Goal: Task Accomplishment & Management: Manage account settings

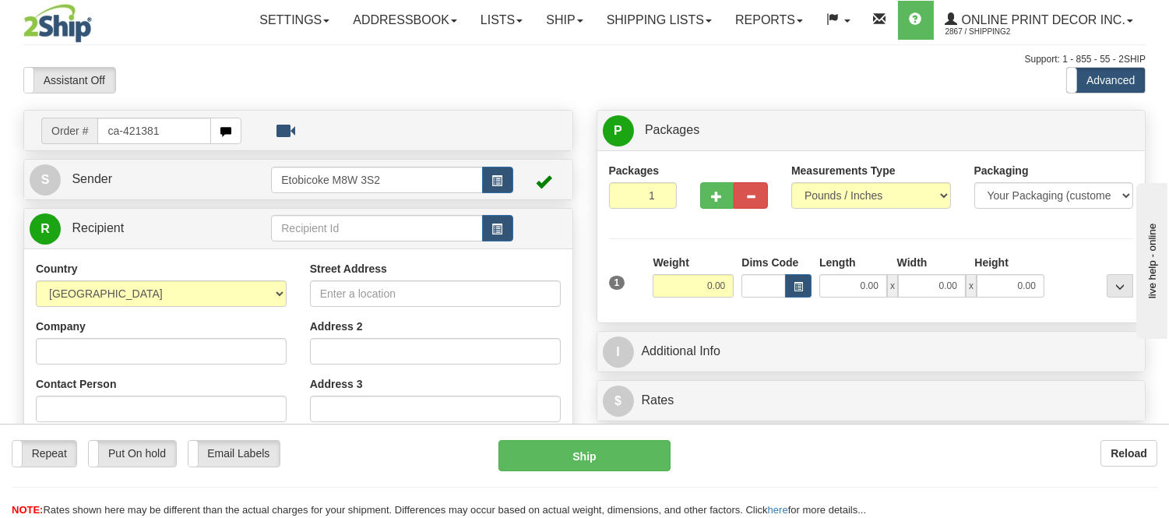
type input "ca-421381"
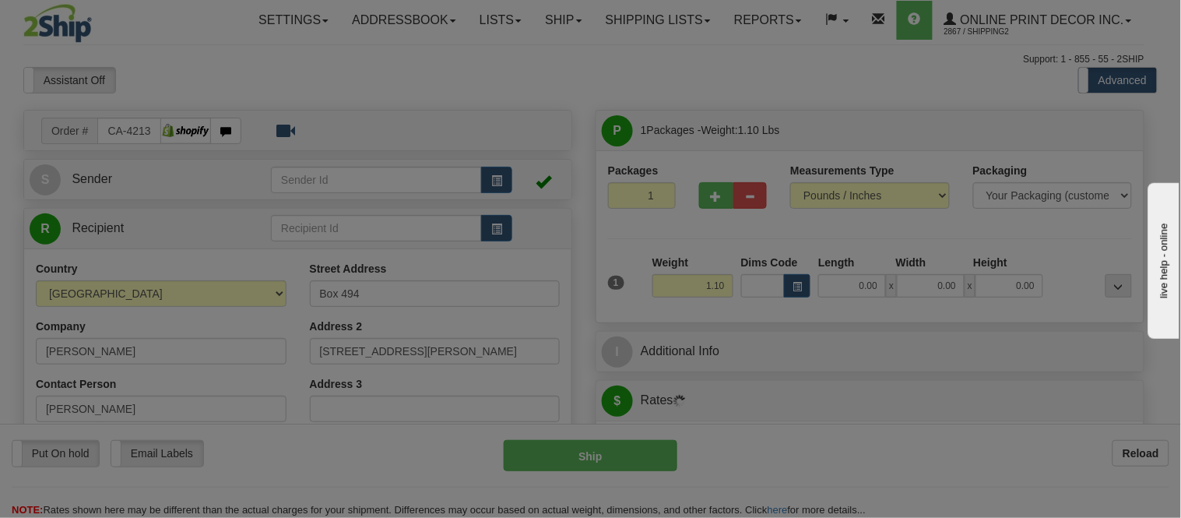
type input "MAXVILLE"
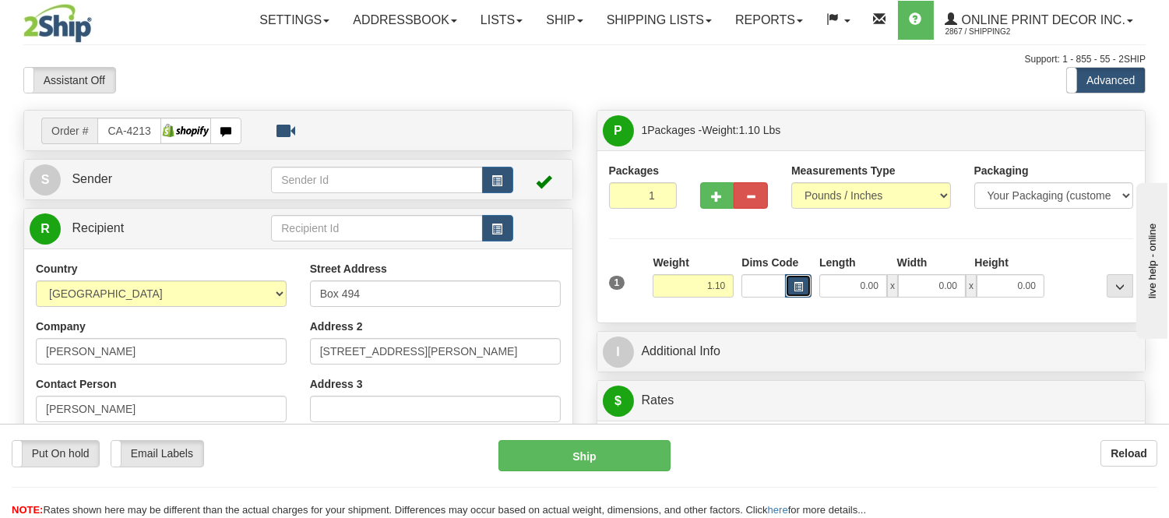
click at [804, 286] on button "button" at bounding box center [798, 285] width 26 height 23
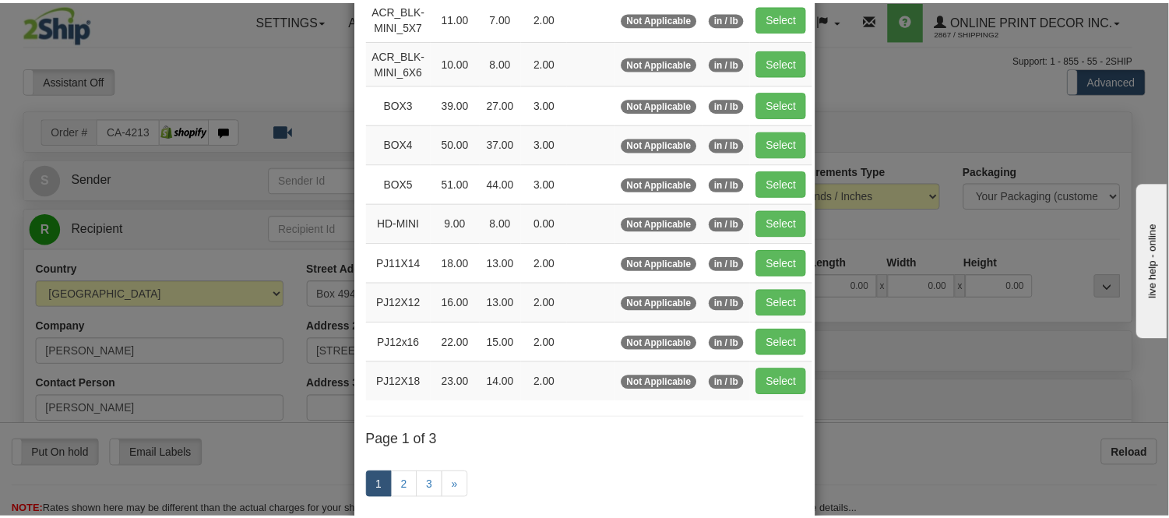
scroll to position [173, 0]
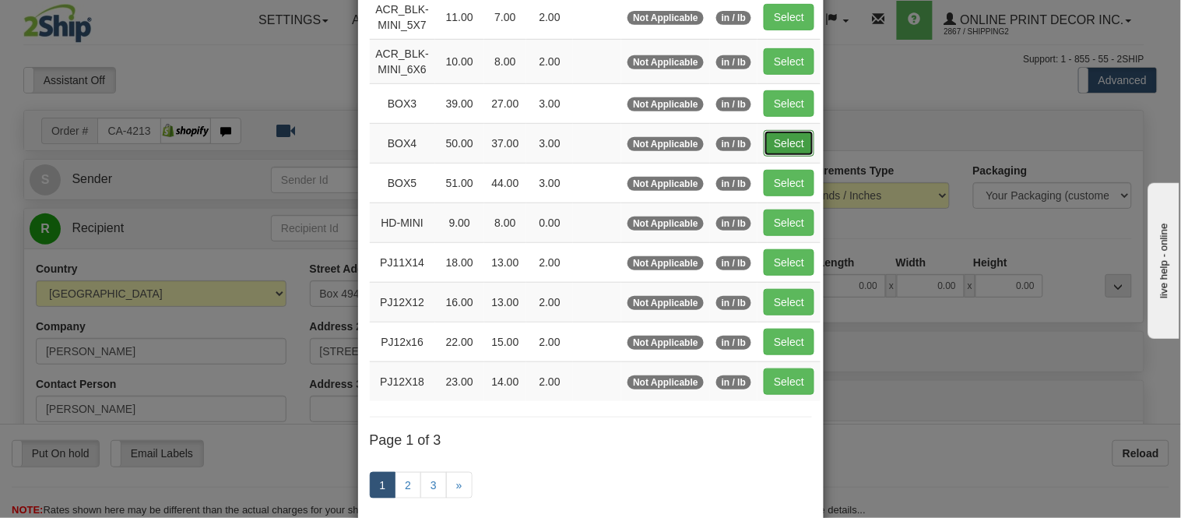
click at [771, 146] on button "Select" at bounding box center [789, 143] width 51 height 26
type input "BOX4"
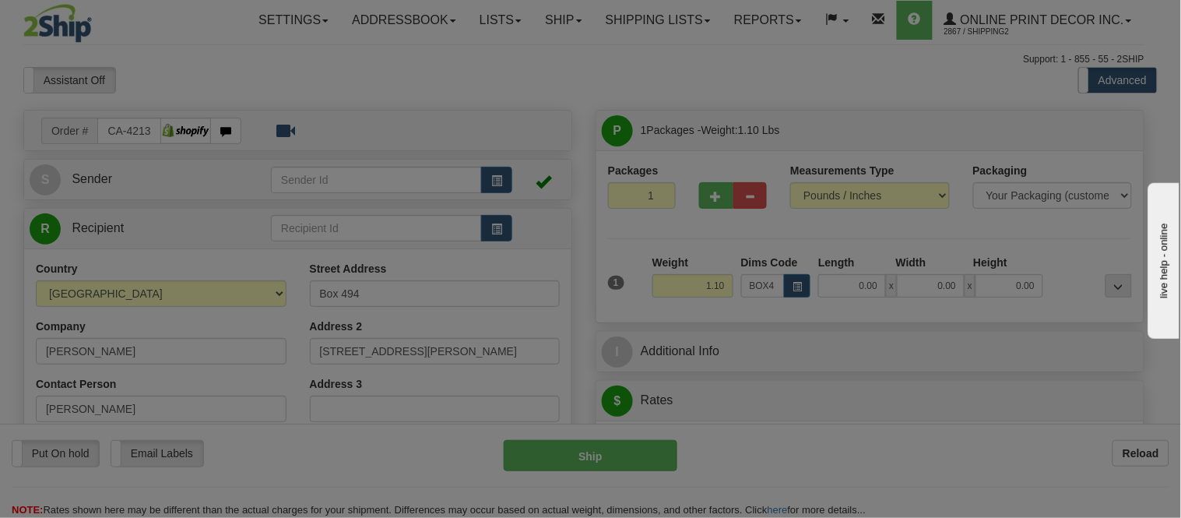
type input "50.00"
type input "37.00"
type input "3.00"
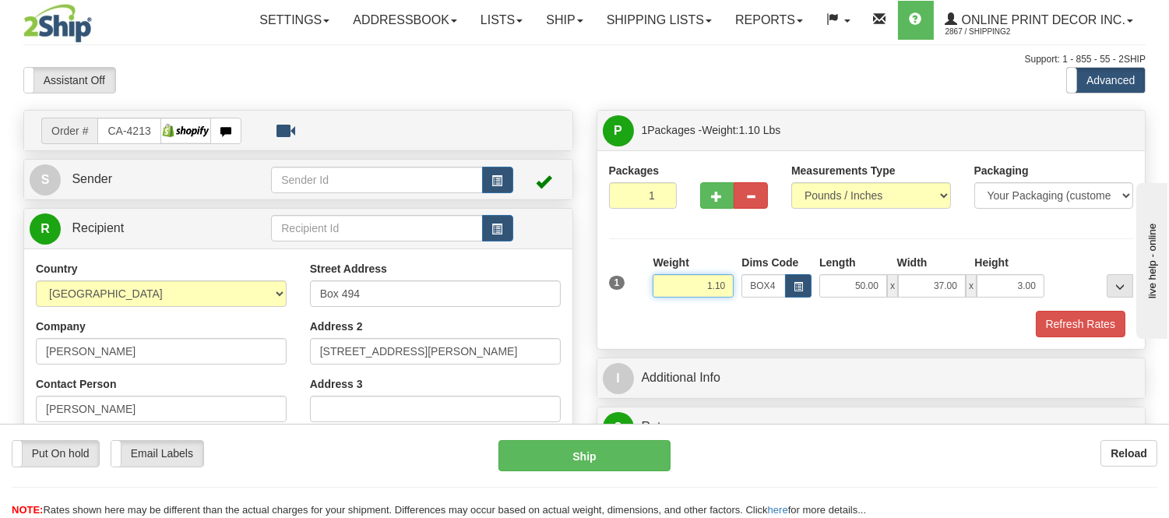
drag, startPoint x: 726, startPoint y: 286, endPoint x: 632, endPoint y: 286, distance: 94.2
click at [632, 286] on div "1 Weight 1.10 Dims Code BOX4" at bounding box center [871, 282] width 533 height 55
click at [1051, 314] on button "Refresh Rates" at bounding box center [1080, 324] width 90 height 26
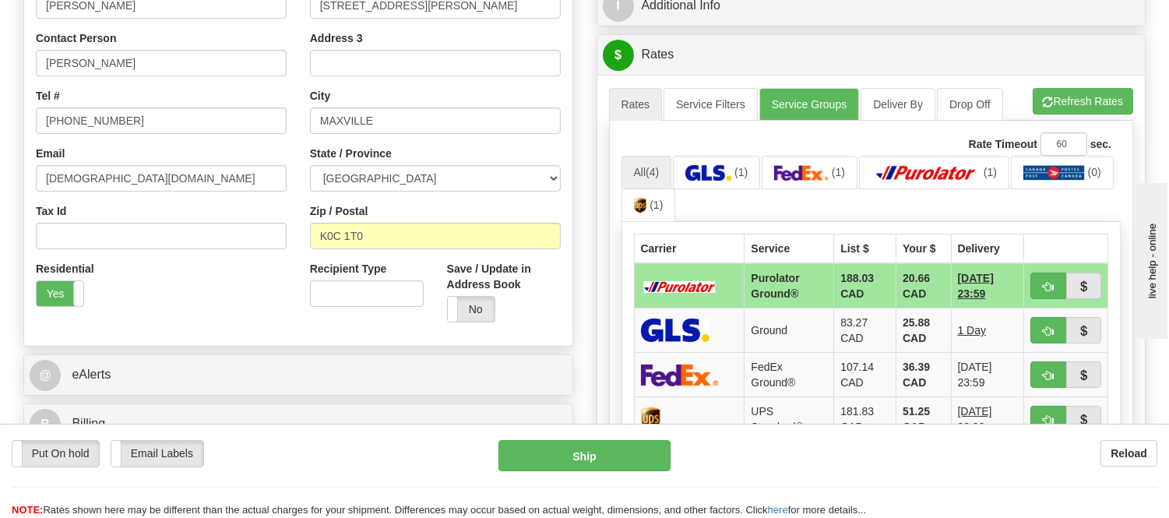
scroll to position [86, 0]
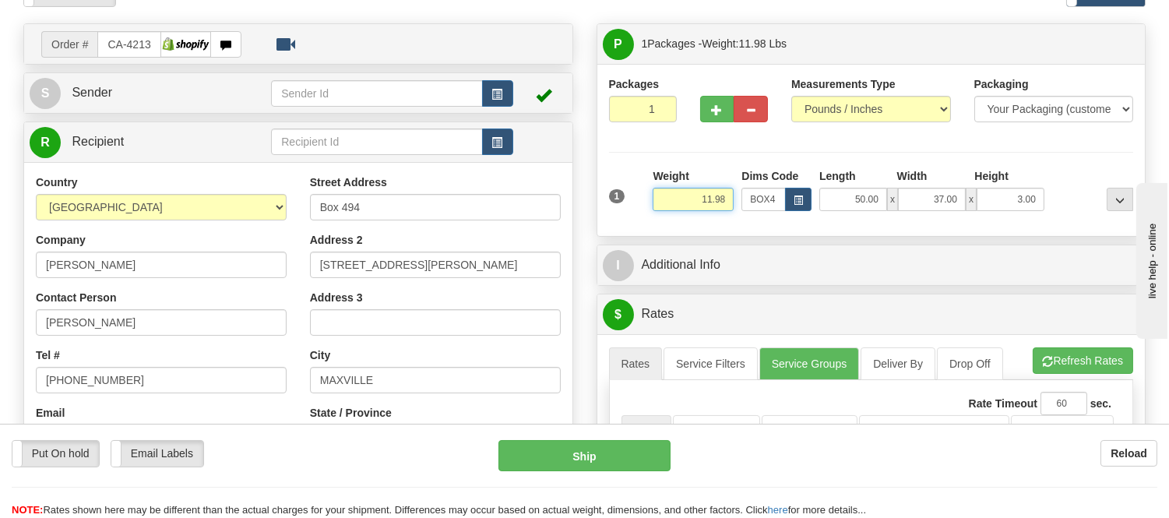
drag, startPoint x: 726, startPoint y: 199, endPoint x: 620, endPoint y: 215, distance: 107.9
click at [620, 215] on div "1 Weight 11.98 Dims Code x x" at bounding box center [871, 195] width 533 height 55
type input "13.98"
click at [1095, 362] on li "Refresh Rates Cancel Rating" at bounding box center [1082, 360] width 100 height 26
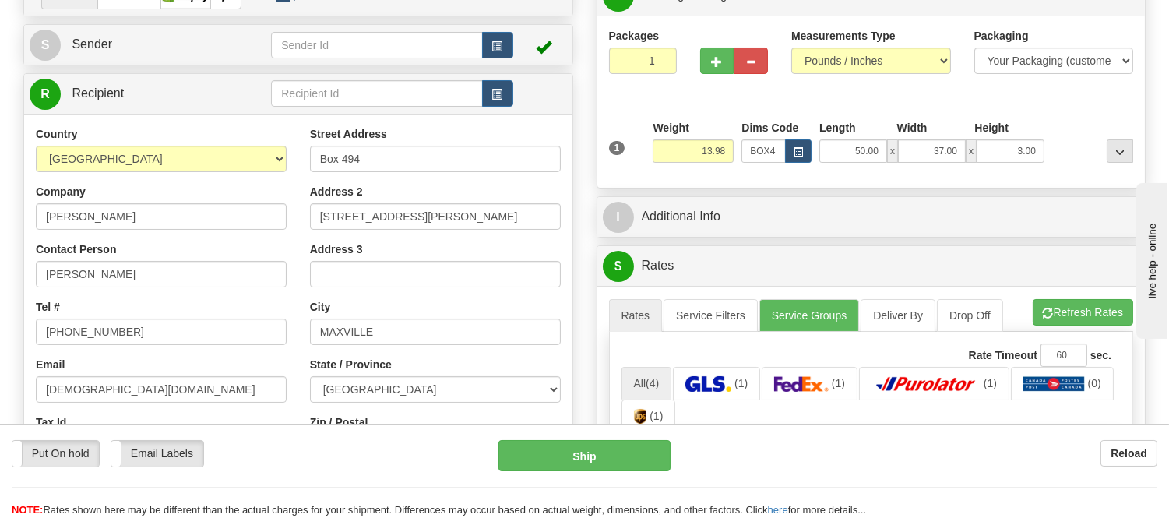
scroll to position [173, 0]
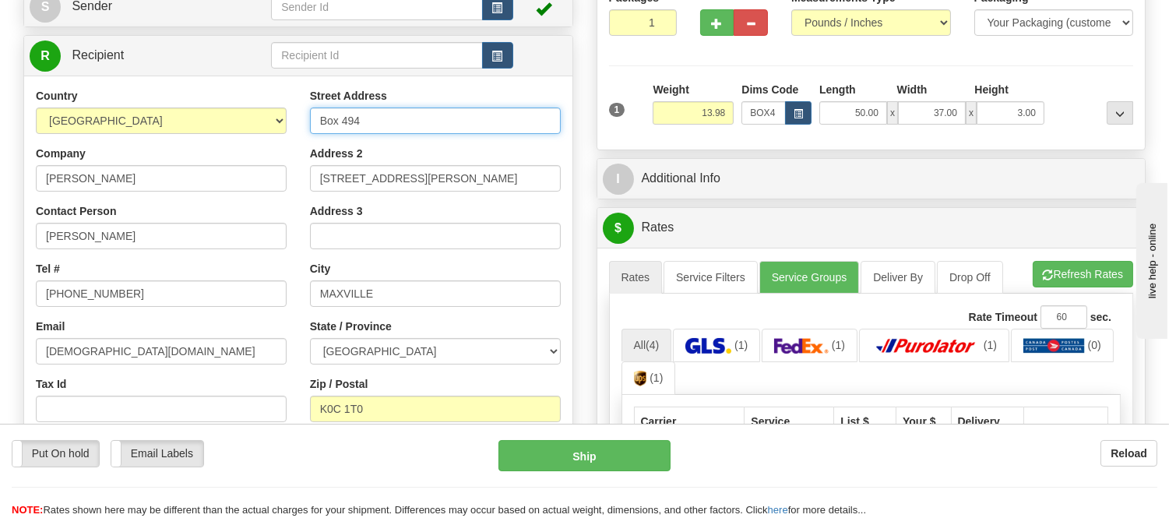
drag, startPoint x: 317, startPoint y: 118, endPoint x: 422, endPoint y: 110, distance: 105.4
click at [422, 110] on input "Box 494" at bounding box center [435, 120] width 251 height 26
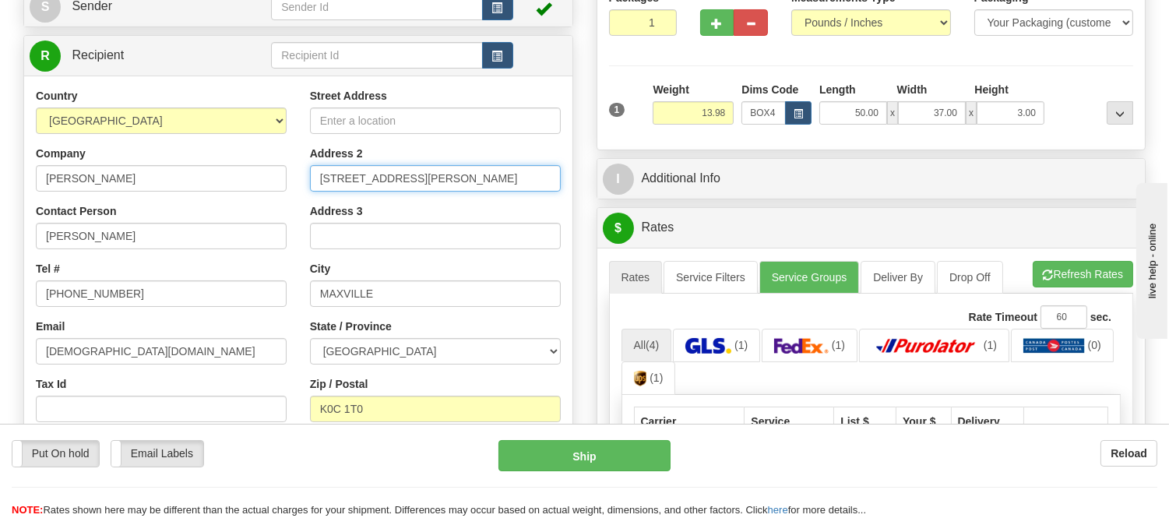
click at [401, 176] on input "12 Villeneuve DriveBox 494" at bounding box center [435, 178] width 251 height 26
drag, startPoint x: 413, startPoint y: 178, endPoint x: 315, endPoint y: 183, distance: 98.2
click at [315, 183] on input "12 Villeneuve DriveBox 494" at bounding box center [435, 178] width 251 height 26
type input "Box 494"
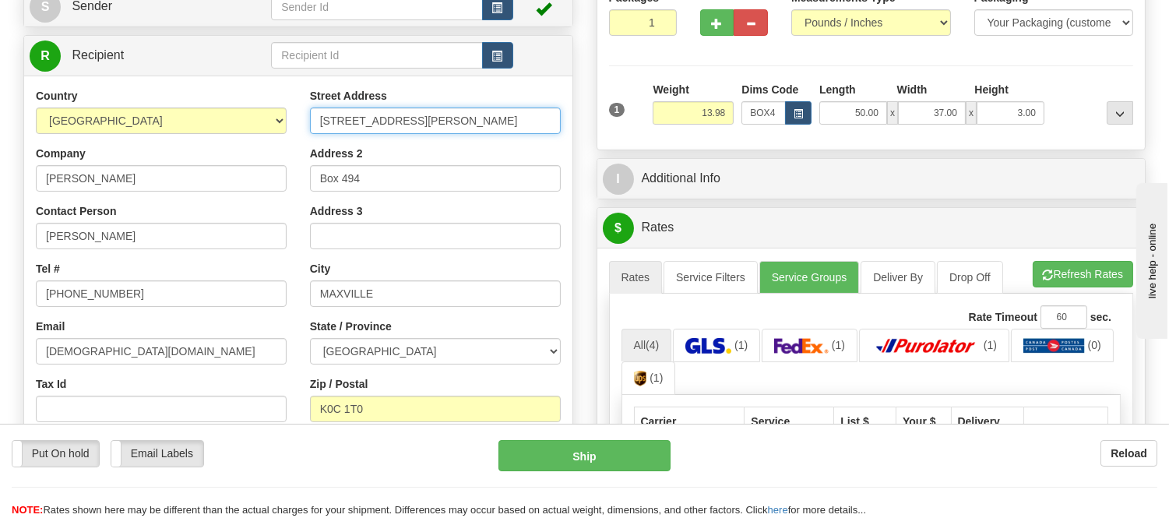
type input "12 Villeneuve Drive"
click at [422, 93] on div "Street Address 12 Villeneuve Drive" at bounding box center [435, 111] width 251 height 46
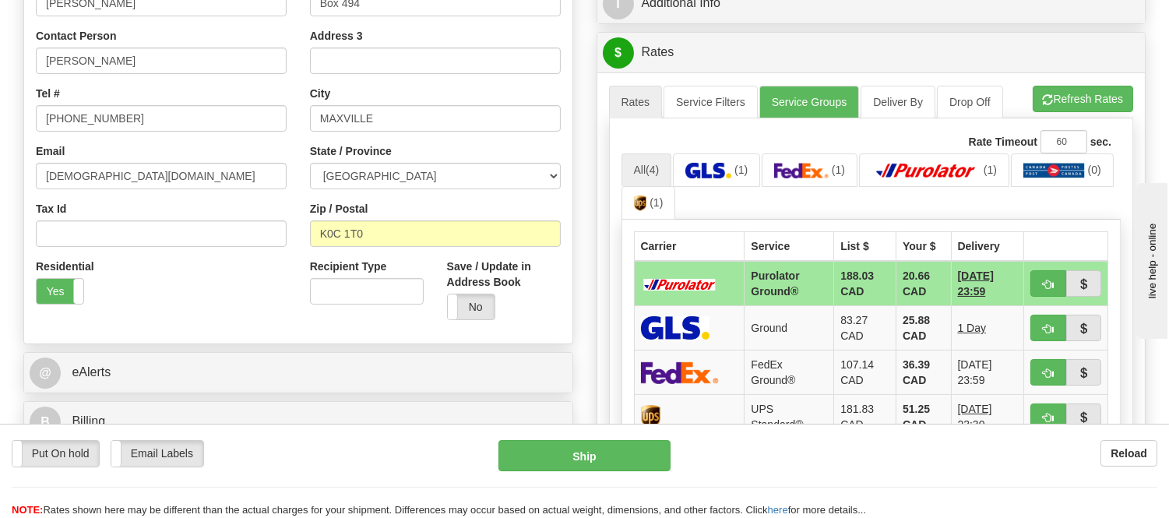
scroll to position [432, 0]
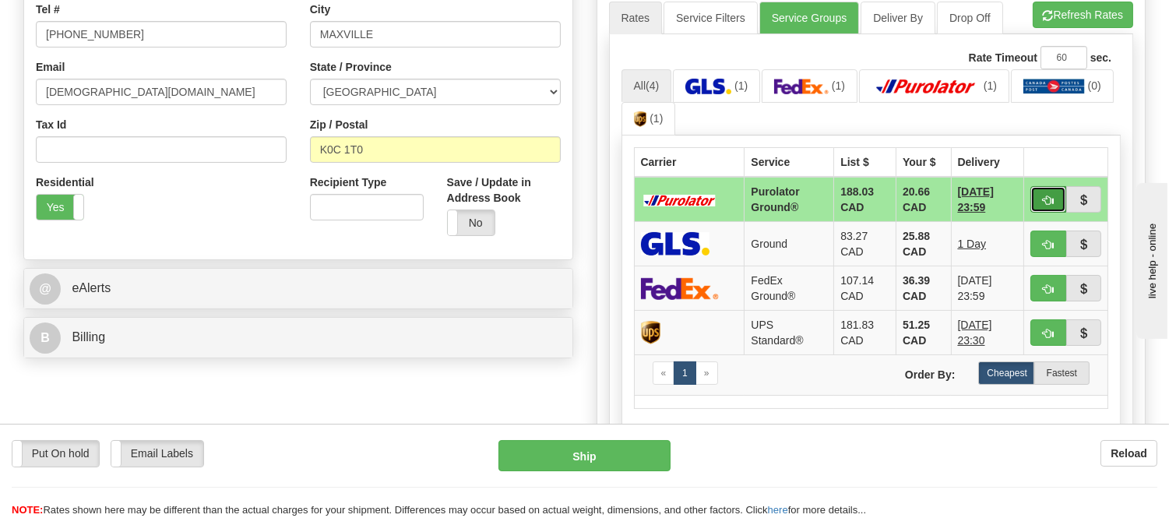
click at [1040, 195] on button "button" at bounding box center [1048, 199] width 36 height 26
type input "260"
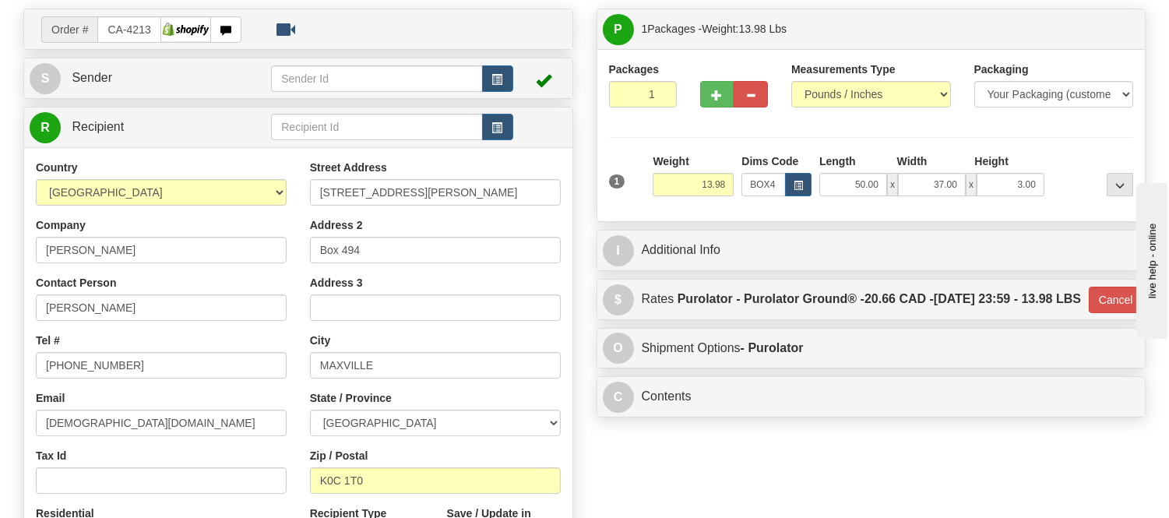
scroll to position [86, 0]
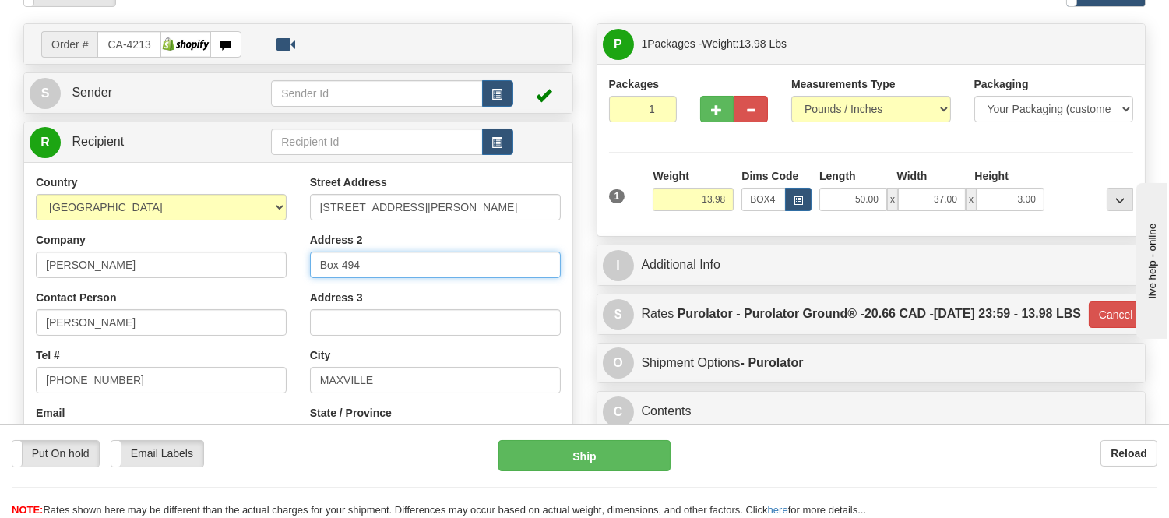
drag, startPoint x: 317, startPoint y: 259, endPoint x: 504, endPoint y: 265, distance: 186.9
click at [504, 265] on input "Box 494" at bounding box center [435, 264] width 251 height 26
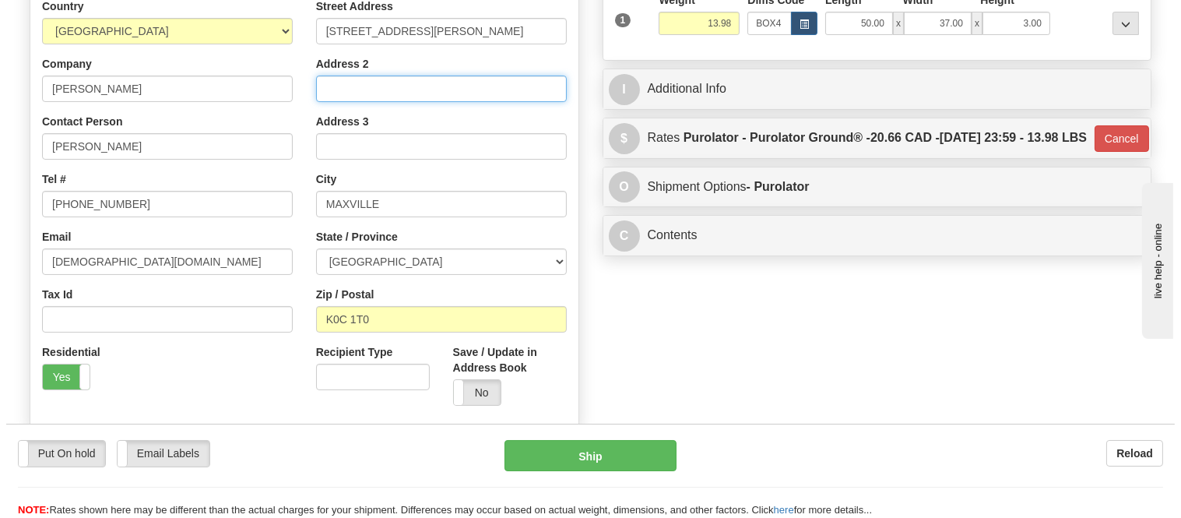
scroll to position [346, 0]
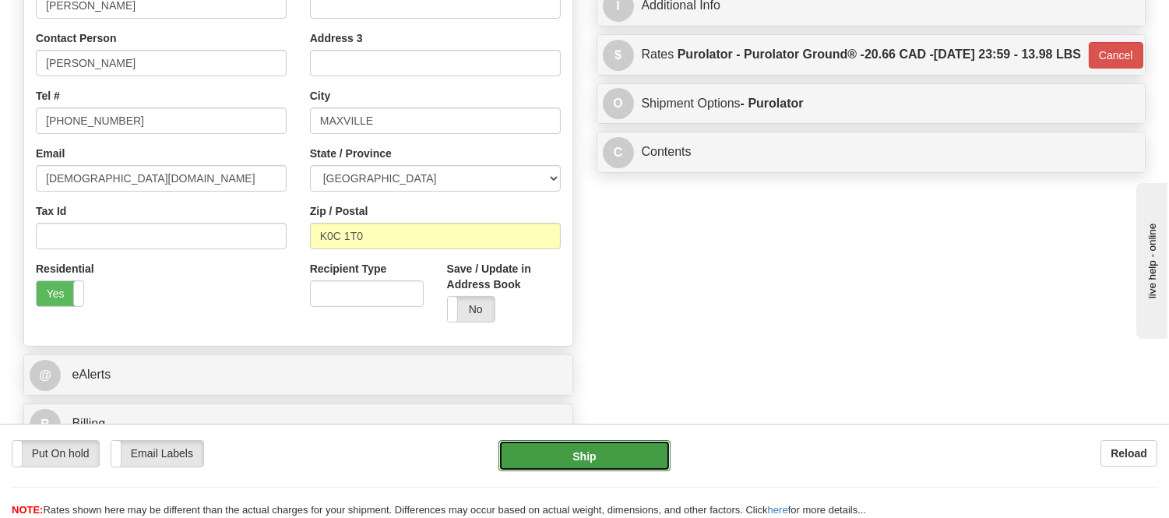
click at [578, 458] on button "Ship" at bounding box center [583, 455] width 171 height 31
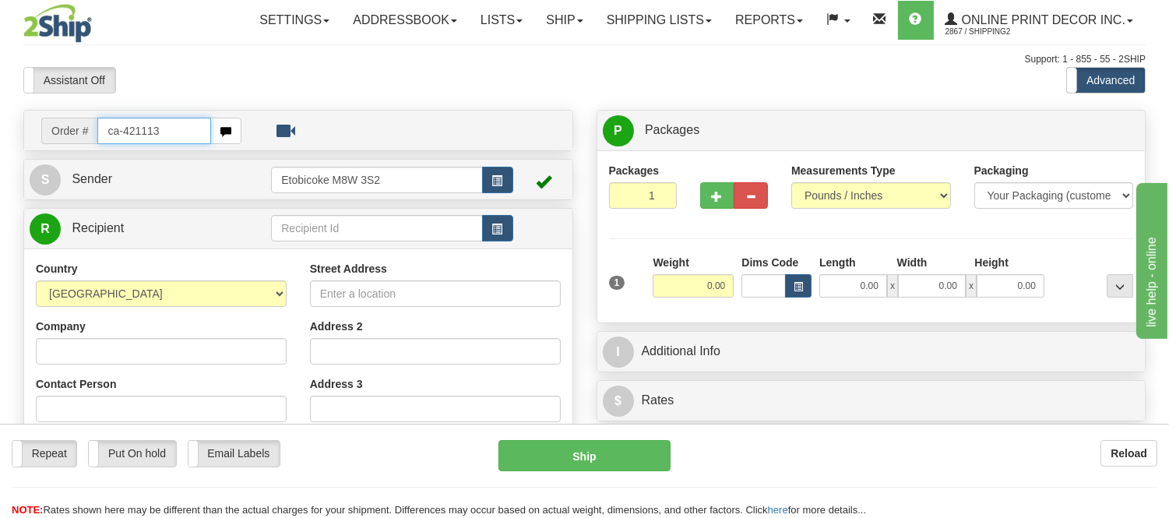
type input "ca-421113"
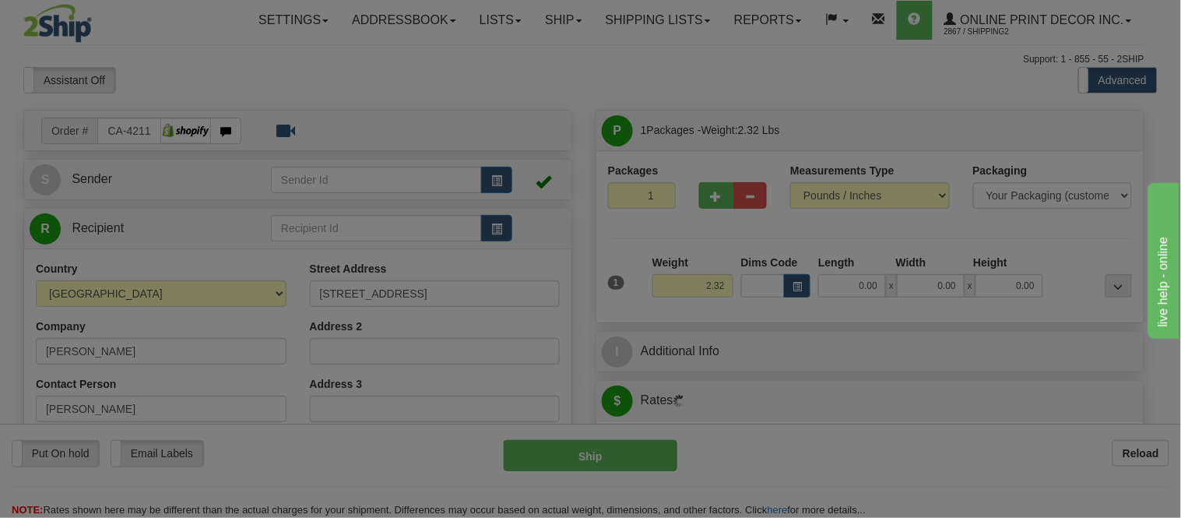
type input "LONDON"
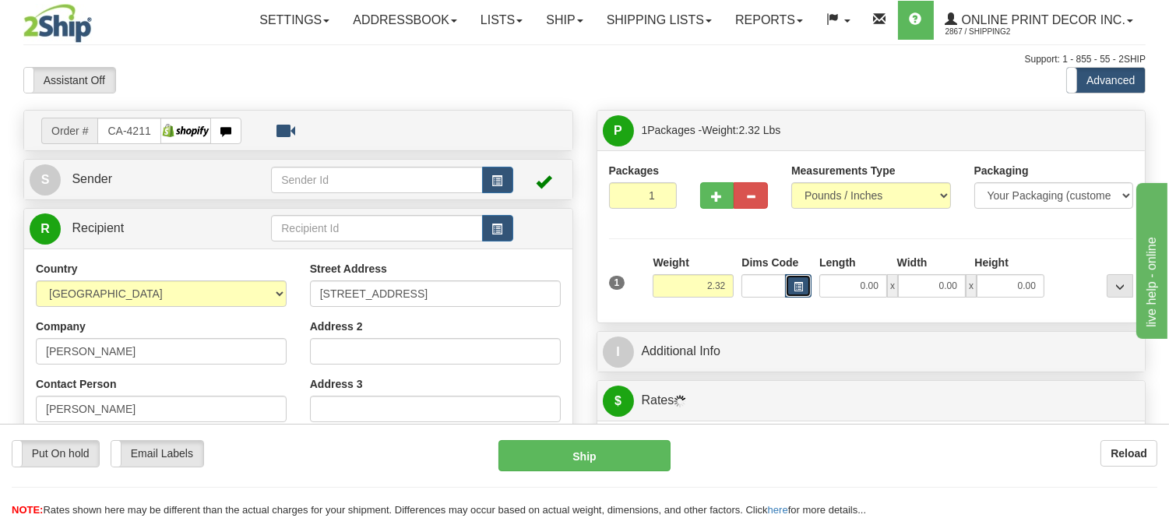
click at [800, 286] on span "button" at bounding box center [797, 287] width 9 height 9
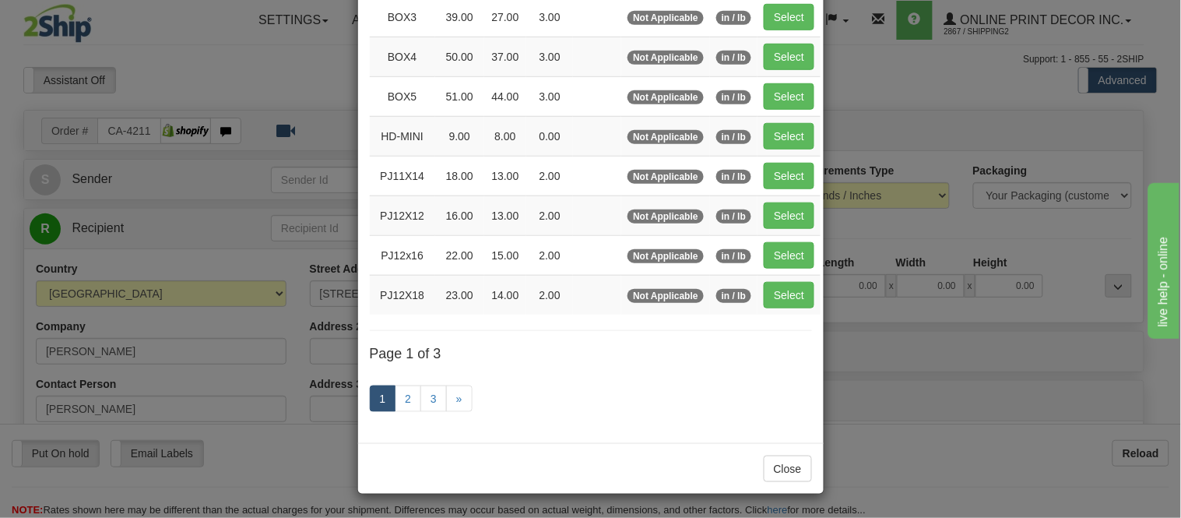
scroll to position [262, 0]
click at [402, 402] on link "2" at bounding box center [408, 398] width 26 height 26
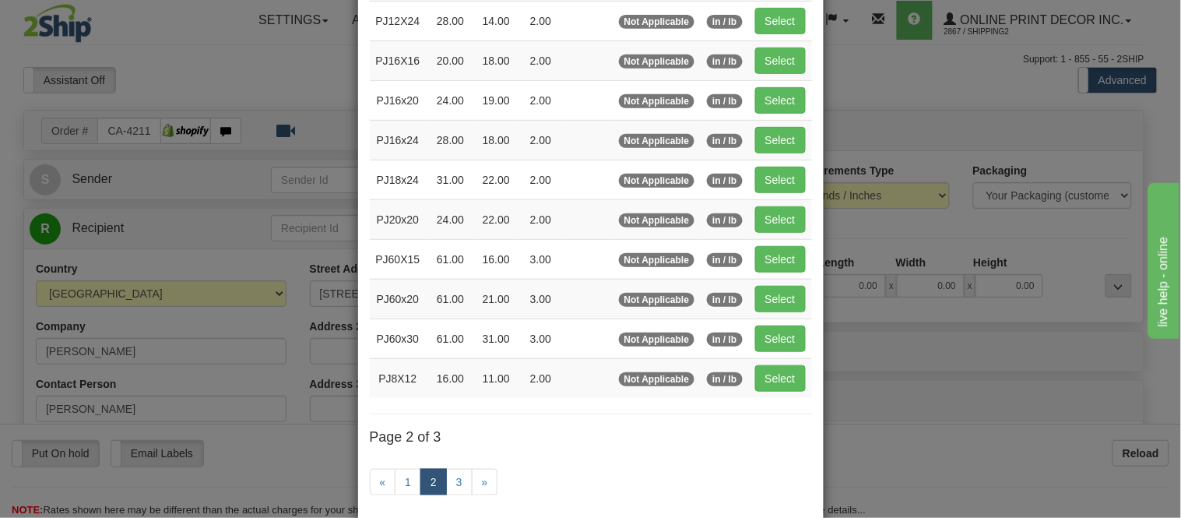
scroll to position [253, 0]
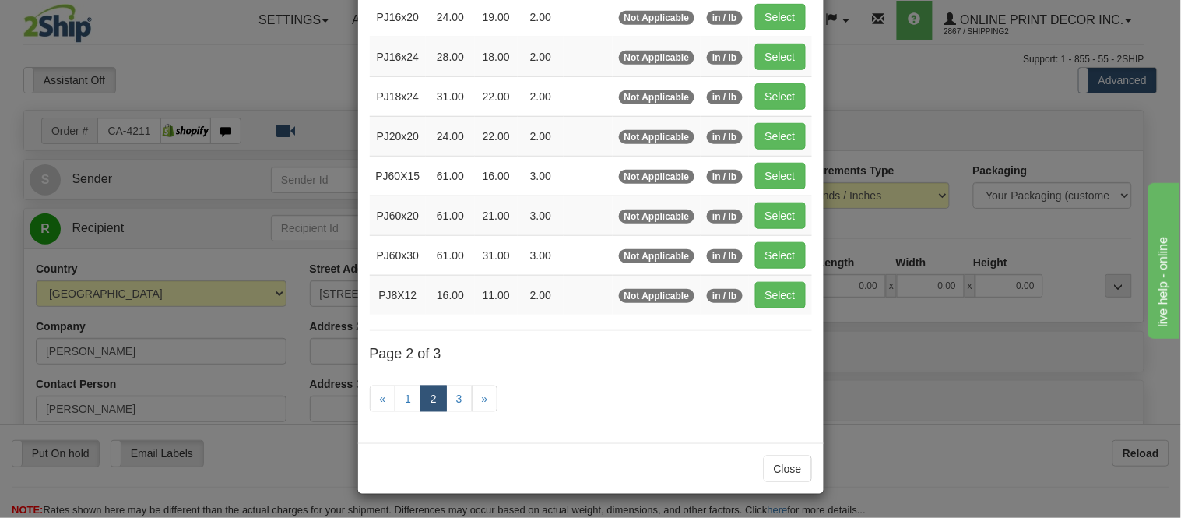
click at [424, 401] on link "2" at bounding box center [433, 398] width 26 height 26
click at [406, 397] on link "1" at bounding box center [408, 398] width 26 height 26
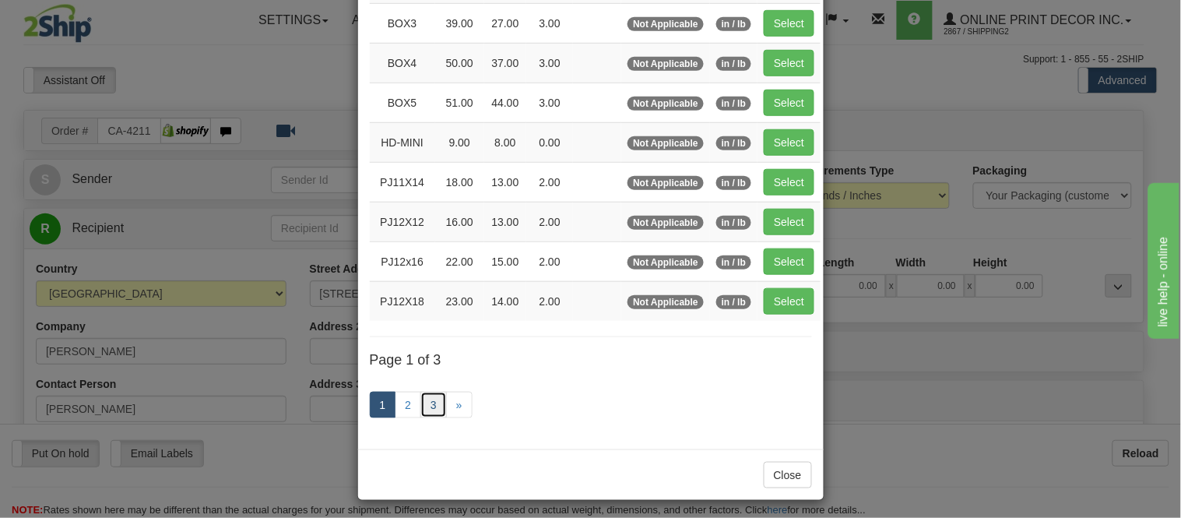
click at [420, 397] on link "3" at bounding box center [433, 405] width 26 height 26
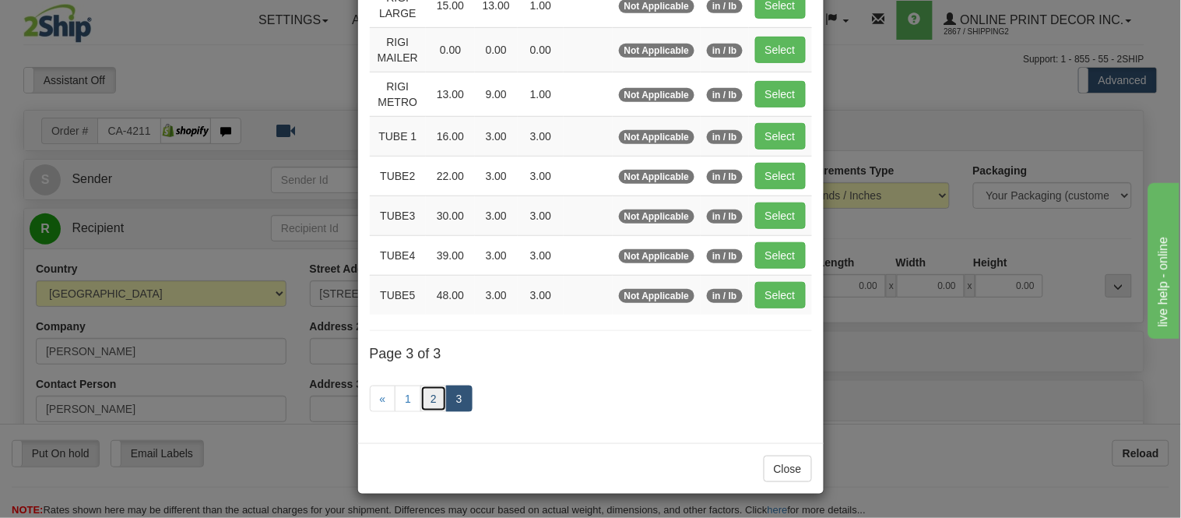
click at [420, 395] on link "2" at bounding box center [433, 398] width 26 height 26
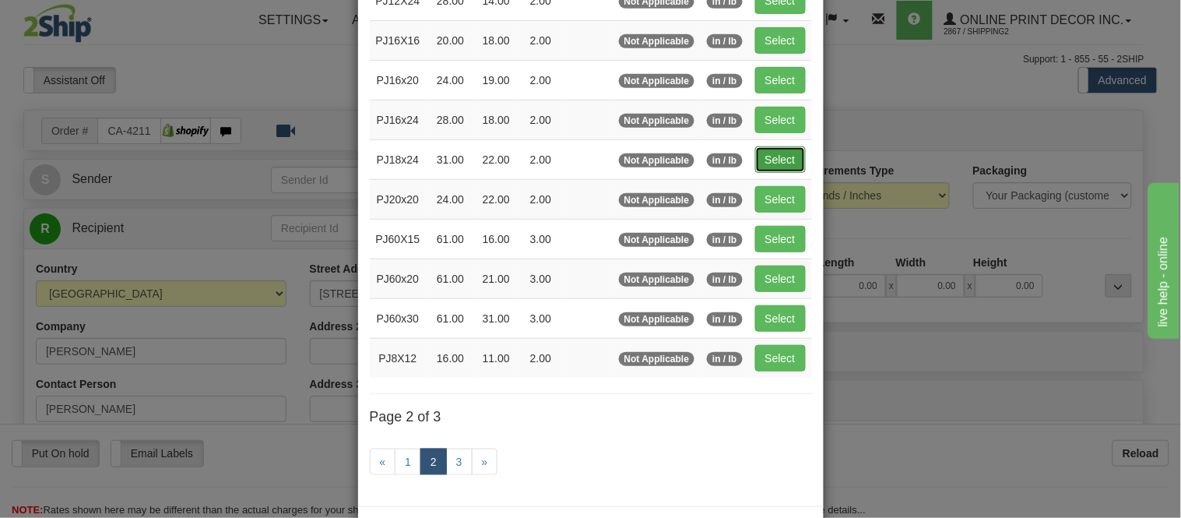
click at [761, 162] on button "Select" at bounding box center [780, 159] width 51 height 26
type input "PJ18x24"
type input "31.00"
type input "22.00"
type input "2.00"
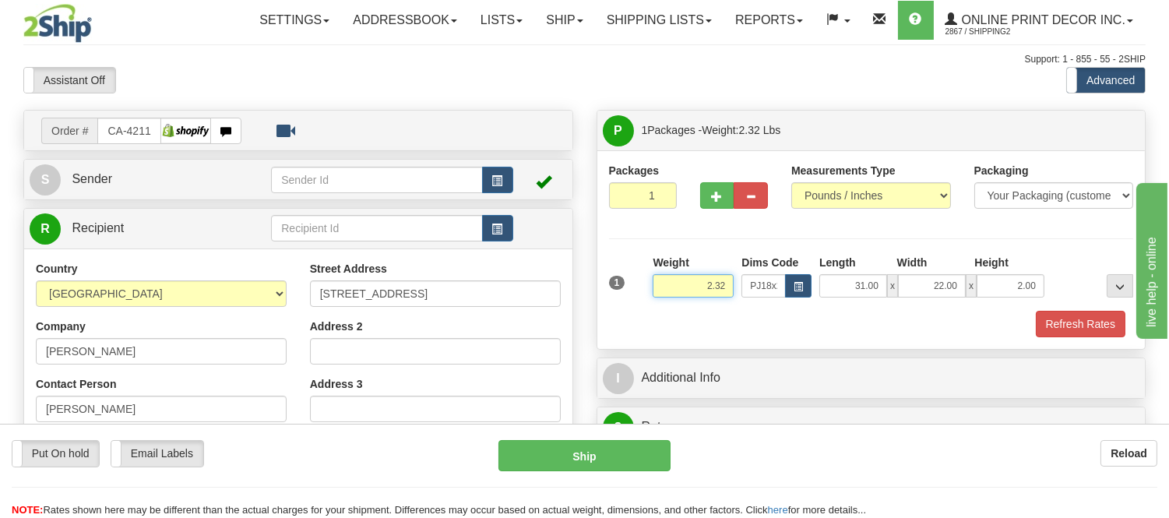
drag, startPoint x: 724, startPoint y: 286, endPoint x: 639, endPoint y: 289, distance: 84.9
click at [639, 289] on div "1 Weight 2.32 Dims Code x x" at bounding box center [871, 282] width 533 height 55
type input "4.98"
click at [712, 196] on span "button" at bounding box center [717, 197] width 11 height 10
radio input "true"
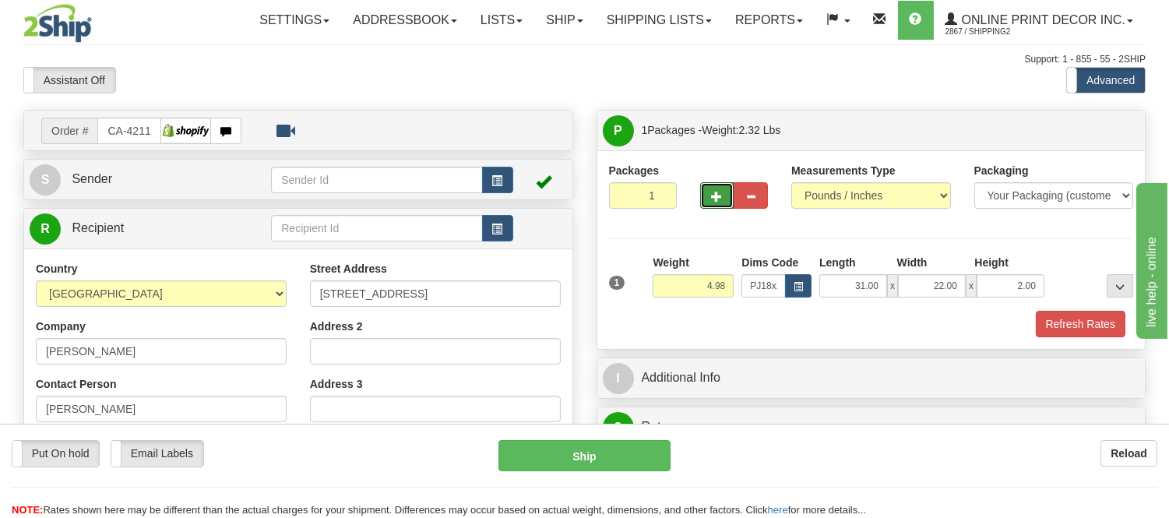
type input "2"
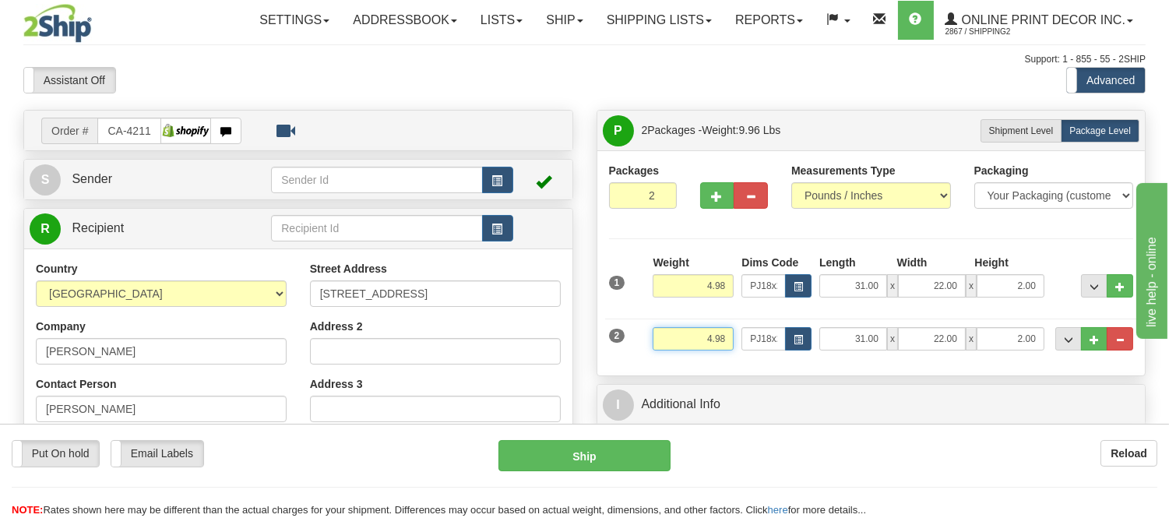
drag, startPoint x: 730, startPoint y: 337, endPoint x: 657, endPoint y: 353, distance: 75.0
click at [657, 353] on div "Weight 4.98" at bounding box center [693, 344] width 89 height 35
click button "Delete" at bounding box center [0, 0] width 0 height 0
type input "2.00"
click at [799, 338] on span "button" at bounding box center [797, 340] width 9 height 9
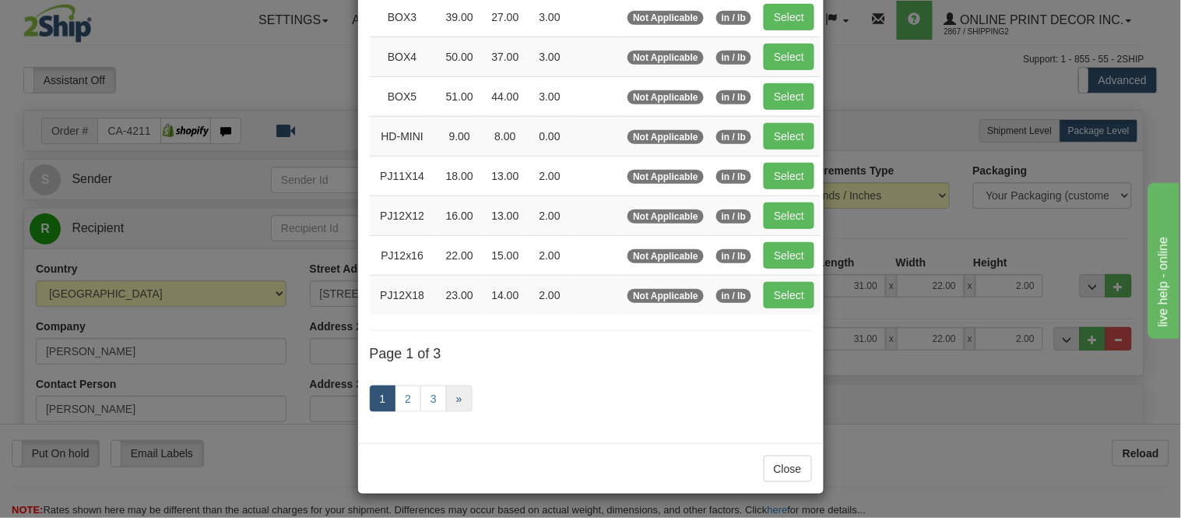
scroll to position [262, 0]
click at [431, 395] on link "3" at bounding box center [433, 398] width 26 height 26
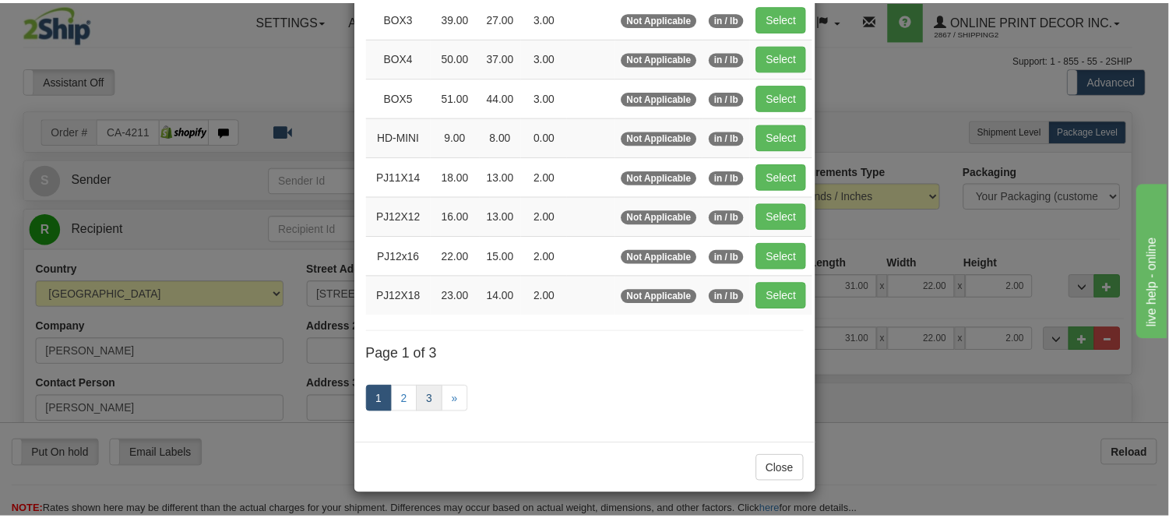
scroll to position [187, 0]
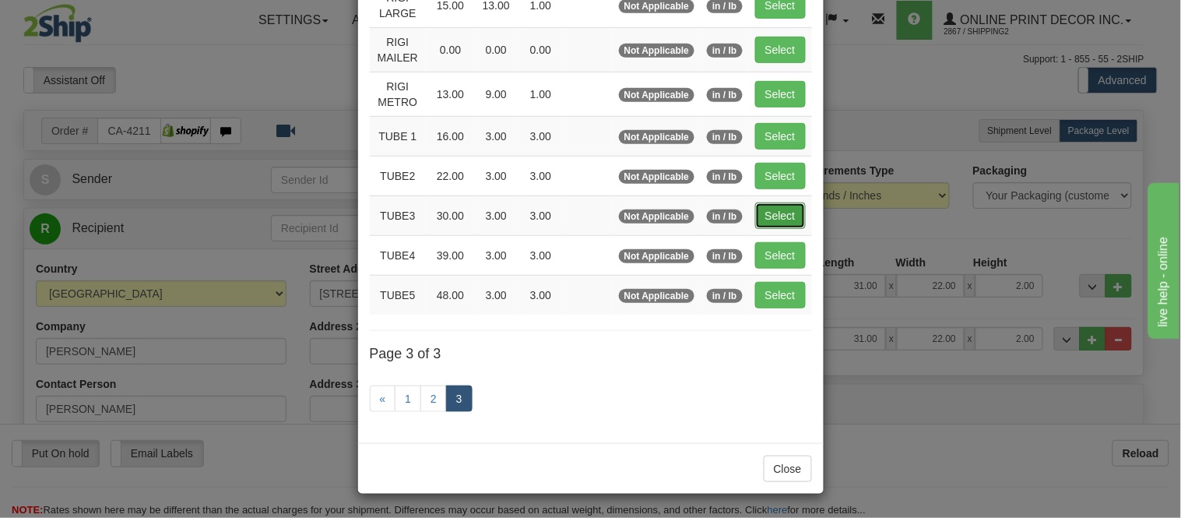
click at [768, 203] on button "Select" at bounding box center [780, 215] width 51 height 26
type input "TUBE3"
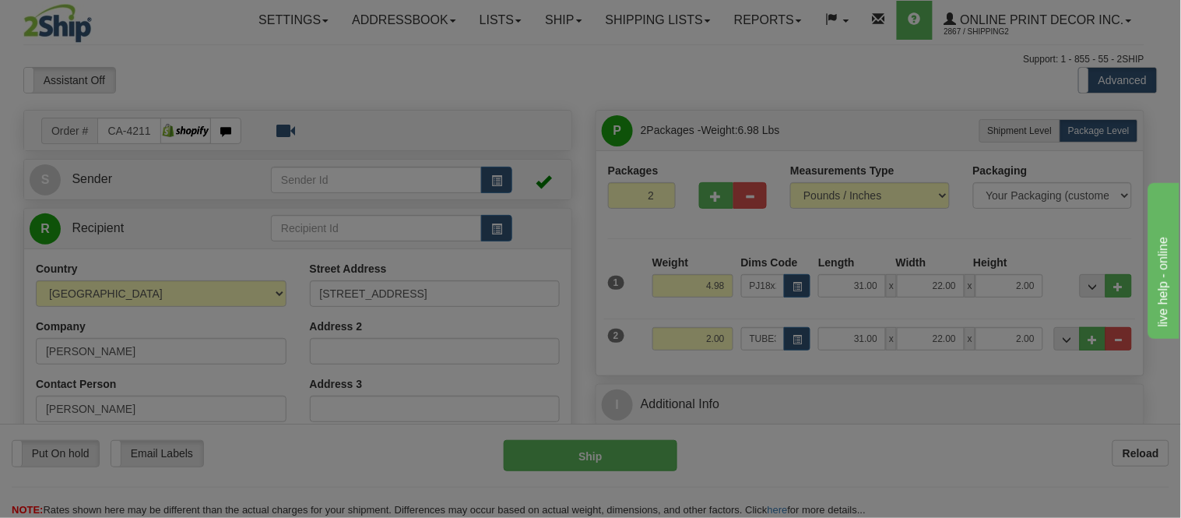
type input "30.00"
type input "3.00"
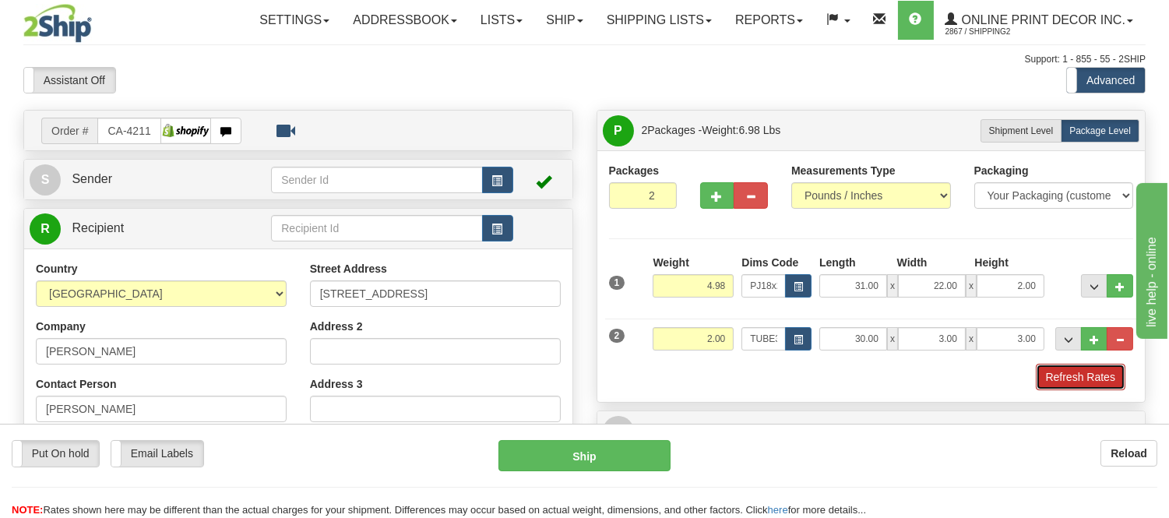
click at [1069, 368] on button "Refresh Rates" at bounding box center [1080, 377] width 90 height 26
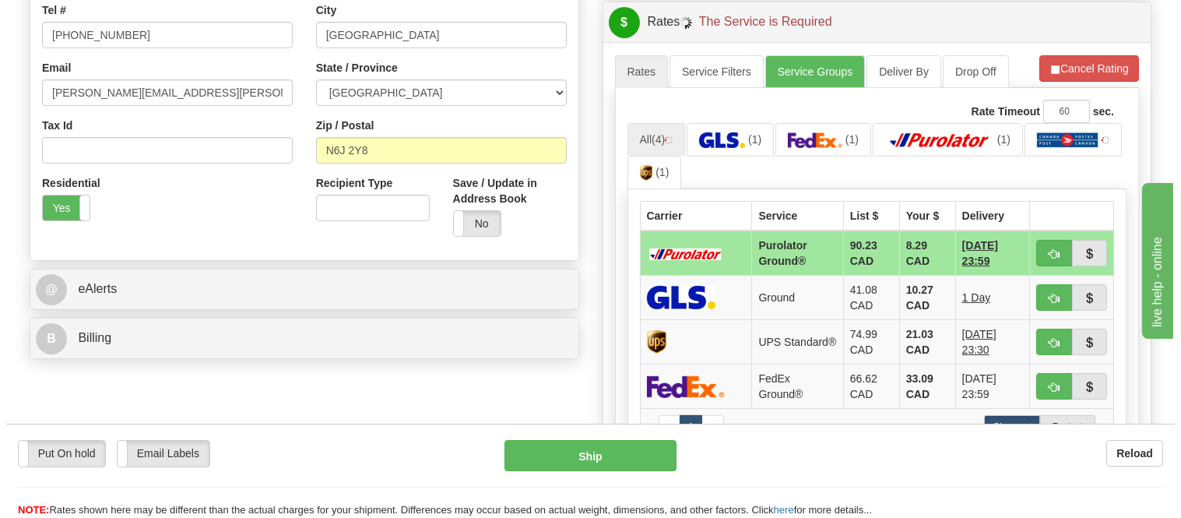
scroll to position [432, 0]
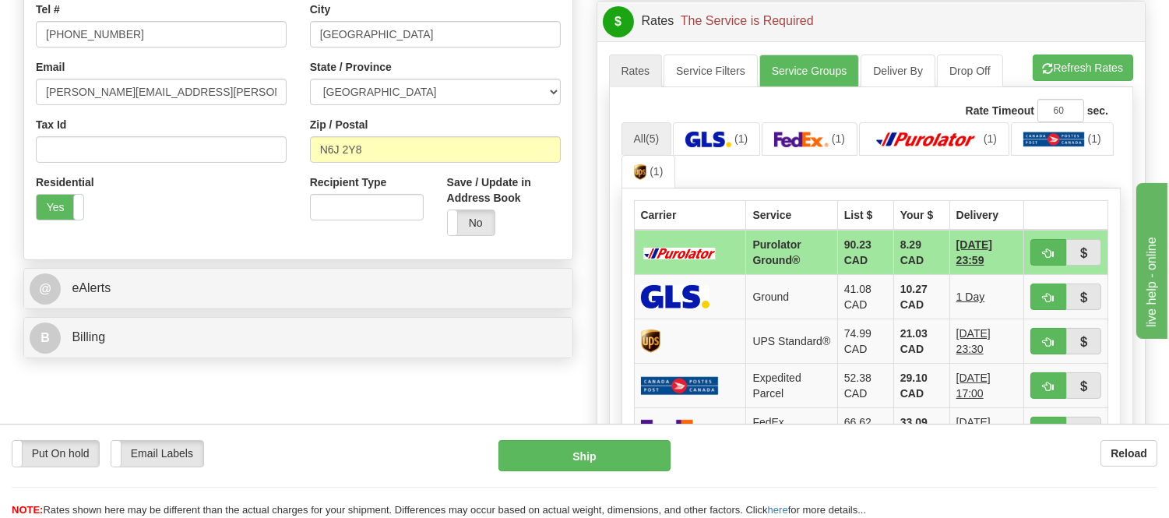
click at [1044, 237] on td at bounding box center [1066, 252] width 84 height 45
click at [1045, 248] on span "button" at bounding box center [1047, 253] width 11 height 10
type input "260"
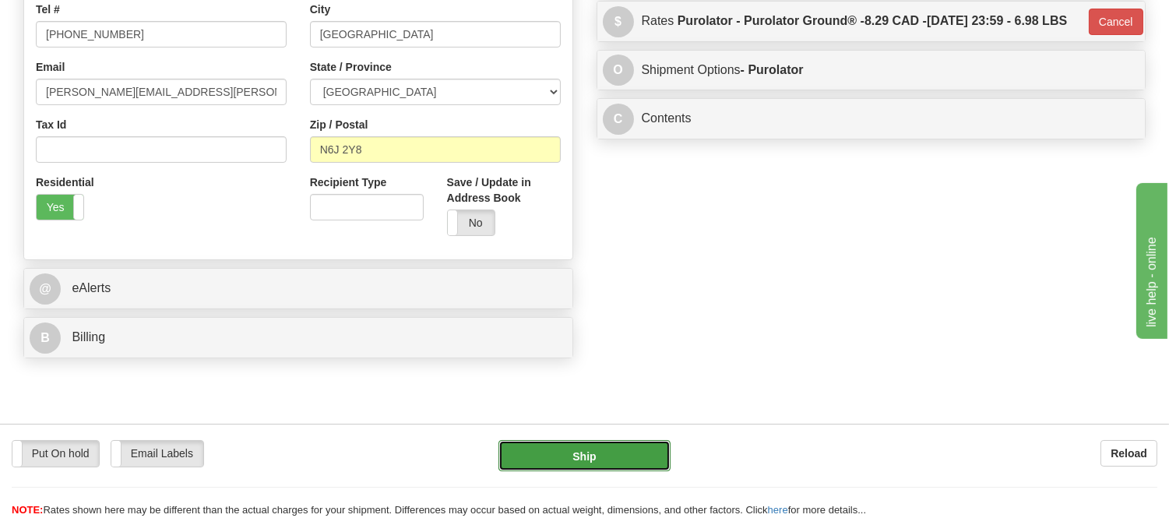
click at [580, 462] on button "Ship" at bounding box center [583, 455] width 171 height 31
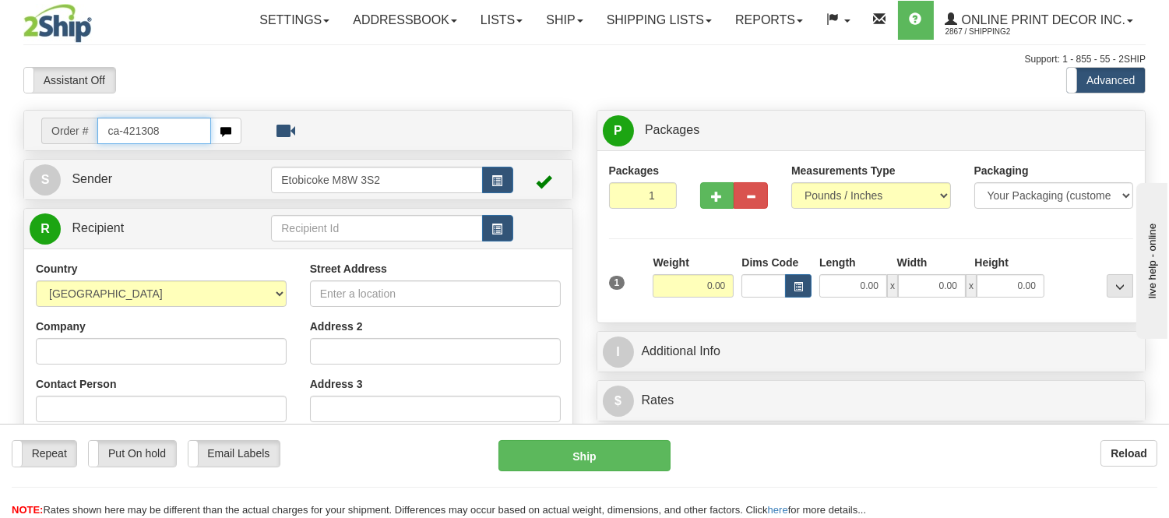
type input "ca-421308"
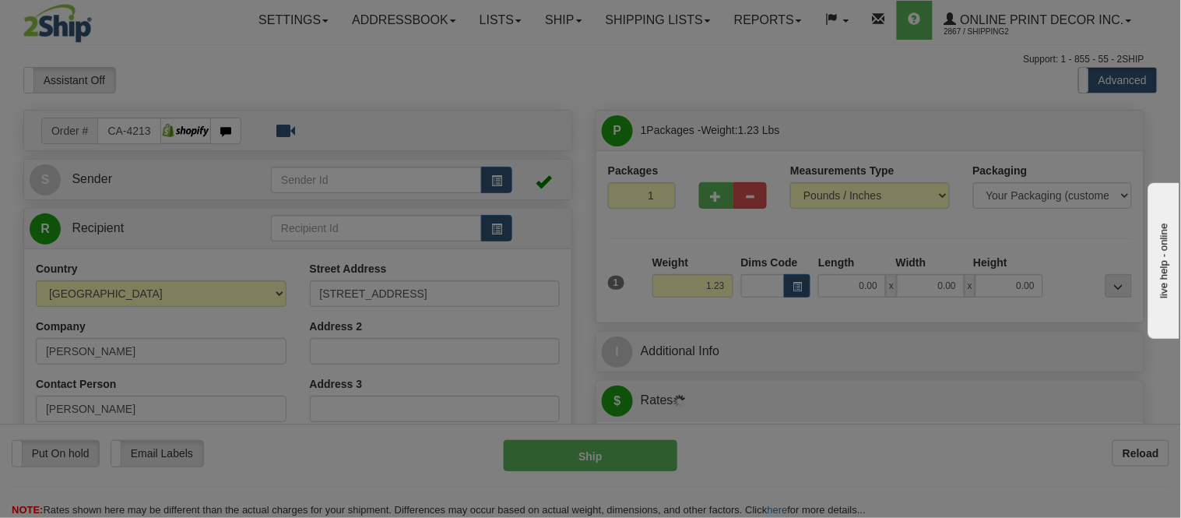
type input "NEW WESTMINSTER"
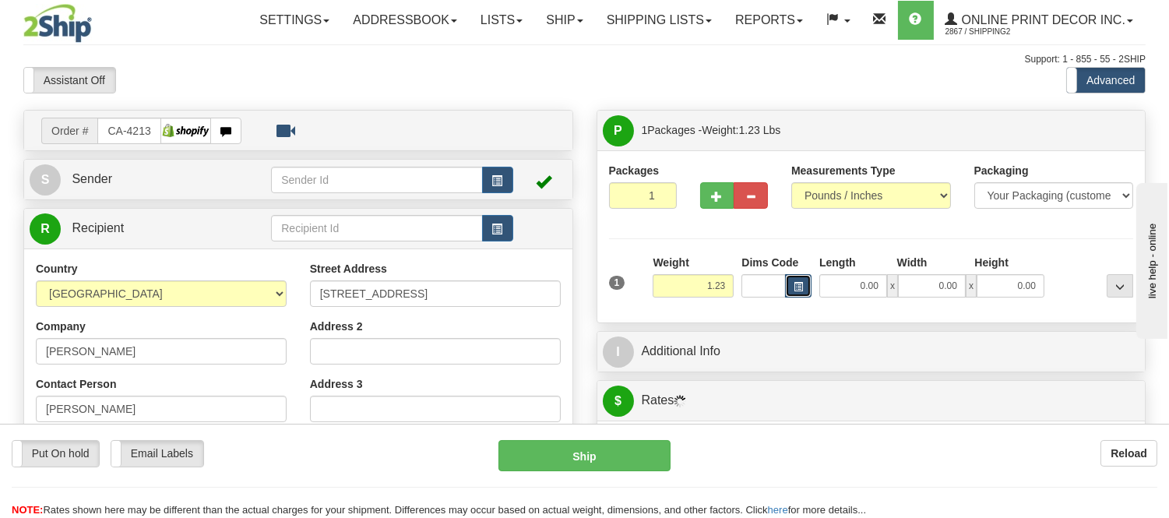
click at [792, 294] on button "button" at bounding box center [798, 285] width 26 height 23
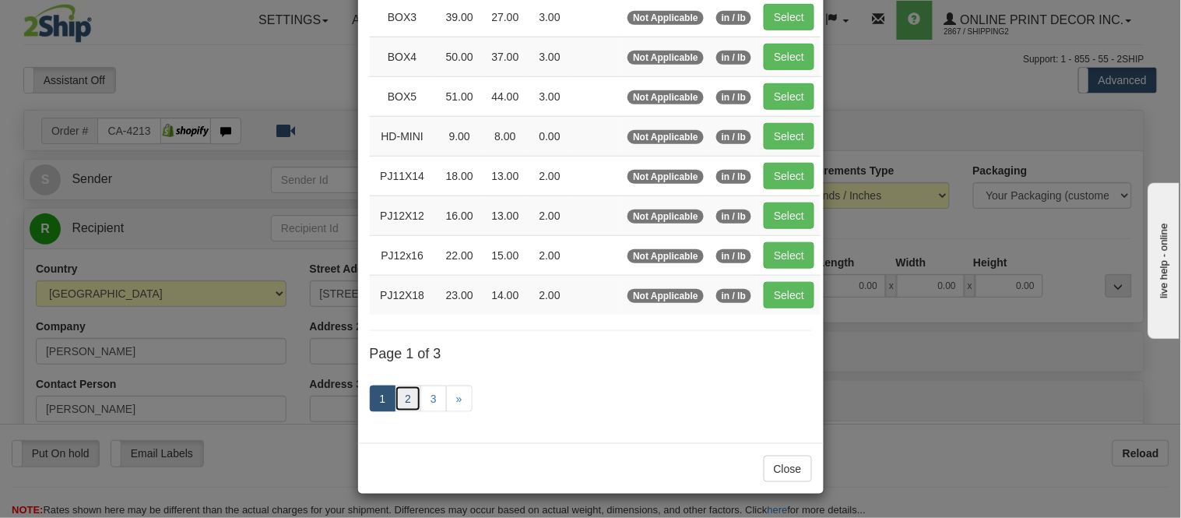
click at [402, 390] on link "2" at bounding box center [408, 398] width 26 height 26
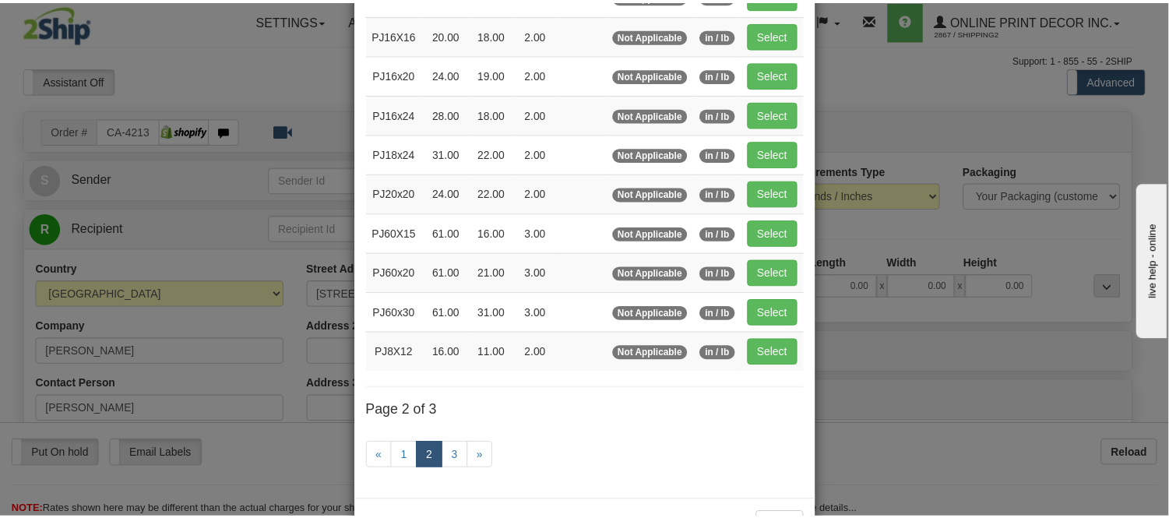
scroll to position [167, 0]
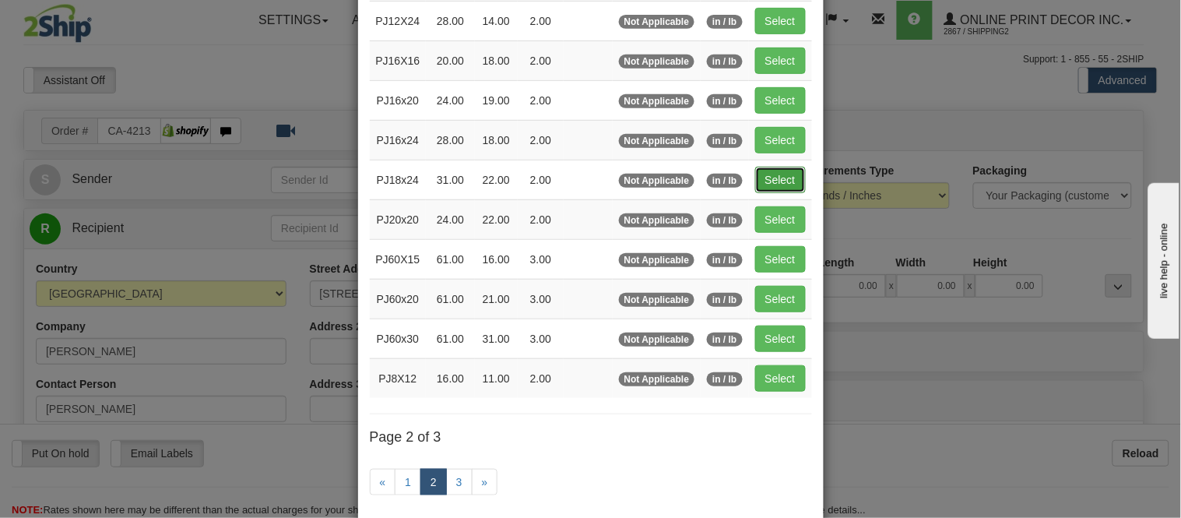
click at [779, 182] on button "Select" at bounding box center [780, 180] width 51 height 26
type input "PJ18x24"
type input "31.00"
type input "22.00"
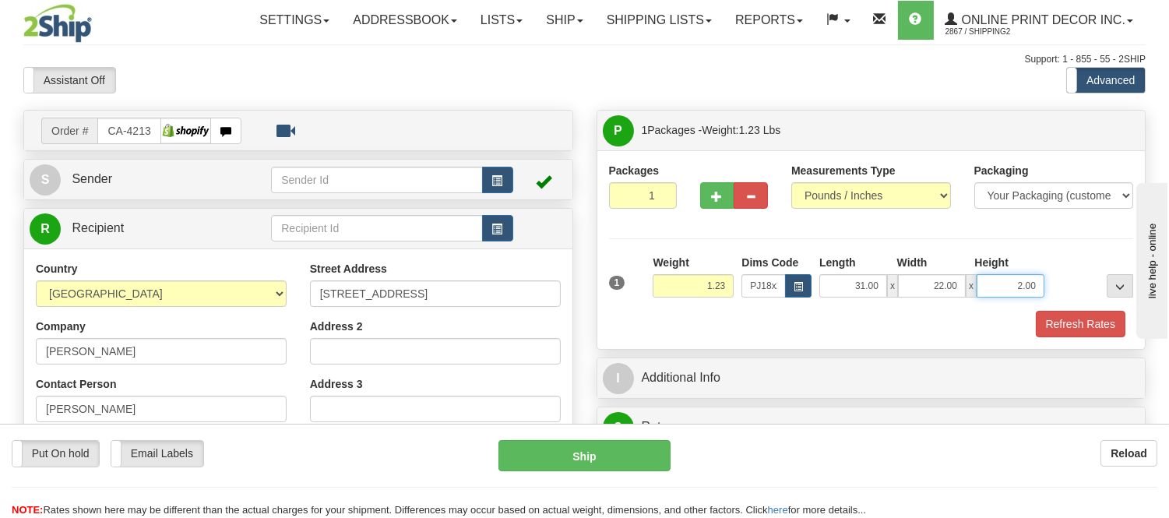
drag, startPoint x: 1037, startPoint y: 280, endPoint x: 936, endPoint y: 294, distance: 102.2
click at [936, 294] on div "31.00 x 22.00 x 2.00" at bounding box center [931, 285] width 225 height 23
click button "Delete" at bounding box center [0, 0] width 0 height 0
type input "3.00"
drag, startPoint x: 728, startPoint y: 282, endPoint x: 647, endPoint y: 313, distance: 86.7
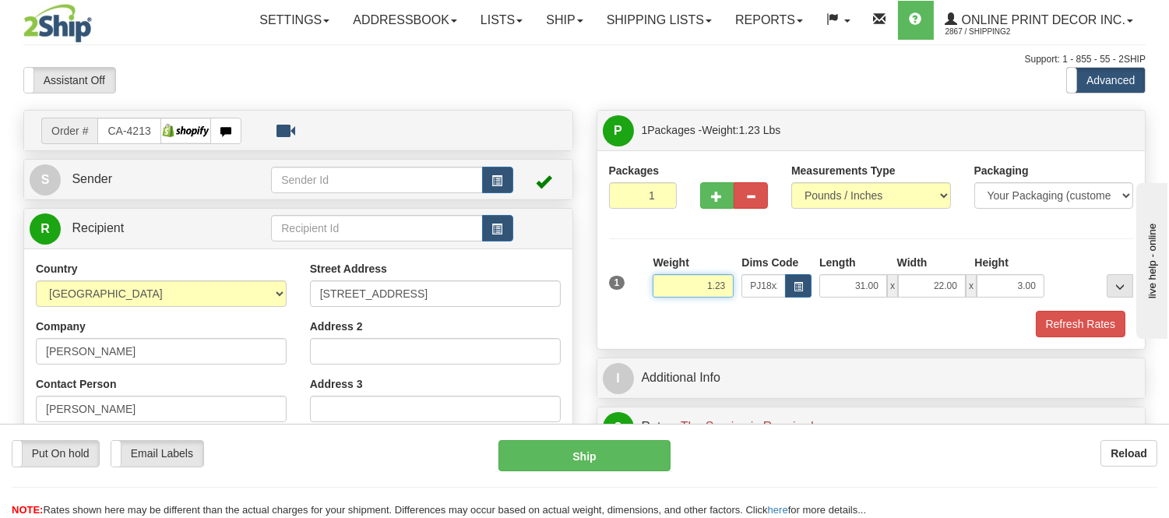
click at [647, 313] on div "1 Weight 1.23 Dims Code PJ18x24 Length Width Height x x" at bounding box center [871, 296] width 525 height 83
click button "Delete" at bounding box center [0, 0] width 0 height 0
type input "3.00"
click at [1048, 323] on button "Refresh Rates" at bounding box center [1080, 324] width 90 height 26
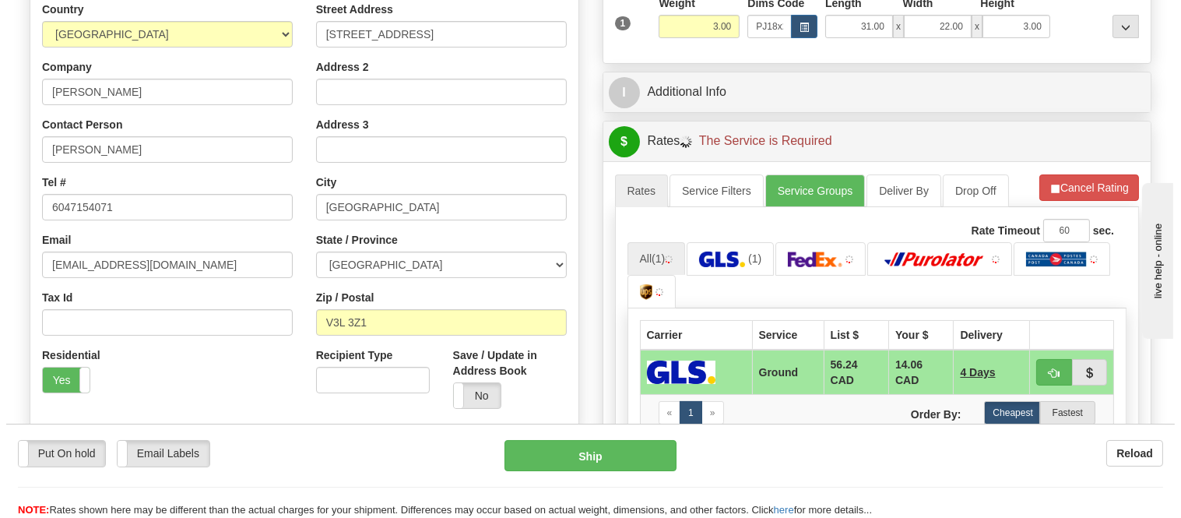
scroll to position [346, 0]
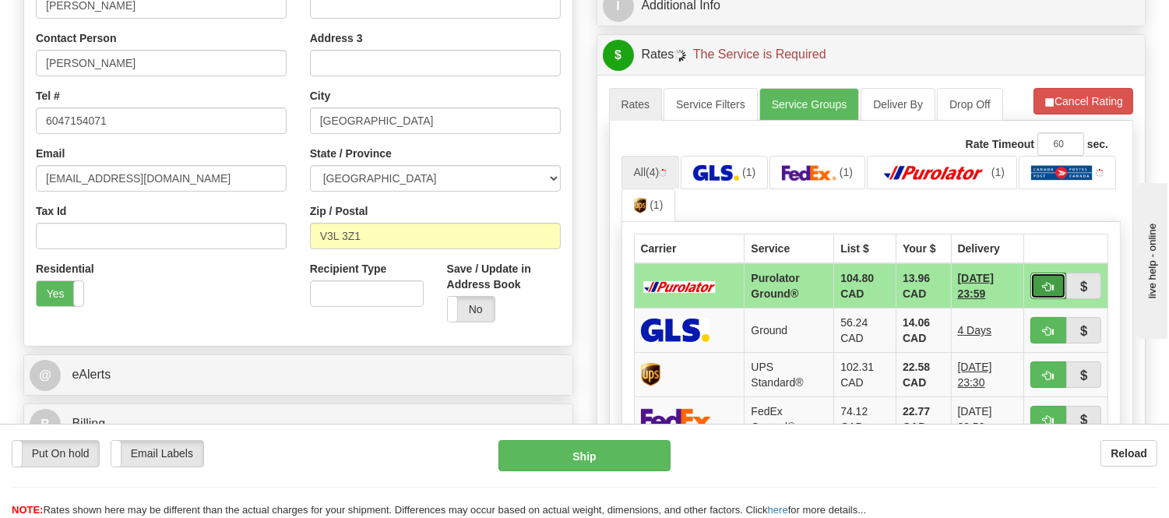
click at [1039, 292] on button "button" at bounding box center [1048, 285] width 36 height 26
click at [1033, 197] on ul "All (4) (1) (1) (1) (1)" at bounding box center [871, 189] width 500 height 67
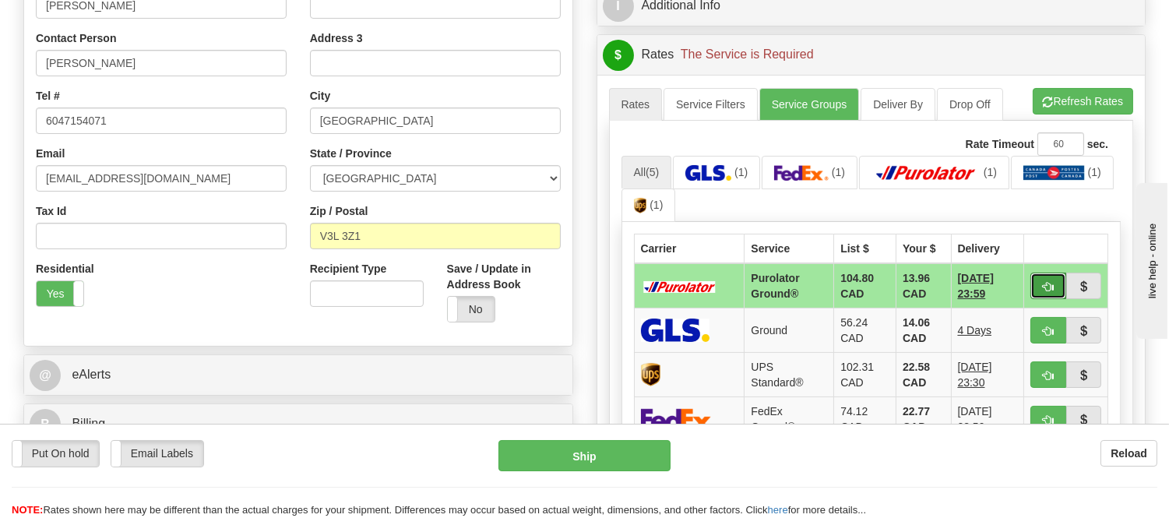
click at [1039, 286] on button "button" at bounding box center [1048, 285] width 36 height 26
type input "260"
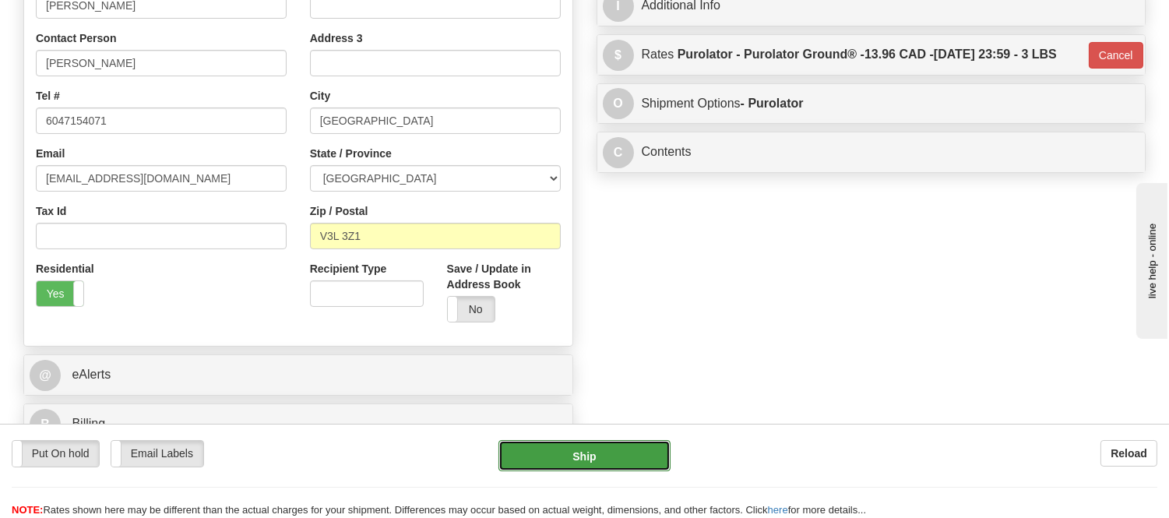
click at [650, 464] on button "Ship" at bounding box center [583, 455] width 171 height 31
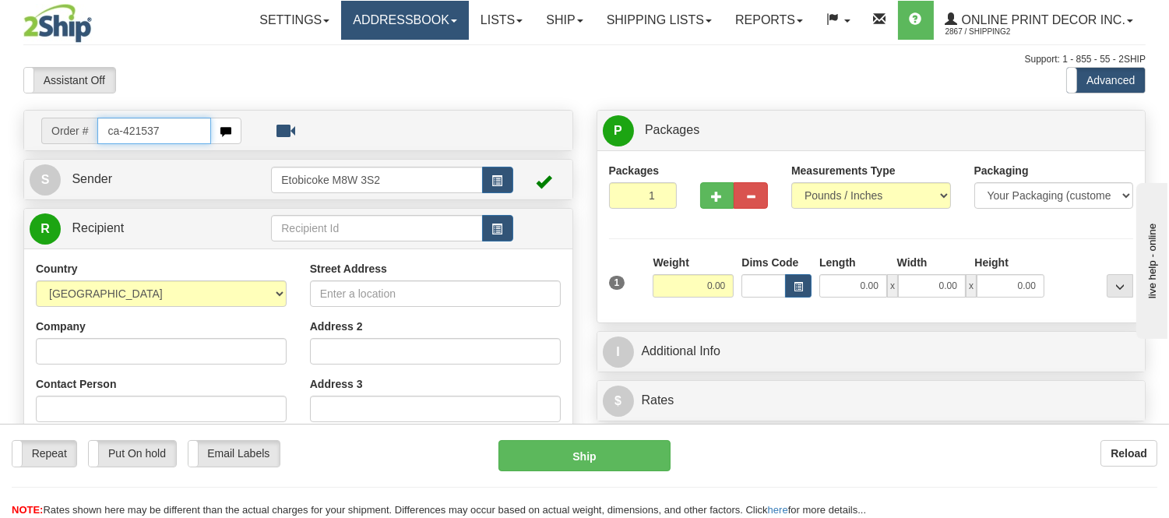
type input "ca-421537"
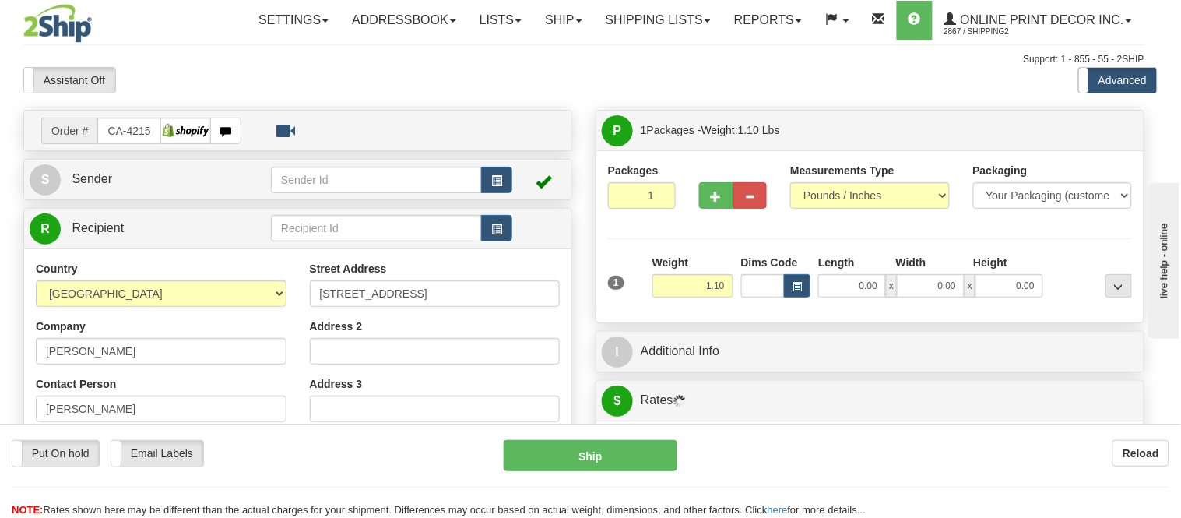
type input "NEPEAN"
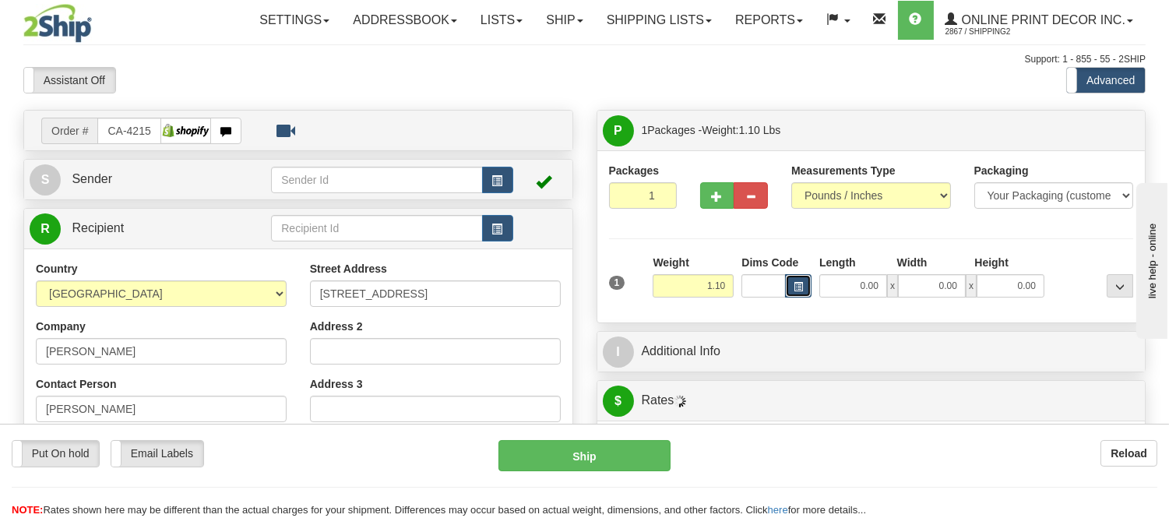
click at [795, 279] on button "button" at bounding box center [798, 285] width 26 height 23
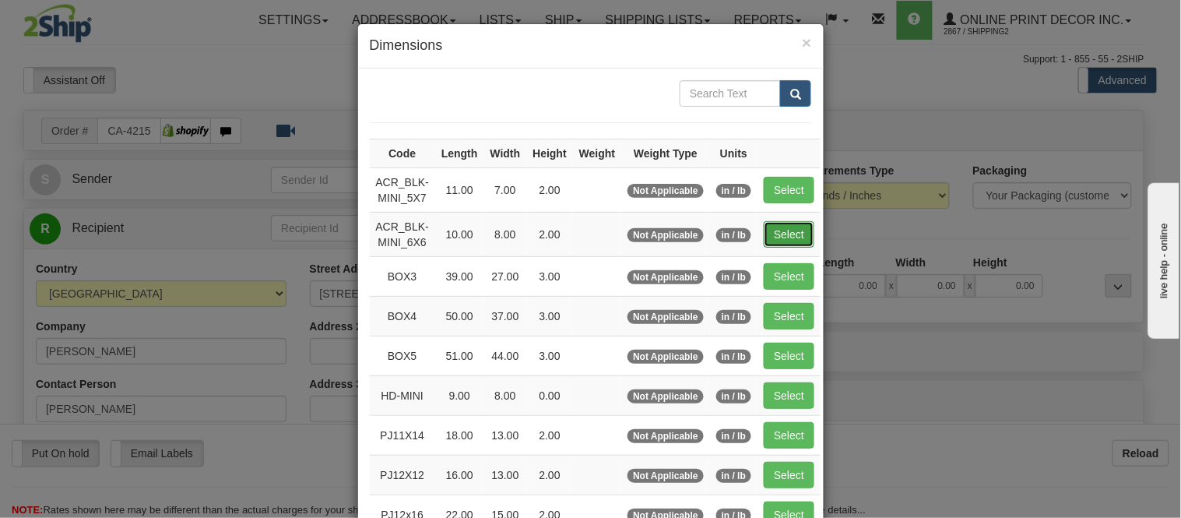
click at [768, 229] on button "Select" at bounding box center [789, 234] width 51 height 26
type input "ACR_BLK-MINI_6X6"
type input "10.00"
type input "8.00"
type input "2.00"
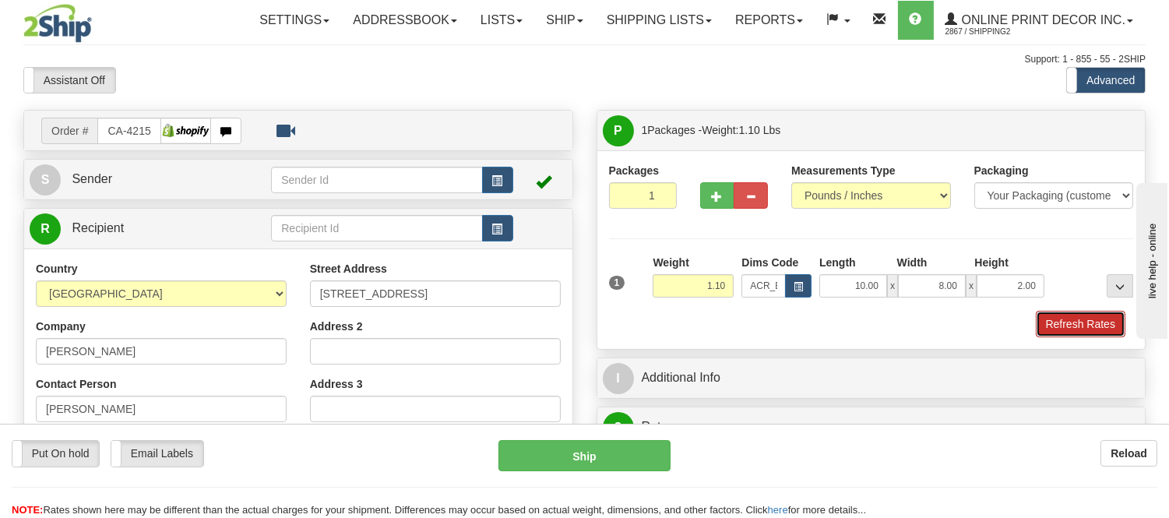
click at [1051, 318] on button "Refresh Rates" at bounding box center [1080, 324] width 90 height 26
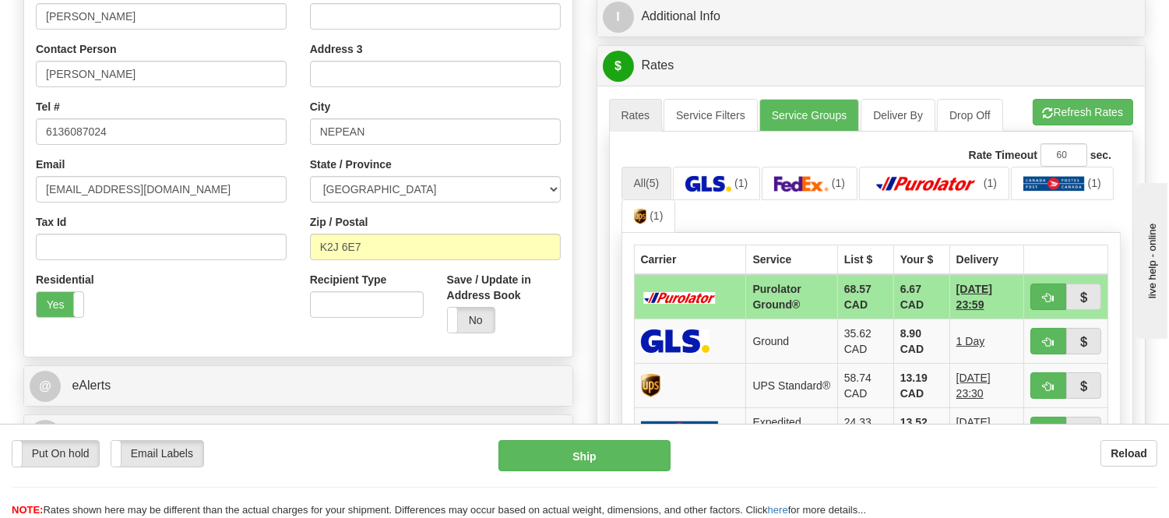
scroll to position [432, 0]
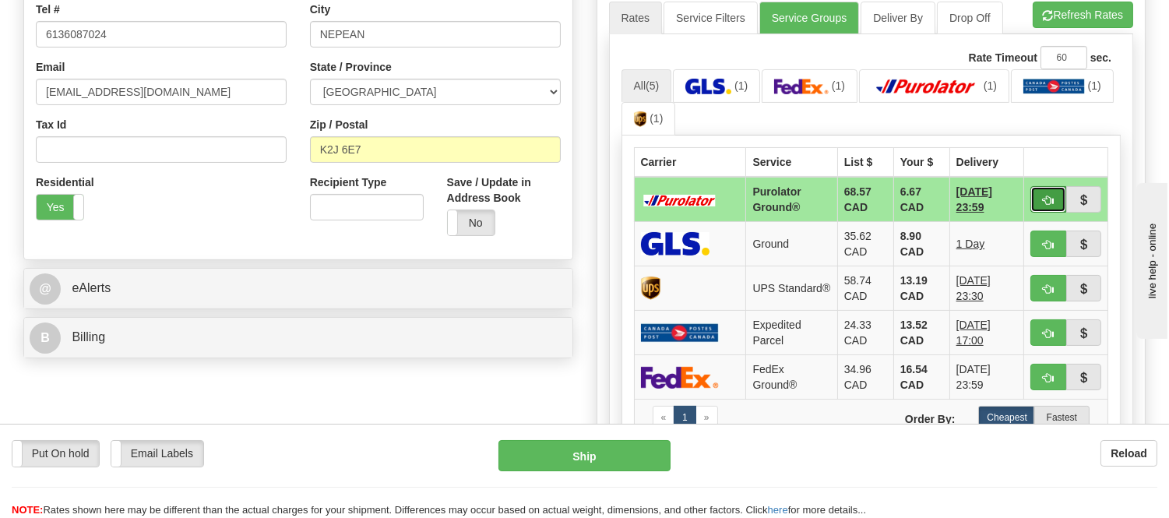
click at [1038, 195] on button "button" at bounding box center [1048, 199] width 36 height 26
type input "260"
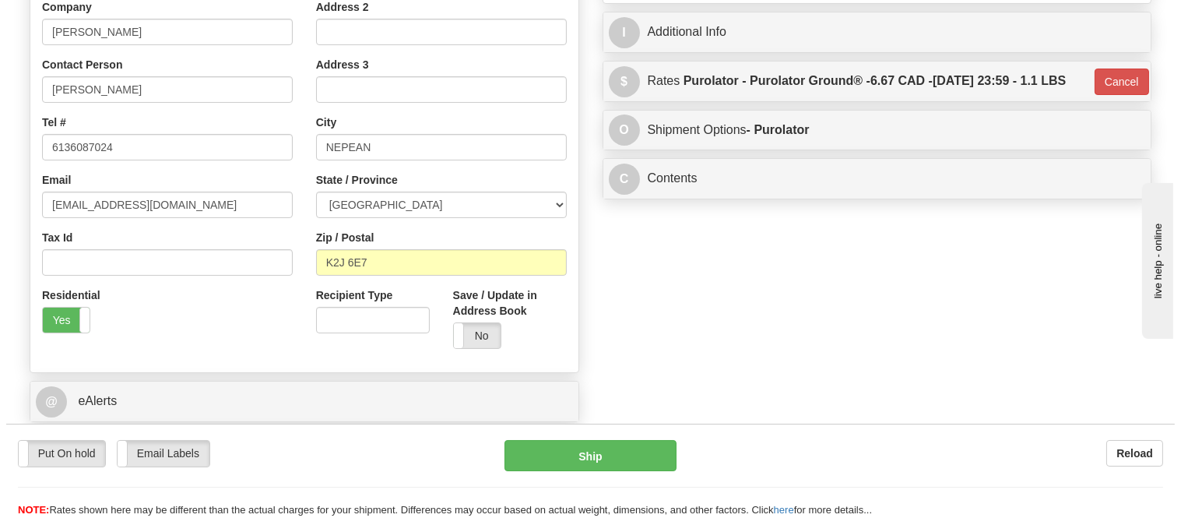
scroll to position [173, 0]
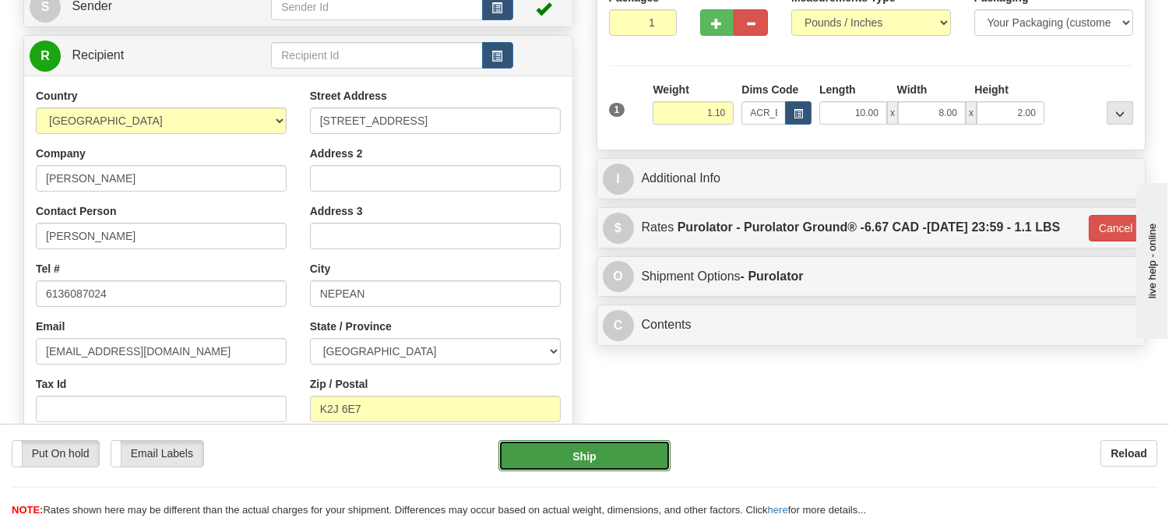
click at [592, 448] on button "Ship" at bounding box center [583, 455] width 171 height 31
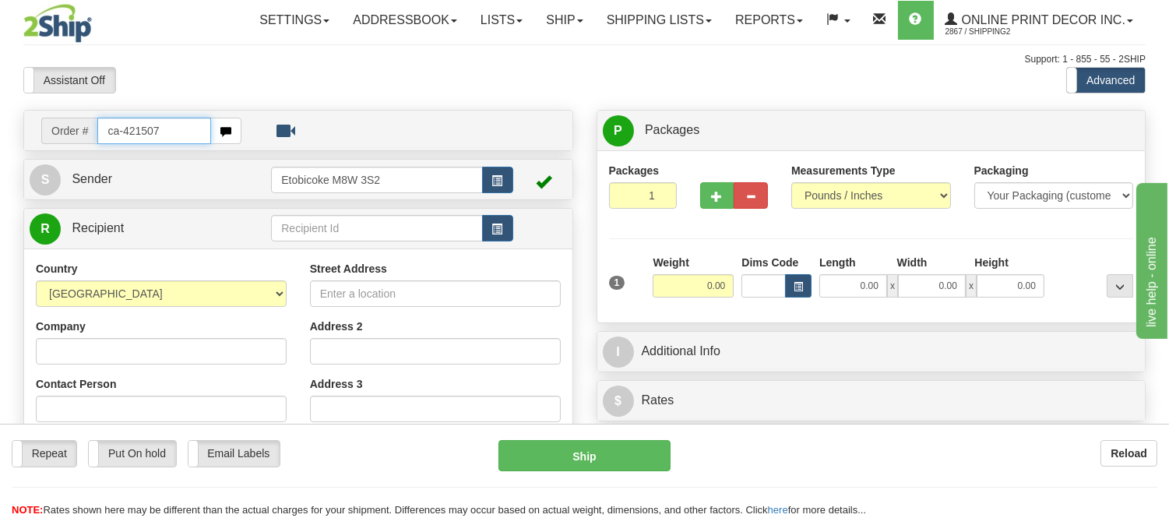
type input "ca-421507"
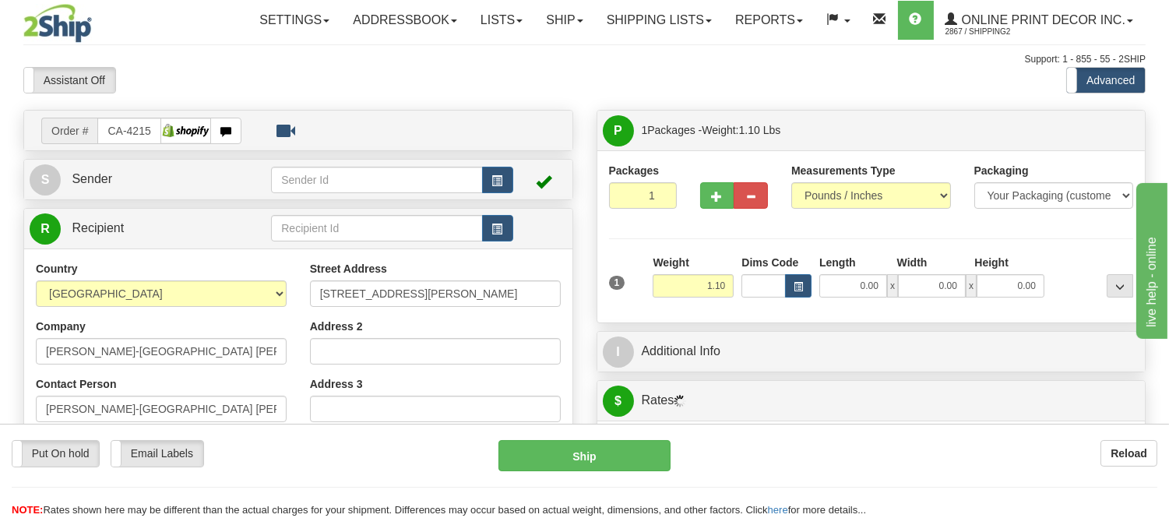
type input "TIMMINS"
click at [789, 285] on button "button" at bounding box center [798, 285] width 26 height 23
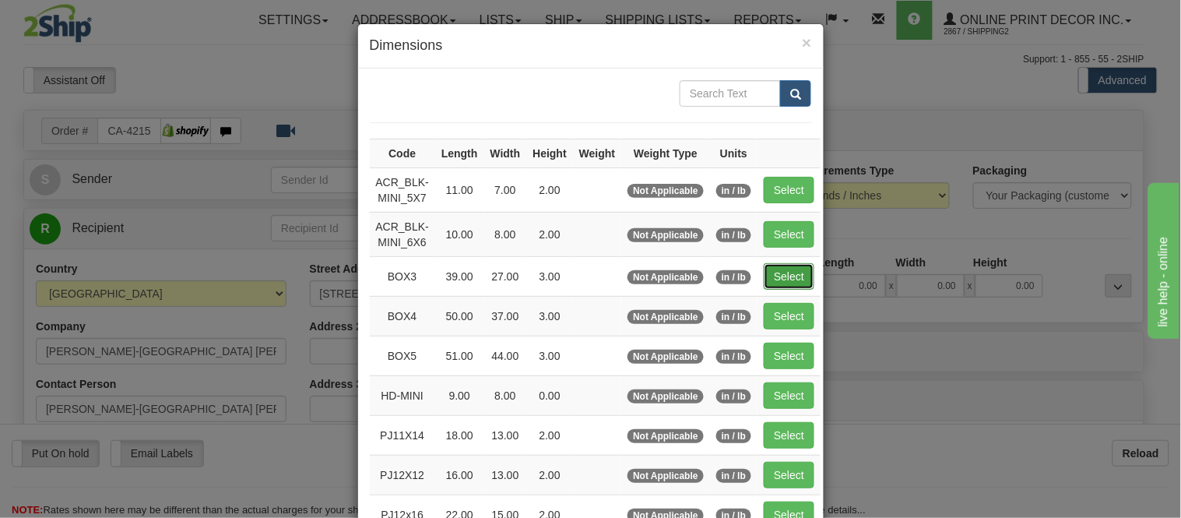
click at [789, 274] on button "Select" at bounding box center [789, 276] width 51 height 26
type input "BOX3"
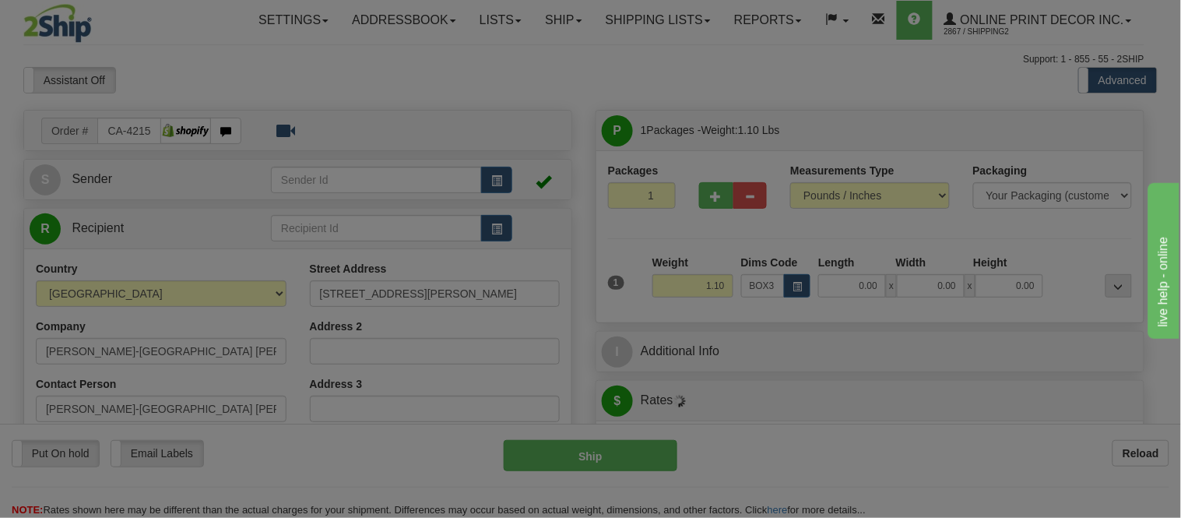
type input "39.00"
type input "27.00"
type input "3.00"
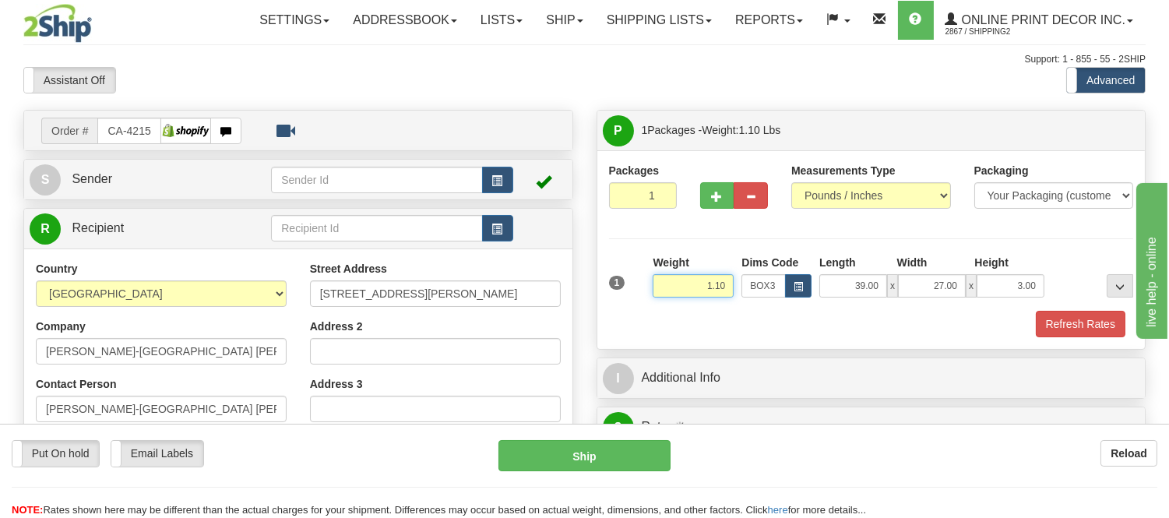
drag, startPoint x: 726, startPoint y: 286, endPoint x: 639, endPoint y: 301, distance: 88.6
click at [639, 301] on div "1 Weight 1.10 Dims Code BOX3" at bounding box center [871, 282] width 533 height 55
type input "7.98"
click at [1107, 336] on button "Refresh Rates" at bounding box center [1080, 324] width 90 height 26
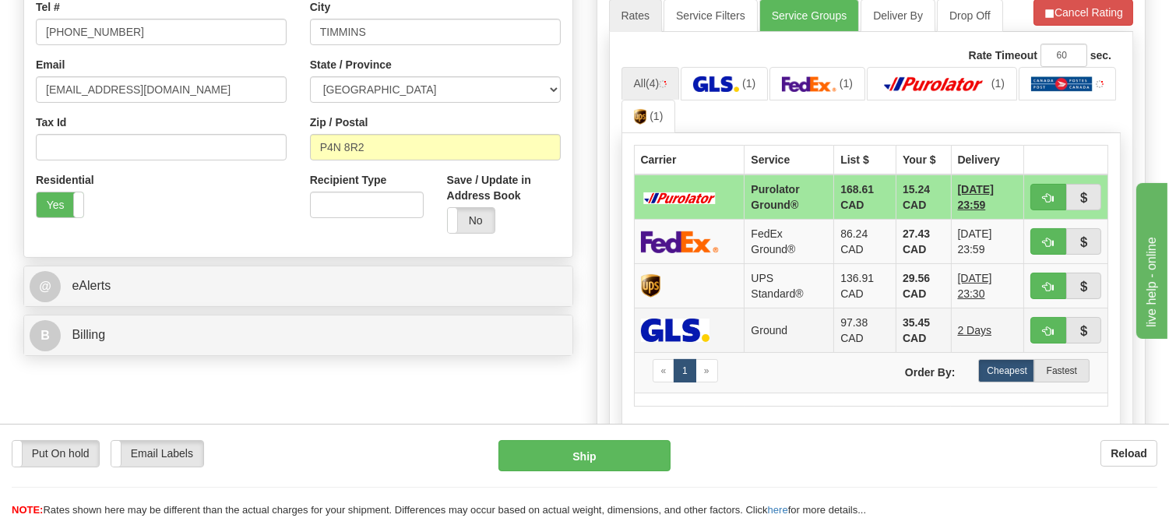
scroll to position [518, 0]
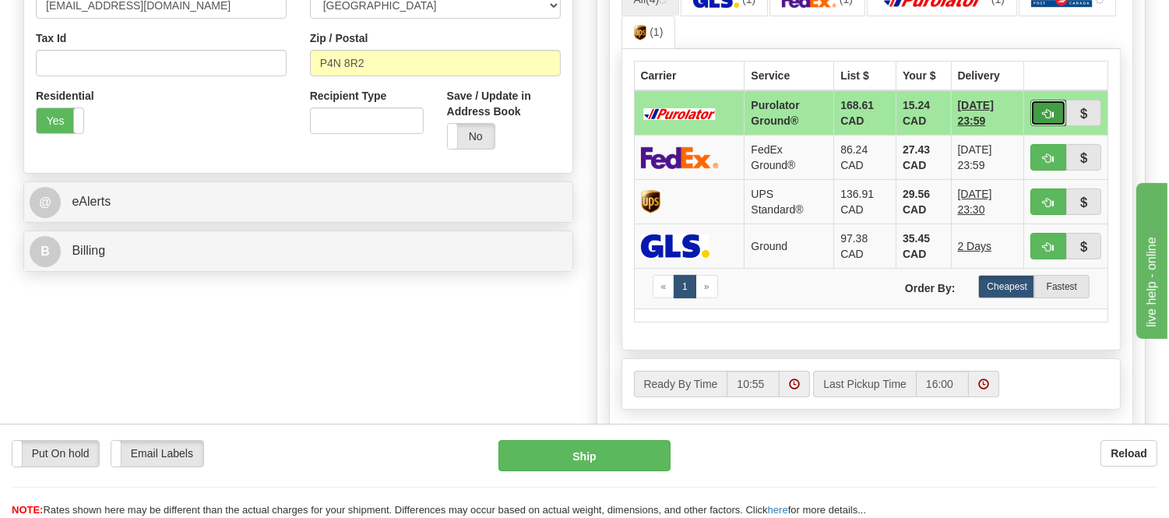
click at [1051, 109] on span "button" at bounding box center [1047, 114] width 11 height 10
click at [1051, 34] on ul "All (4) (1) (1) (1) (1)" at bounding box center [871, 16] width 500 height 67
click at [1052, 118] on span "button" at bounding box center [1047, 114] width 11 height 10
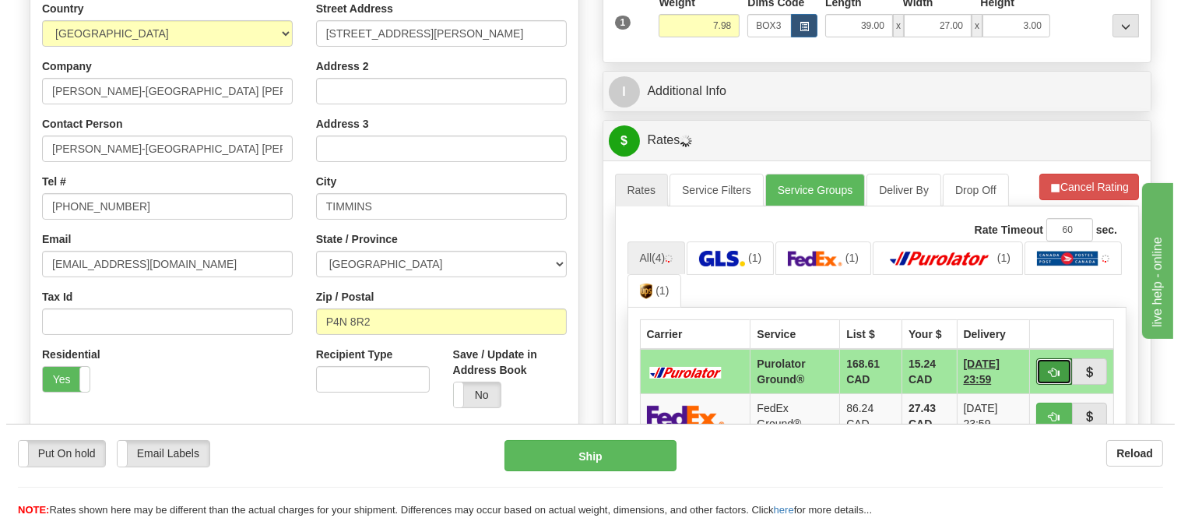
scroll to position [259, 0]
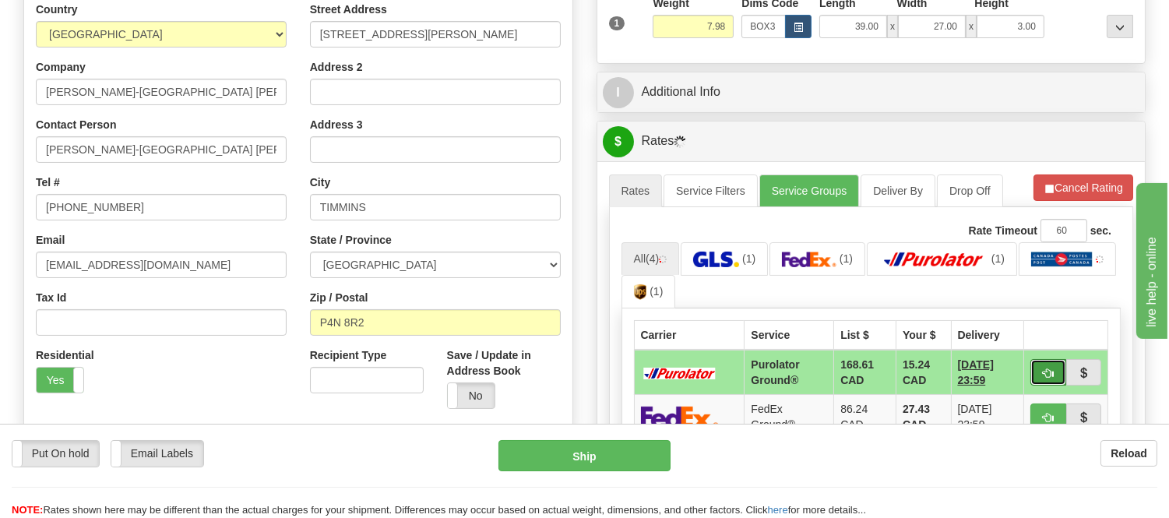
click at [1046, 359] on button "button" at bounding box center [1048, 372] width 36 height 26
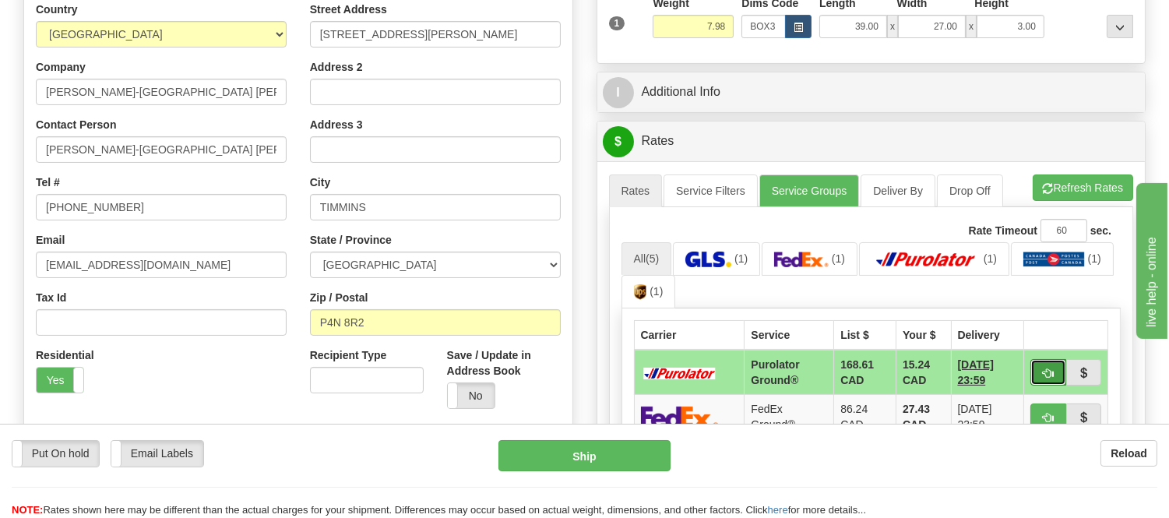
click at [1039, 377] on button "button" at bounding box center [1048, 372] width 36 height 26
type input "260"
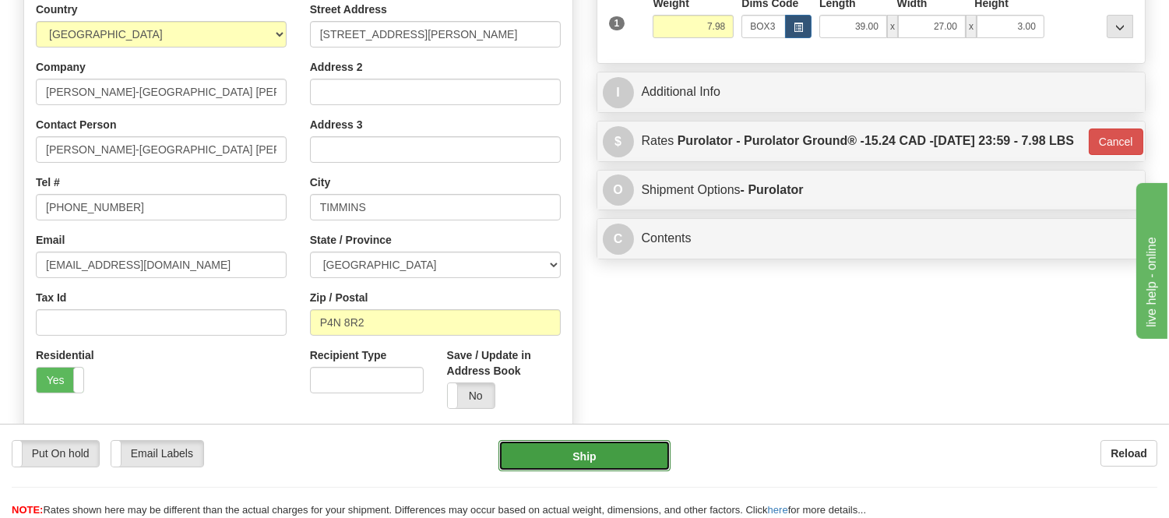
click at [508, 452] on button "Ship" at bounding box center [583, 455] width 171 height 31
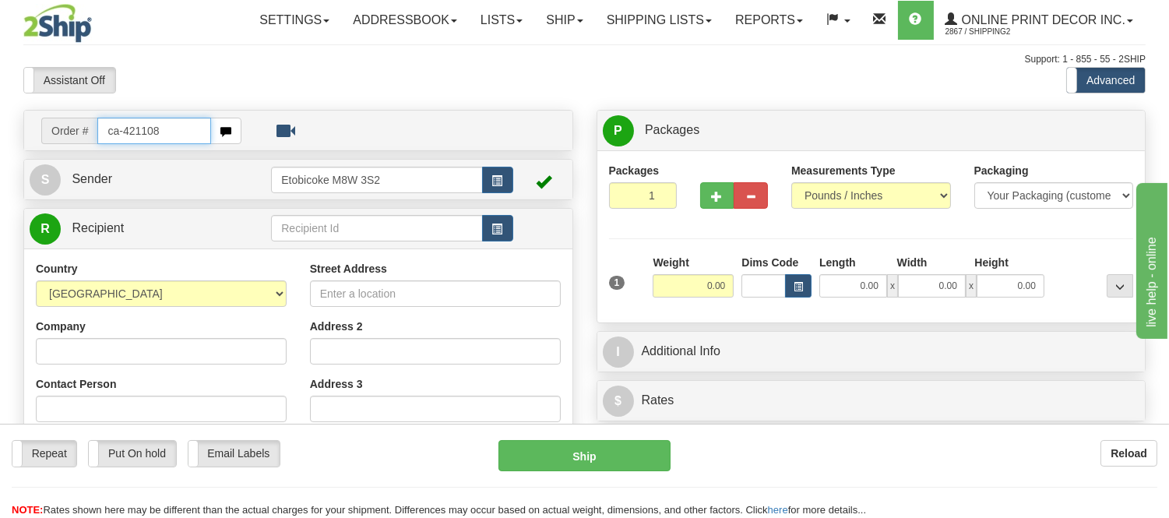
type input "ca-421108"
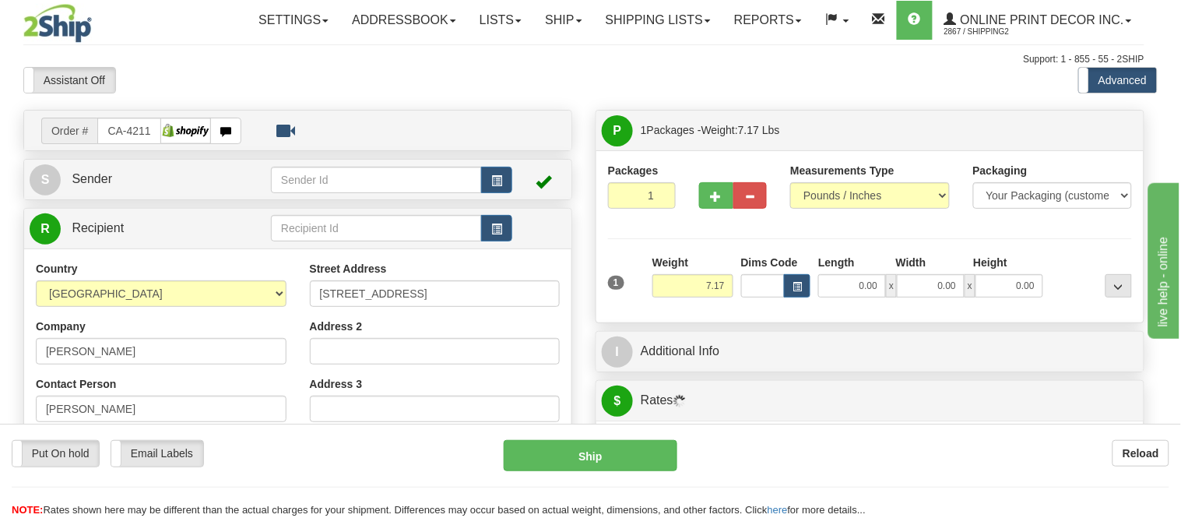
type input "NIPAWIN"
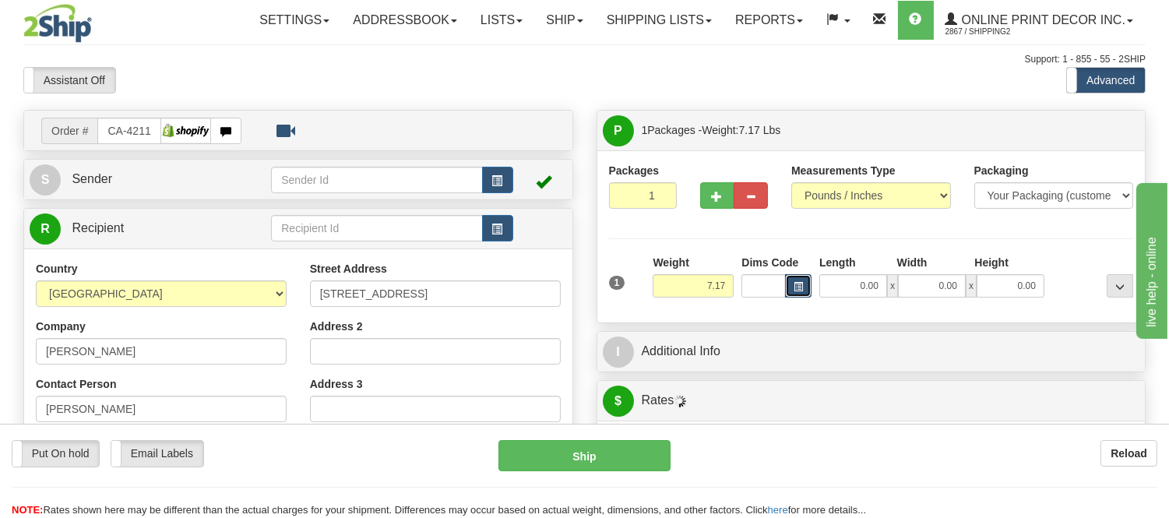
click at [793, 288] on span "button" at bounding box center [797, 287] width 9 height 9
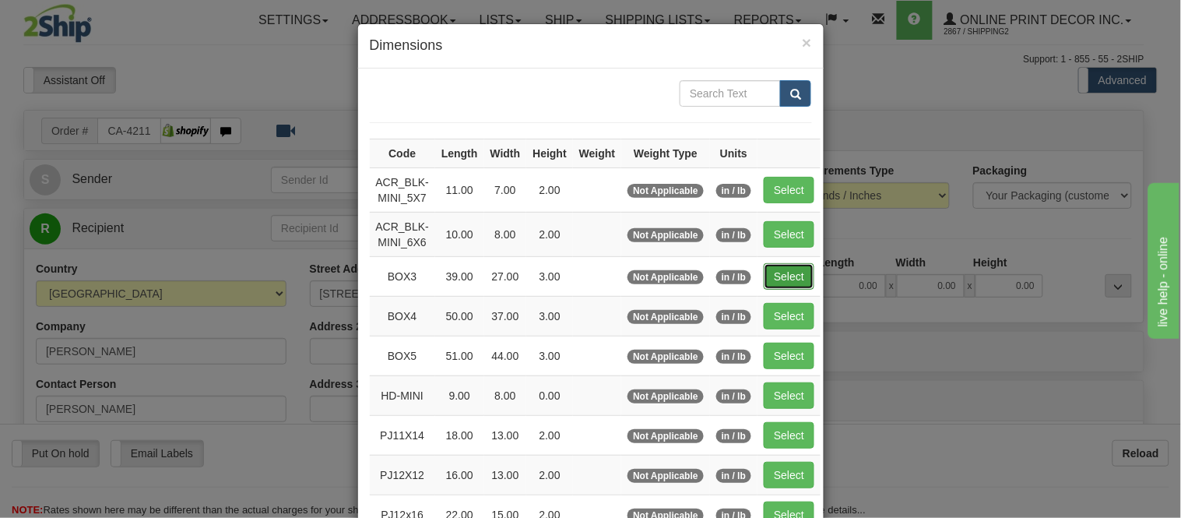
click at [776, 273] on button "Select" at bounding box center [789, 276] width 51 height 26
type input "BOX3"
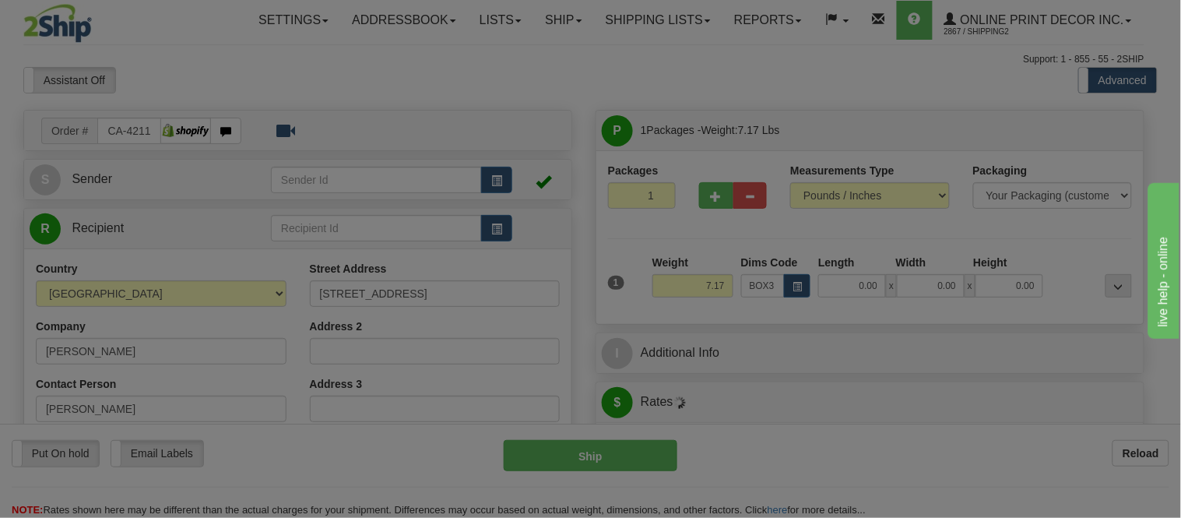
type input "39.00"
type input "27.00"
type input "3.00"
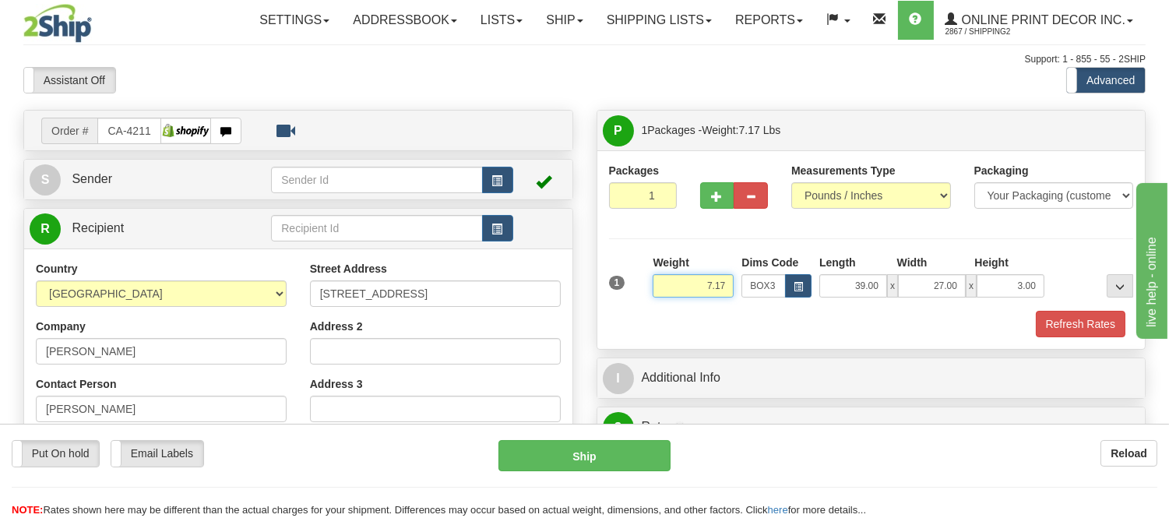
drag, startPoint x: 722, startPoint y: 290, endPoint x: 673, endPoint y: 296, distance: 50.2
click at [673, 296] on input "7.17" at bounding box center [692, 285] width 81 height 23
type input "8.98"
click at [1109, 327] on button "Refresh Rates" at bounding box center [1080, 324] width 90 height 26
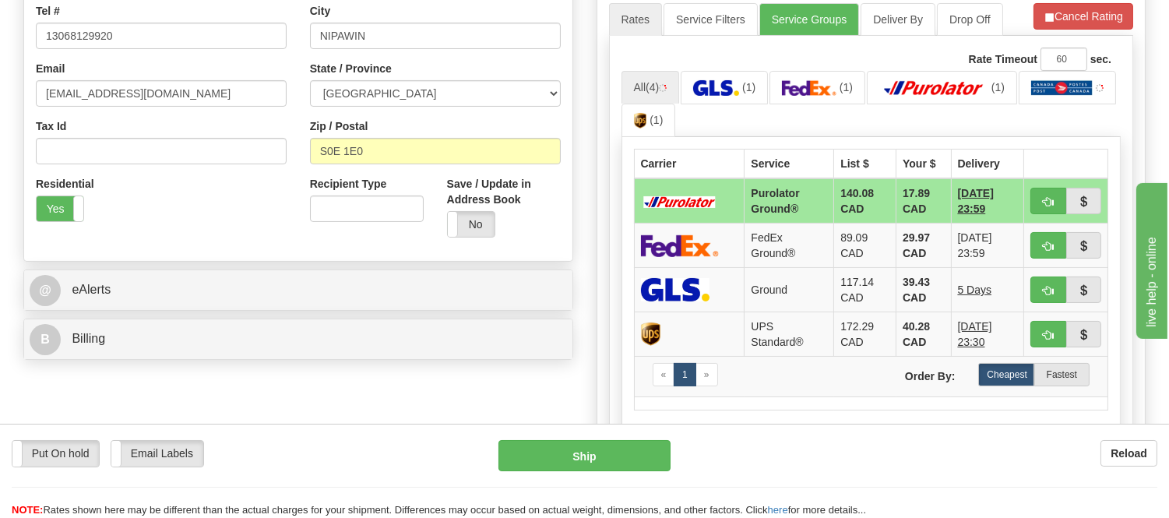
scroll to position [432, 0]
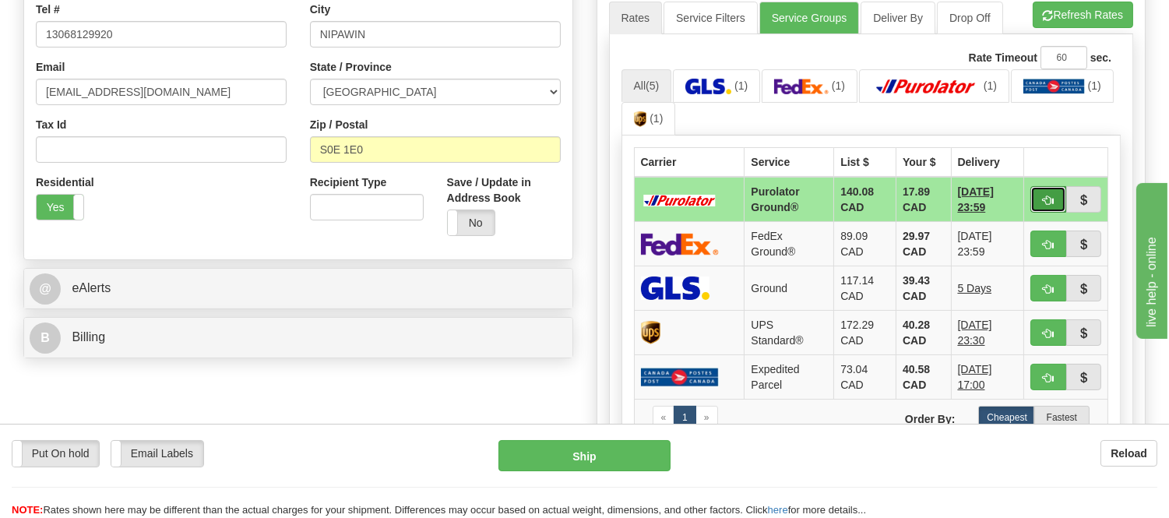
click at [1044, 198] on span "button" at bounding box center [1047, 200] width 11 height 10
type input "260"
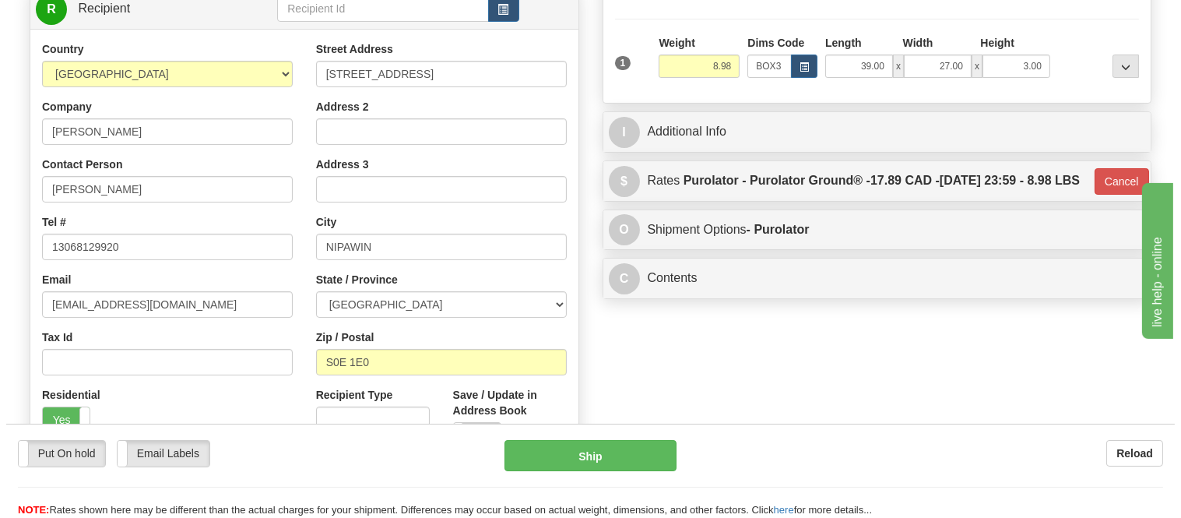
scroll to position [86, 0]
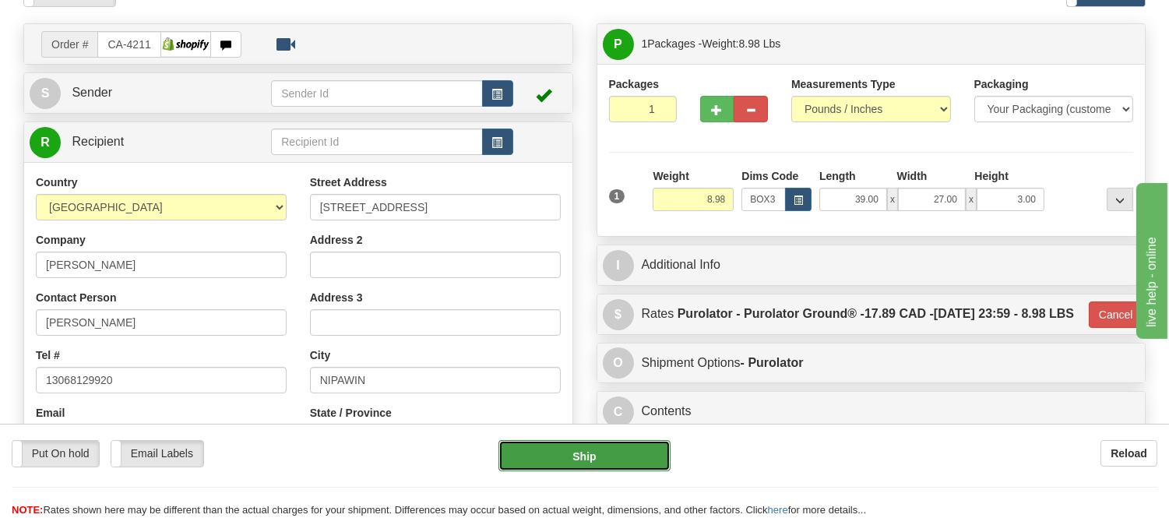
click at [619, 468] on button "Ship" at bounding box center [583, 455] width 171 height 31
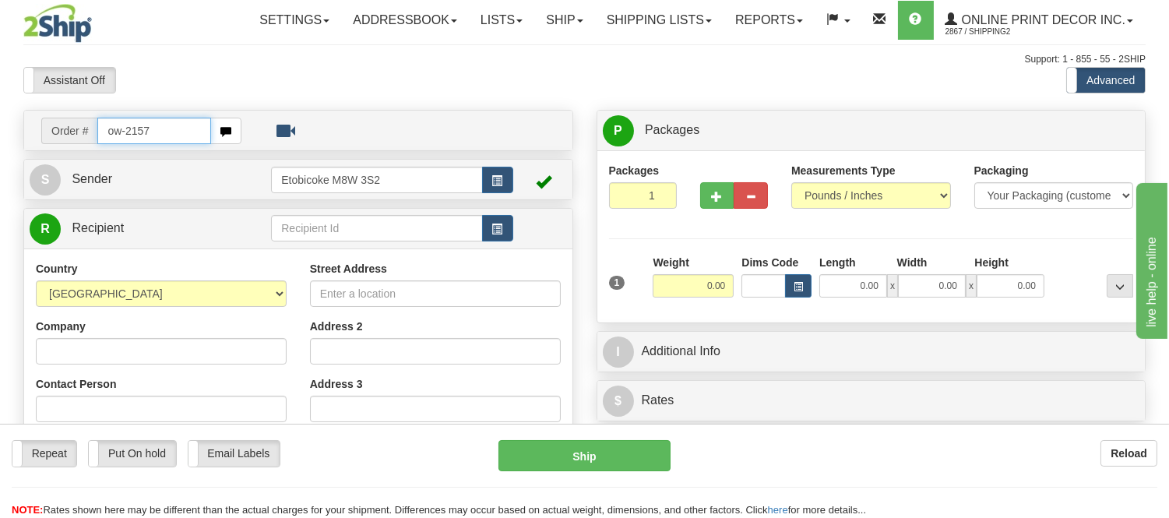
type input "ow-2157"
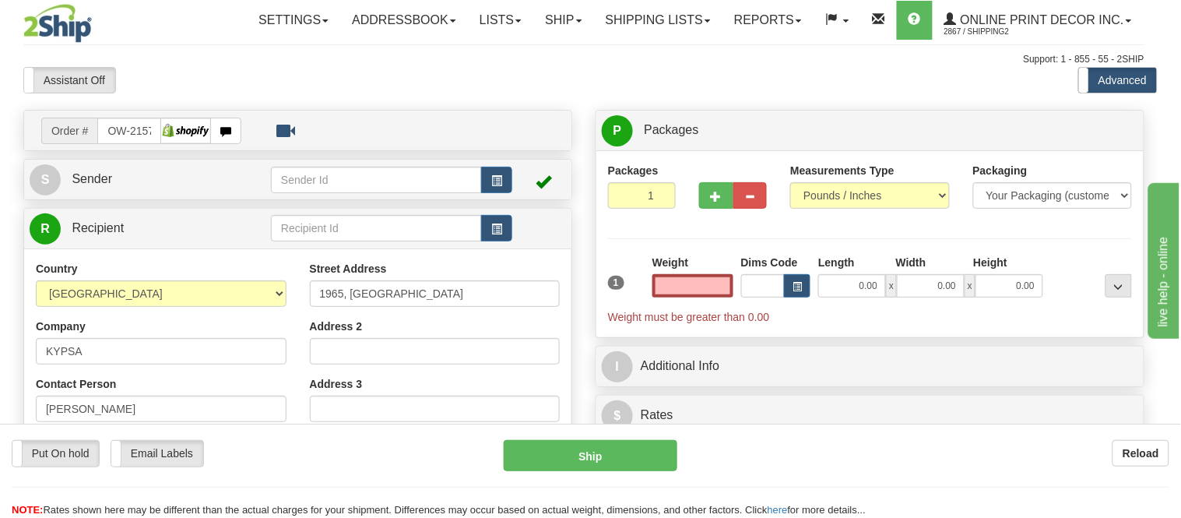
type input "SAINTE-JULIE"
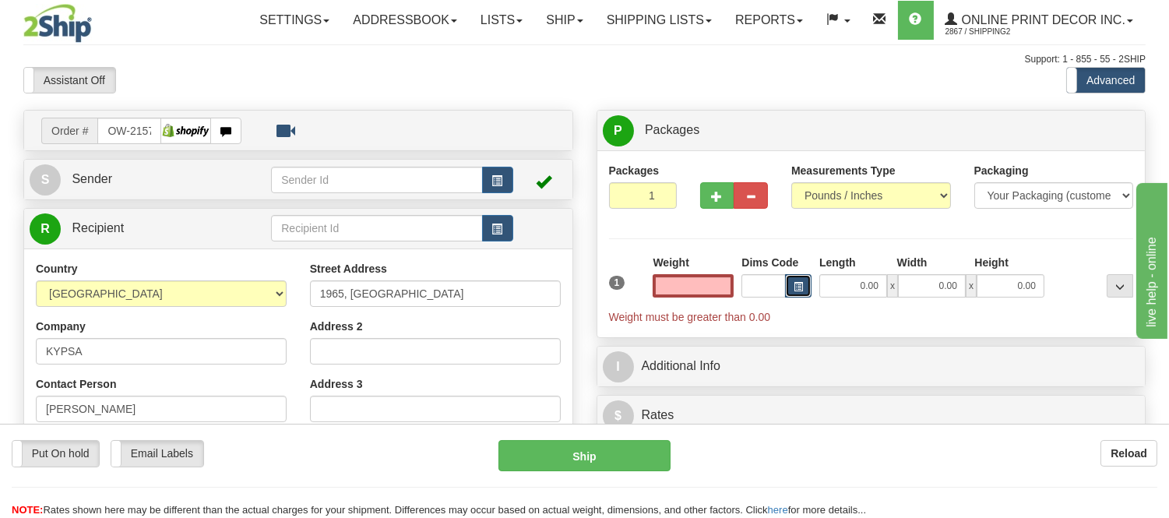
type input "0.00"
click at [803, 279] on button "button" at bounding box center [798, 285] width 26 height 23
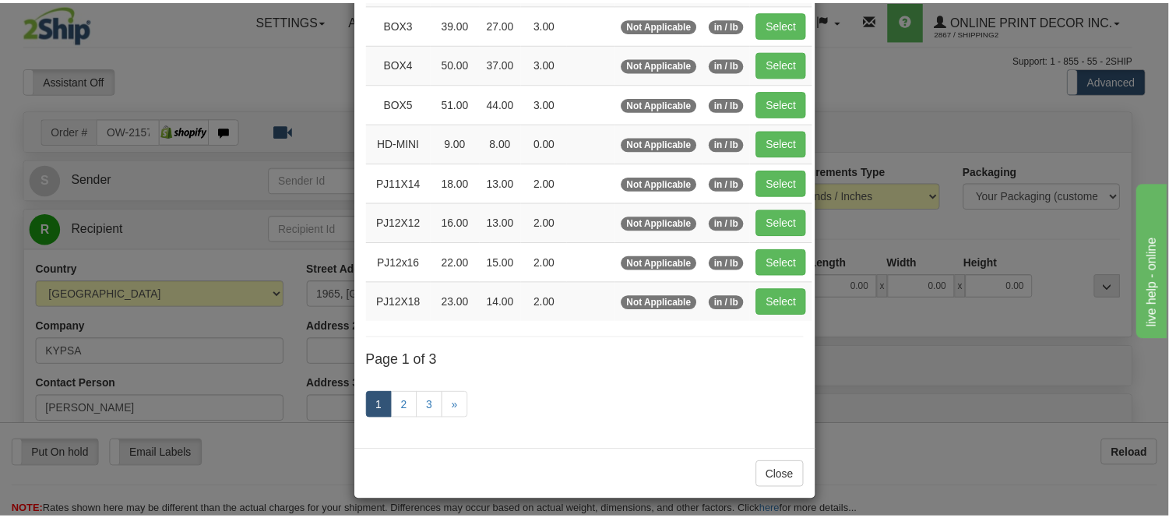
scroll to position [259, 0]
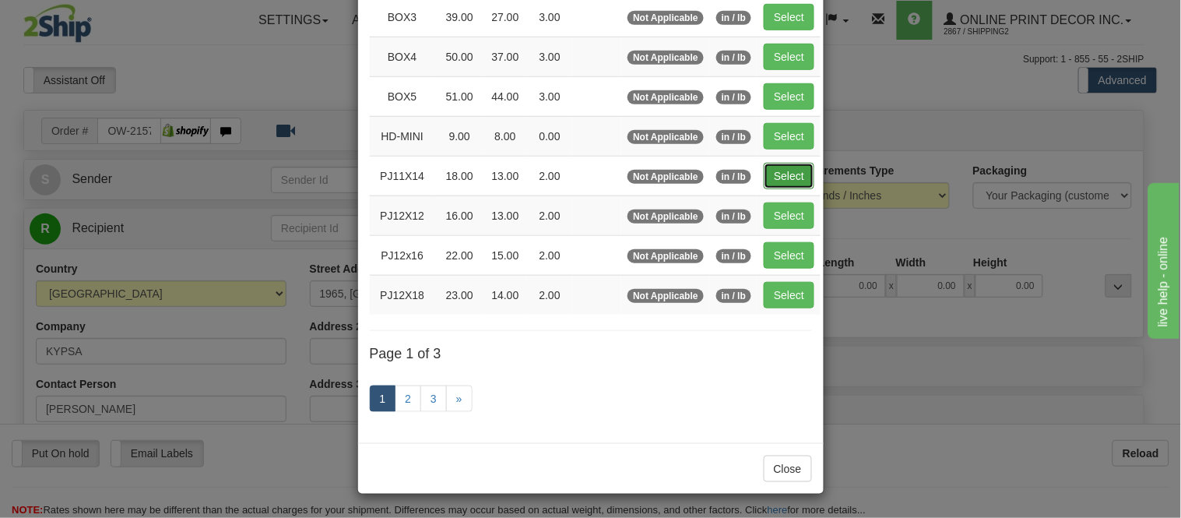
click at [766, 169] on button "Select" at bounding box center [789, 176] width 51 height 26
type input "PJ11X14"
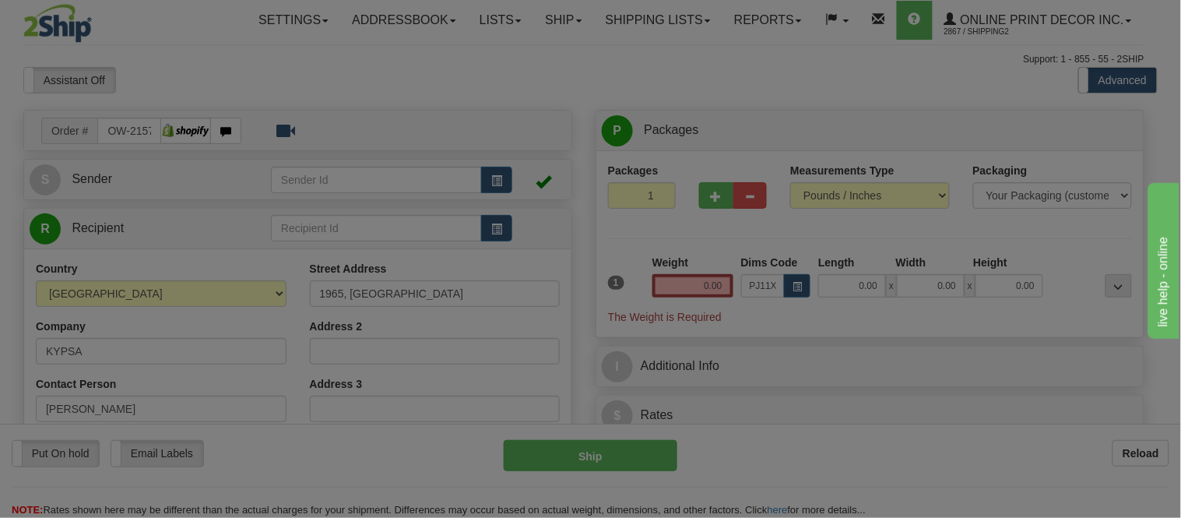
type input "18.00"
type input "13.00"
type input "2.00"
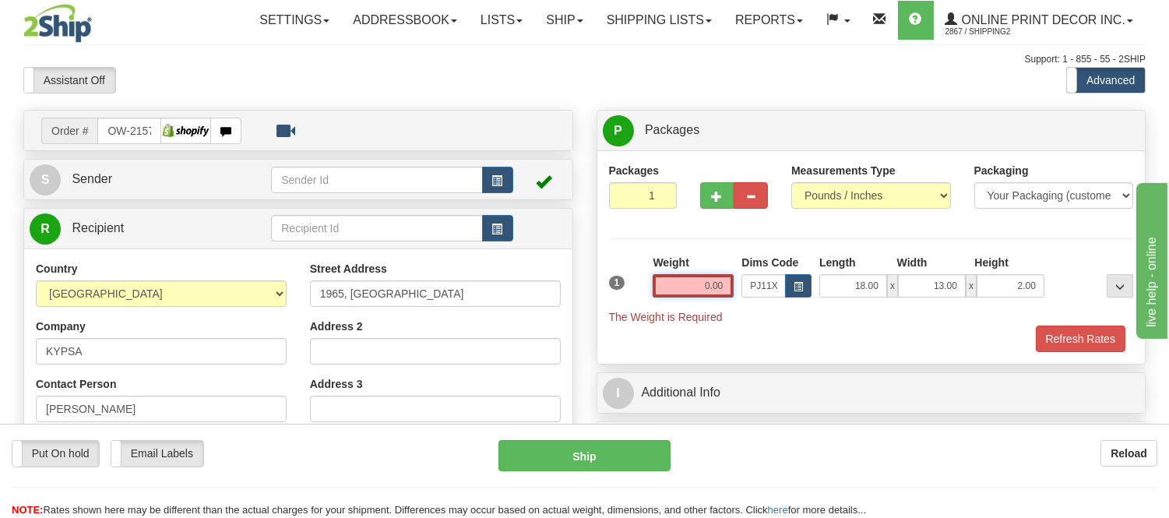
drag, startPoint x: 724, startPoint y: 288, endPoint x: 680, endPoint y: 297, distance: 44.6
click at [680, 297] on input "0.00" at bounding box center [692, 285] width 81 height 23
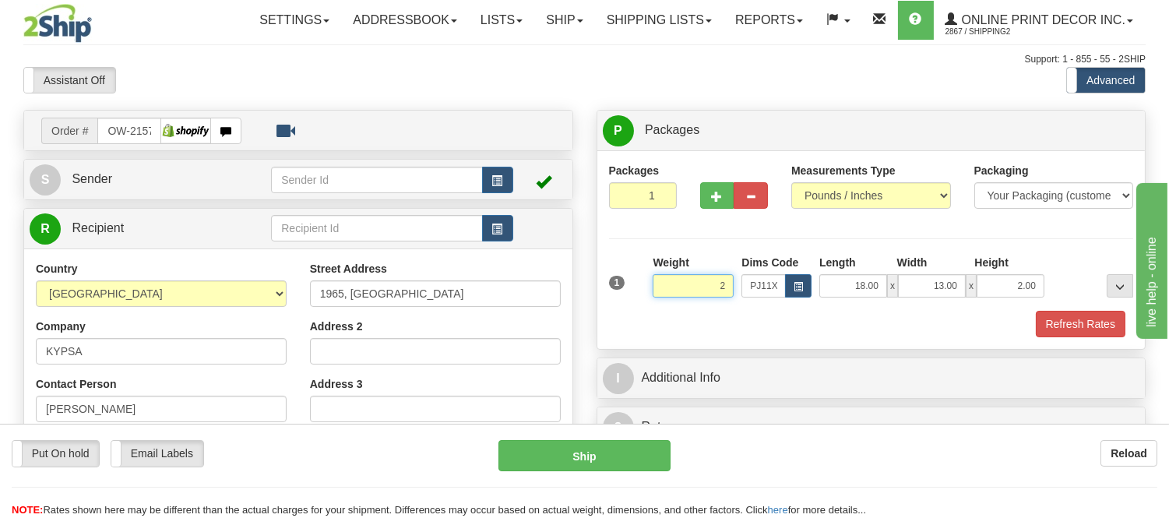
click button "Delete" at bounding box center [0, 0] width 0 height 0
type input "2.00"
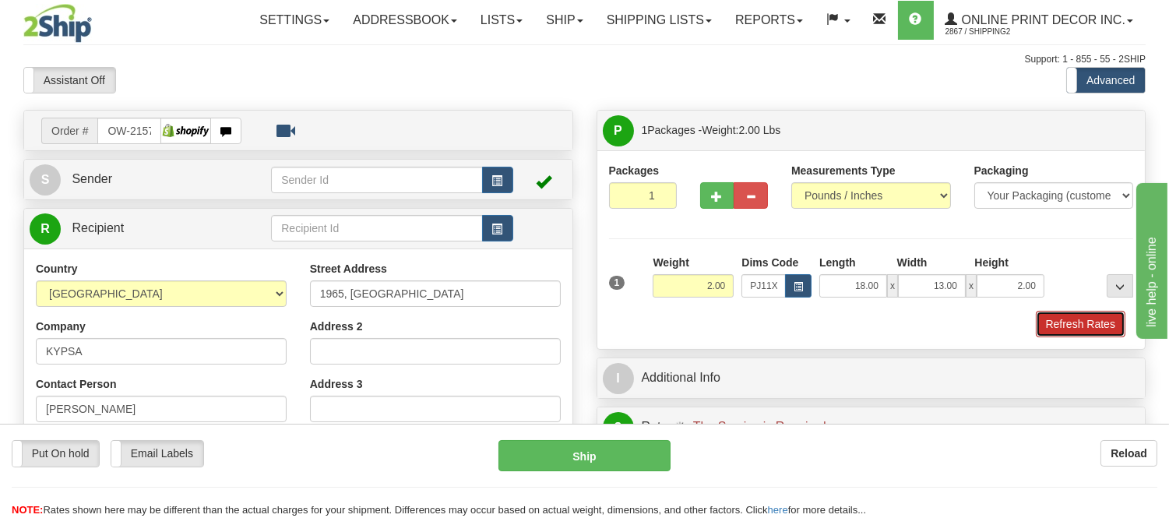
click at [1077, 324] on button "Refresh Rates" at bounding box center [1080, 324] width 90 height 26
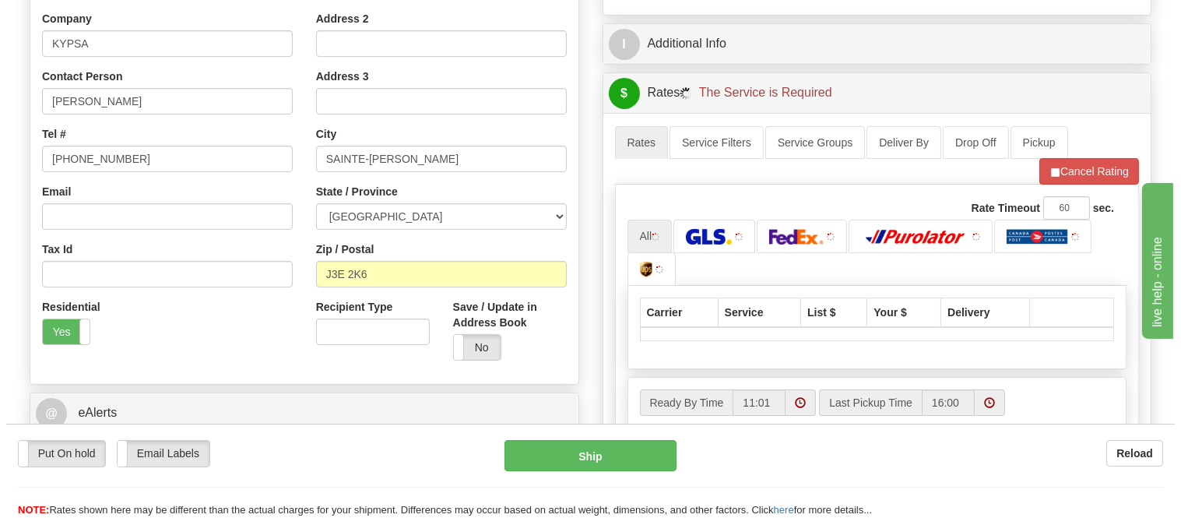
scroll to position [346, 0]
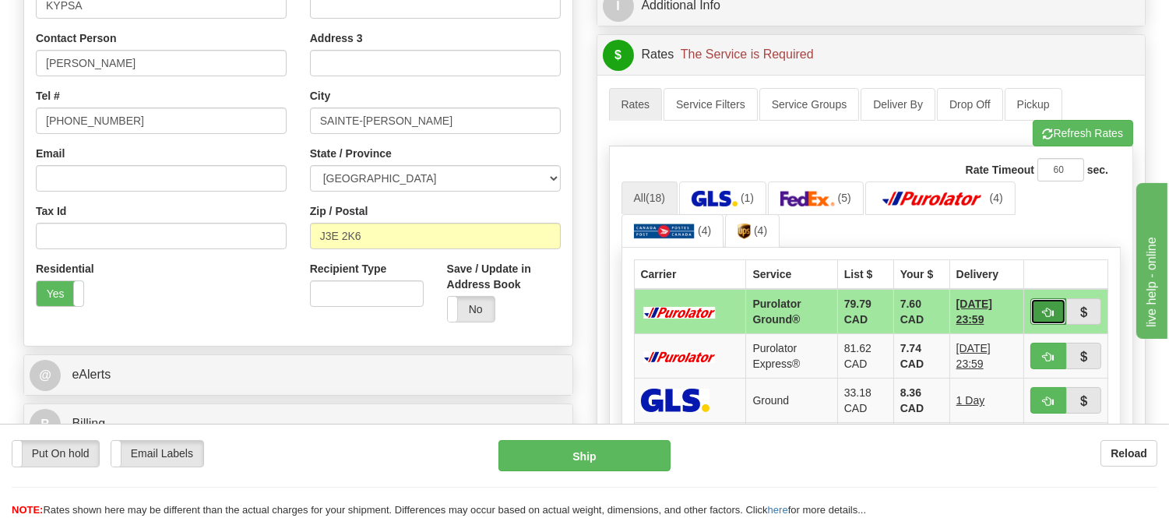
click at [1046, 308] on span "button" at bounding box center [1047, 313] width 11 height 10
type input "260"
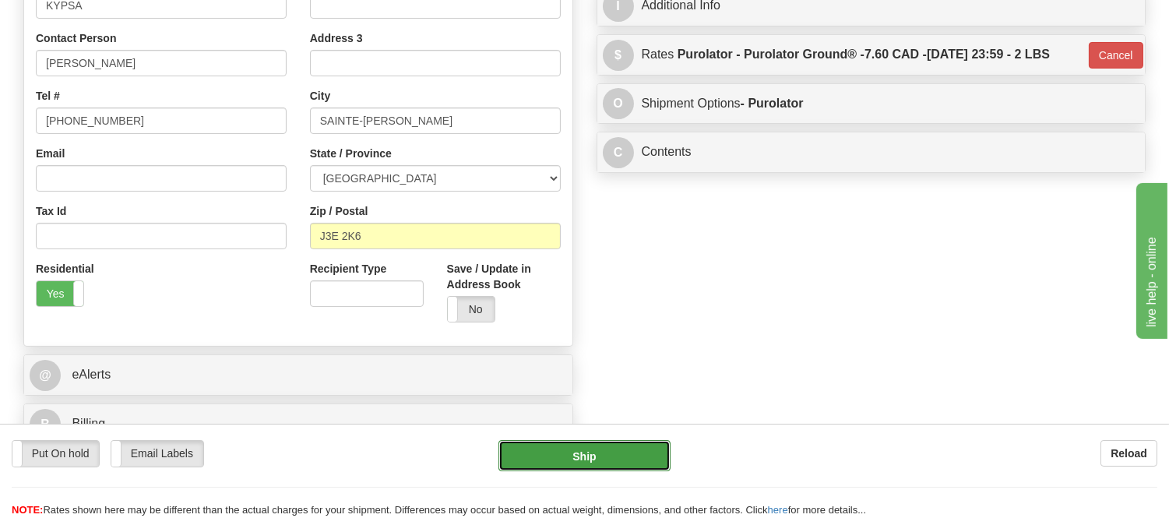
click at [610, 454] on button "Ship" at bounding box center [583, 455] width 171 height 31
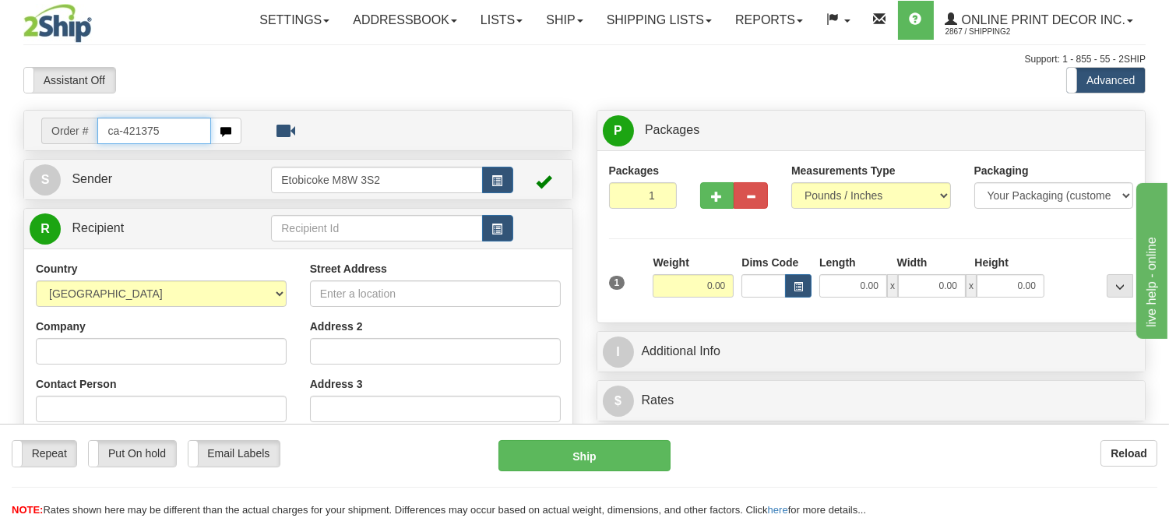
type input "ca-421375"
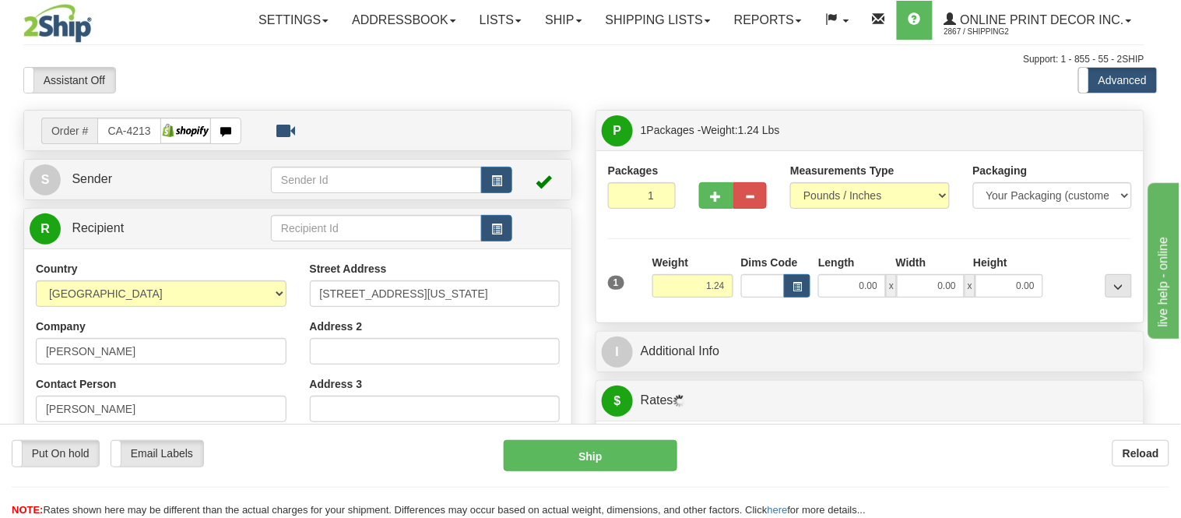
type input "[GEOGRAPHIC_DATA]"
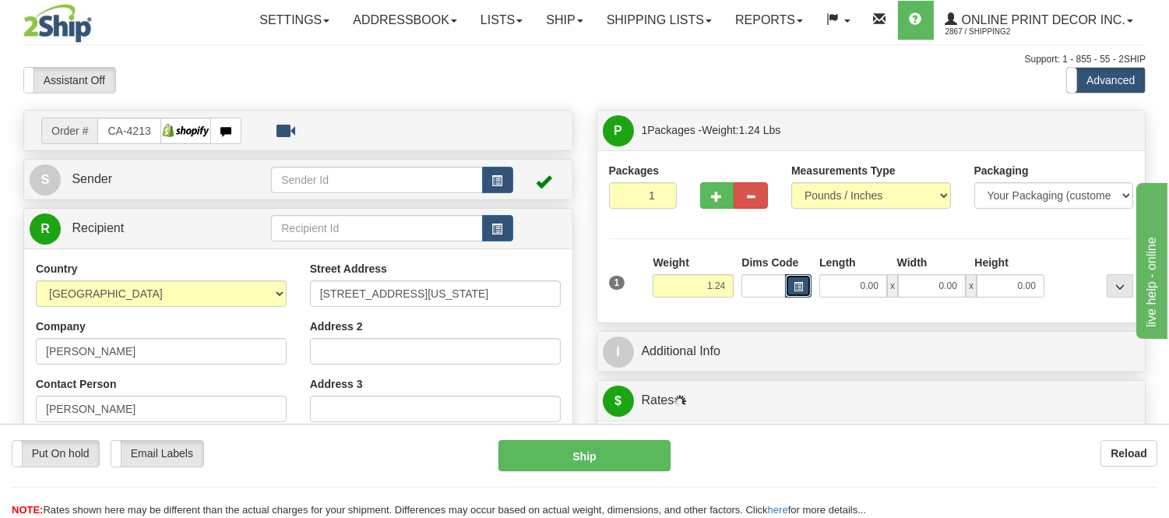
click at [807, 278] on button "button" at bounding box center [798, 285] width 26 height 23
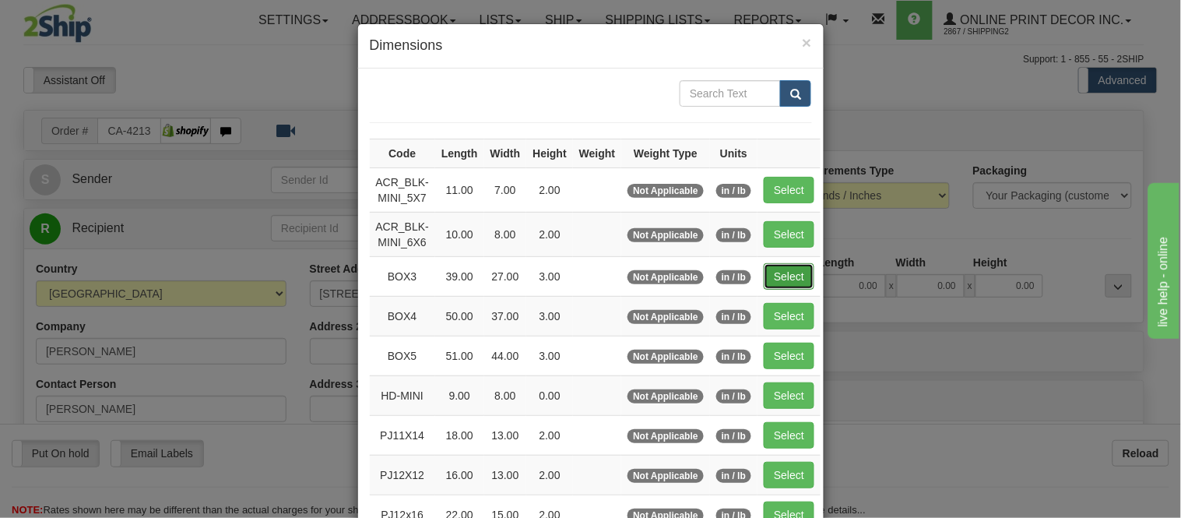
click at [784, 265] on button "Select" at bounding box center [789, 276] width 51 height 26
type input "BOX3"
type input "39.00"
type input "27.00"
type input "3.00"
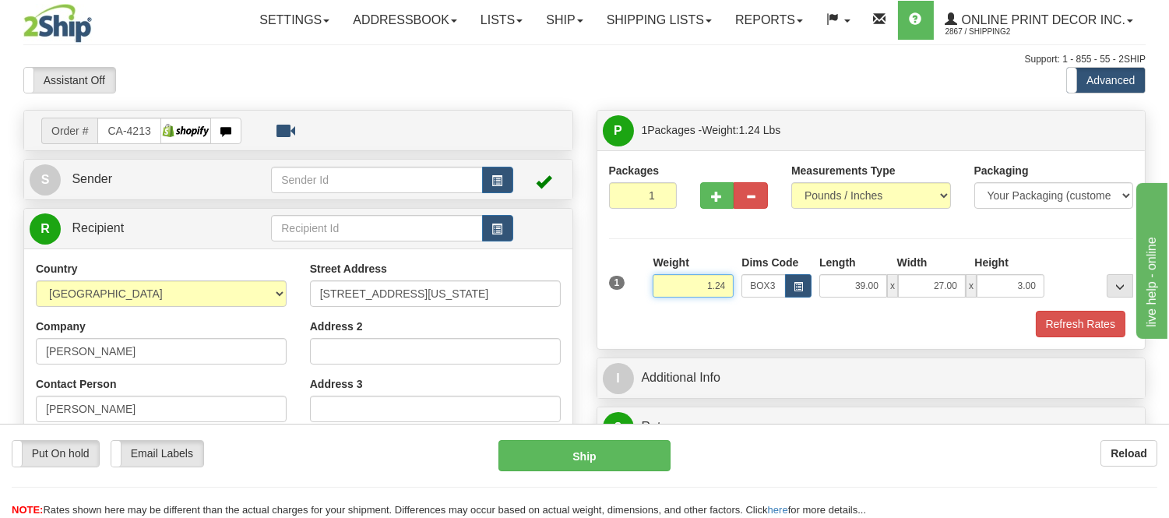
drag, startPoint x: 726, startPoint y: 281, endPoint x: 651, endPoint y: 311, distance: 81.4
click at [651, 311] on div "1 Weight 1.24 Dims Code BOX3" at bounding box center [871, 296] width 525 height 83
type input "11.98"
click at [1069, 329] on button "Refresh Rates" at bounding box center [1080, 324] width 90 height 26
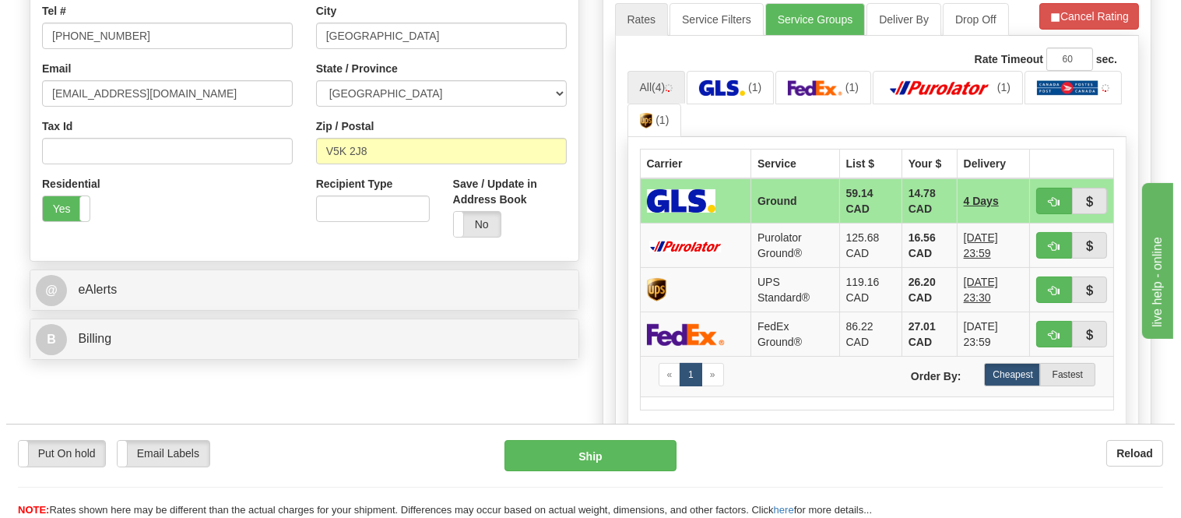
scroll to position [432, 0]
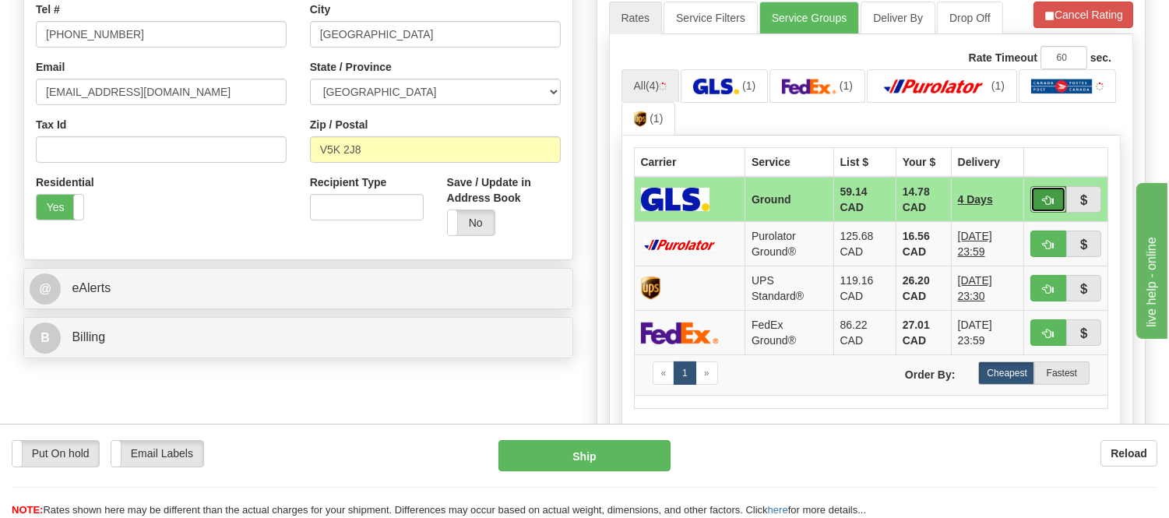
click at [1048, 201] on span "button" at bounding box center [1047, 200] width 11 height 10
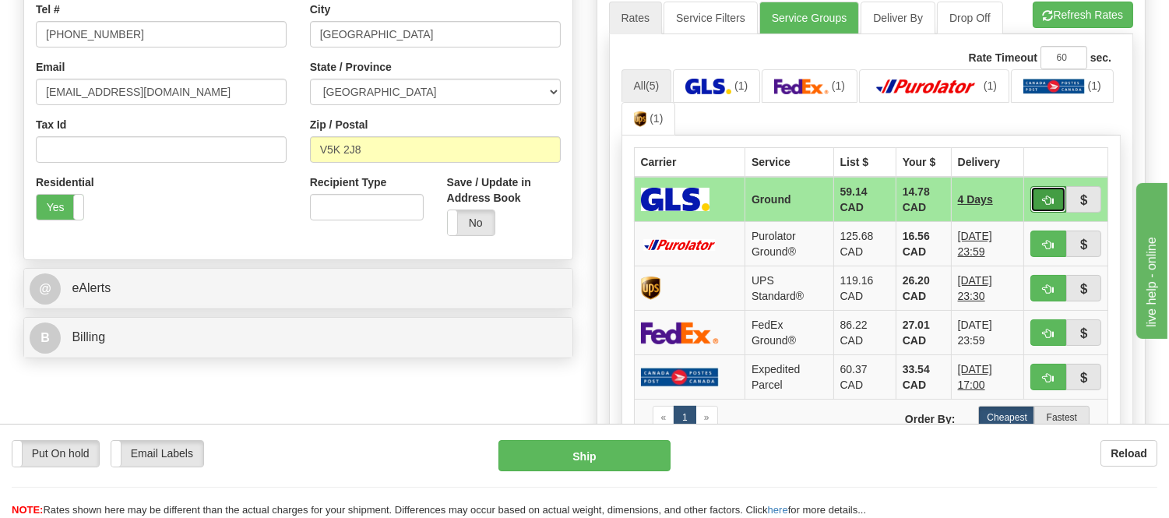
click at [1032, 202] on button "button" at bounding box center [1048, 199] width 36 height 26
type input "1"
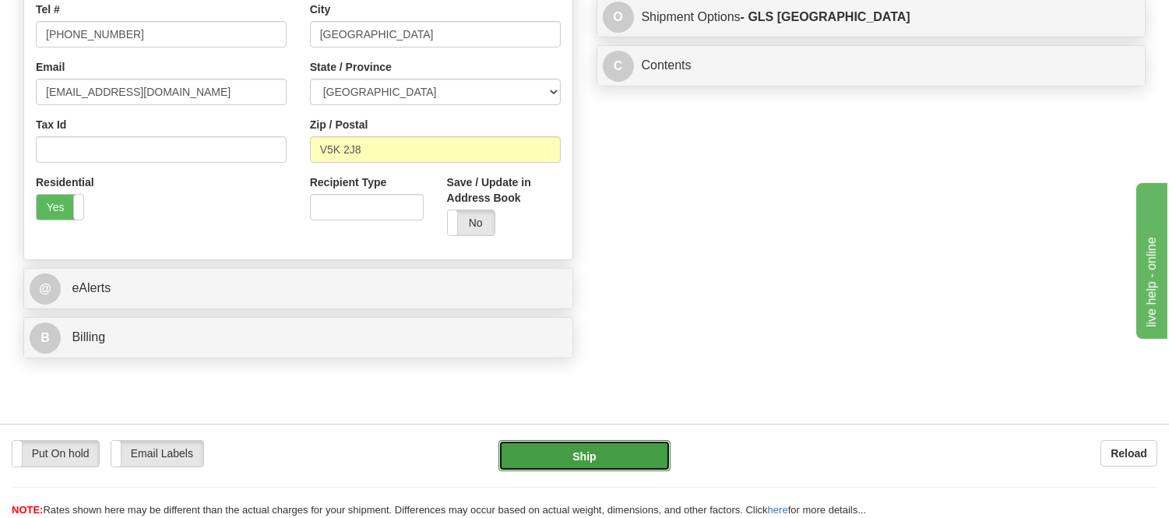
click at [590, 445] on button "Ship" at bounding box center [583, 455] width 171 height 31
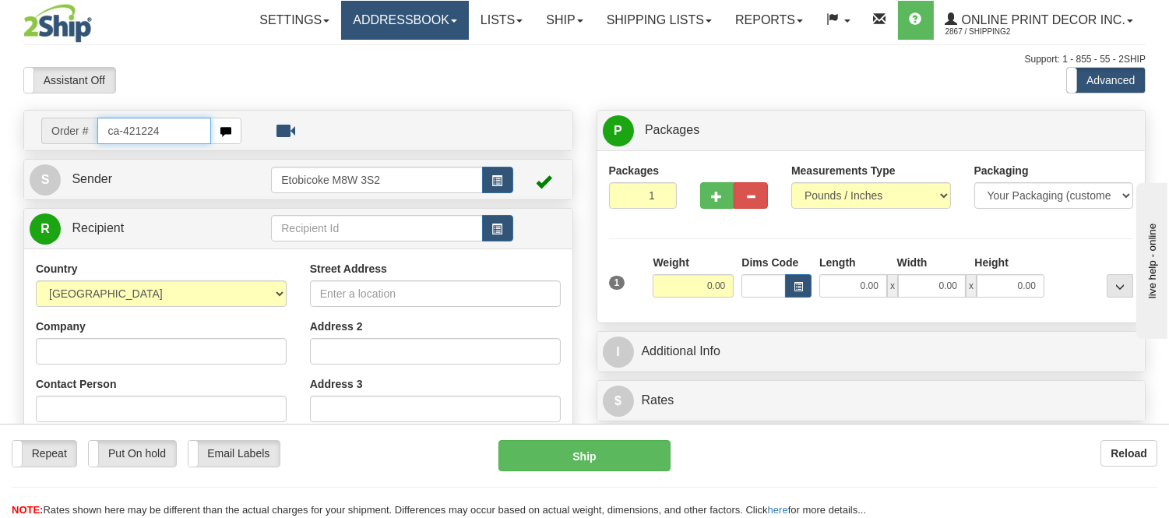
type input "ca-421224"
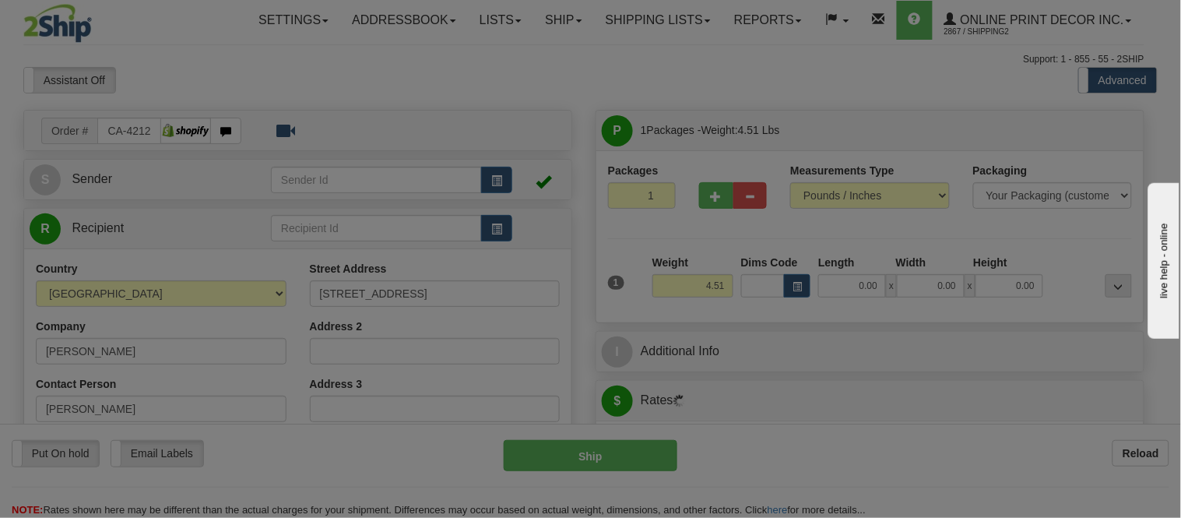
type input "LISLE"
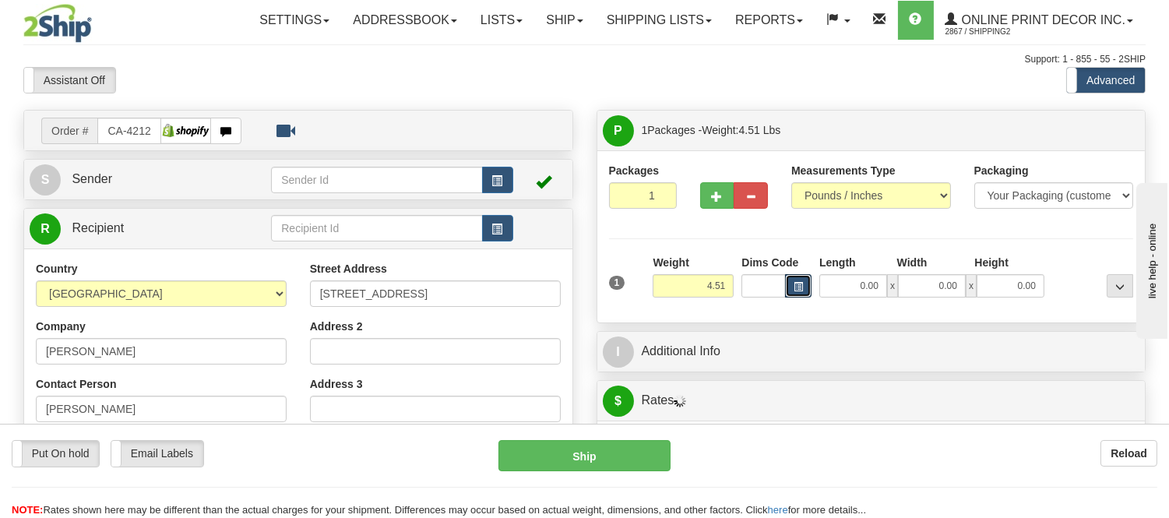
click at [792, 289] on button "button" at bounding box center [798, 285] width 26 height 23
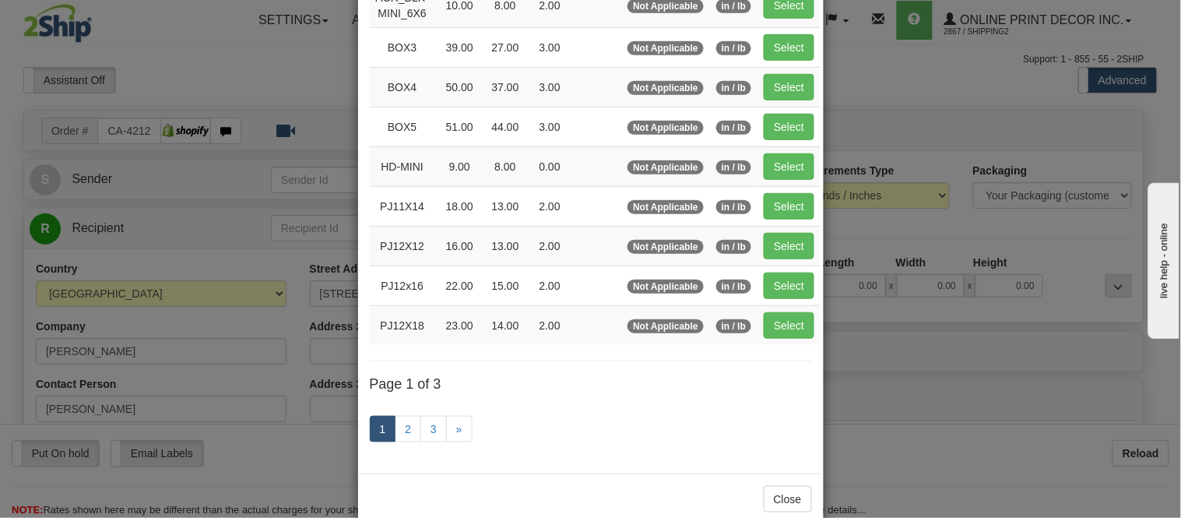
scroll to position [259, 0]
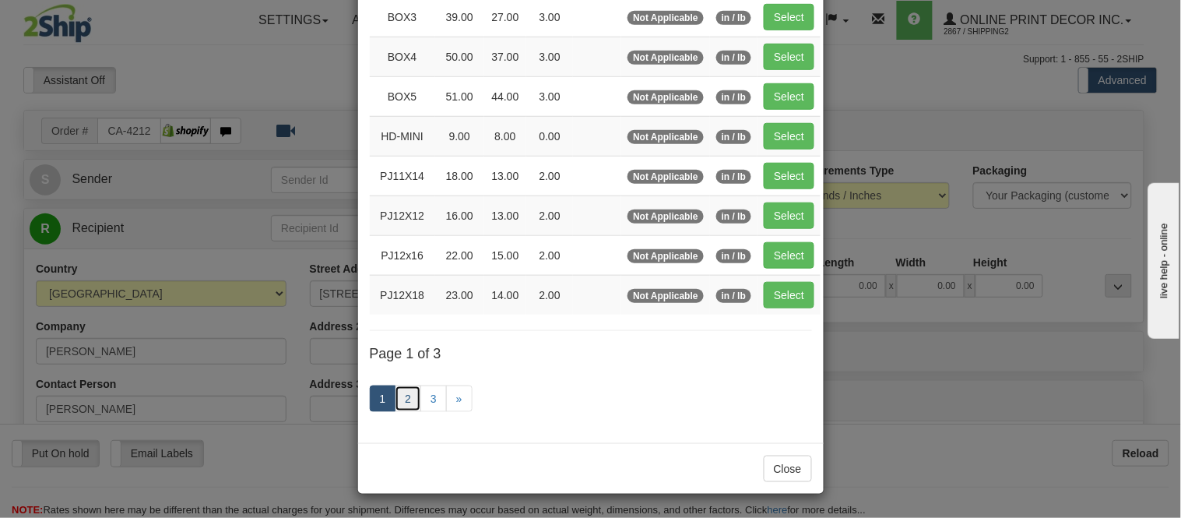
click at [399, 397] on link "2" at bounding box center [408, 398] width 26 height 26
click at [401, 400] on link "2" at bounding box center [408, 398] width 26 height 26
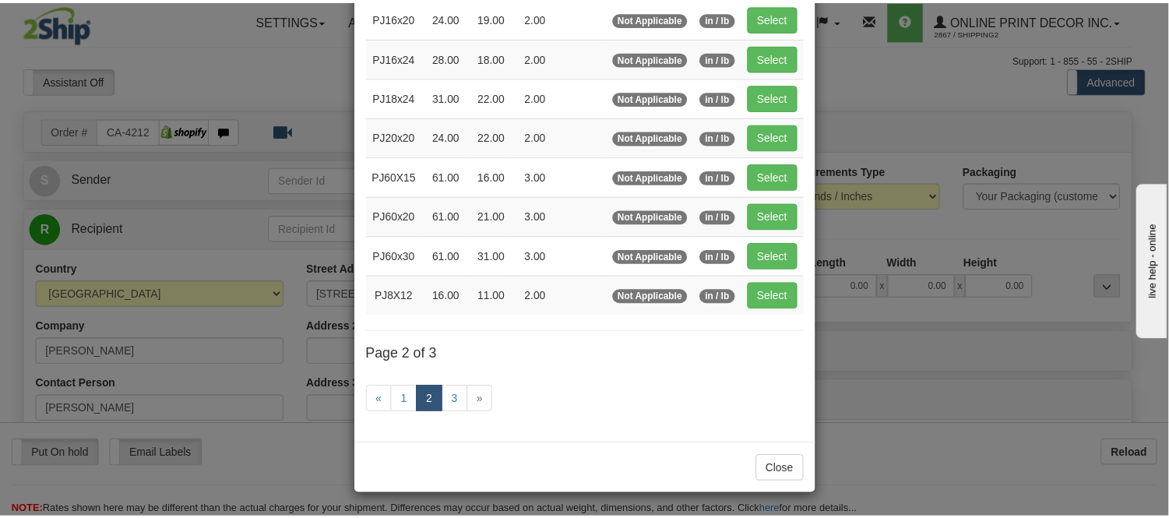
scroll to position [253, 0]
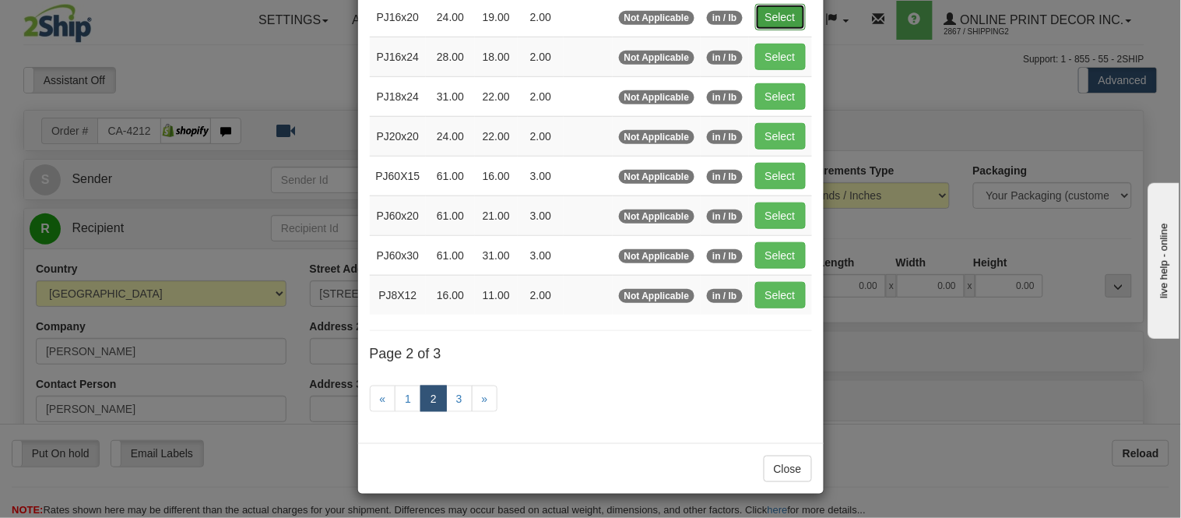
click at [788, 11] on button "Select" at bounding box center [780, 17] width 51 height 26
type input "PJ16x20"
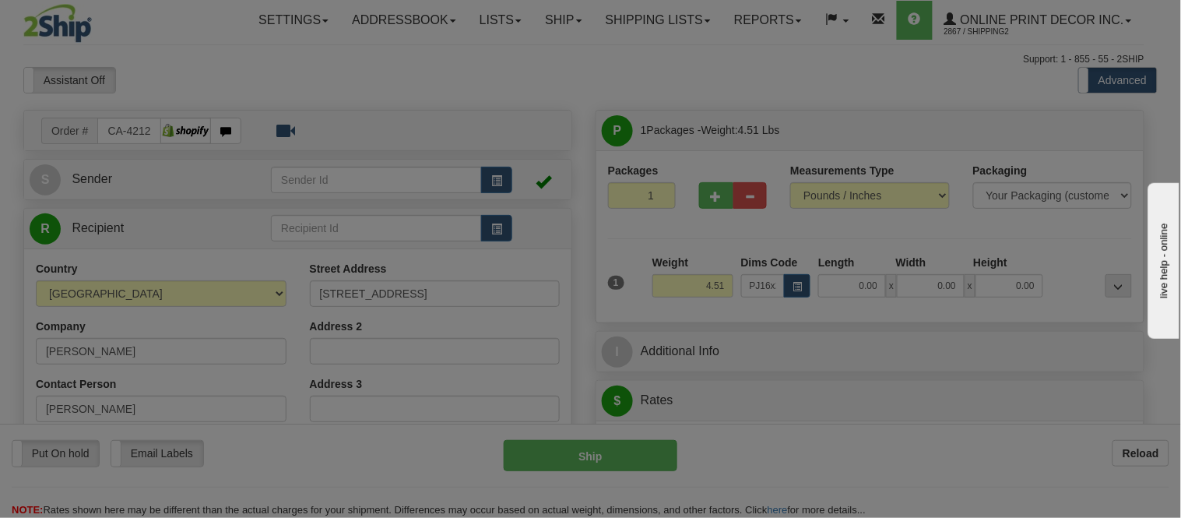
type input "24.00"
type input "19.00"
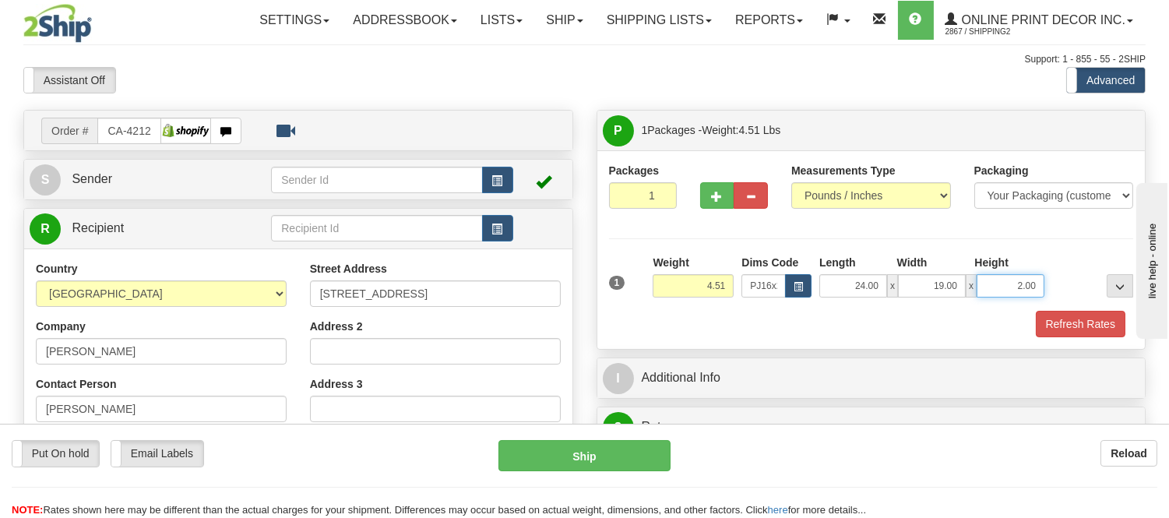
drag, startPoint x: 1039, startPoint y: 285, endPoint x: 997, endPoint y: 291, distance: 42.5
click at [997, 291] on input "2.00" at bounding box center [1010, 285] width 68 height 23
click button "Delete" at bounding box center [0, 0] width 0 height 0
type input "6.00"
click at [1101, 329] on button "Refresh Rates" at bounding box center [1080, 324] width 90 height 26
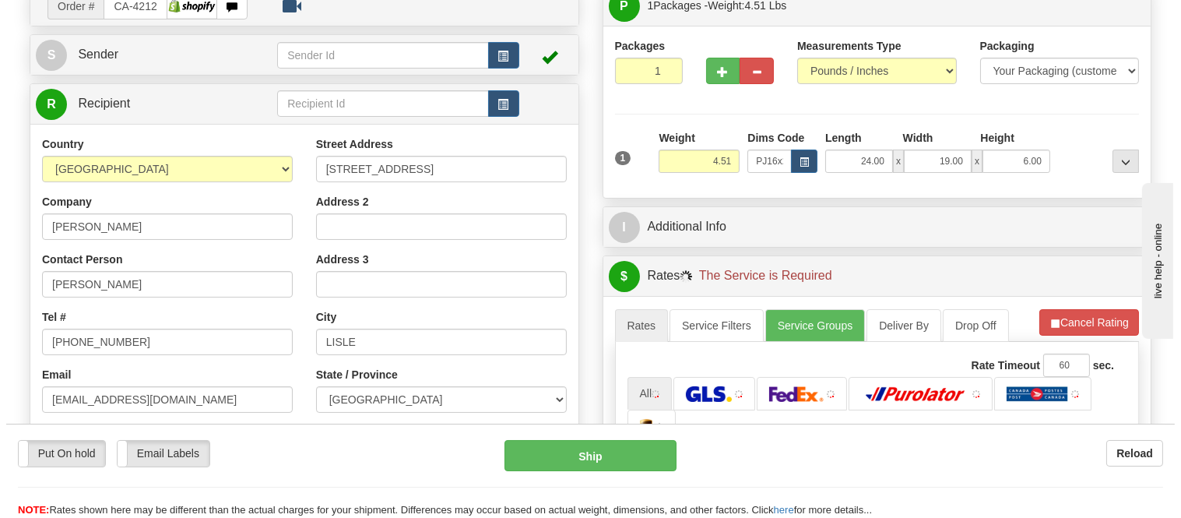
scroll to position [259, 0]
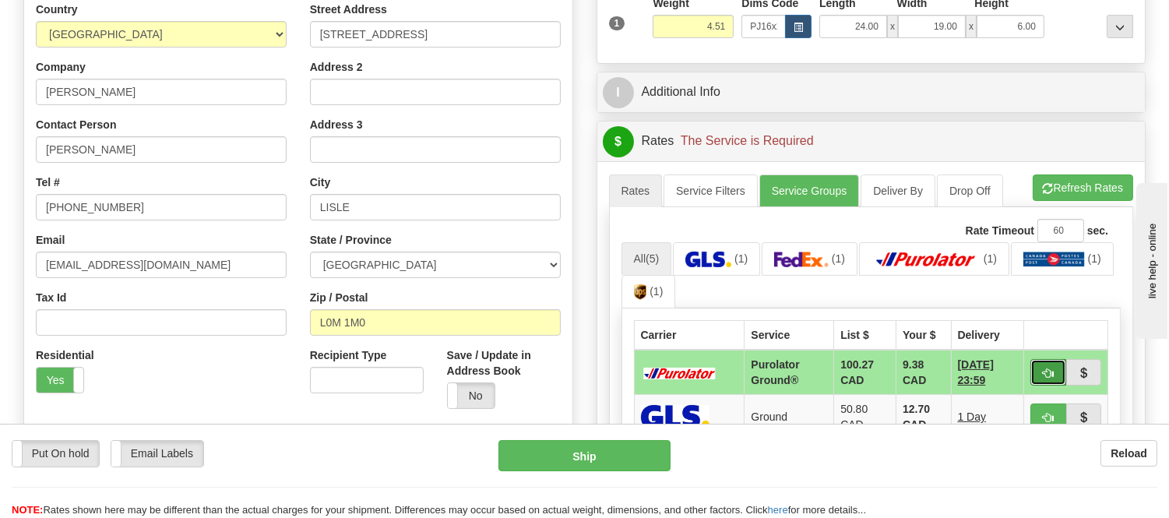
click at [1054, 364] on button "button" at bounding box center [1048, 372] width 36 height 26
type input "260"
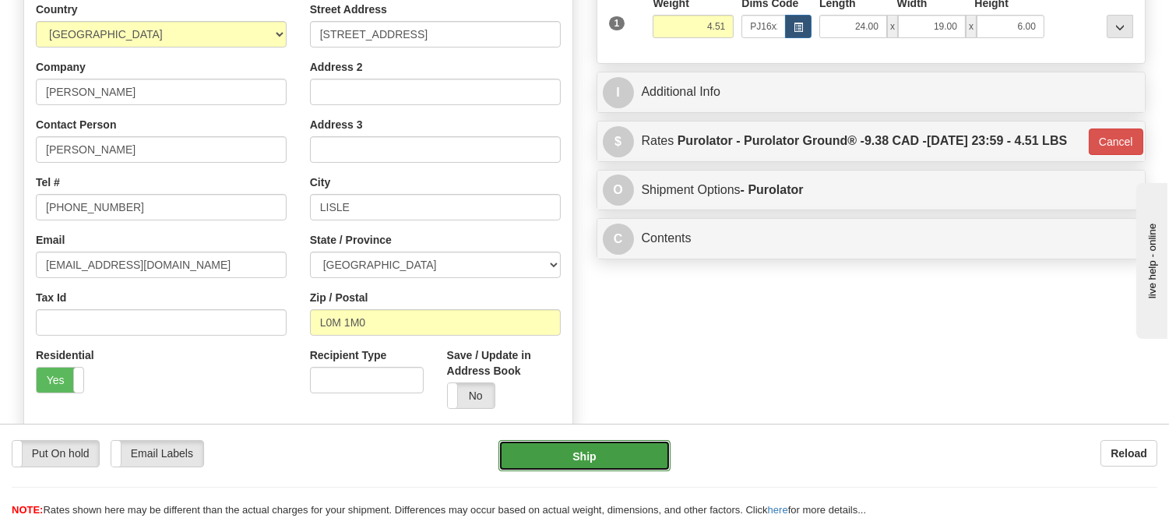
click at [604, 452] on button "Ship" at bounding box center [583, 455] width 171 height 31
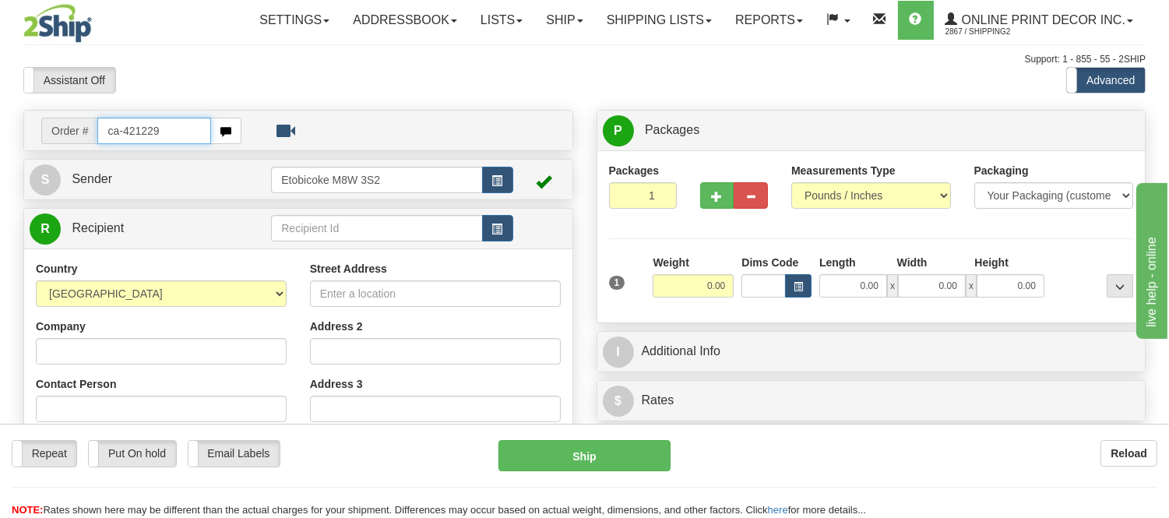
type input "ca-421229"
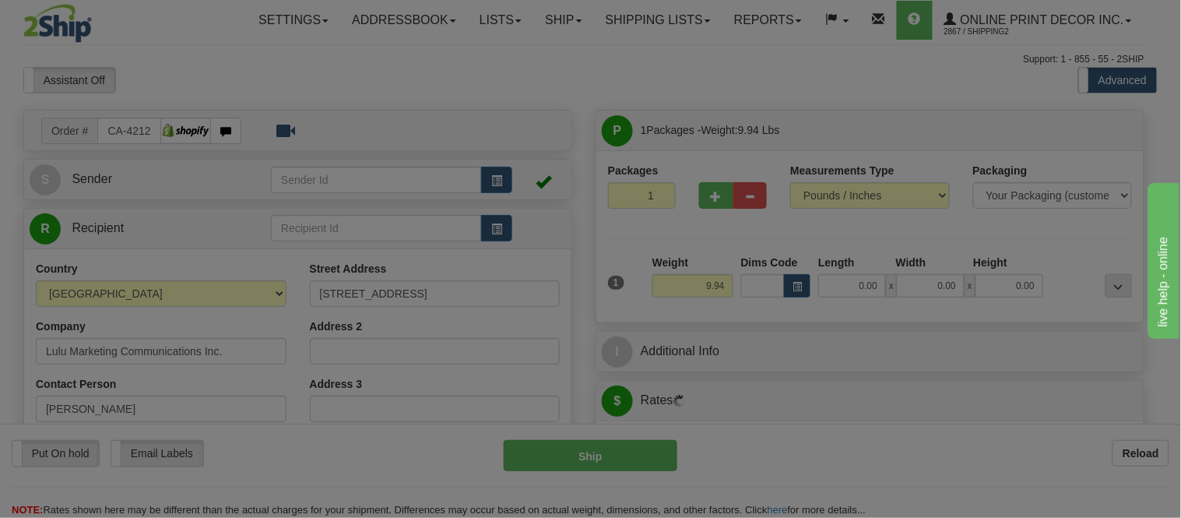
type input "[GEOGRAPHIC_DATA]"
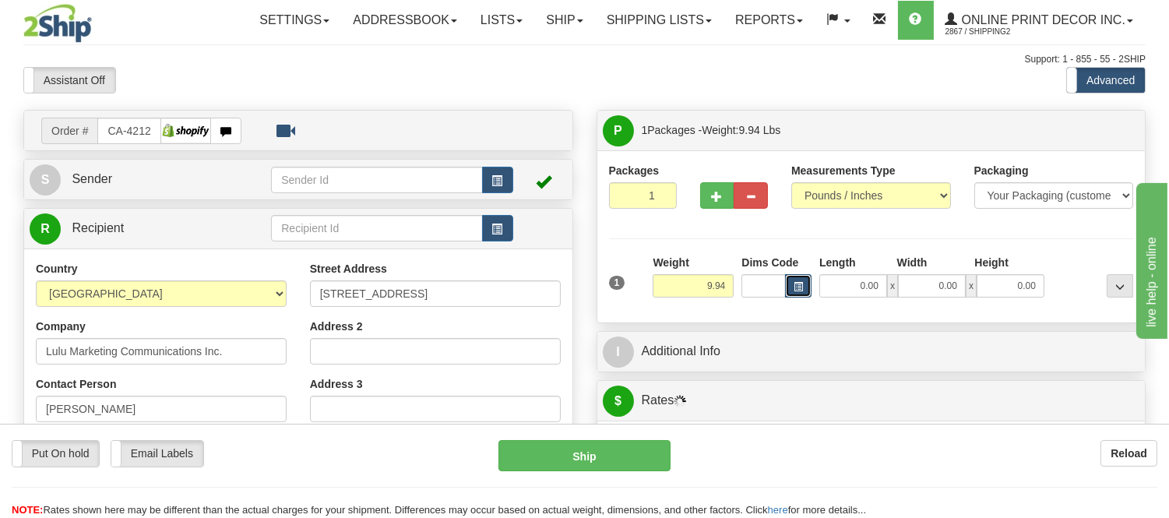
click at [791, 290] on button "button" at bounding box center [798, 285] width 26 height 23
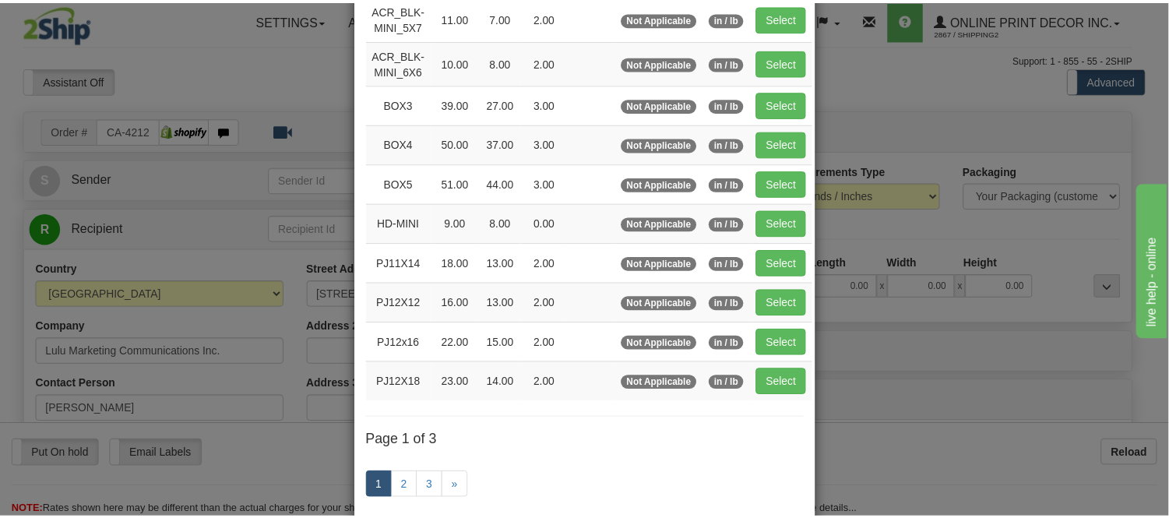
scroll to position [173, 0]
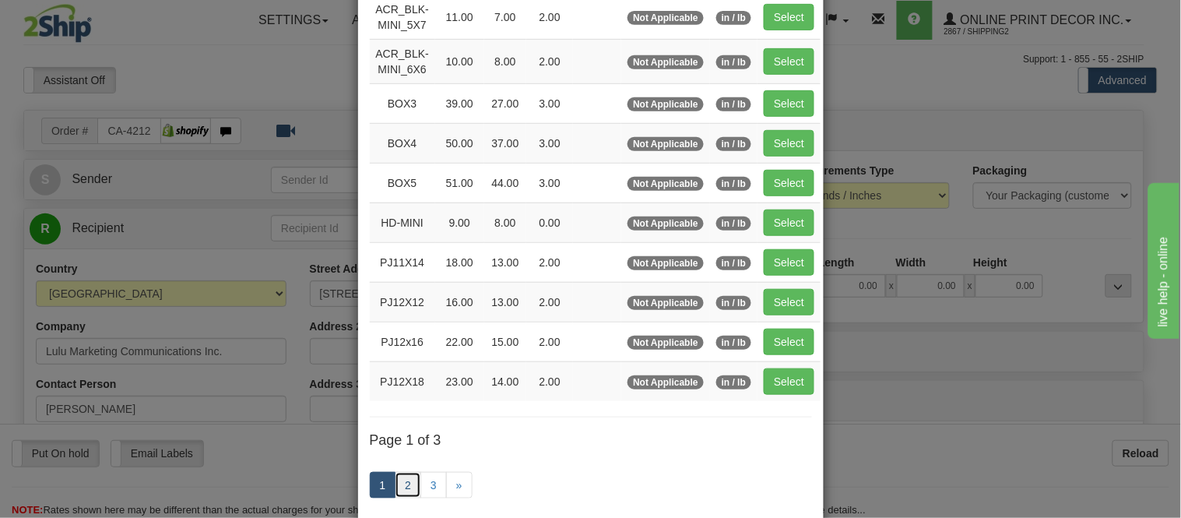
click at [402, 483] on link "2" at bounding box center [408, 485] width 26 height 26
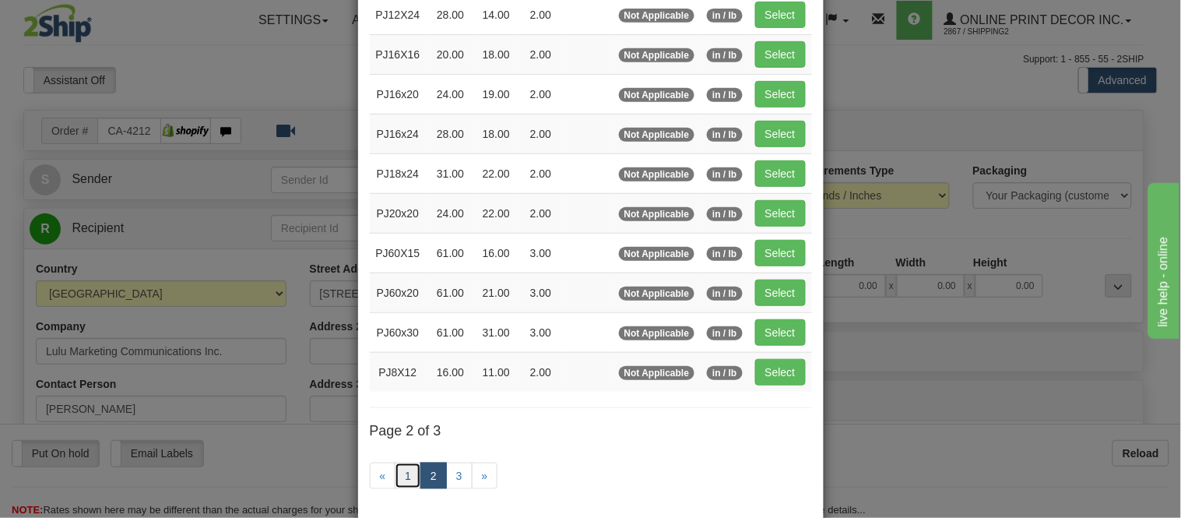
click at [402, 479] on link "1" at bounding box center [408, 475] width 26 height 26
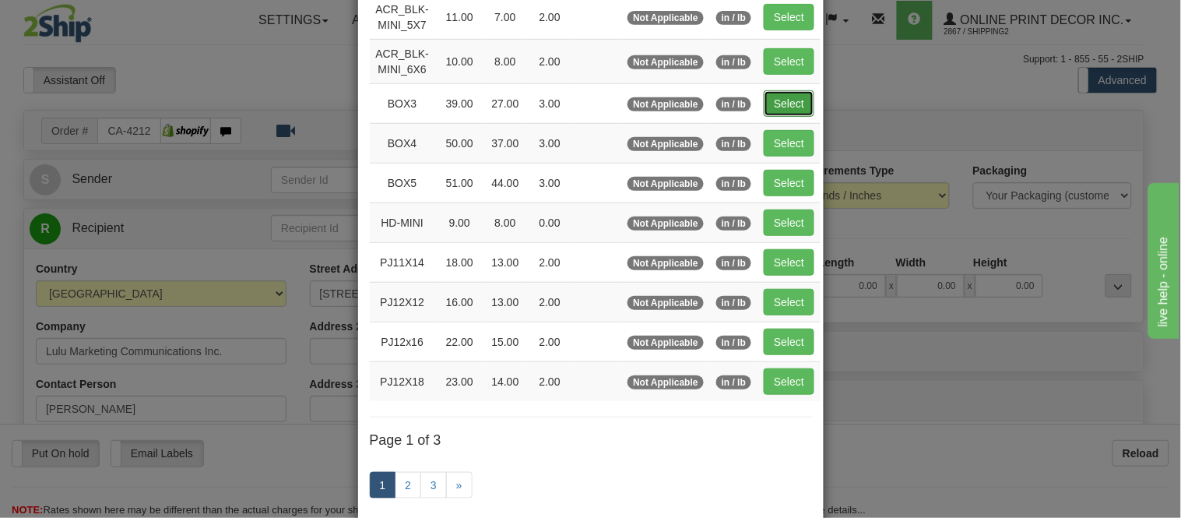
click at [765, 110] on button "Select" at bounding box center [789, 103] width 51 height 26
type input "BOX3"
type input "39.00"
type input "27.00"
type input "3.00"
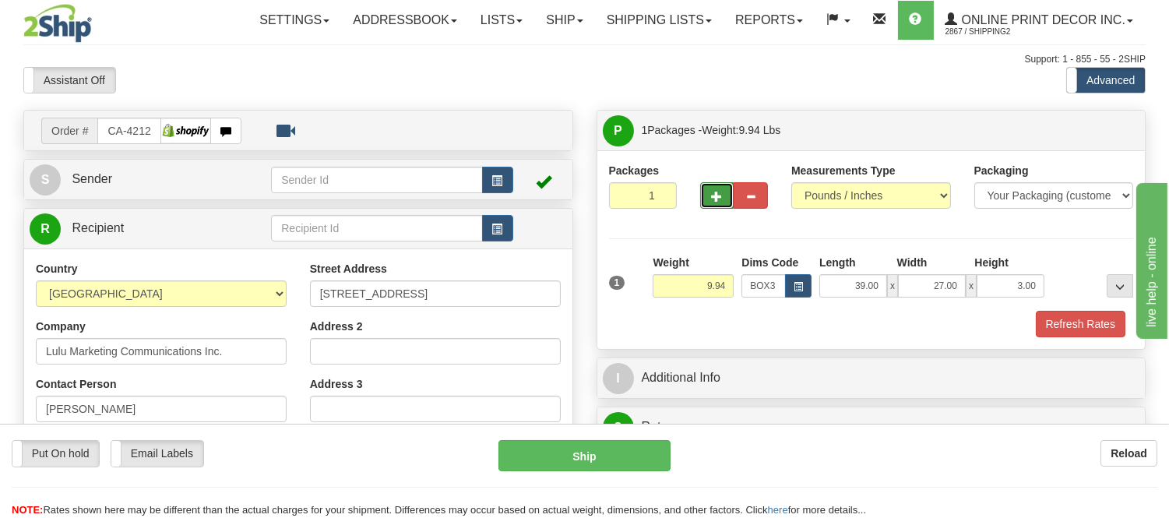
click at [718, 195] on span "button" at bounding box center [717, 197] width 11 height 10
radio input "true"
type input "2"
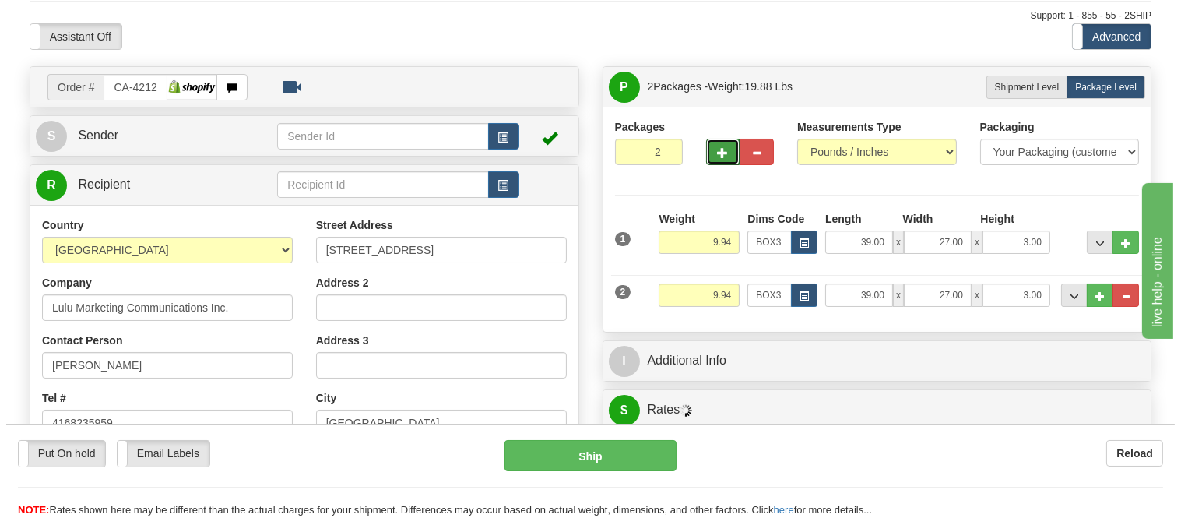
scroll to position [86, 0]
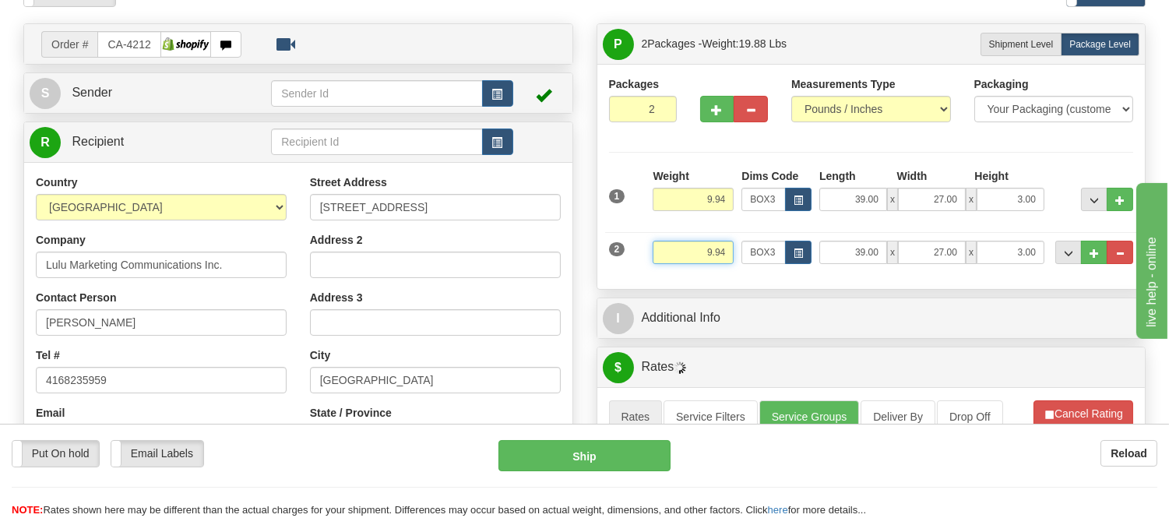
drag, startPoint x: 728, startPoint y: 251, endPoint x: 695, endPoint y: 265, distance: 35.6
click at [695, 265] on div "Weight 9.94" at bounding box center [693, 258] width 89 height 35
type input "4.98"
click at [803, 260] on button "button" at bounding box center [798, 252] width 26 height 23
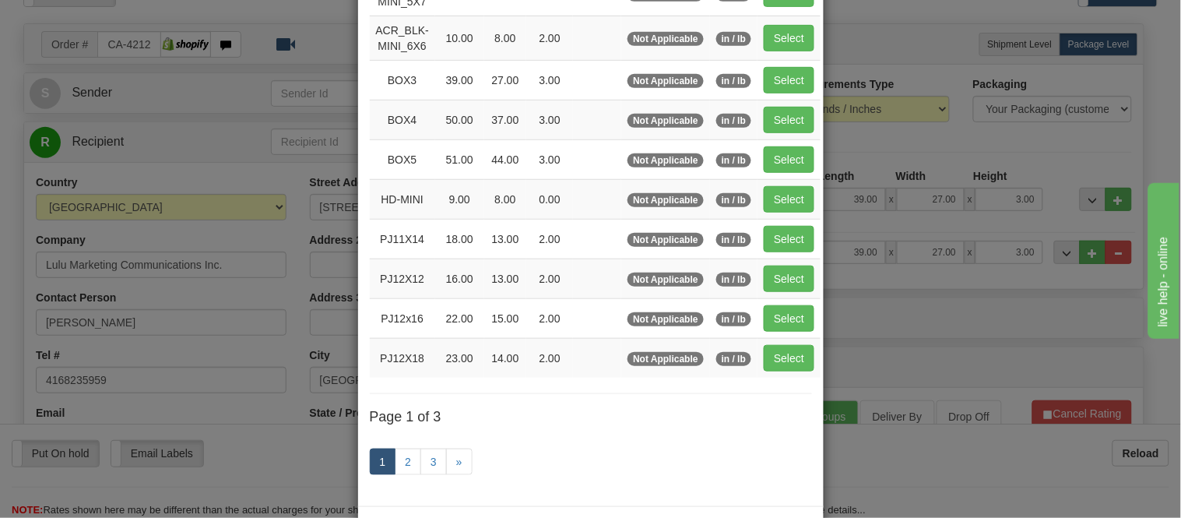
scroll to position [259, 0]
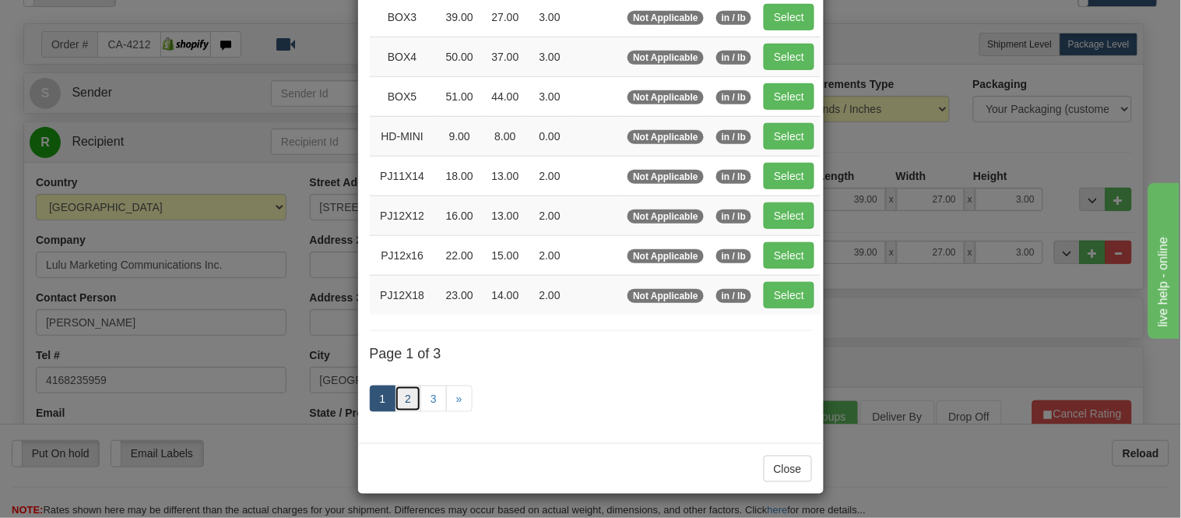
click at [401, 397] on link "2" at bounding box center [408, 398] width 26 height 26
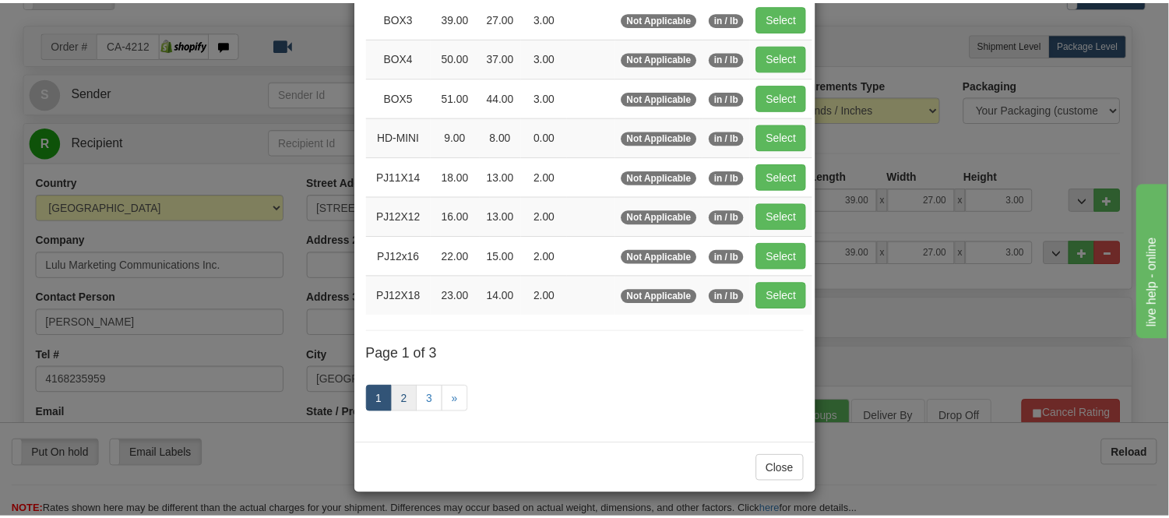
scroll to position [253, 0]
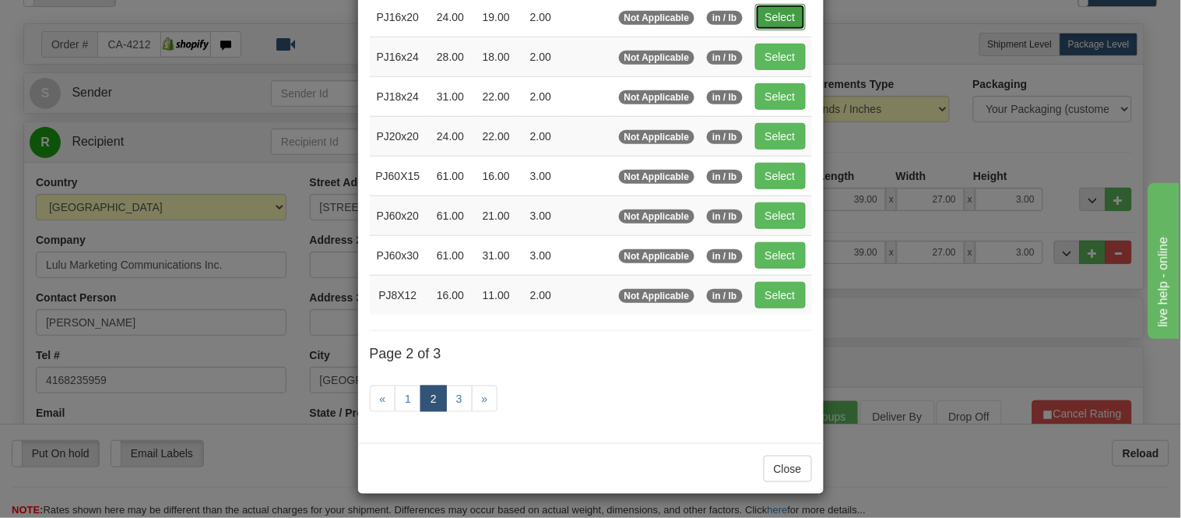
click at [755, 22] on button "Select" at bounding box center [780, 17] width 51 height 26
type input "PJ16x20"
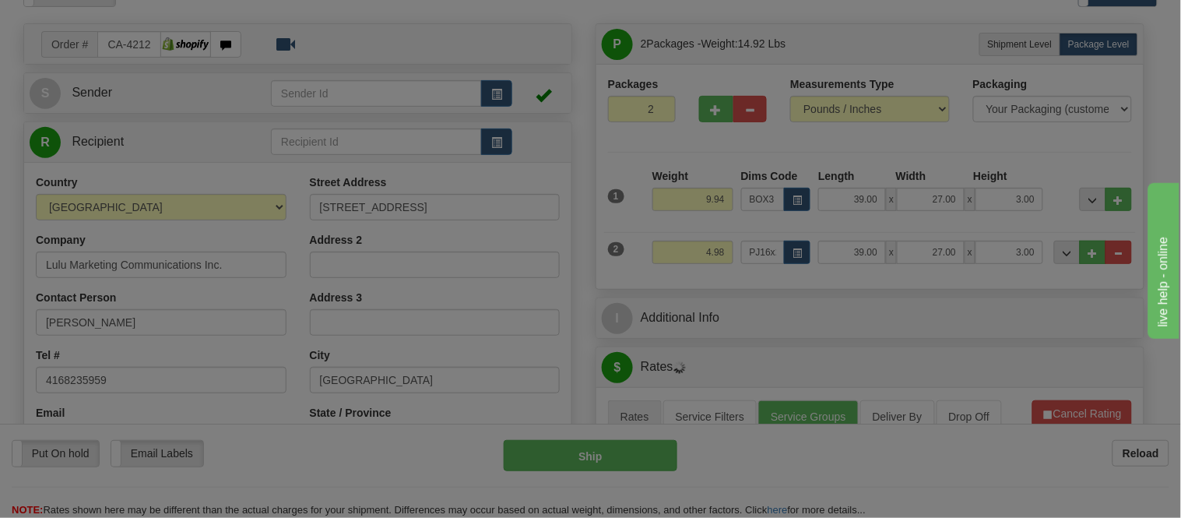
type input "24.00"
type input "19.00"
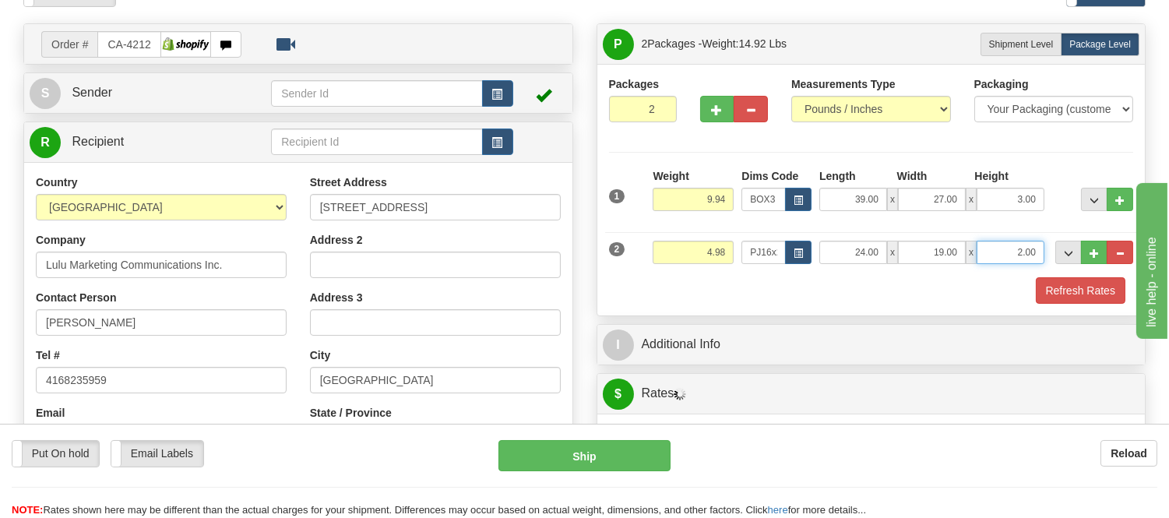
drag, startPoint x: 1004, startPoint y: 258, endPoint x: 992, endPoint y: 261, distance: 12.7
click at [992, 261] on input "2.00" at bounding box center [1010, 252] width 68 height 23
click button "Delete" at bounding box center [0, 0] width 0 height 0
type input "4.00"
click at [725, 112] on button "button" at bounding box center [717, 109] width 34 height 26
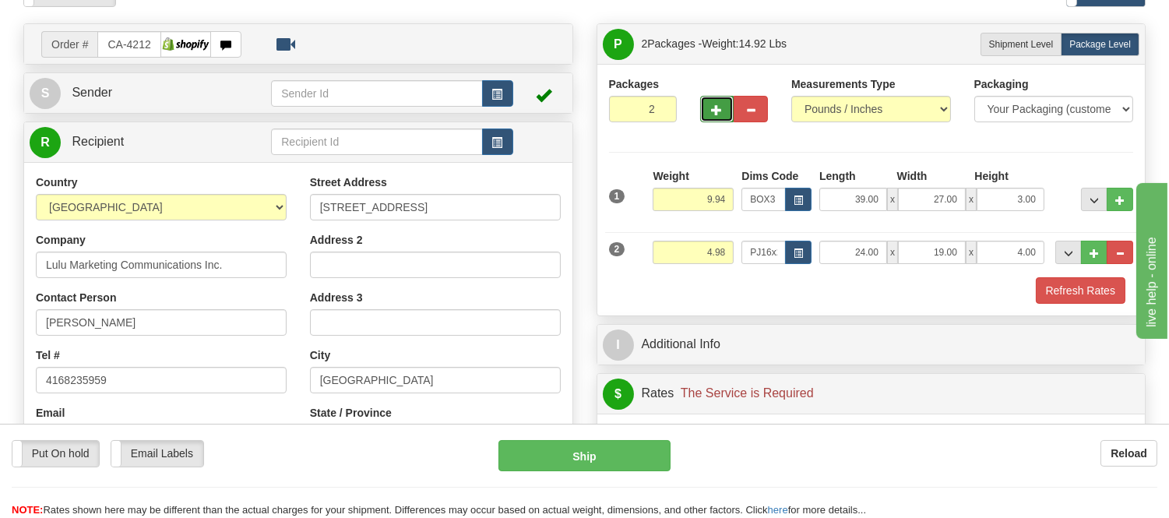
type input "3"
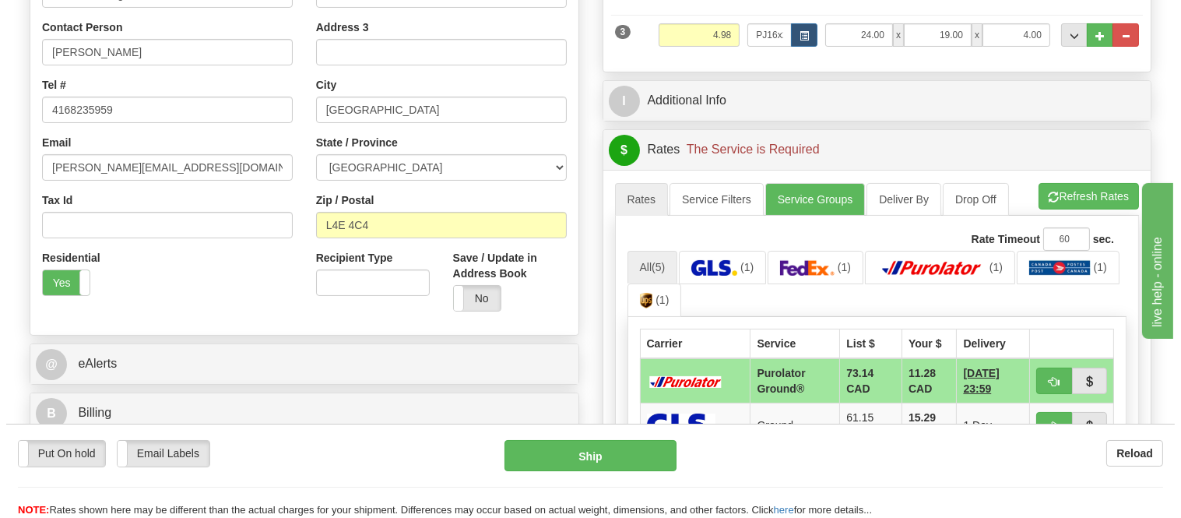
scroll to position [518, 0]
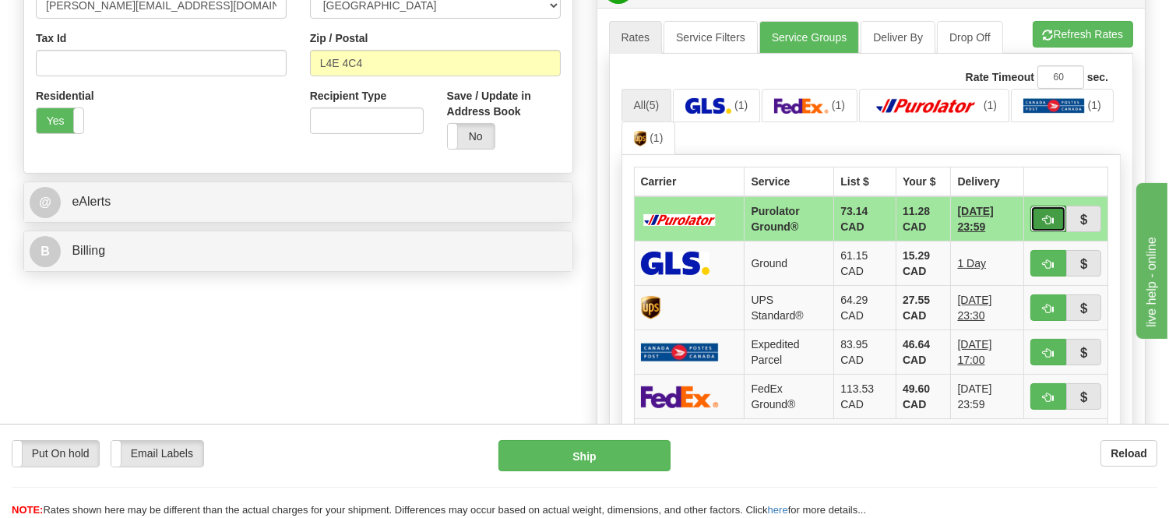
click at [1049, 209] on button "button" at bounding box center [1048, 219] width 36 height 26
type input "260"
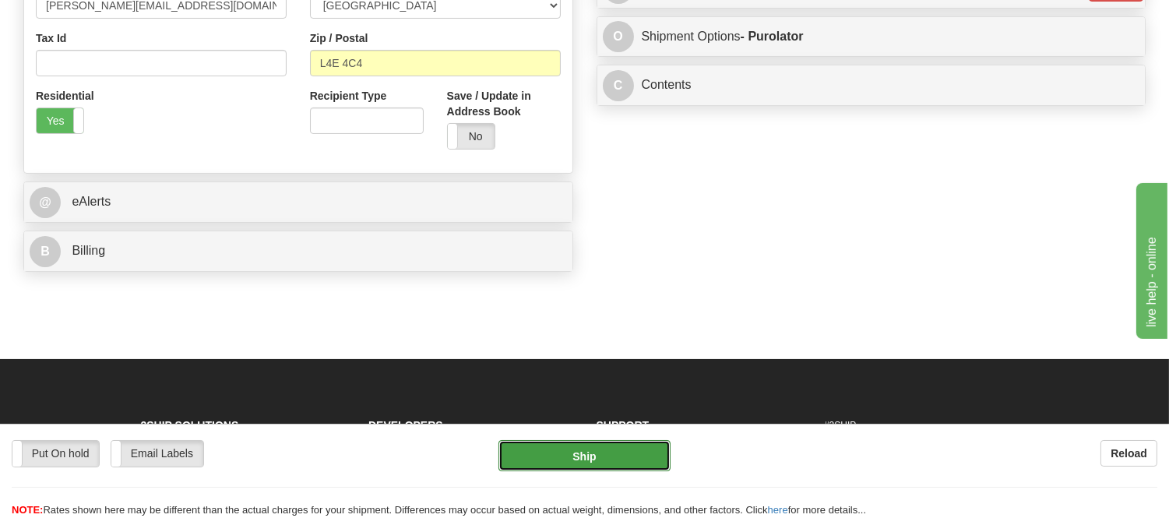
click at [600, 446] on button "Ship" at bounding box center [583, 455] width 171 height 31
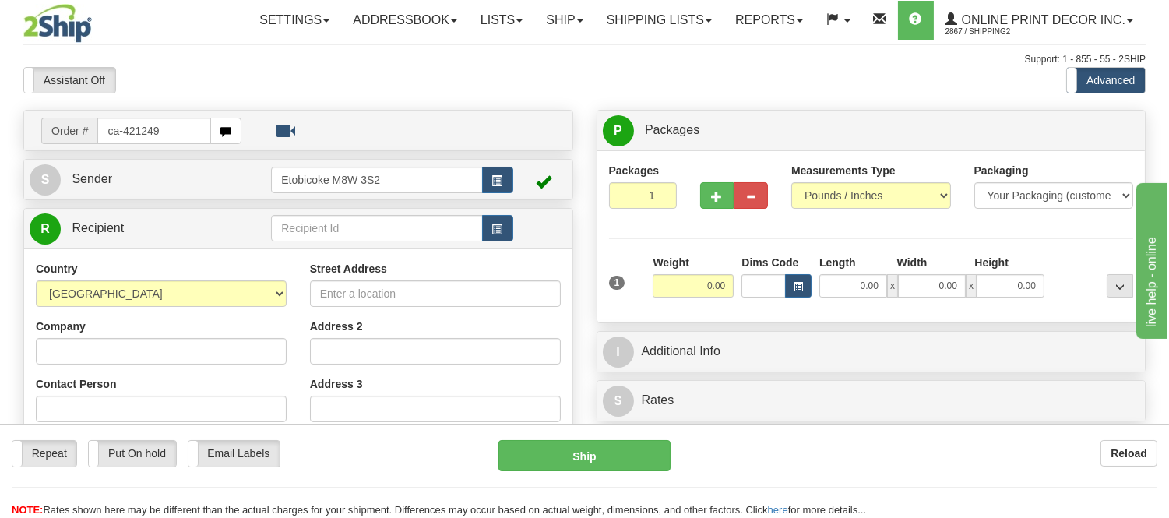
type input "ca-421249"
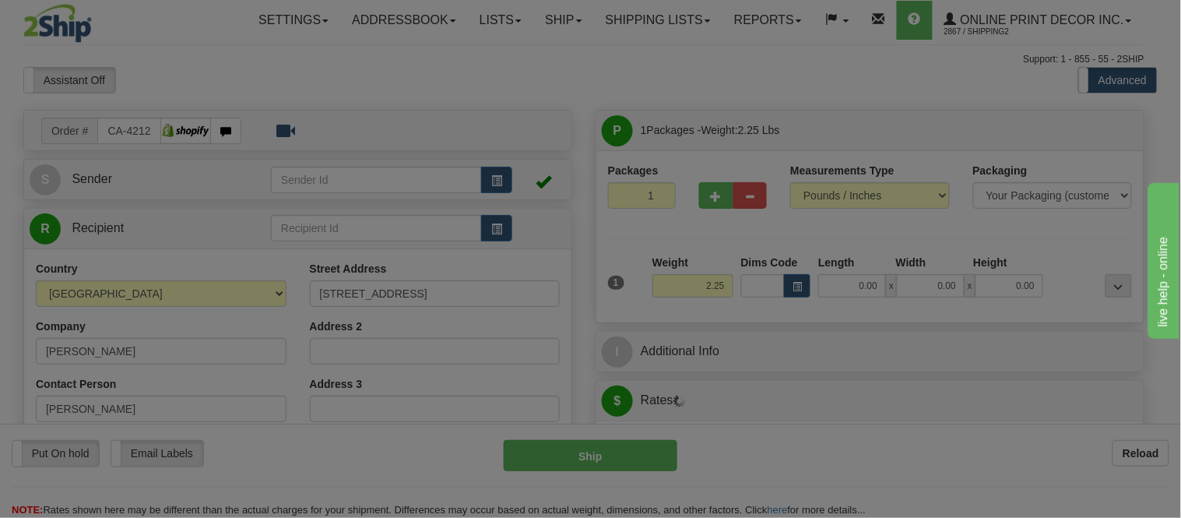
click at [795, 281] on div "Please wait..." at bounding box center [590, 259] width 1181 height 518
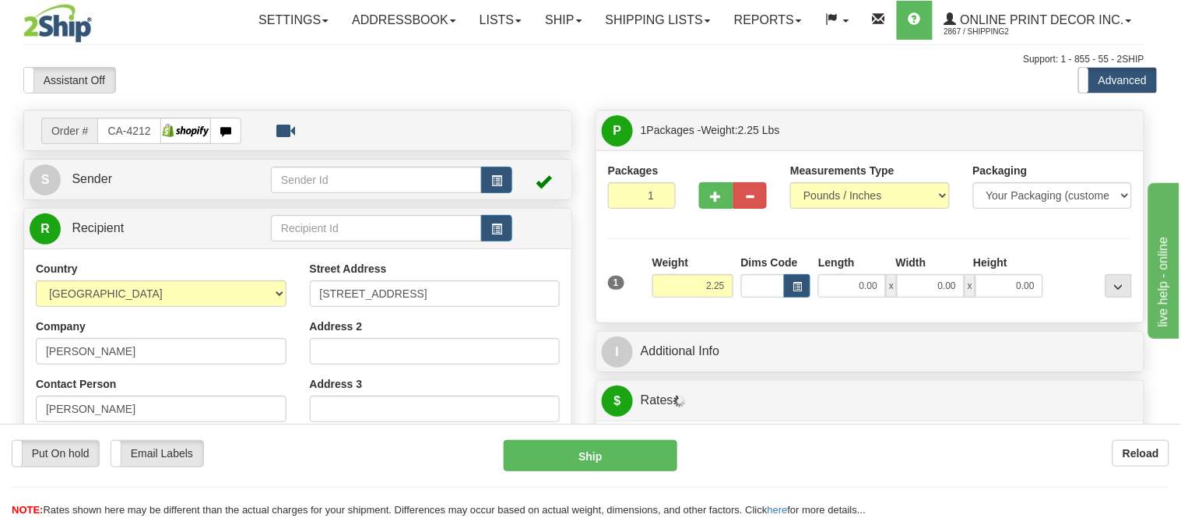
type input "[GEOGRAPHIC_DATA]"
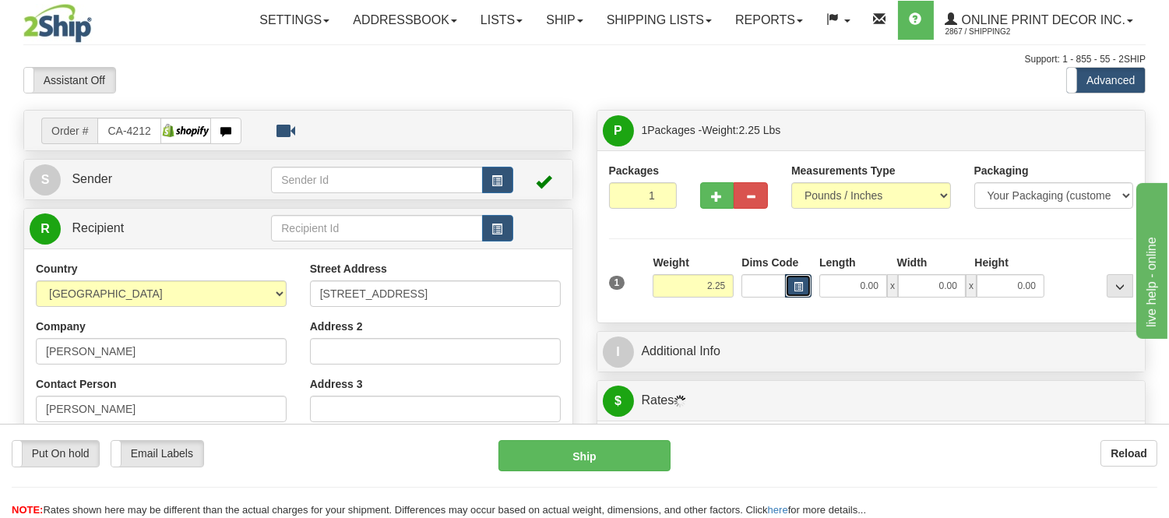
click at [799, 285] on span "button" at bounding box center [797, 287] width 9 height 9
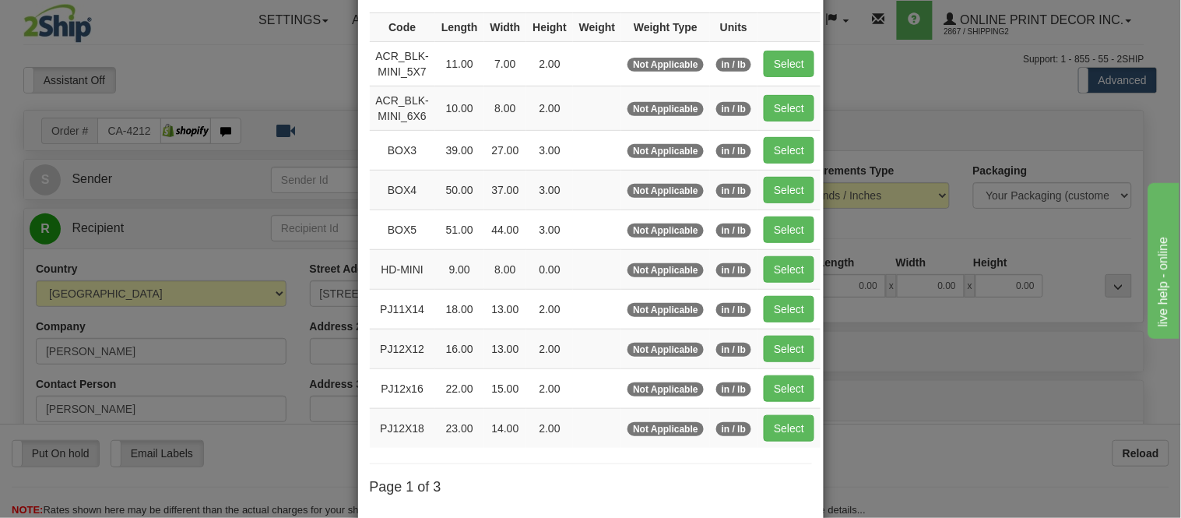
scroll to position [259, 0]
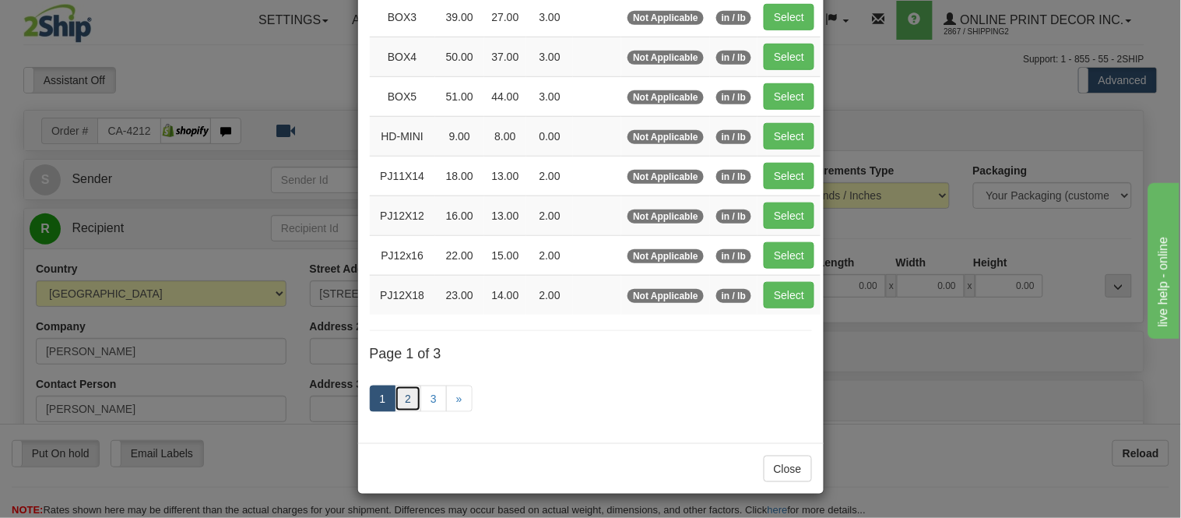
click at [399, 401] on link "2" at bounding box center [408, 398] width 26 height 26
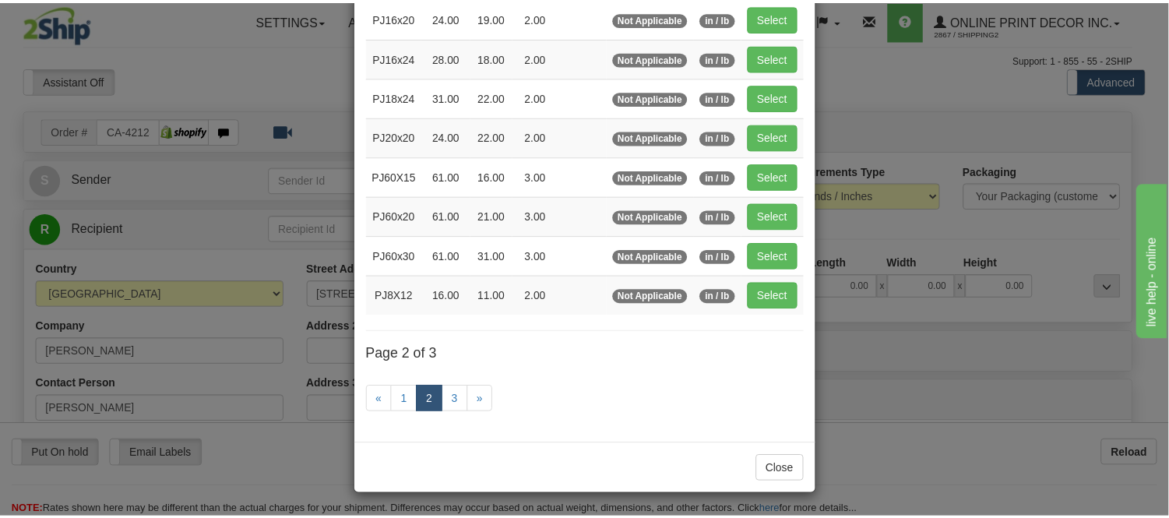
scroll to position [253, 0]
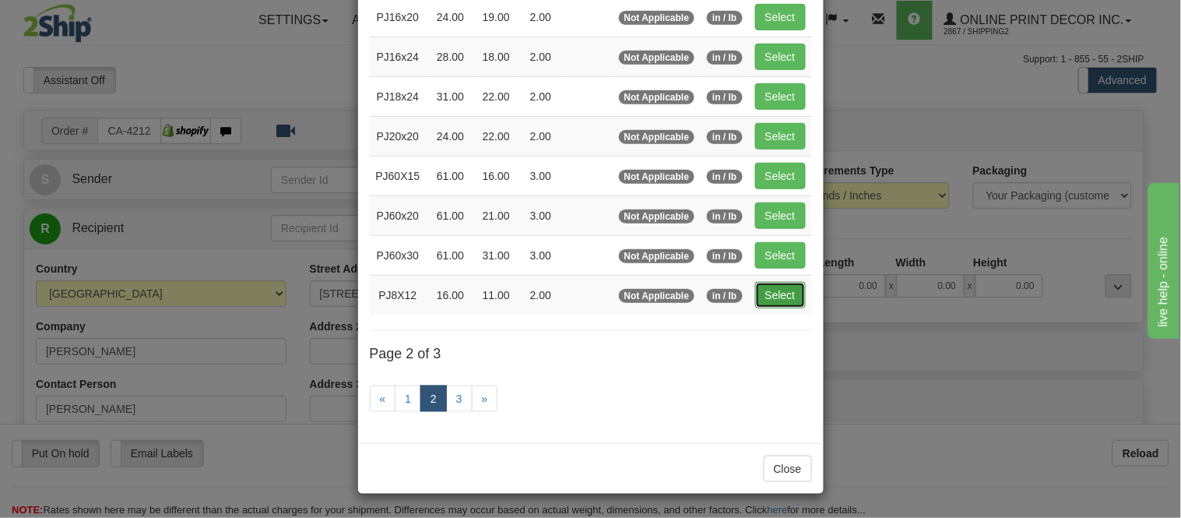
click at [775, 297] on button "Select" at bounding box center [780, 295] width 51 height 26
type input "PJ8X12"
type input "16.00"
type input "11.00"
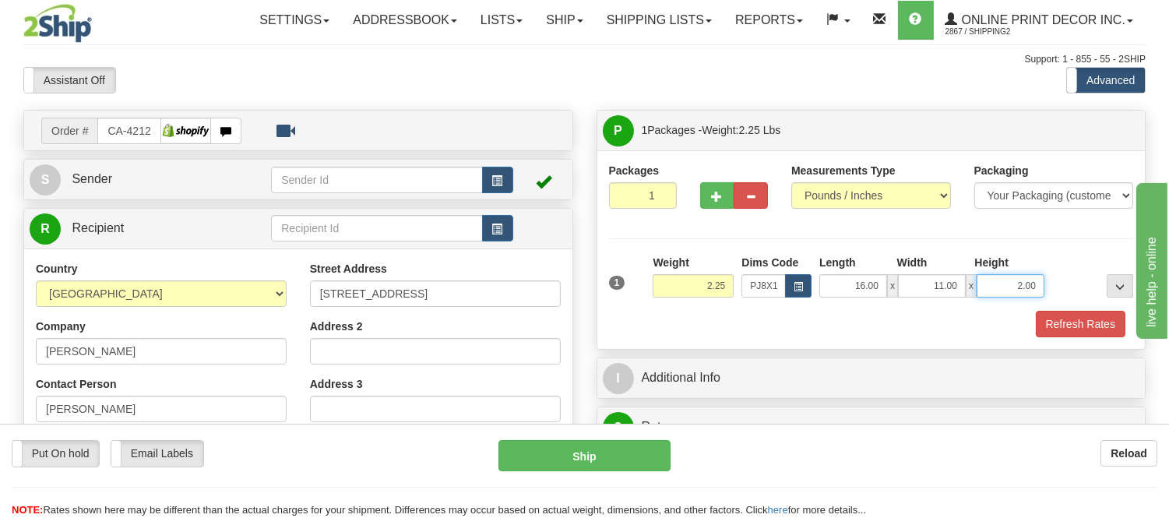
drag, startPoint x: 1043, startPoint y: 284, endPoint x: 968, endPoint y: 282, distance: 74.8
click at [968, 282] on div "16.00 x 11.00 x 2.00" at bounding box center [931, 285] width 225 height 23
click button "Delete" at bounding box center [0, 0] width 0 height 0
type input "4.00"
click at [1055, 345] on div "Packages 1 1 Measurements Type" at bounding box center [871, 249] width 548 height 199
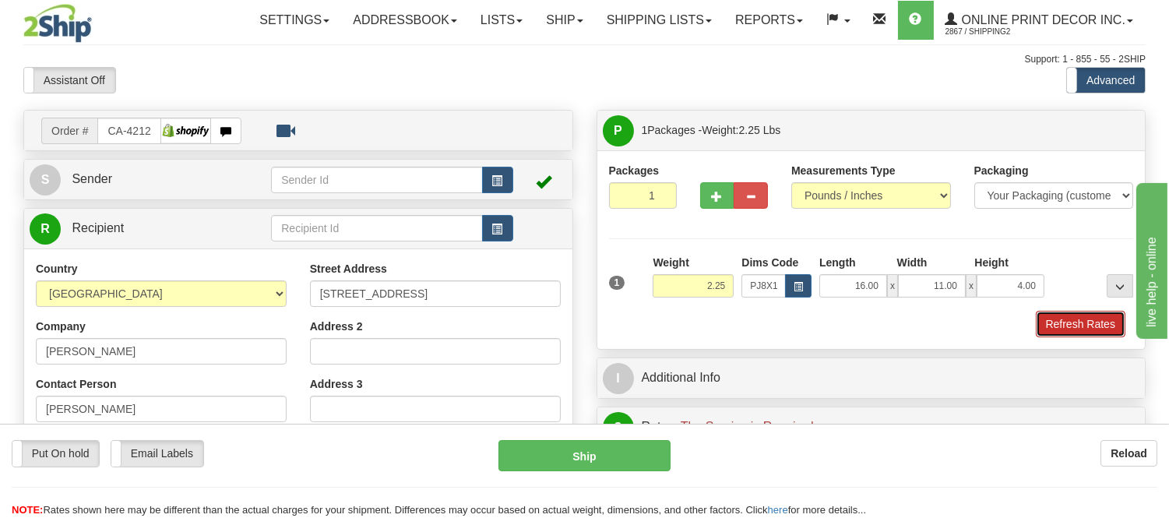
click at [1065, 325] on button "Refresh Rates" at bounding box center [1080, 324] width 90 height 26
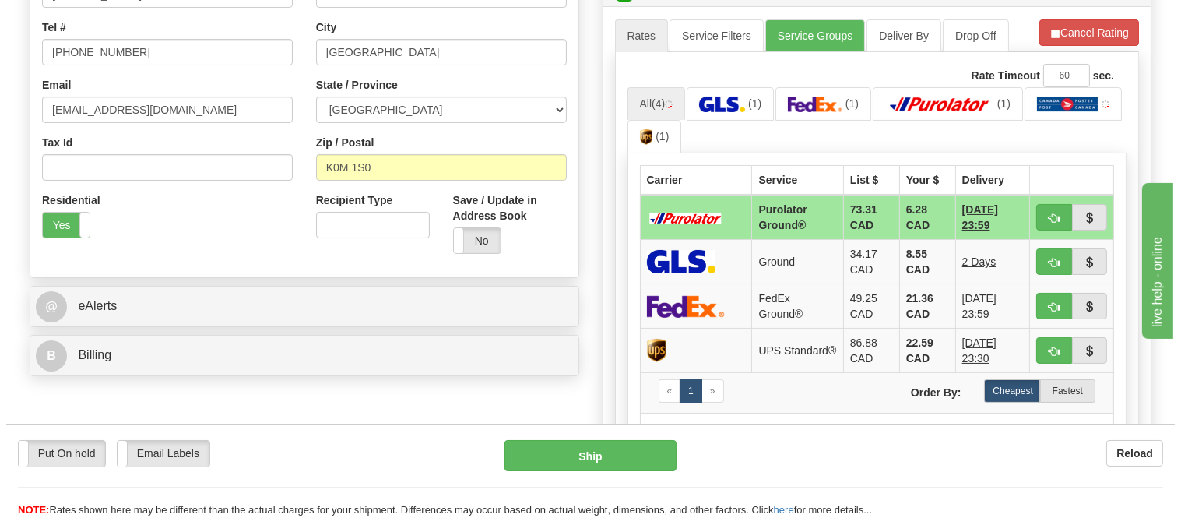
scroll to position [432, 0]
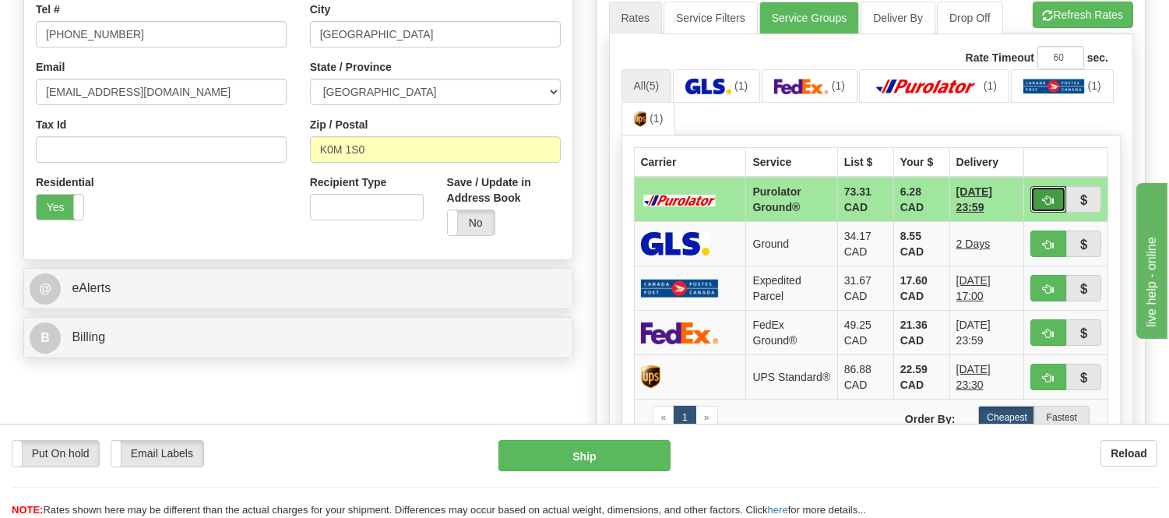
click at [1036, 200] on button "button" at bounding box center [1048, 199] width 36 height 26
type input "260"
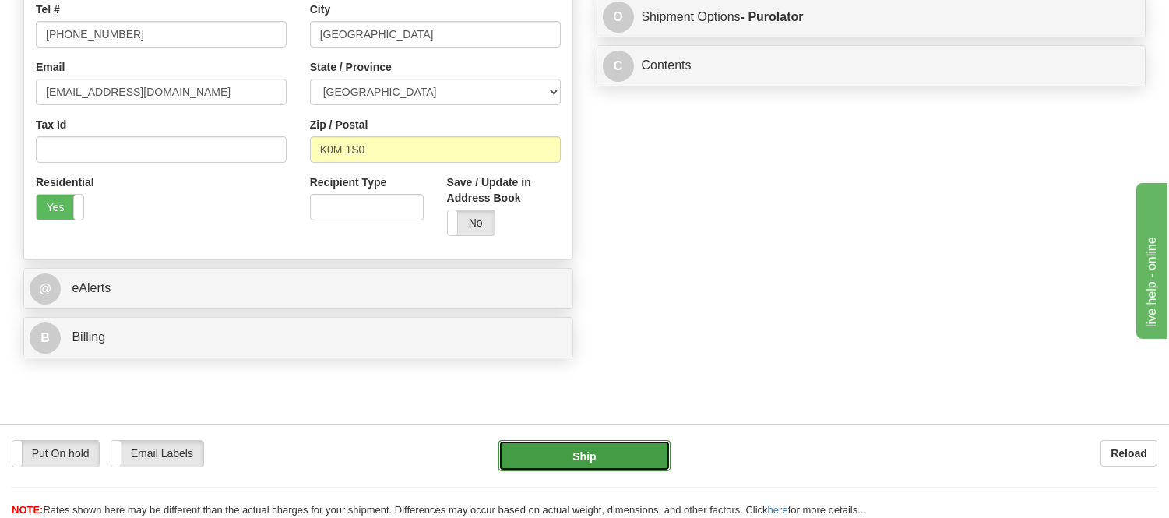
click at [567, 448] on button "Ship" at bounding box center [583, 455] width 171 height 31
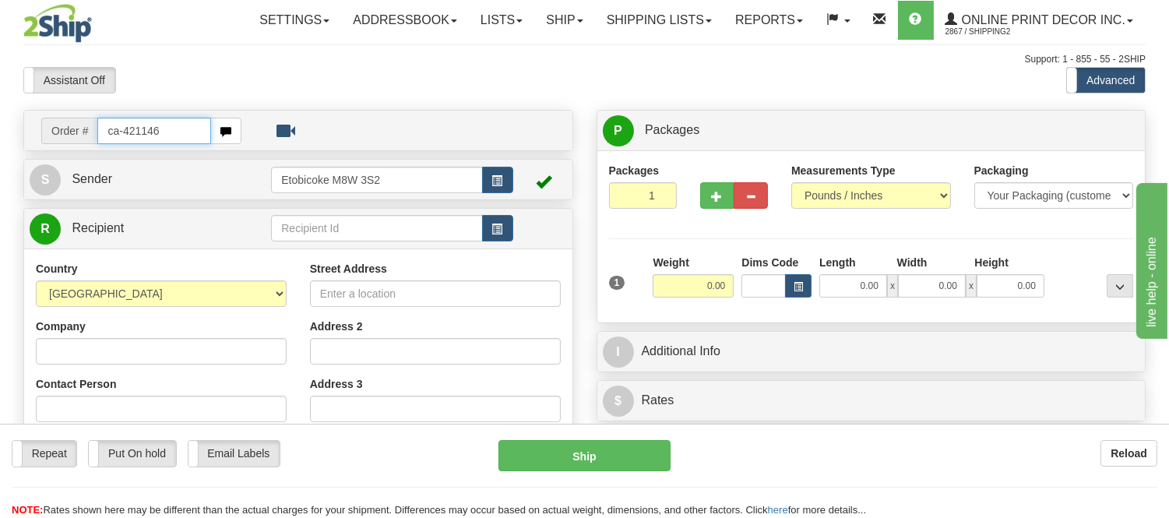
type input "ca-421146"
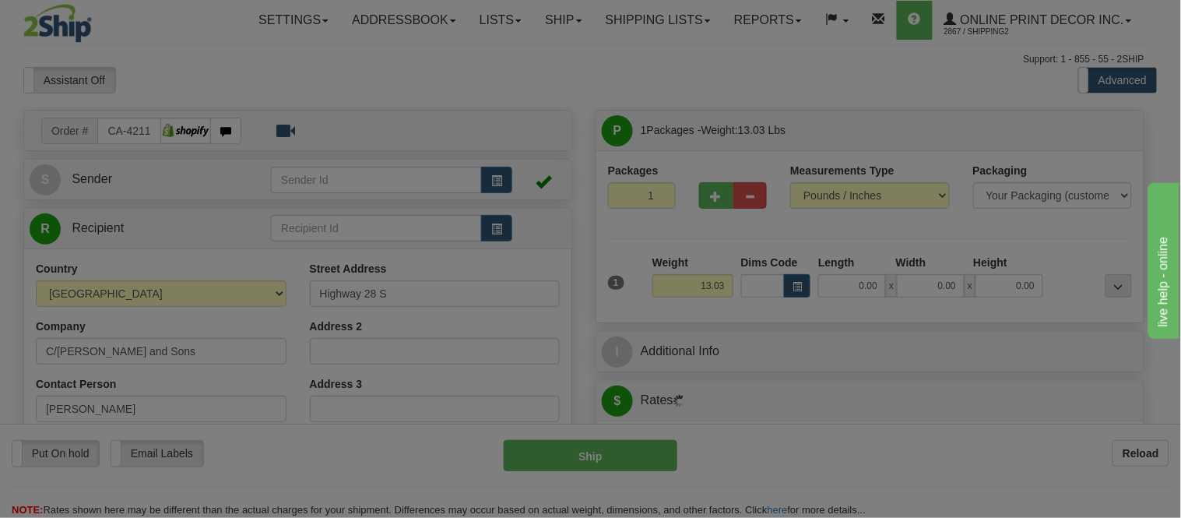
type input "RADVILLE"
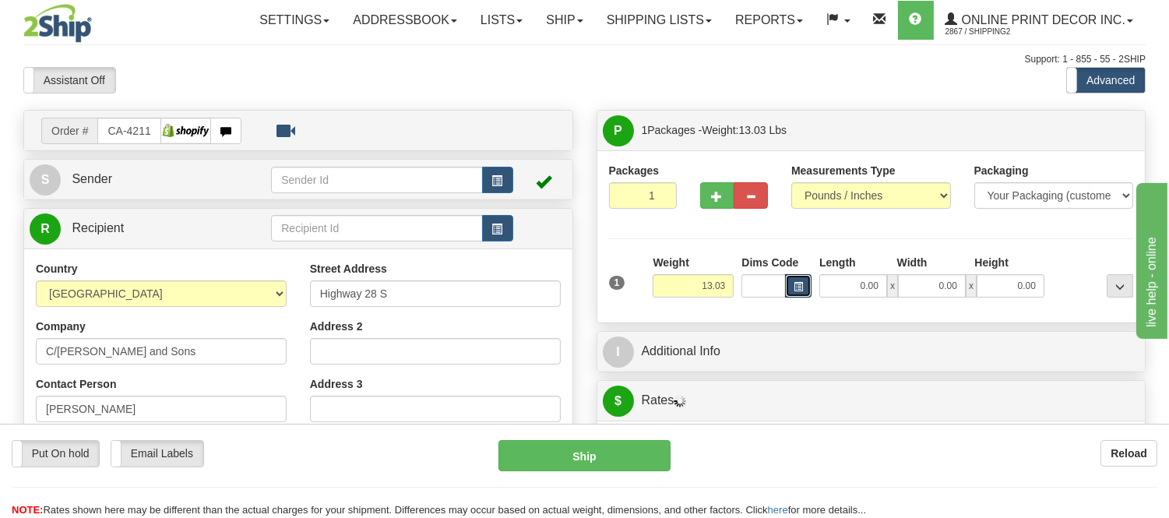
click at [798, 289] on span "button" at bounding box center [797, 287] width 9 height 9
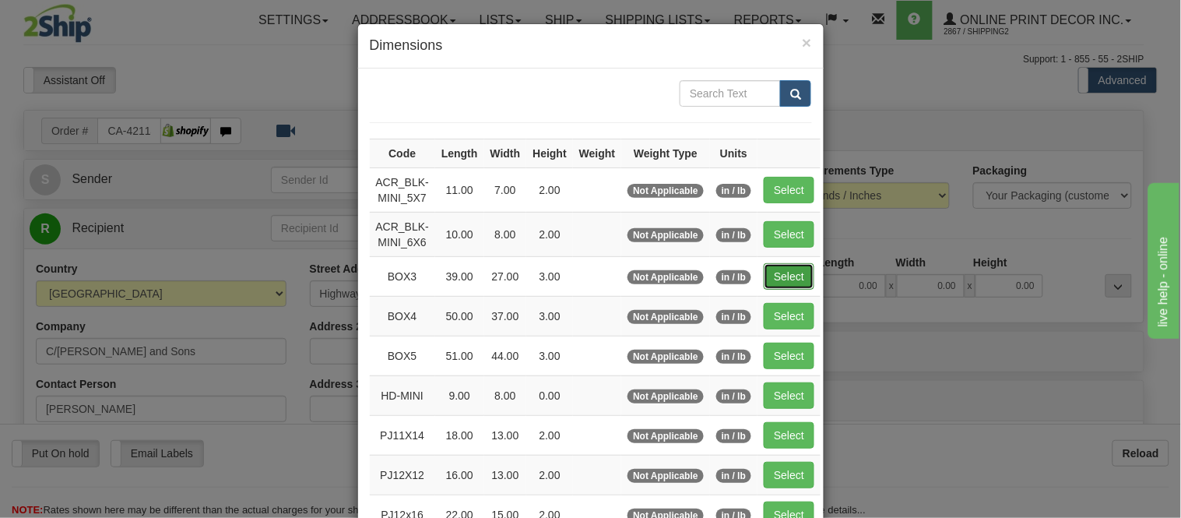
click at [768, 269] on button "Select" at bounding box center [789, 276] width 51 height 26
type input "BOX3"
type input "39.00"
type input "27.00"
type input "3.00"
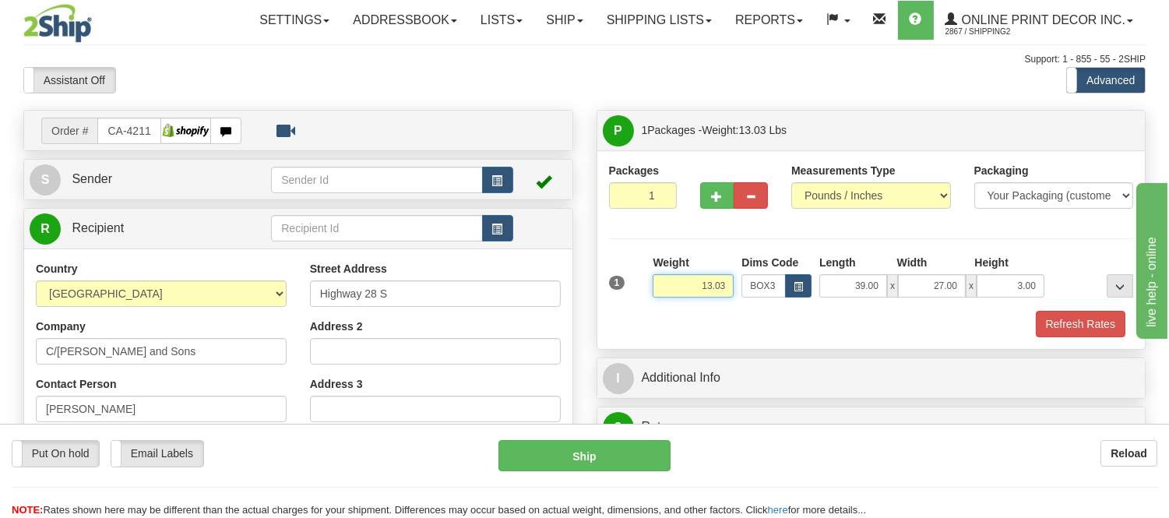
drag, startPoint x: 726, startPoint y: 283, endPoint x: 670, endPoint y: 290, distance: 57.4
click at [670, 290] on input "13.03" at bounding box center [692, 285] width 81 height 23
type input "1"
type input "10.98"
click at [707, 188] on button "button" at bounding box center [717, 195] width 34 height 26
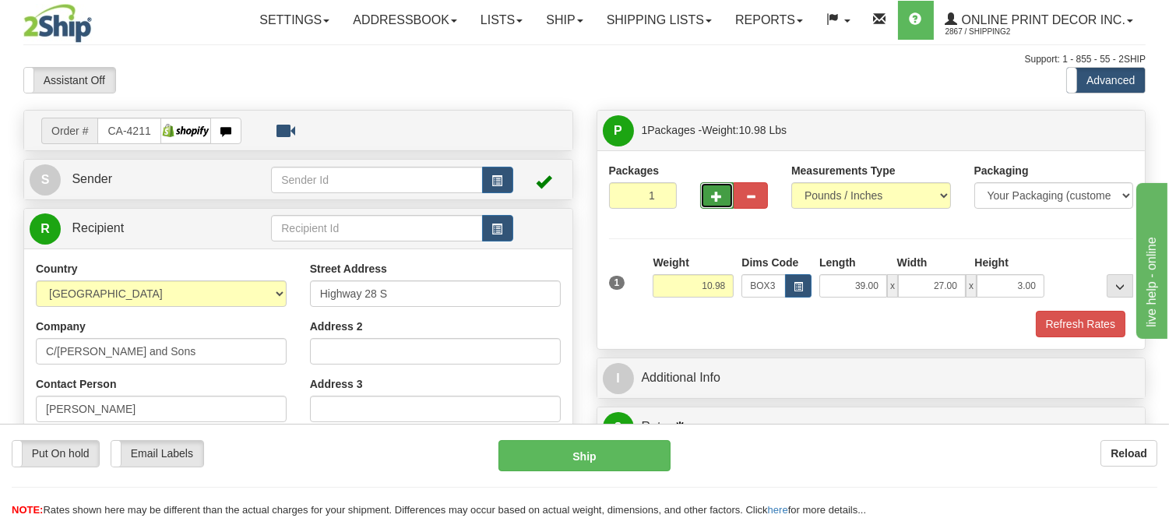
radio input "true"
type input "2"
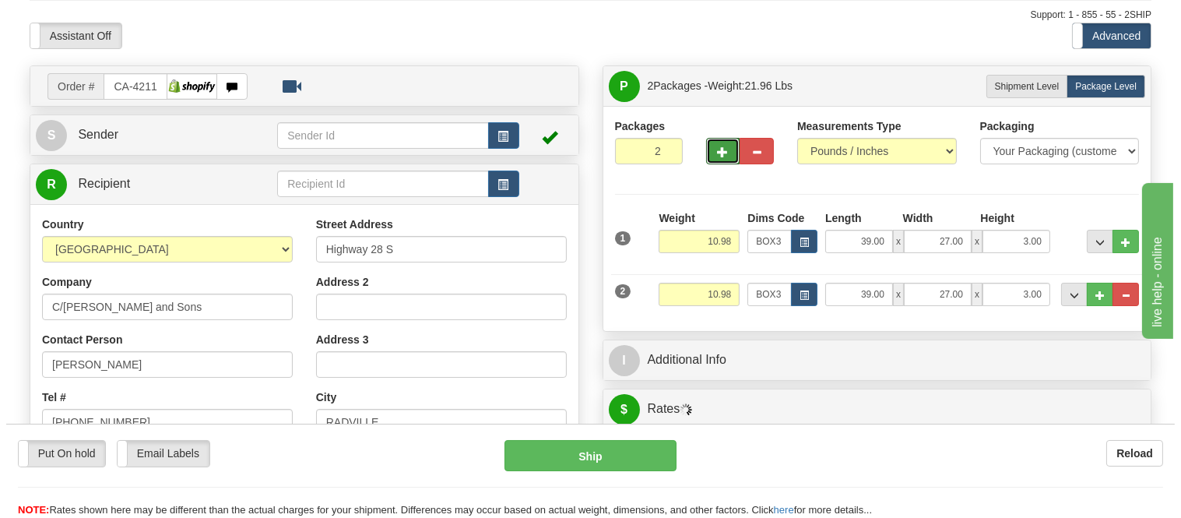
scroll to position [86, 0]
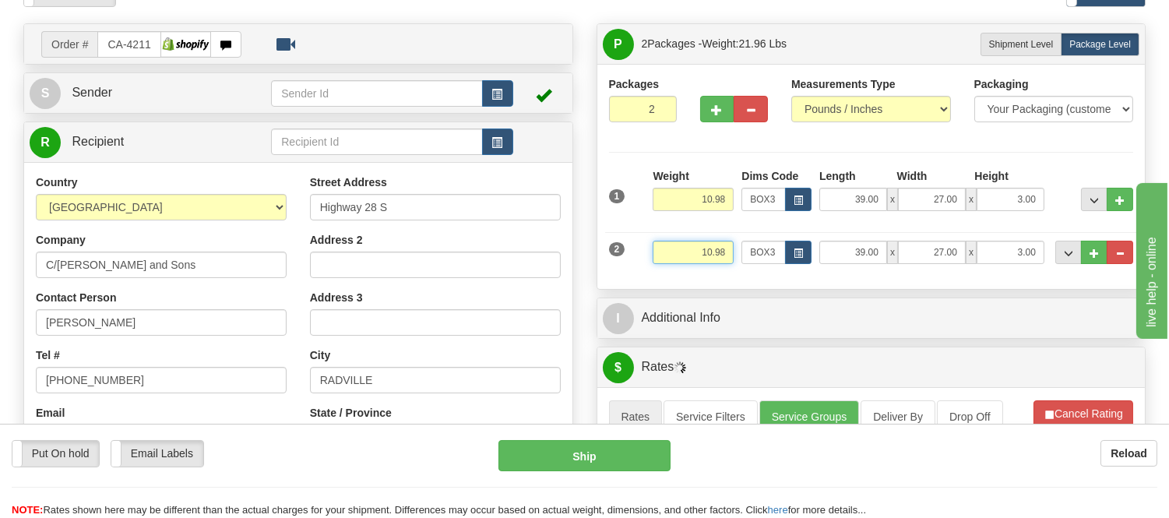
drag, startPoint x: 729, startPoint y: 255, endPoint x: 647, endPoint y: 260, distance: 82.7
click at [647, 260] on div "2 Weight 10.98 Dims Code BOX3 Length Width x" at bounding box center [871, 250] width 533 height 52
click button "Delete" at bounding box center [0, 0] width 0 height 0
type input "4.00"
drag, startPoint x: 1039, startPoint y: 251, endPoint x: 959, endPoint y: 262, distance: 80.9
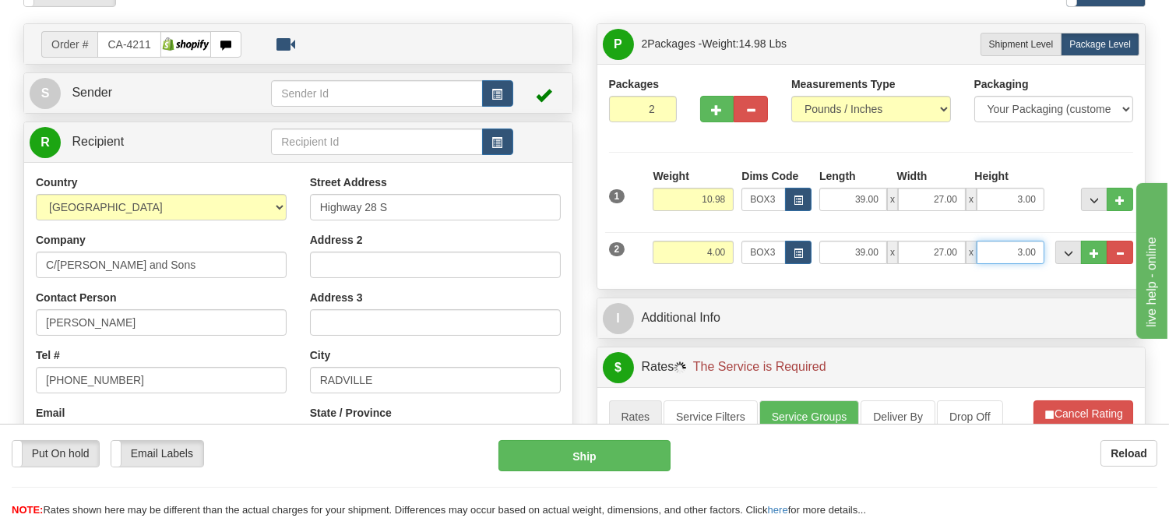
click at [959, 262] on div "39.00 x 27.00 x 3.00" at bounding box center [931, 252] width 225 height 23
click at [791, 254] on button "button" at bounding box center [798, 252] width 26 height 23
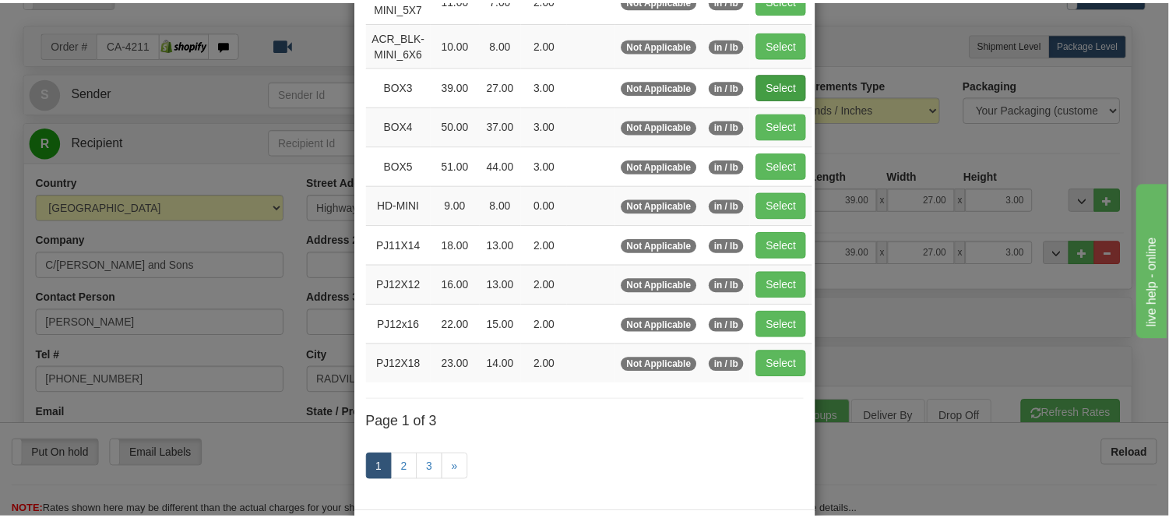
scroll to position [259, 0]
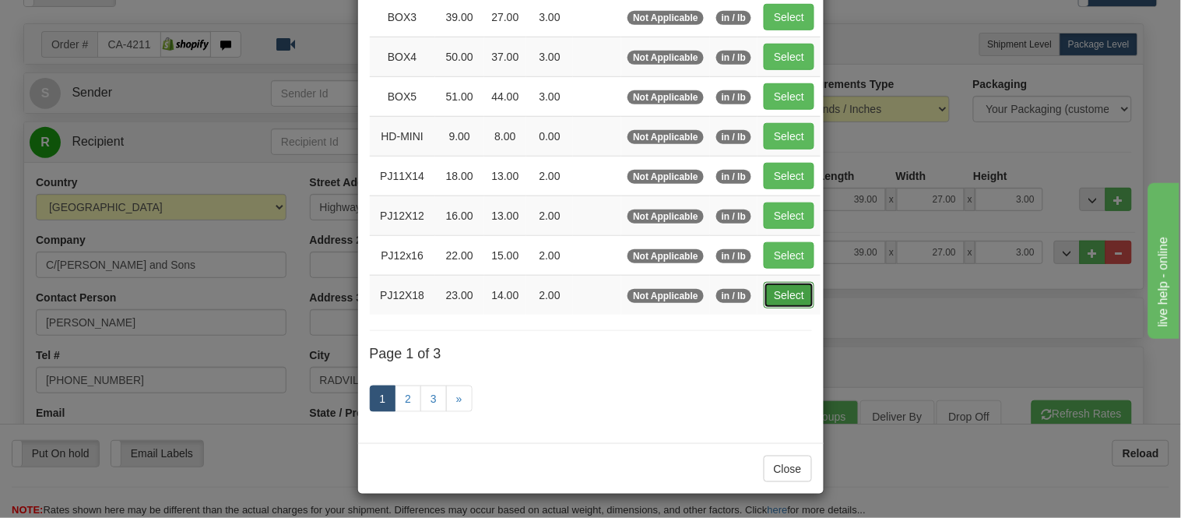
click at [768, 296] on button "Select" at bounding box center [789, 295] width 51 height 26
type input "PJ12X18"
type input "23.00"
type input "14.00"
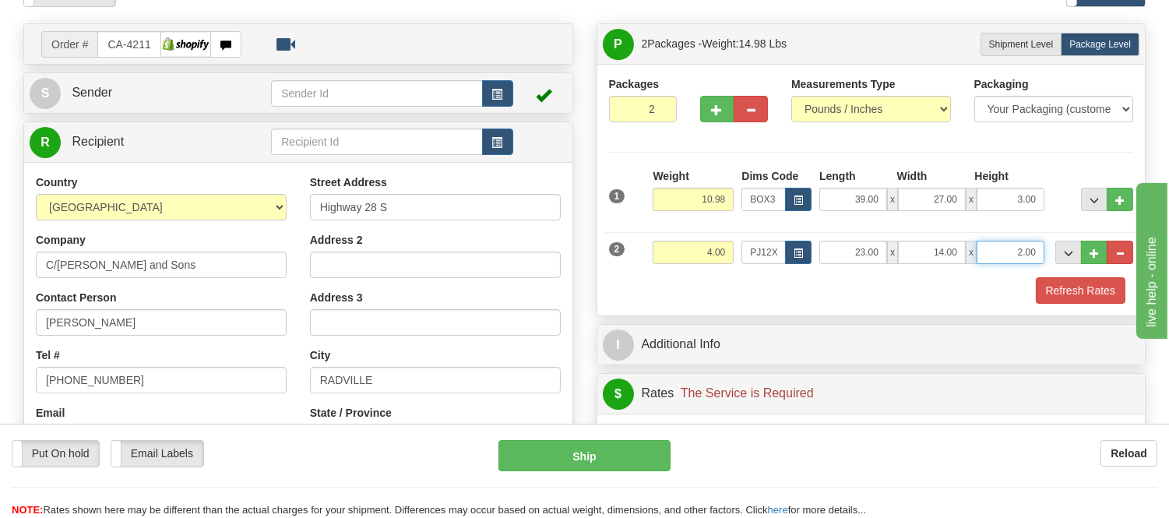
drag, startPoint x: 1039, startPoint y: 248, endPoint x: 994, endPoint y: 268, distance: 48.8
click at [994, 268] on div "2 Weight 4.00 Dims Code PJ12X18 Length Width" at bounding box center [871, 250] width 533 height 52
click button "Delete" at bounding box center [0, 0] width 0 height 0
type input "4.00"
click at [1046, 288] on button "Refresh Rates" at bounding box center [1080, 290] width 90 height 26
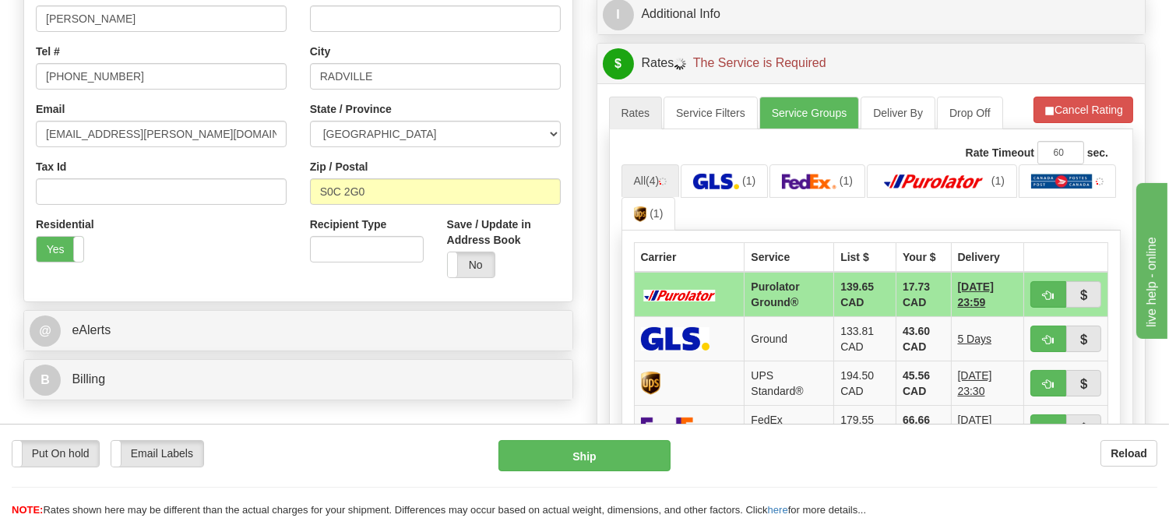
scroll to position [432, 0]
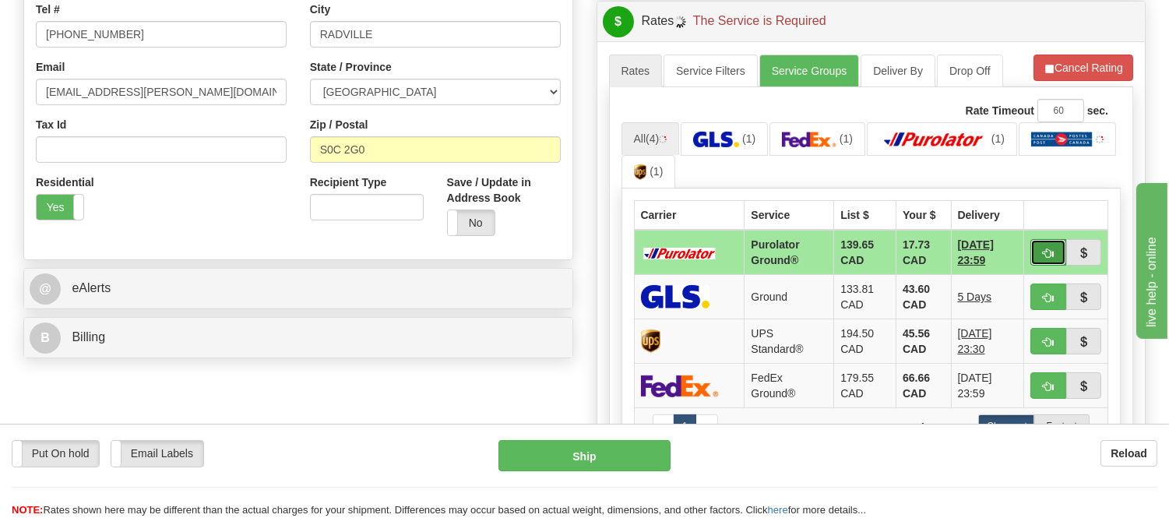
click at [1053, 244] on button "button" at bounding box center [1048, 252] width 36 height 26
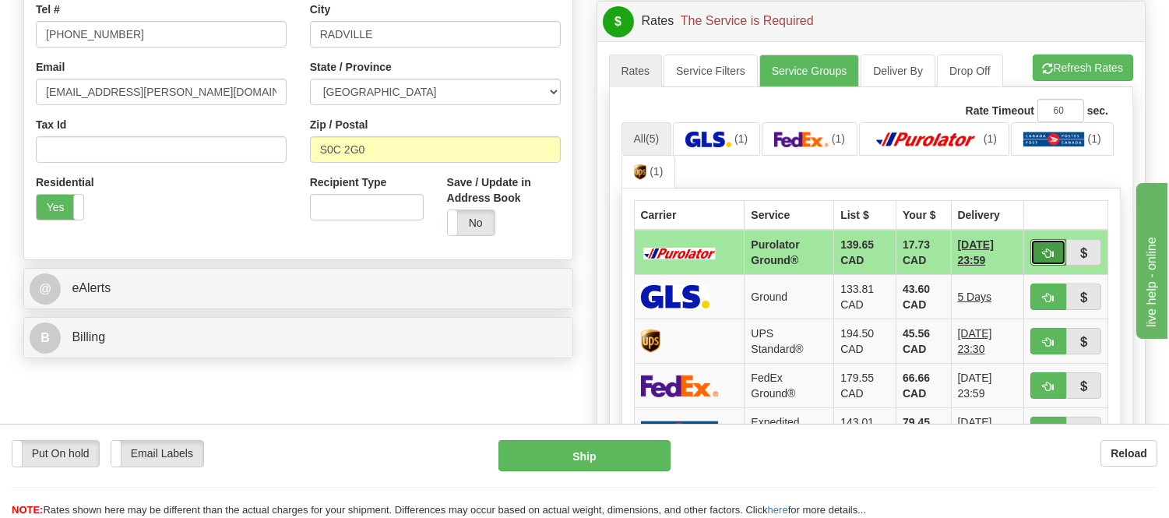
click at [1036, 246] on button "button" at bounding box center [1048, 252] width 36 height 26
type input "260"
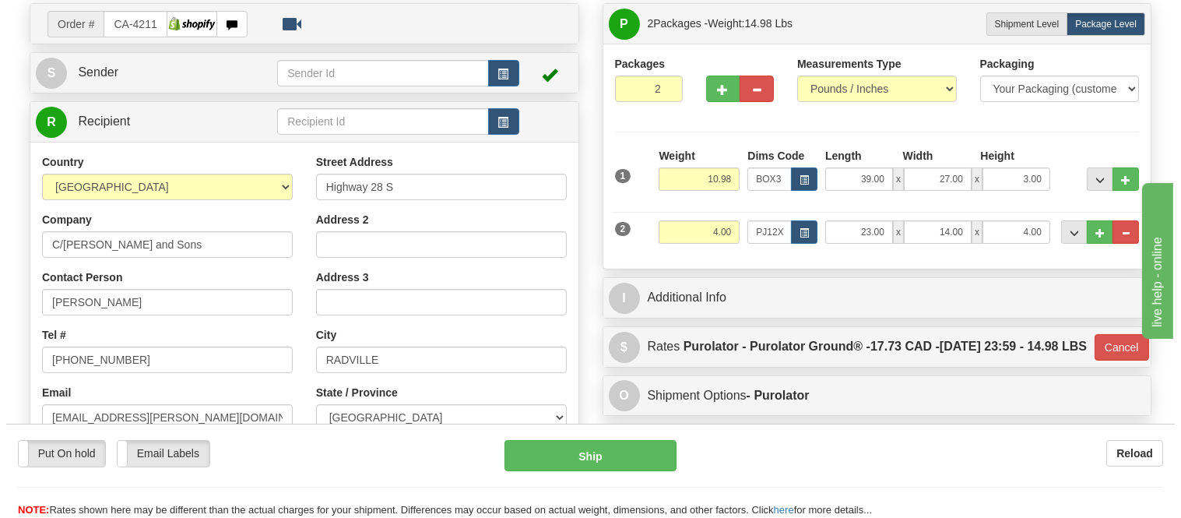
scroll to position [86, 0]
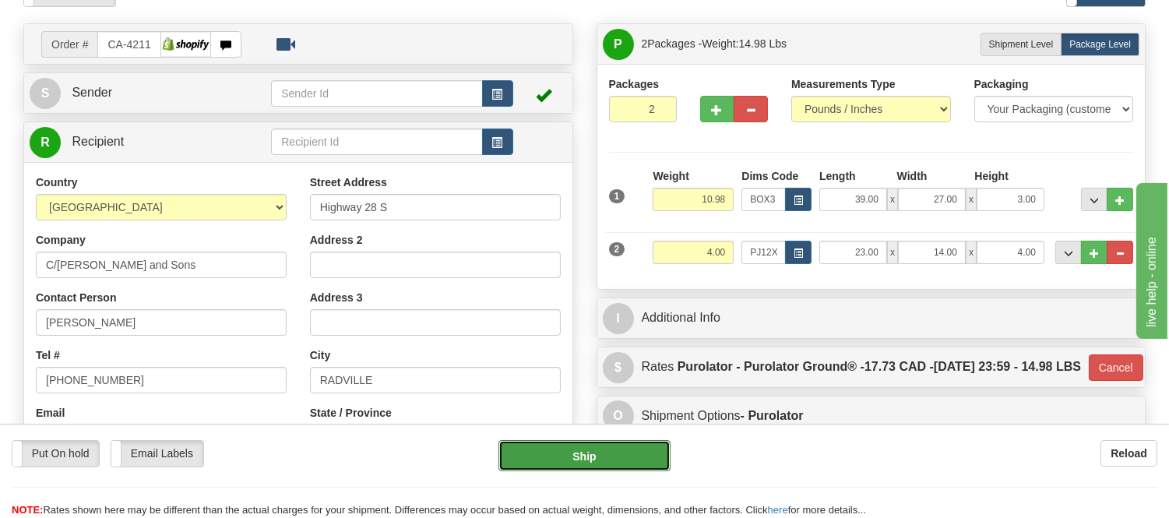
click at [625, 446] on button "Ship" at bounding box center [583, 455] width 171 height 31
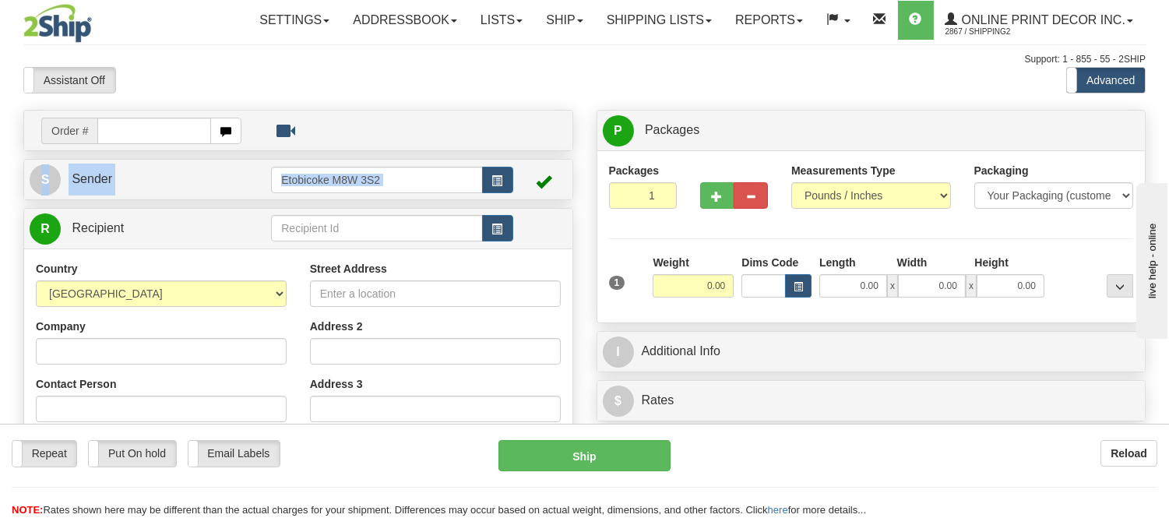
drag, startPoint x: 508, startPoint y: 164, endPoint x: 658, endPoint y: 352, distance: 239.9
click at [596, 110] on div "Order # S" at bounding box center [584, 110] width 1145 height 0
click at [495, 73] on div "Assistant On Assistant Off Do a return Do a return Previous Next Standard Advan…" at bounding box center [584, 80] width 1145 height 26
click at [156, 129] on input "text" at bounding box center [154, 131] width 114 height 26
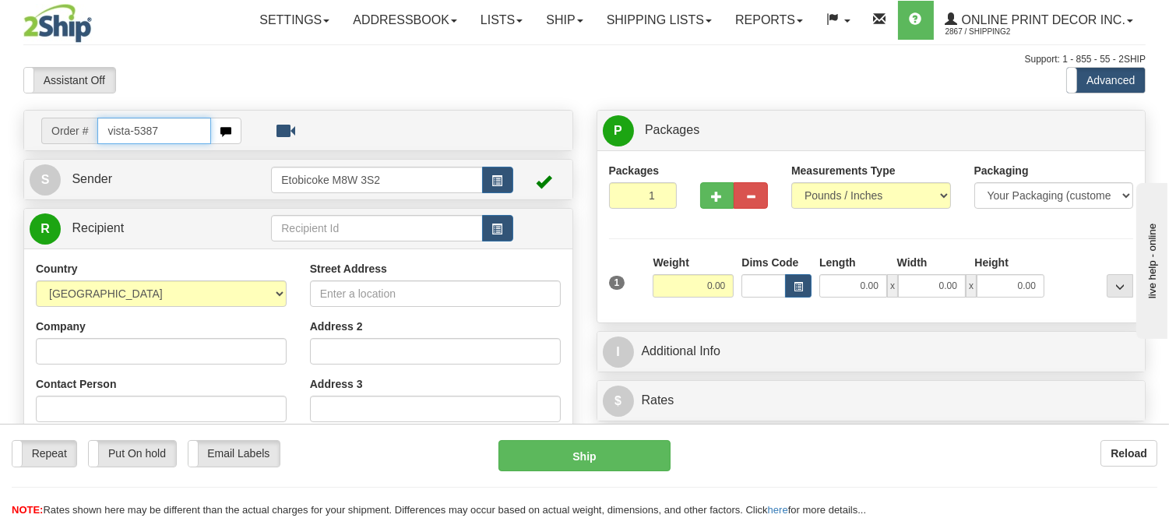
type input "vista-5387"
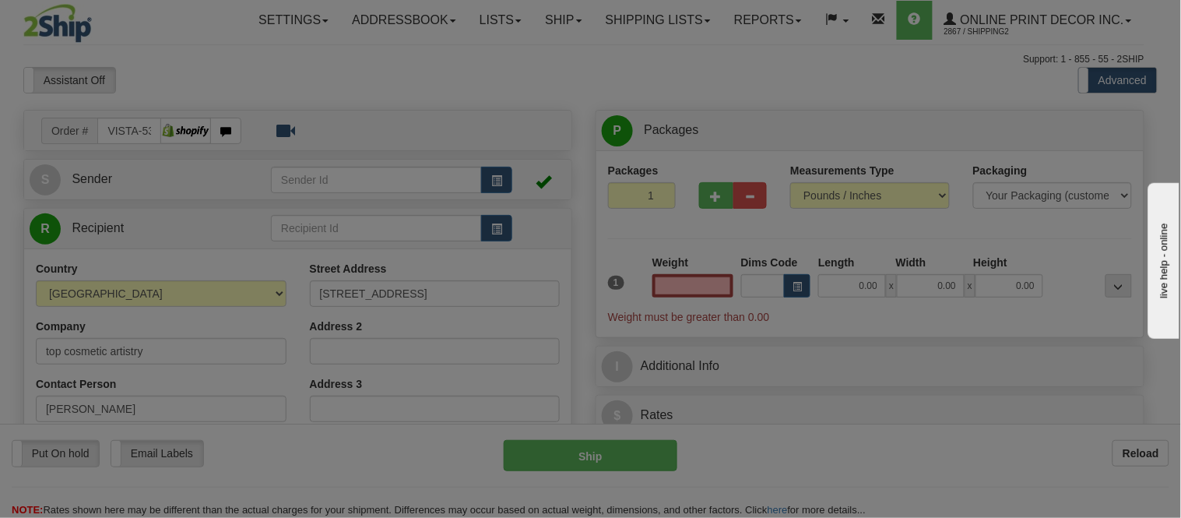
type input "[GEOGRAPHIC_DATA]"
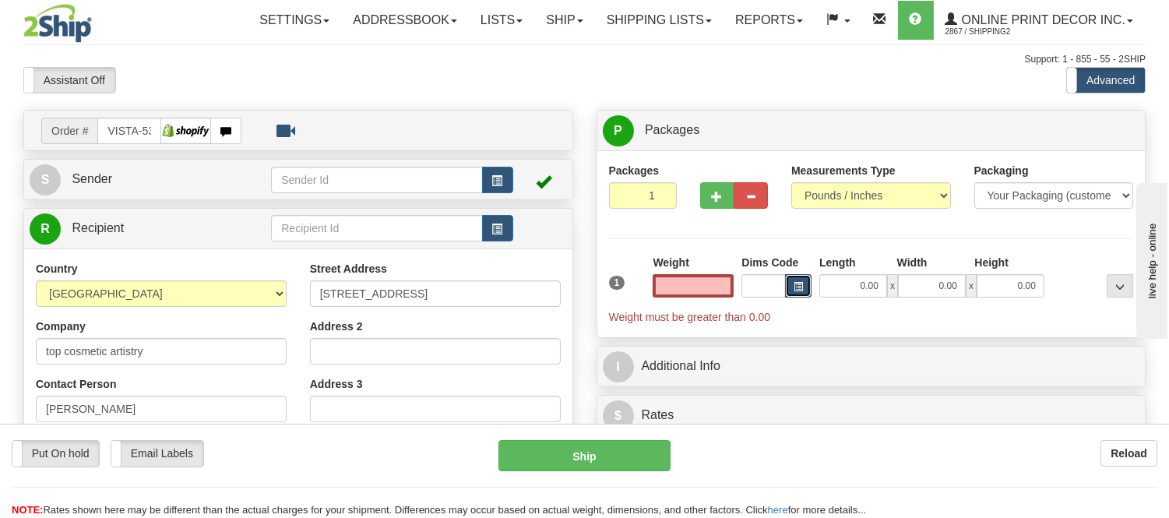
type input "0.00"
click at [803, 286] on button "button" at bounding box center [798, 285] width 26 height 23
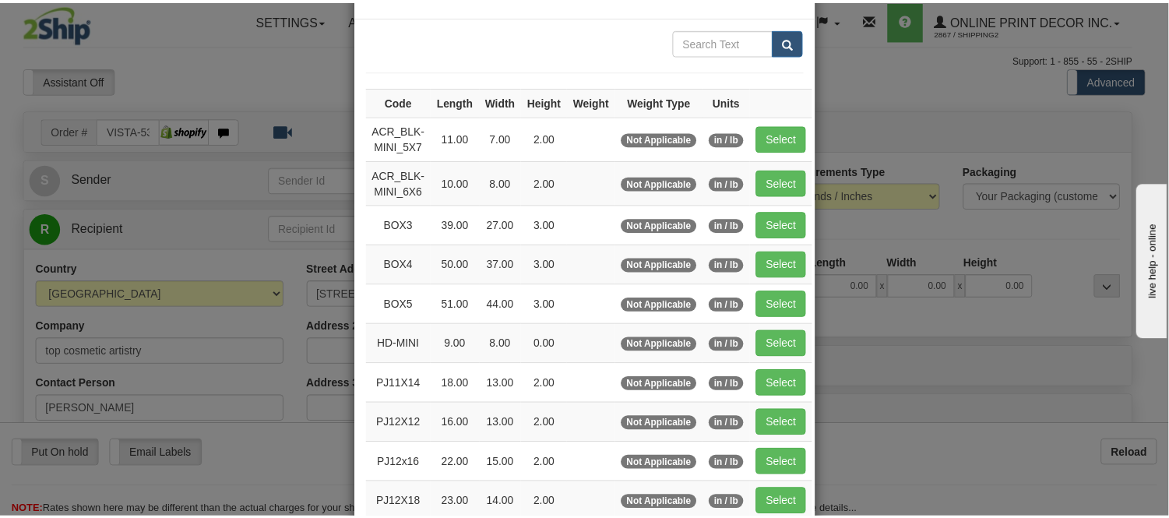
scroll to position [173, 0]
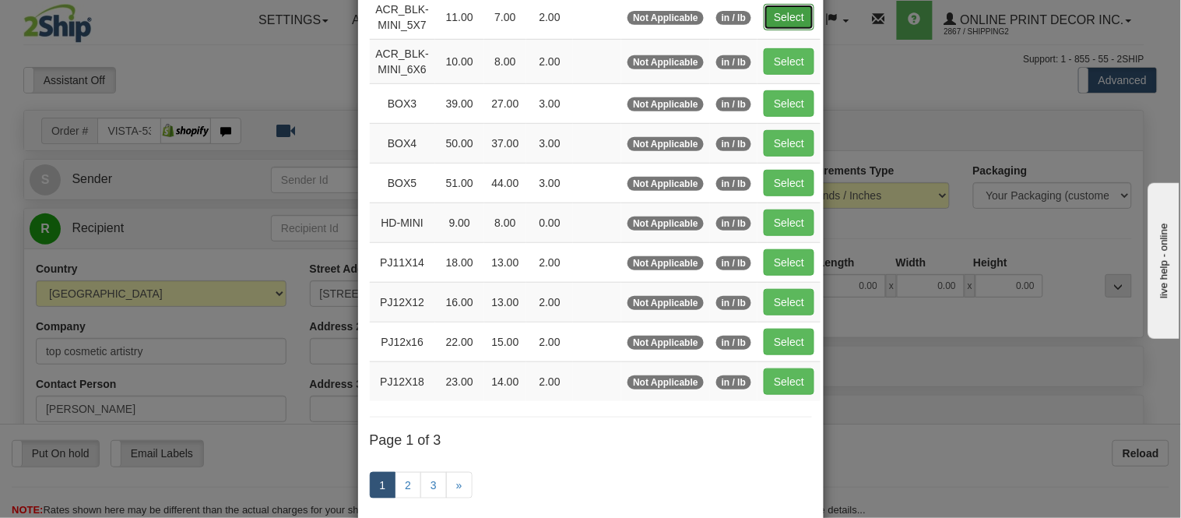
click at [779, 27] on button "Select" at bounding box center [789, 17] width 51 height 26
type input "ACR_BLK-MINI_5X7"
type input "11.00"
type input "7.00"
type input "2.00"
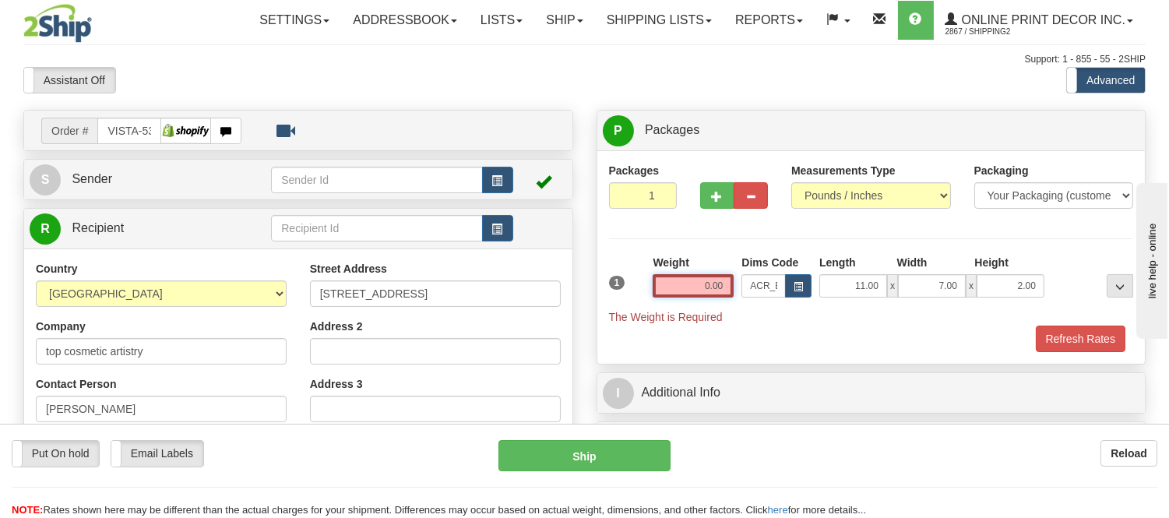
drag, startPoint x: 730, startPoint y: 283, endPoint x: 667, endPoint y: 297, distance: 64.4
click at [667, 297] on input "0.00" at bounding box center [692, 285] width 81 height 23
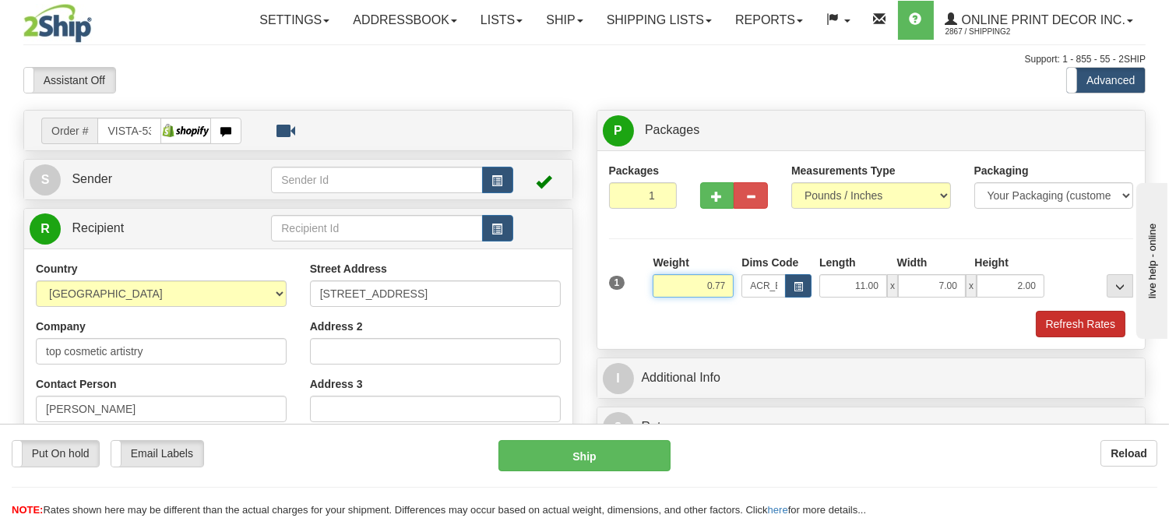
type input "0.77"
click at [1098, 316] on button "Refresh Rates" at bounding box center [1080, 324] width 90 height 26
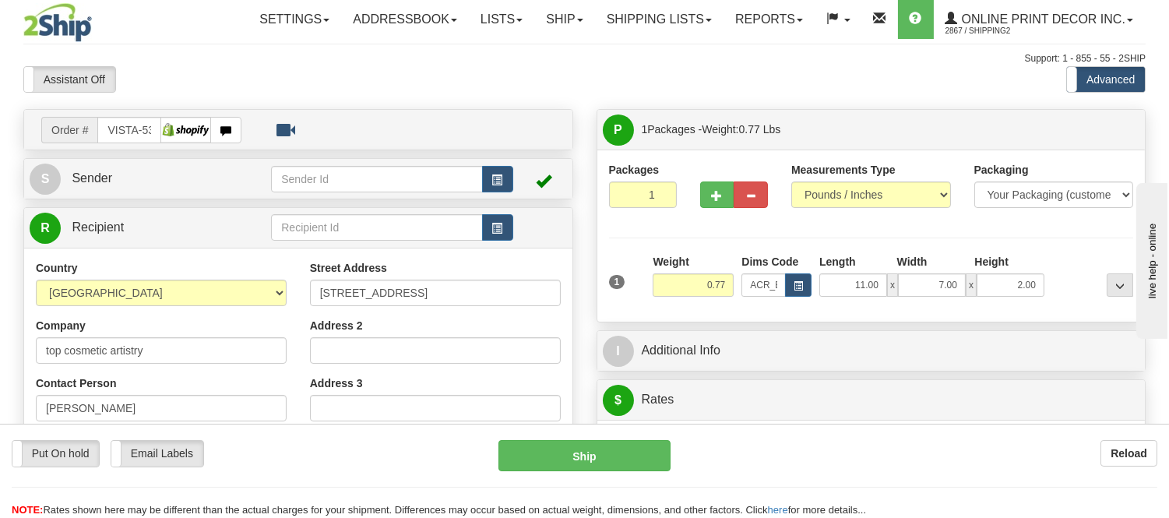
scroll to position [0, 0]
click at [500, 185] on span "button" at bounding box center [497, 181] width 11 height 10
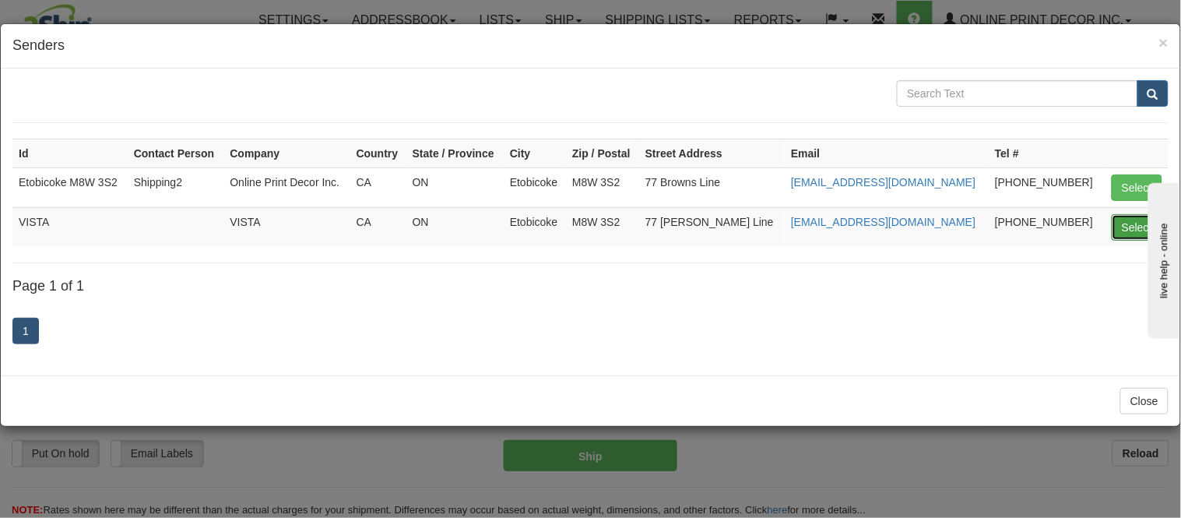
click at [1112, 219] on button "Select" at bounding box center [1137, 227] width 51 height 26
type input "VISTA"
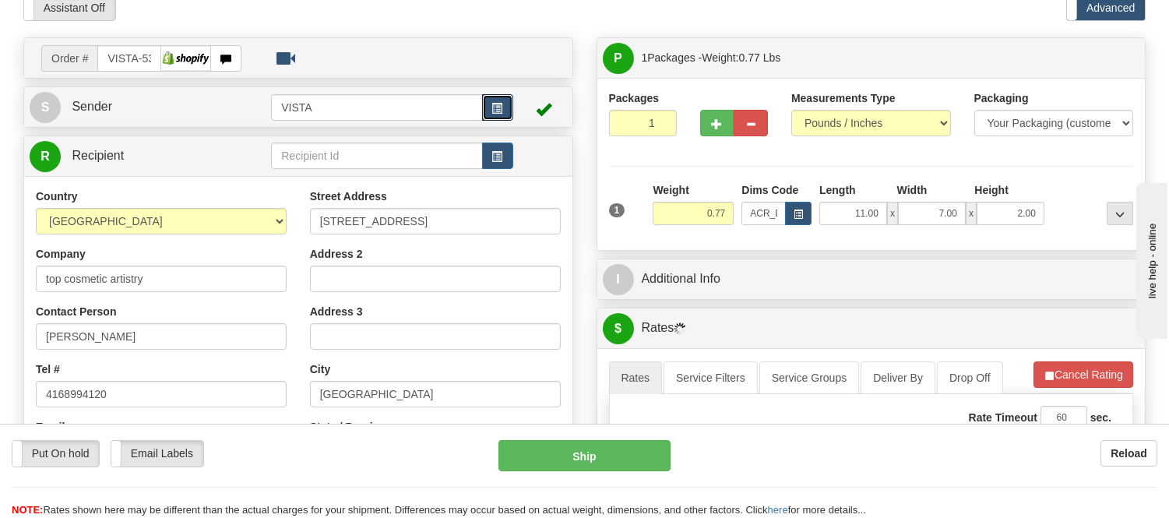
scroll to position [173, 0]
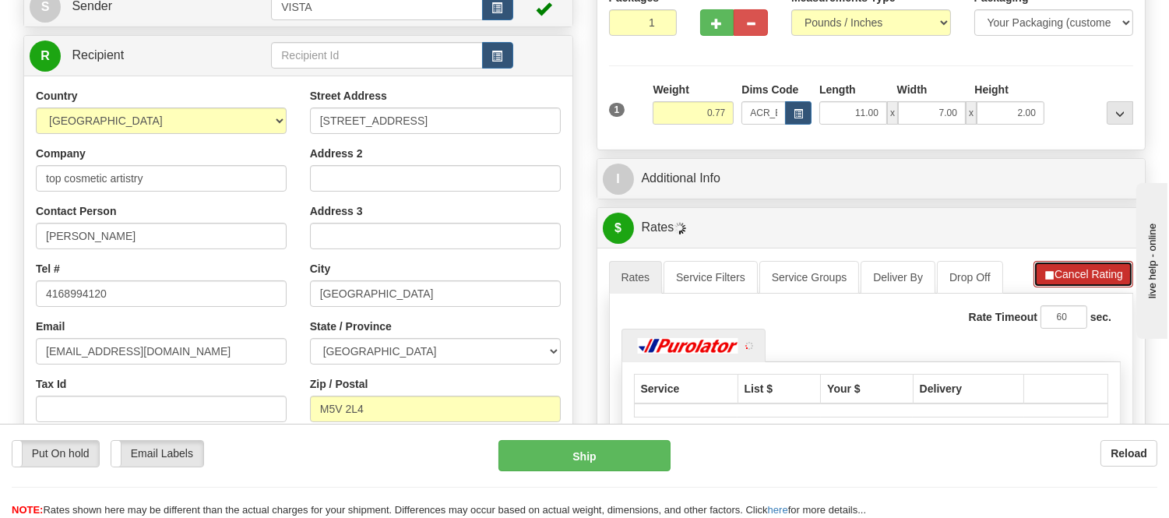
click at [1053, 274] on button "Cancel Rating" at bounding box center [1083, 274] width 100 height 26
click at [1053, 274] on button "Refresh Rates" at bounding box center [1082, 274] width 100 height 26
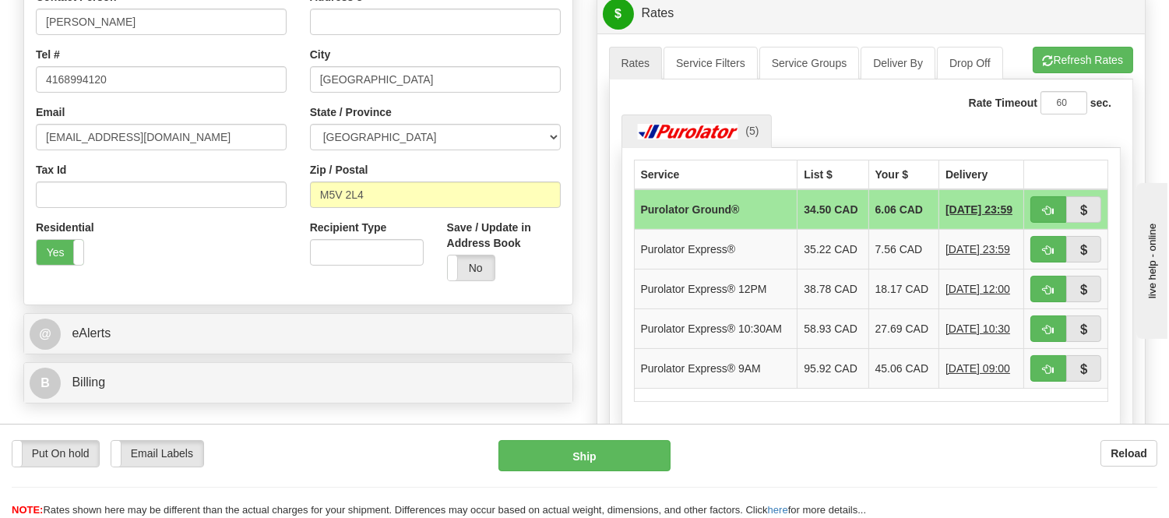
scroll to position [346, 0]
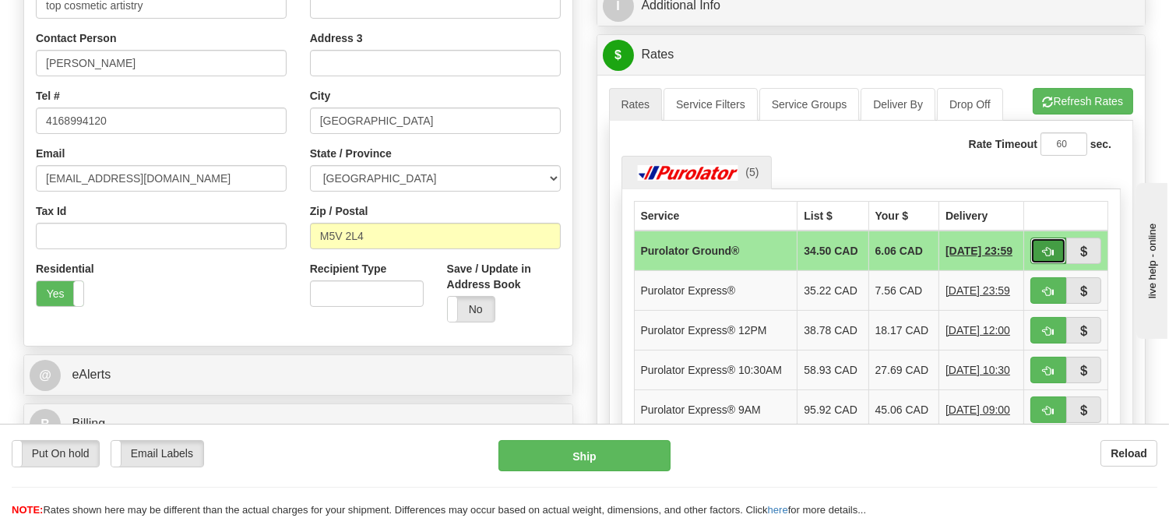
click at [1049, 250] on span "button" at bounding box center [1047, 252] width 11 height 10
type input "260"
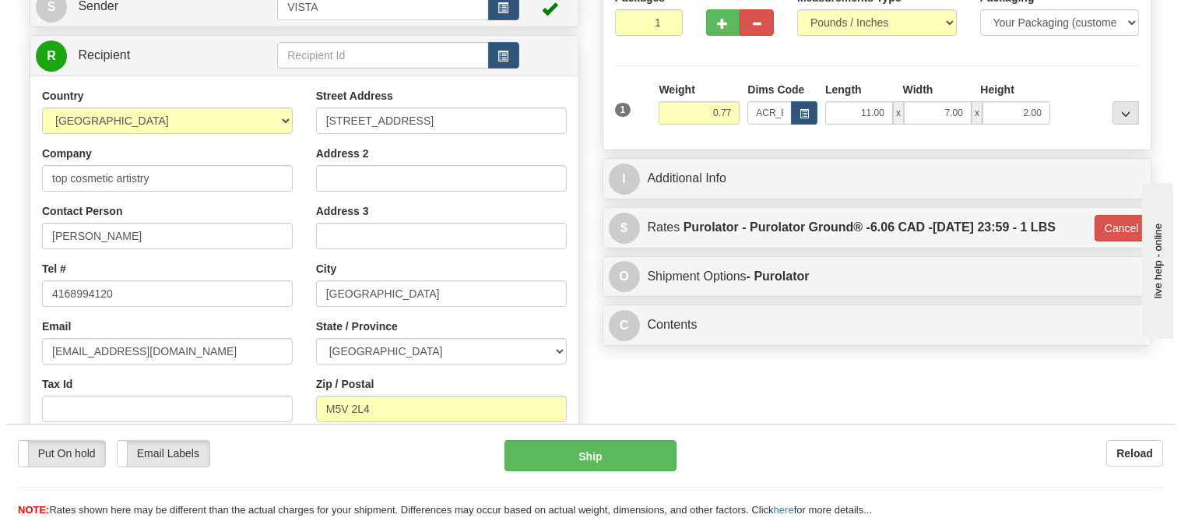
scroll to position [0, 0]
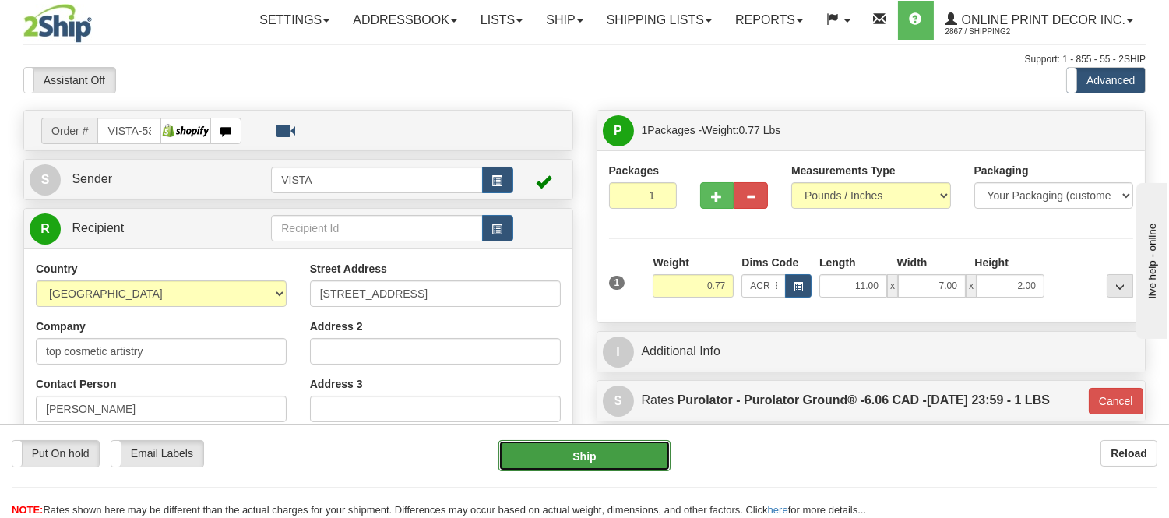
click at [606, 446] on button "Ship" at bounding box center [583, 455] width 171 height 31
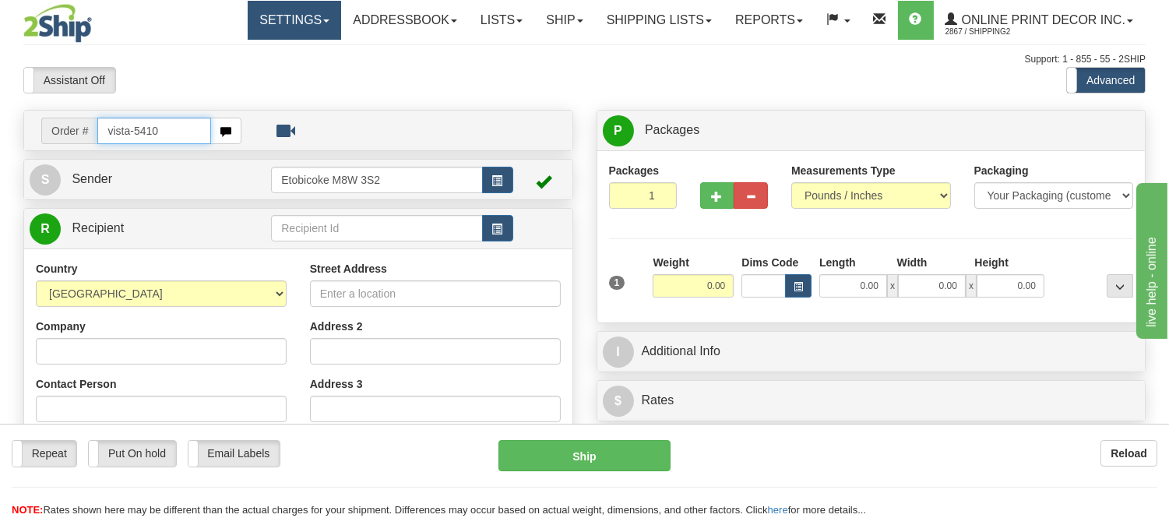
type input "vista-5410"
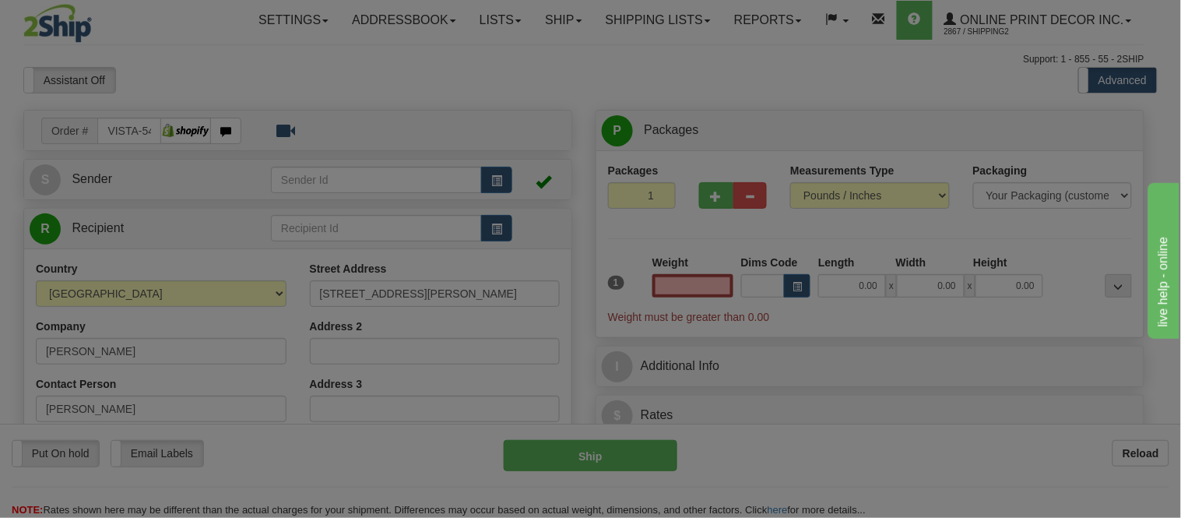
type input "HARROW"
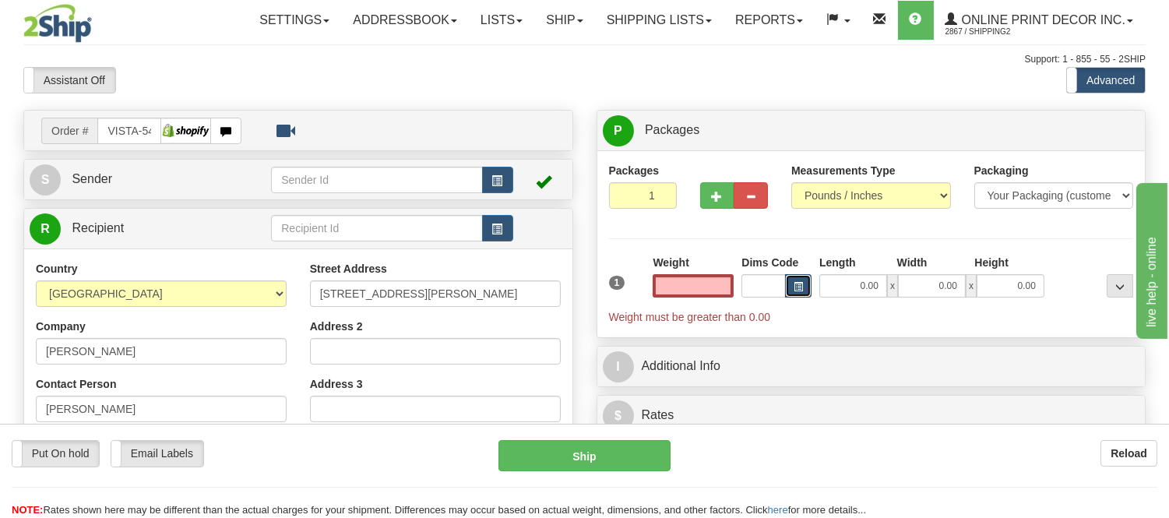
type input "0.00"
click at [799, 280] on button "button" at bounding box center [798, 285] width 26 height 23
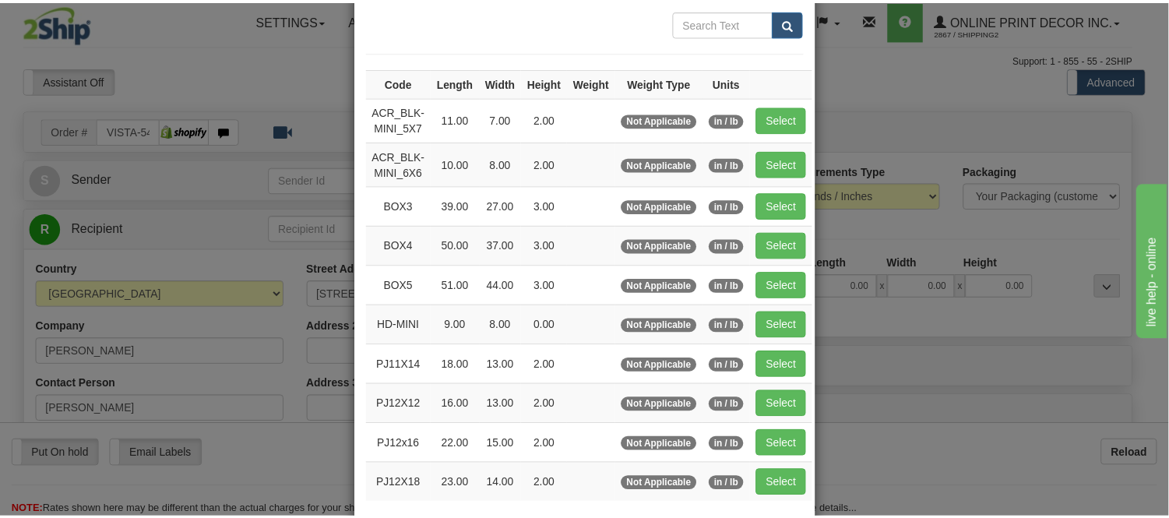
scroll to position [86, 0]
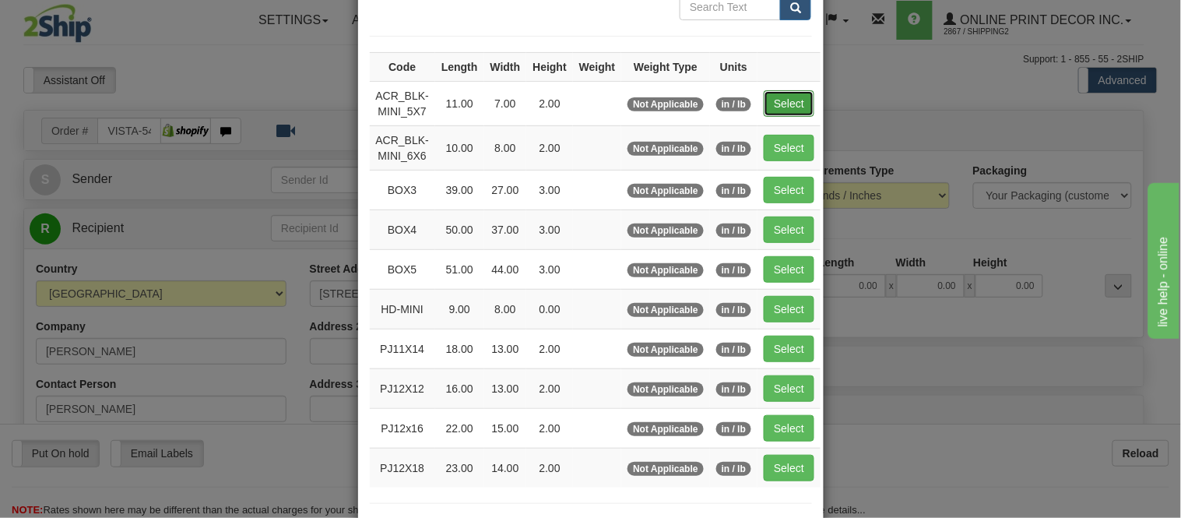
click at [772, 113] on button "Select" at bounding box center [789, 103] width 51 height 26
type input "ACR_BLK-MINI_5X7"
type input "11.00"
type input "7.00"
type input "2.00"
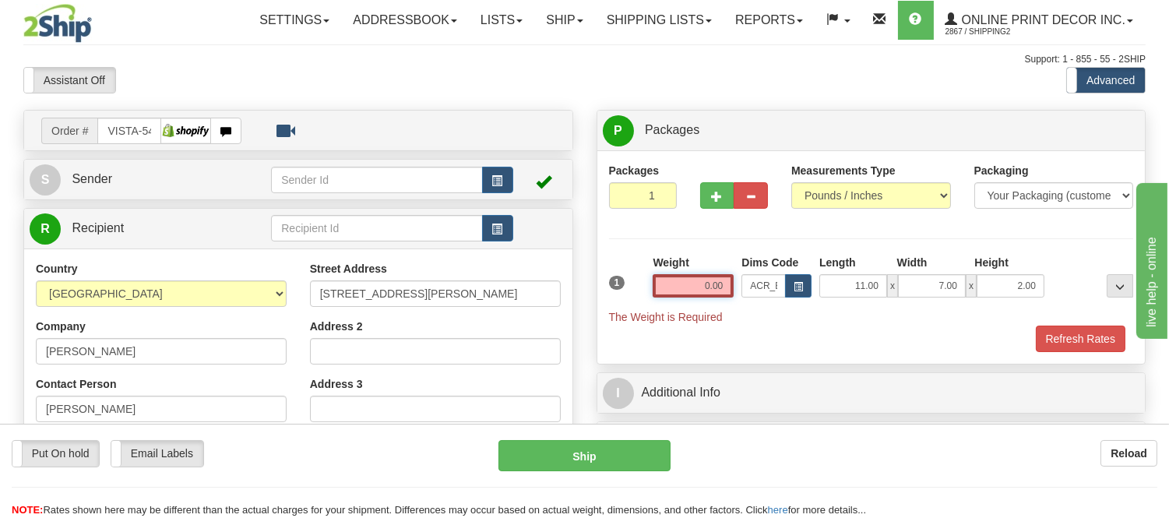
drag, startPoint x: 726, startPoint y: 282, endPoint x: 617, endPoint y: 288, distance: 109.2
click at [617, 288] on div "1 Weight 0.00 Dims Code x x" at bounding box center [871, 290] width 533 height 70
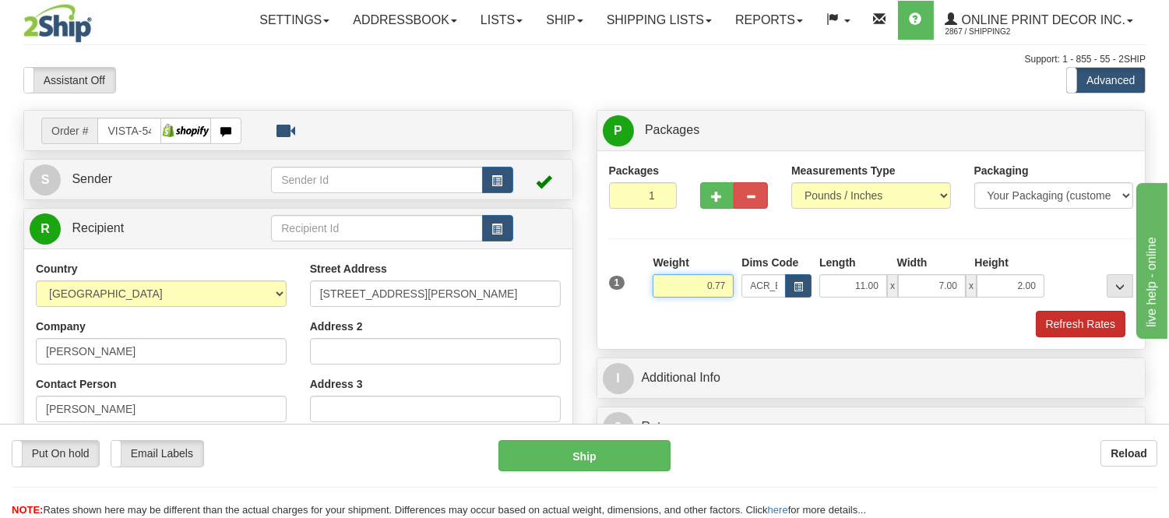
type input "0.77"
click at [1062, 336] on button "Refresh Rates" at bounding box center [1080, 324] width 90 height 26
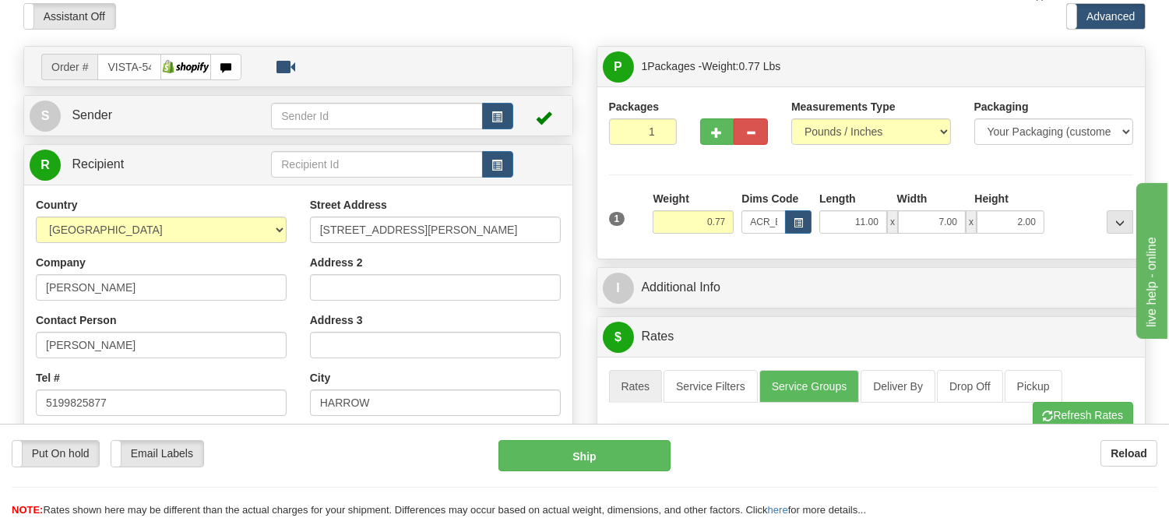
scroll to position [0, 0]
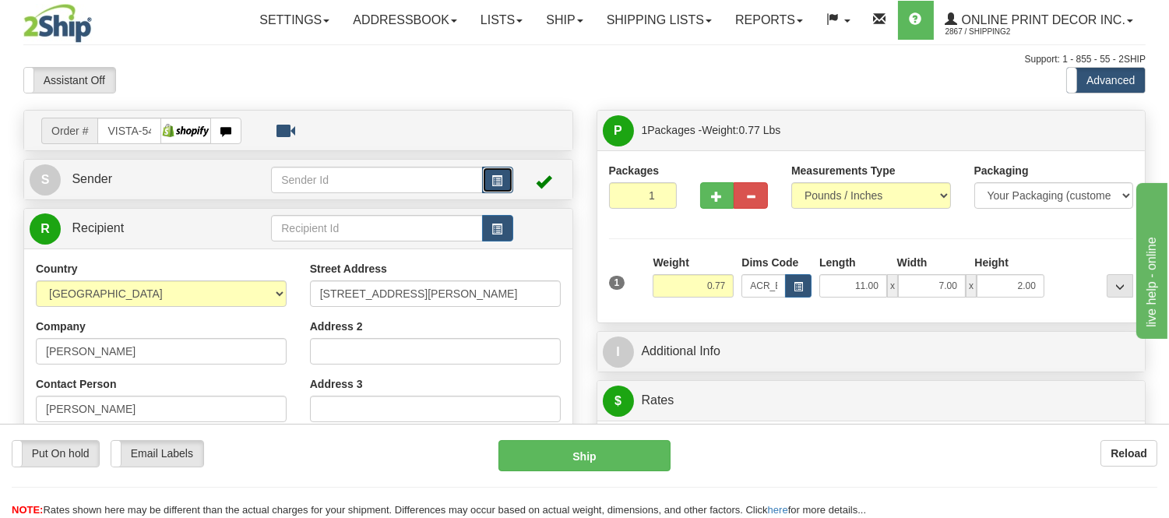
click at [501, 188] on button "button" at bounding box center [497, 180] width 31 height 26
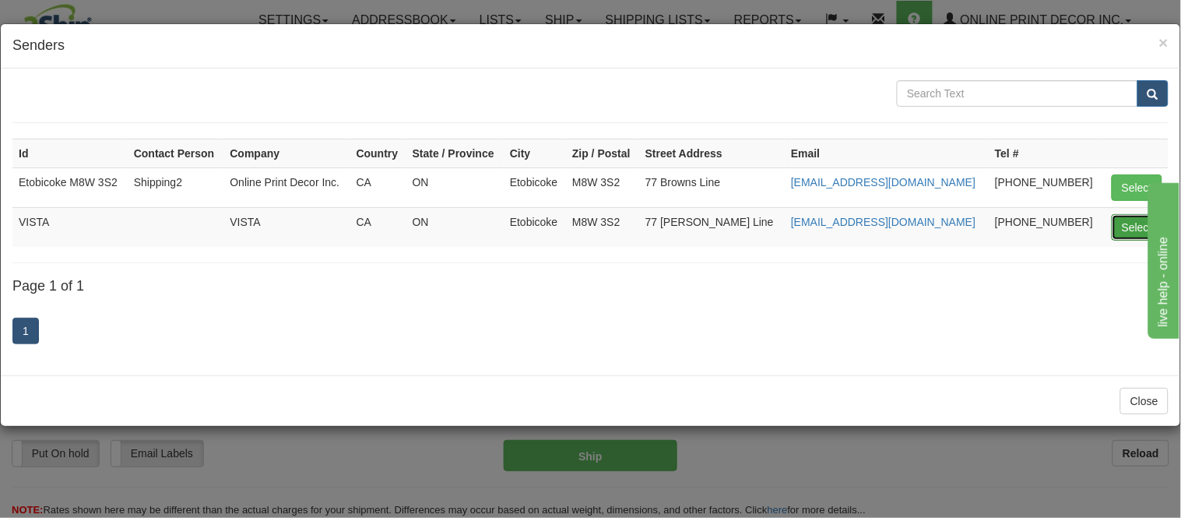
click at [1122, 222] on button "Select" at bounding box center [1137, 227] width 51 height 26
type input "VISTA"
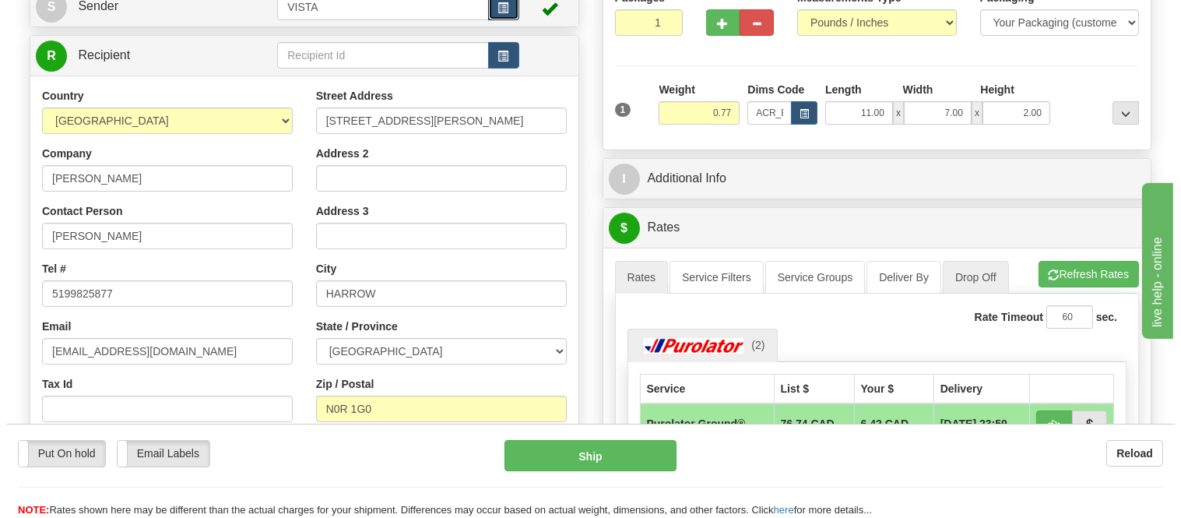
scroll to position [346, 0]
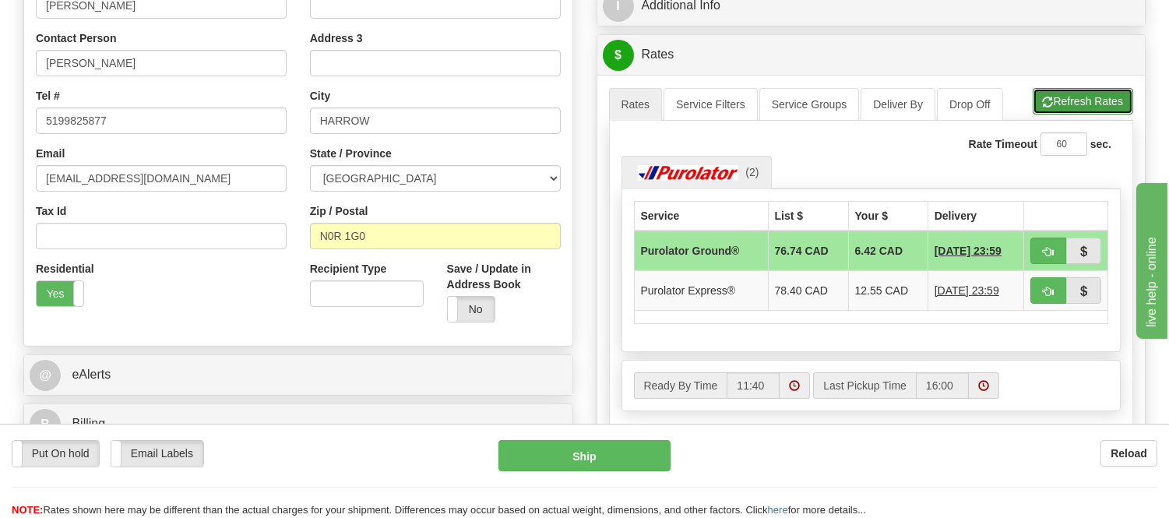
click at [1071, 107] on button "Refresh Rates" at bounding box center [1082, 101] width 100 height 26
click at [1042, 251] on span "button" at bounding box center [1047, 252] width 11 height 10
type input "260"
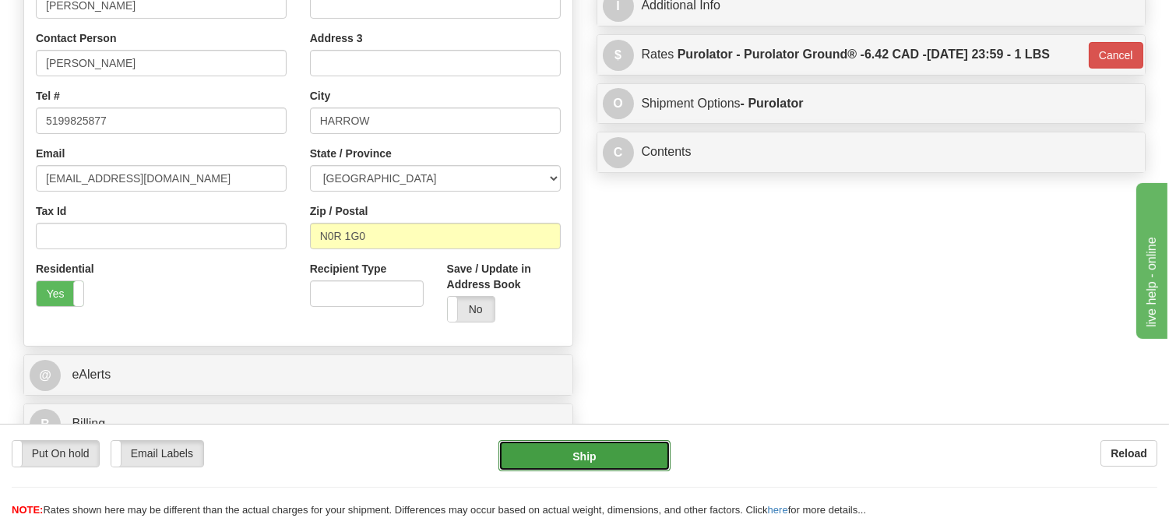
click at [613, 466] on button "Ship" at bounding box center [583, 455] width 171 height 31
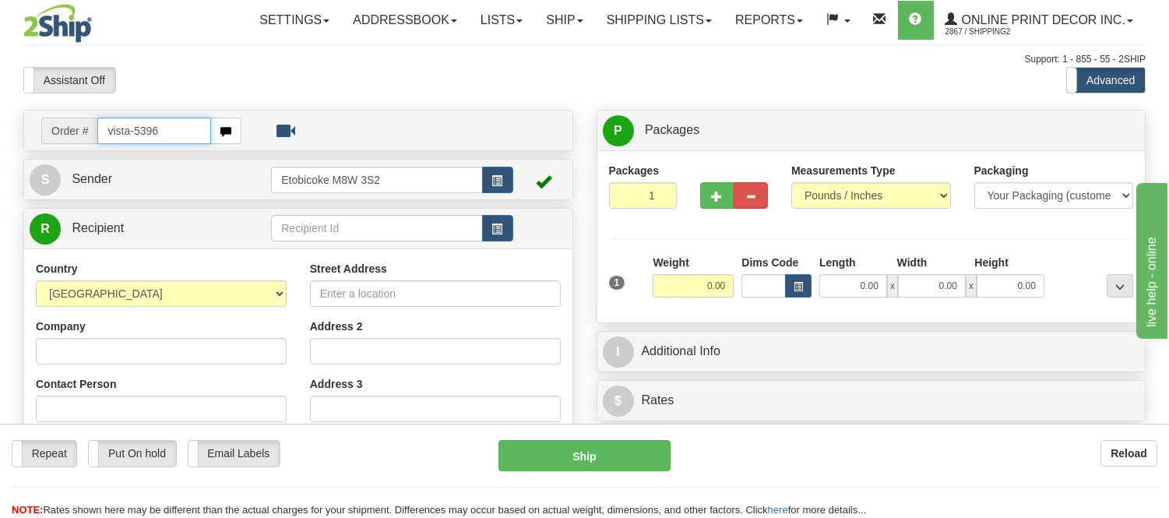
type input "vista-5396"
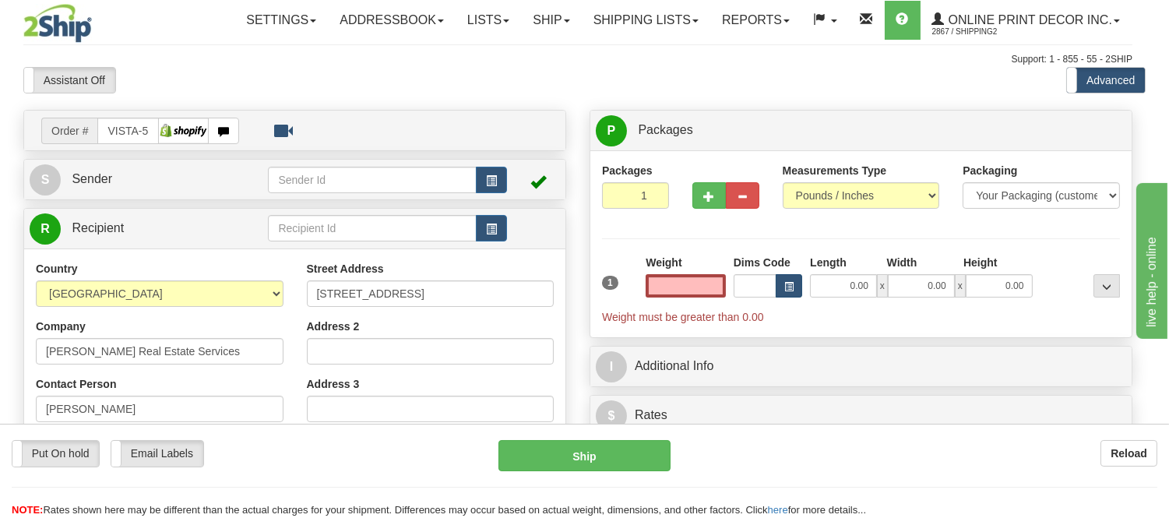
type input "[GEOGRAPHIC_DATA]"
type input "0.00"
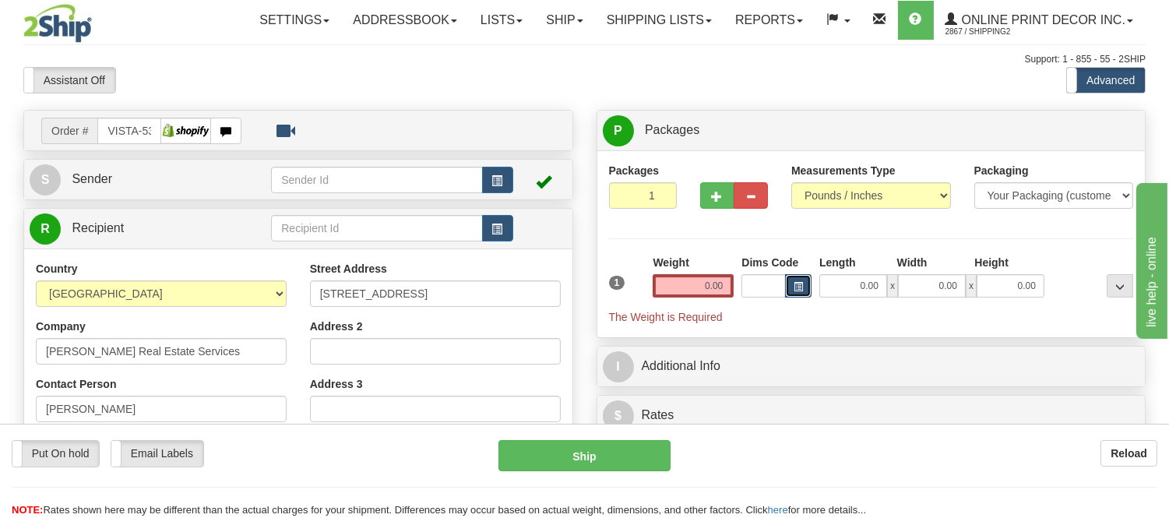
click at [791, 283] on button "button" at bounding box center [798, 285] width 26 height 23
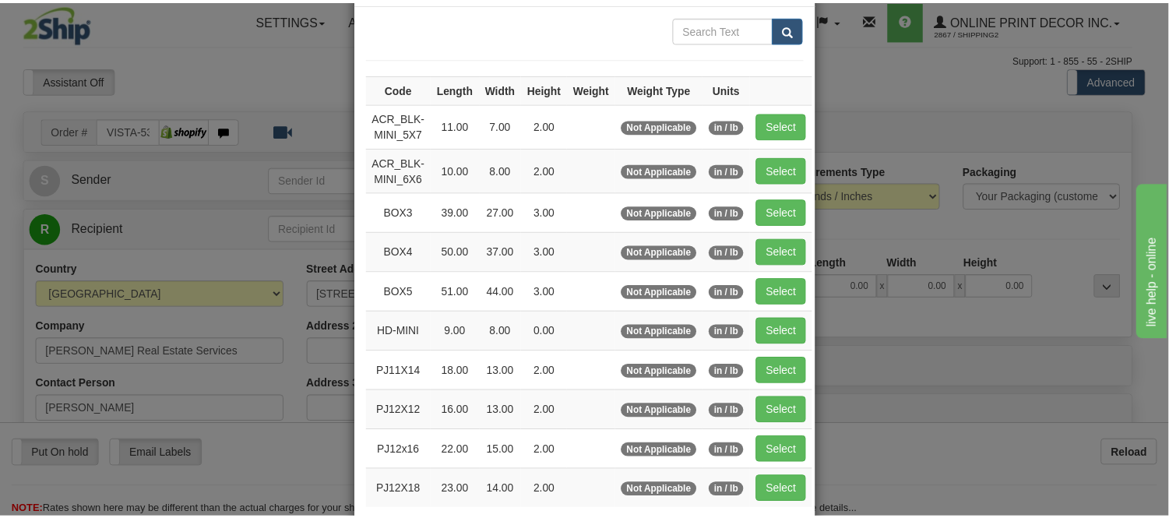
scroll to position [173, 0]
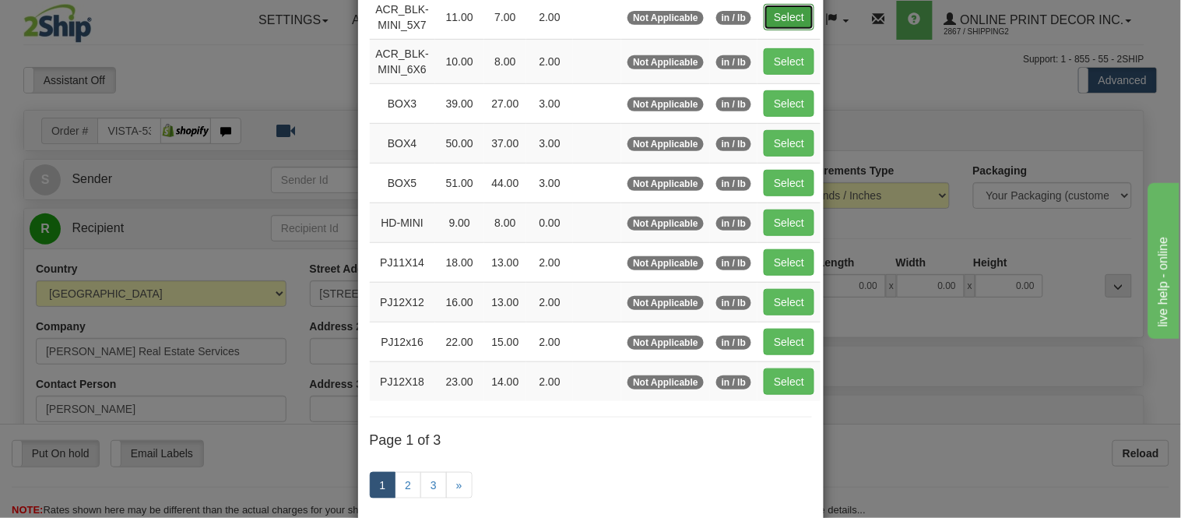
click at [775, 16] on button "Select" at bounding box center [789, 17] width 51 height 26
type input "ACR_BLK-MINI_5X7"
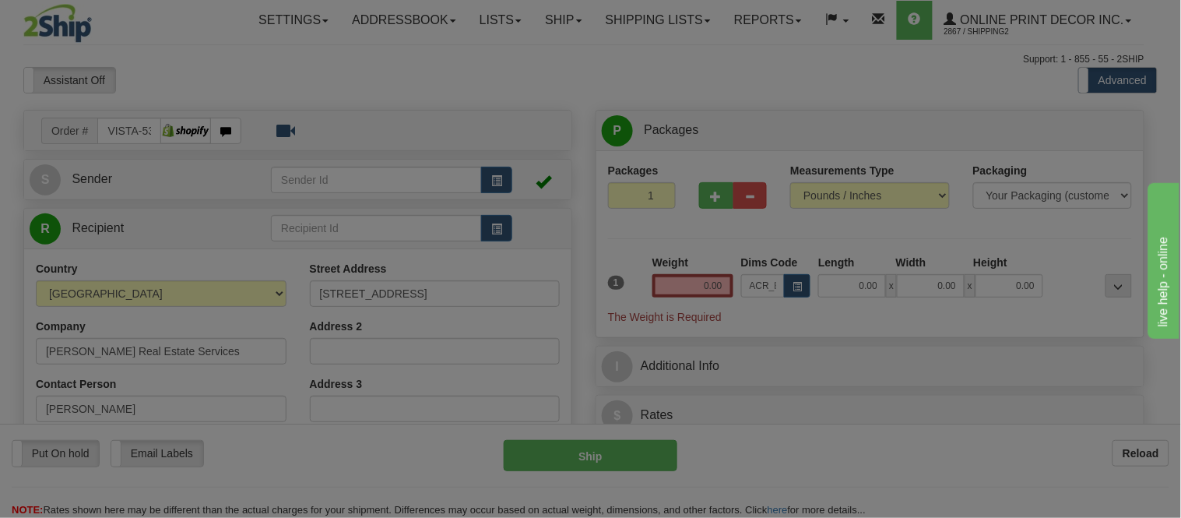
type input "11.00"
type input "7.00"
type input "2.00"
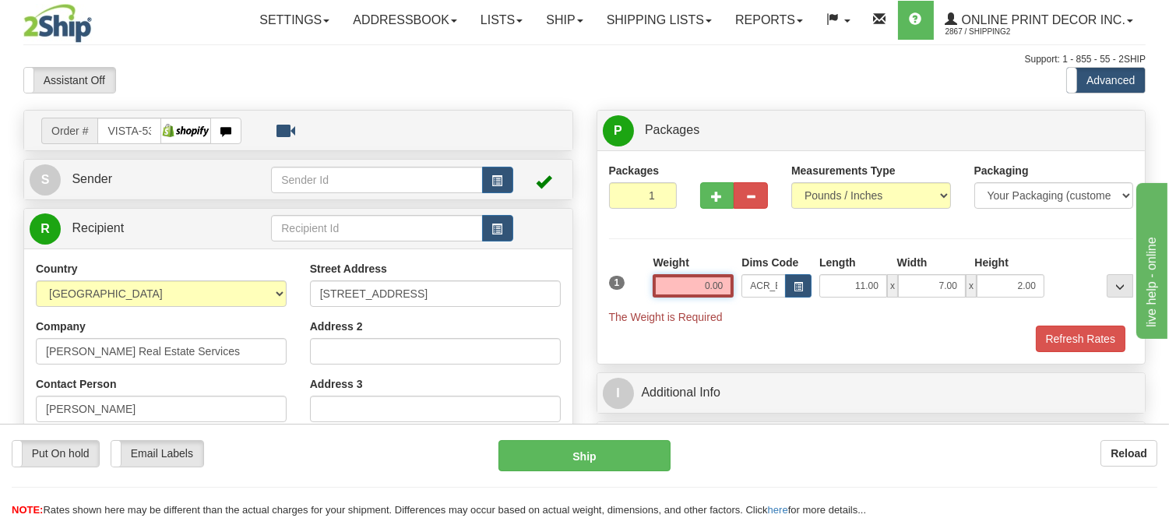
drag, startPoint x: 725, startPoint y: 279, endPoint x: 594, endPoint y: 300, distance: 132.5
click at [594, 300] on div "P Packages 1 Packages - Weight: 0.00 Lbs Shipment Level Shipm. Package Level Pa…" at bounding box center [871, 339] width 573 height 458
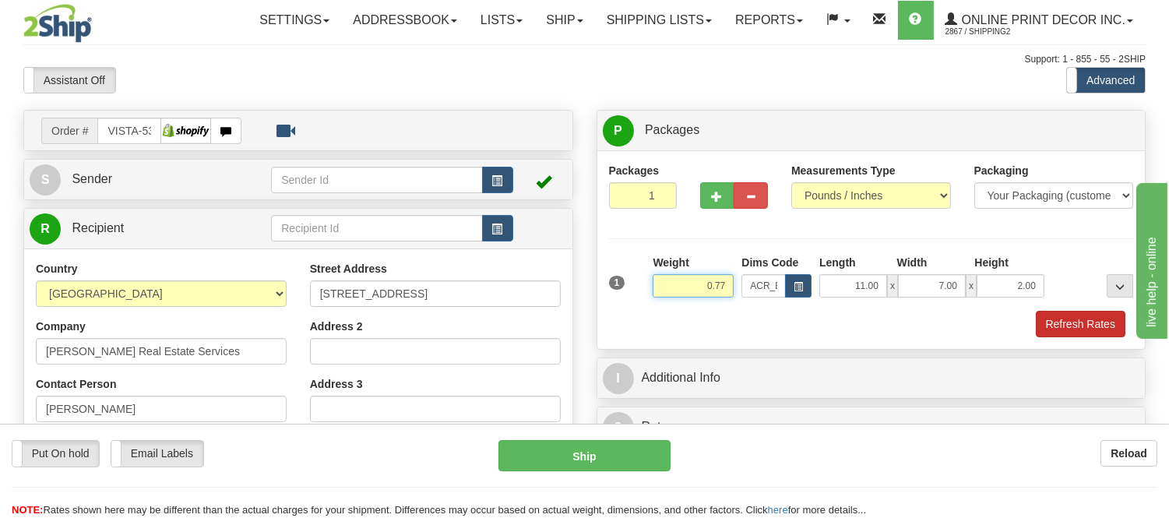
type input "0.77"
click at [1101, 328] on button "Refresh Rates" at bounding box center [1080, 324] width 90 height 26
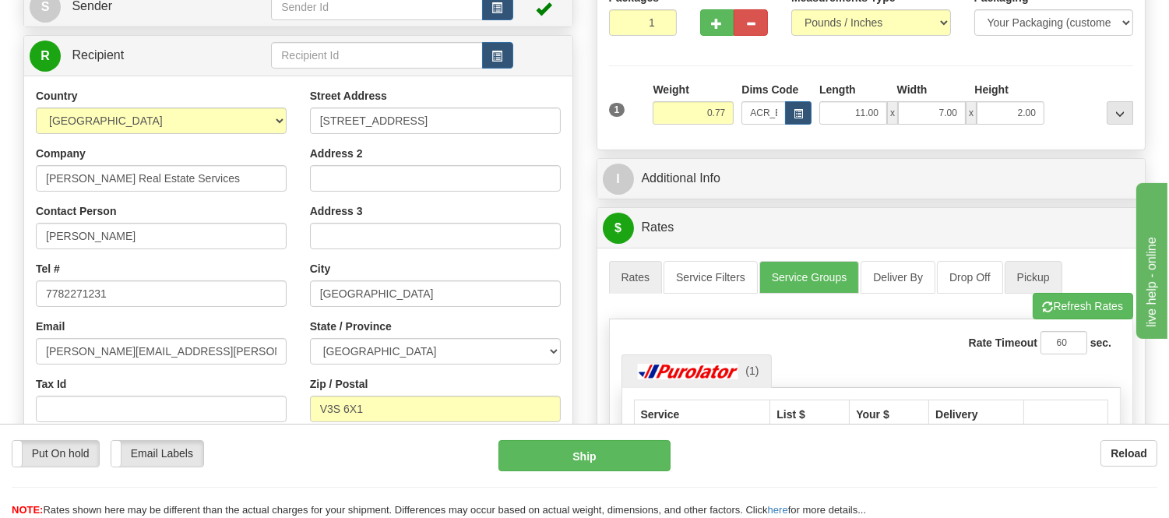
scroll to position [346, 0]
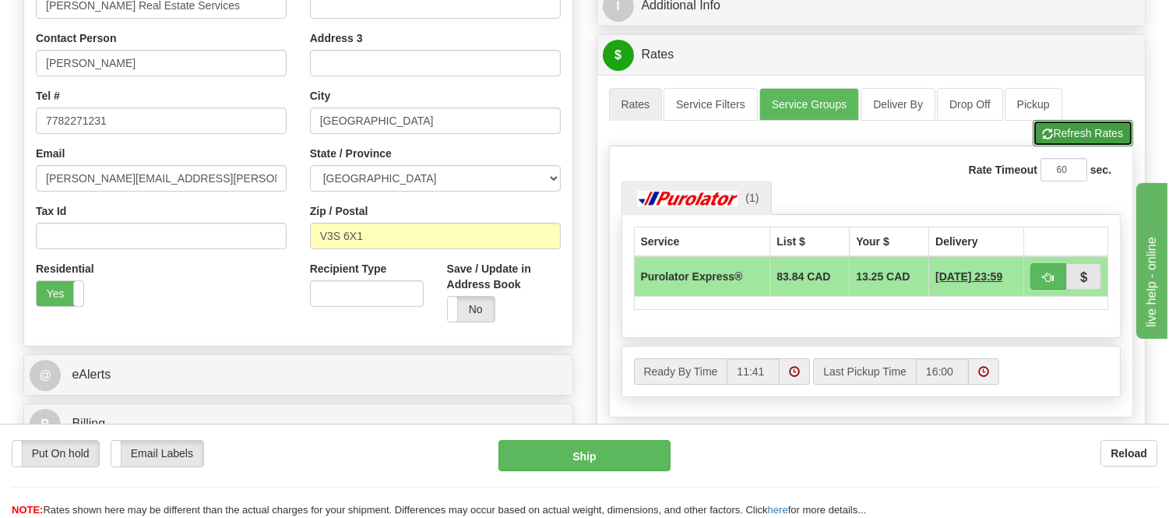
click at [1049, 130] on button "Refresh Rates" at bounding box center [1082, 133] width 100 height 26
click at [1046, 279] on span "button" at bounding box center [1047, 277] width 11 height 10
type input "202"
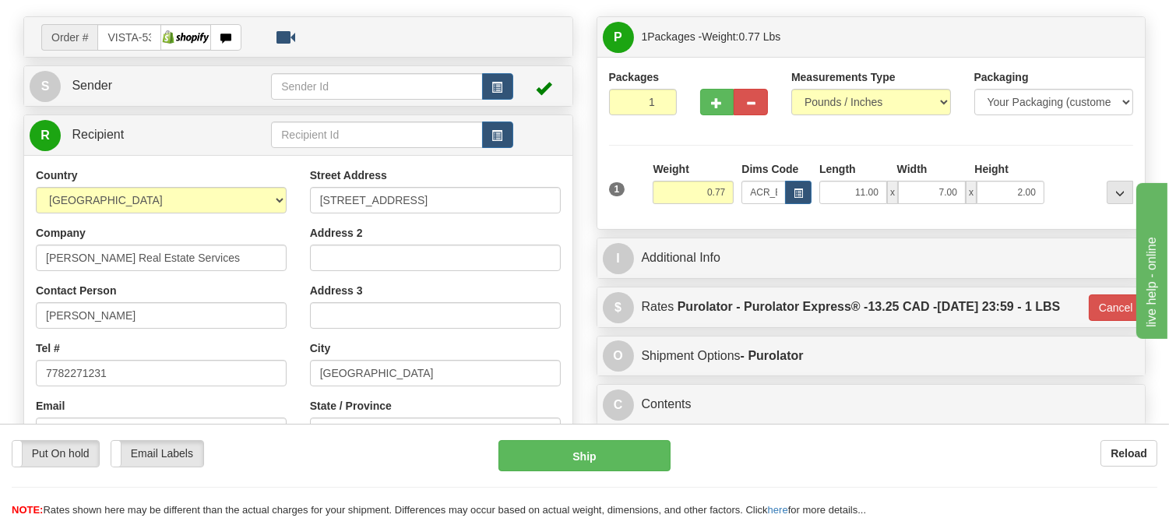
scroll to position [86, 0]
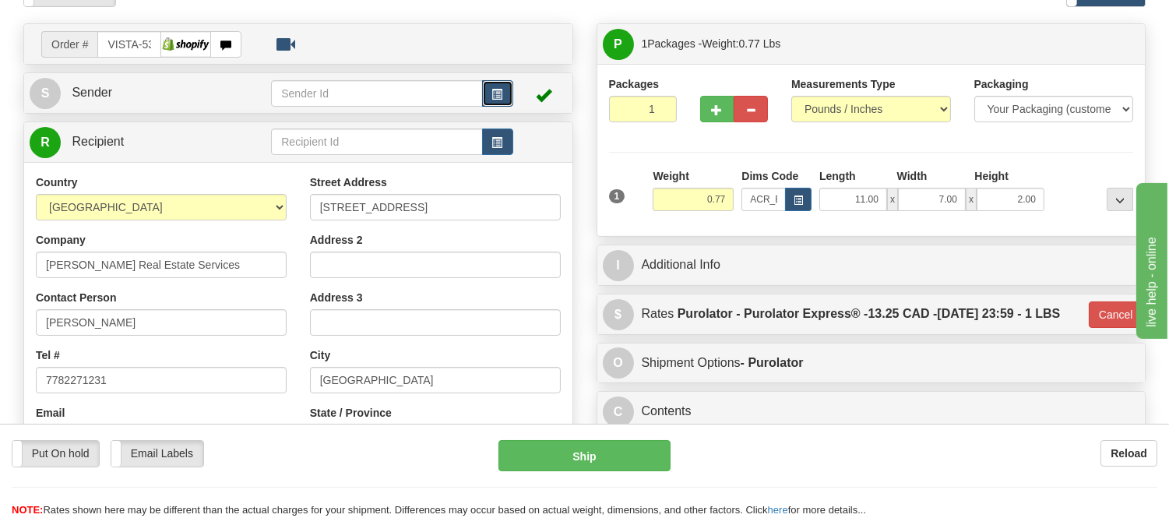
click at [508, 90] on button "button" at bounding box center [497, 93] width 31 height 26
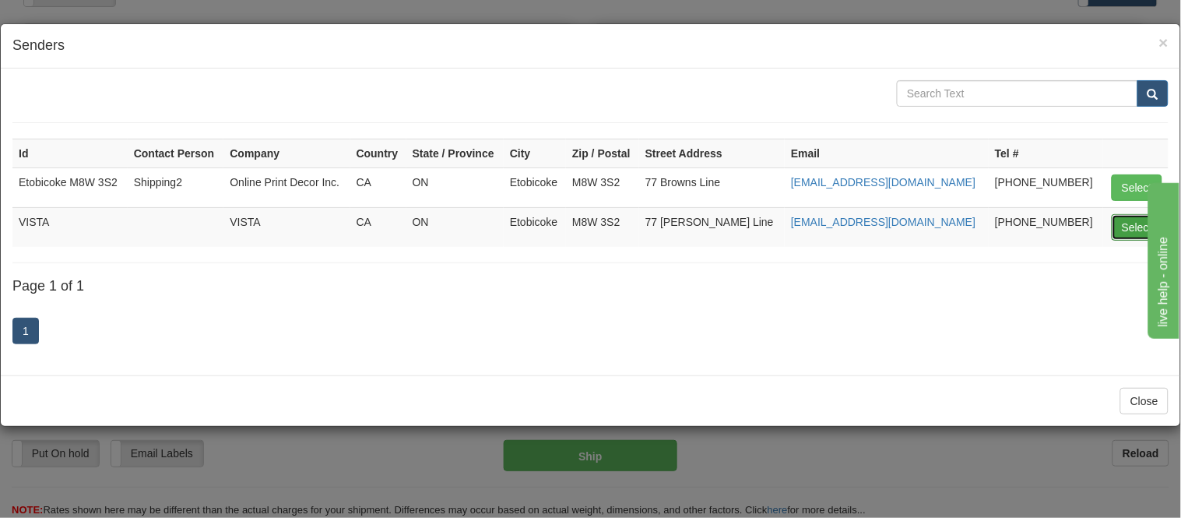
click at [1117, 222] on button "Select" at bounding box center [1137, 227] width 51 height 26
type input "VISTA"
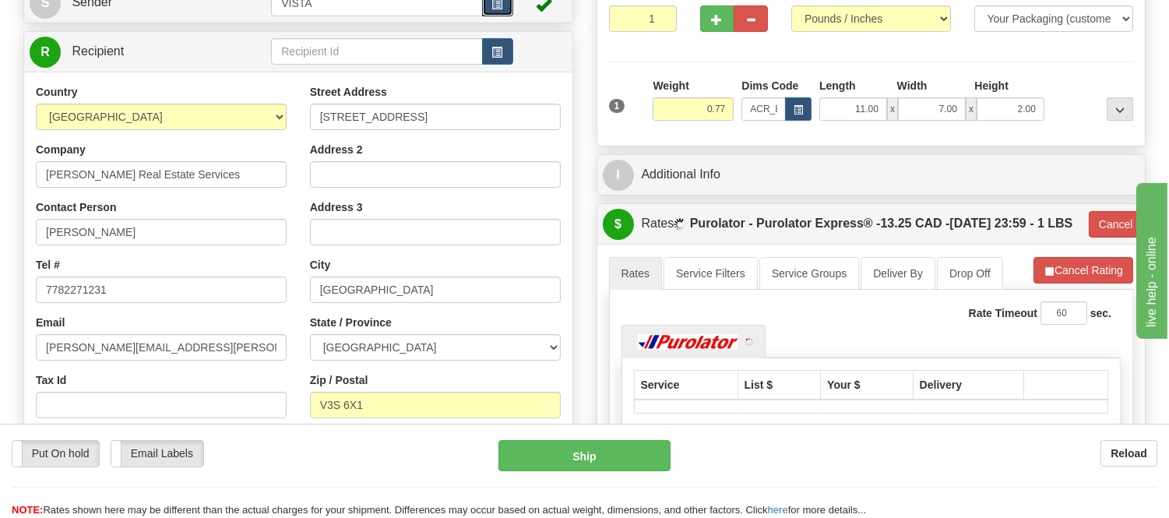
scroll to position [259, 0]
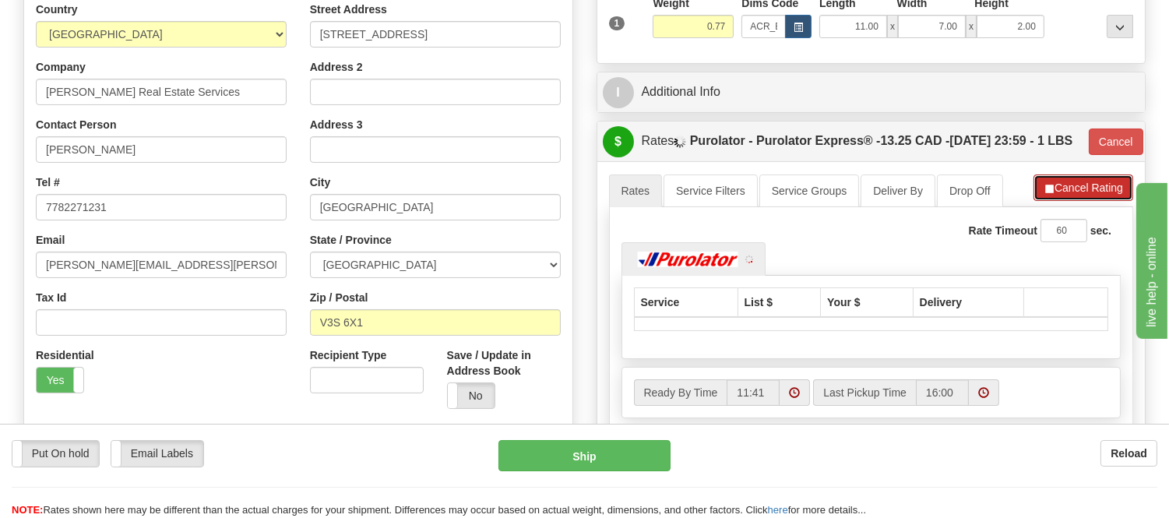
click at [1080, 201] on button "Cancel Rating" at bounding box center [1083, 187] width 100 height 26
click at [1080, 201] on button "Refresh Rates" at bounding box center [1082, 187] width 100 height 26
type input "202"
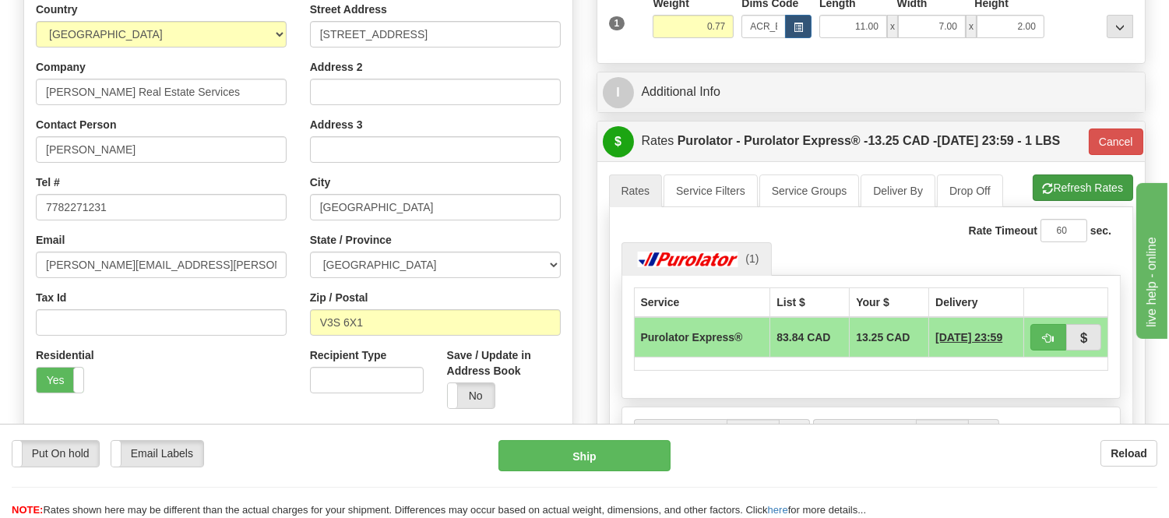
scroll to position [518, 0]
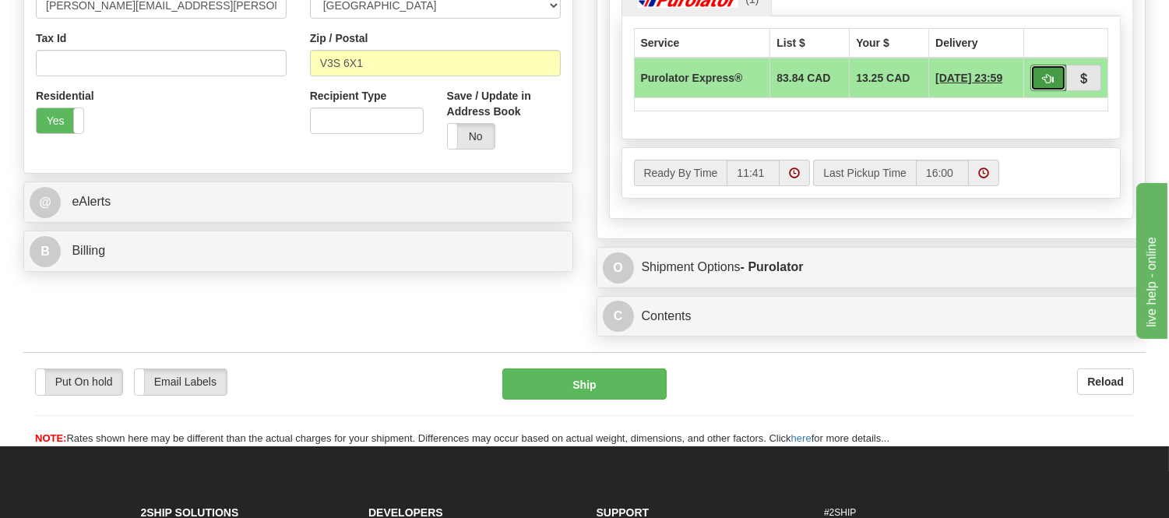
click at [1045, 84] on span "button" at bounding box center [1047, 79] width 11 height 10
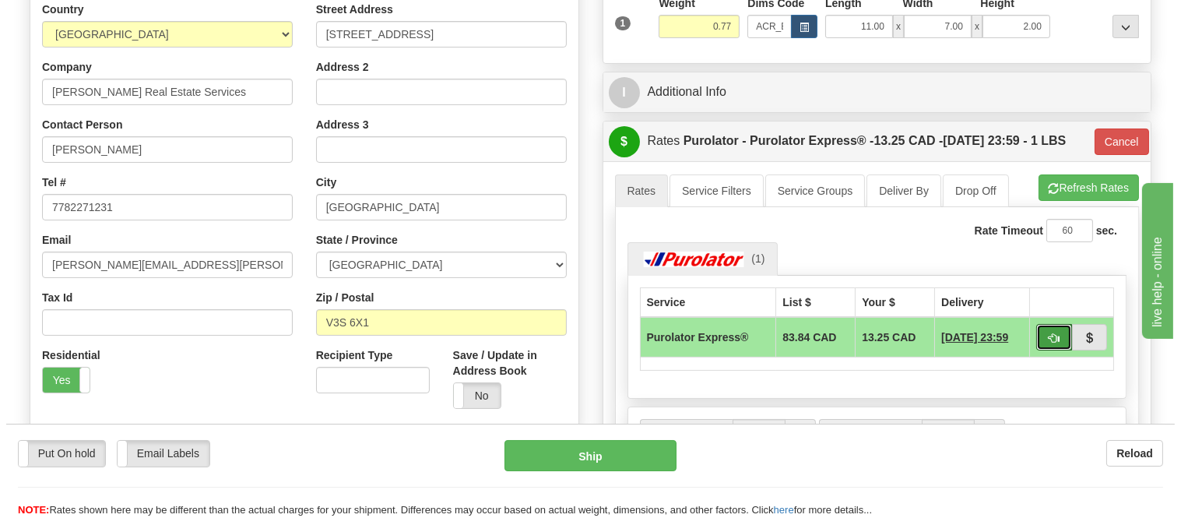
scroll to position [86, 0]
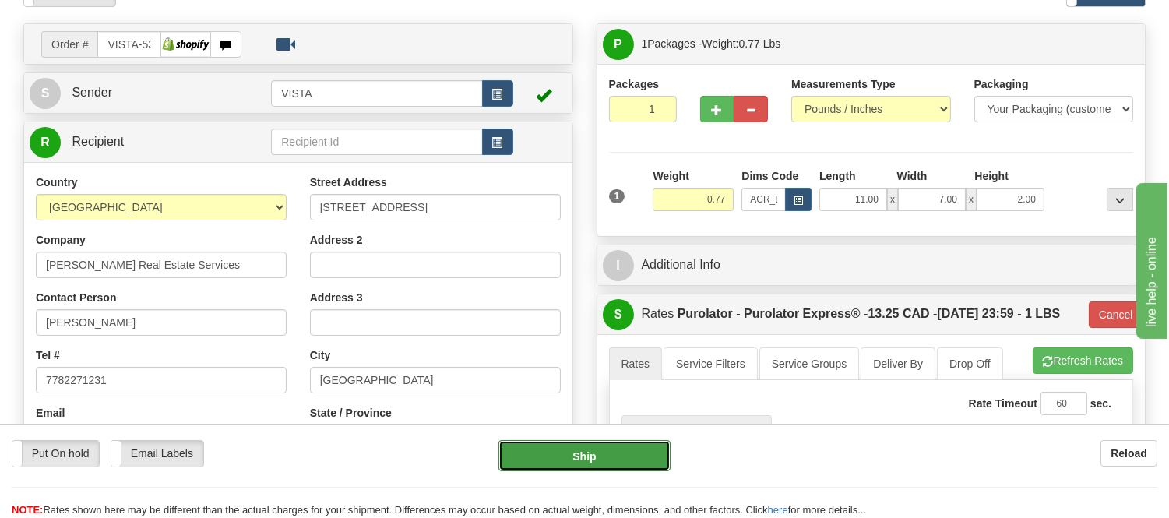
click at [593, 452] on button "Ship" at bounding box center [583, 455] width 171 height 31
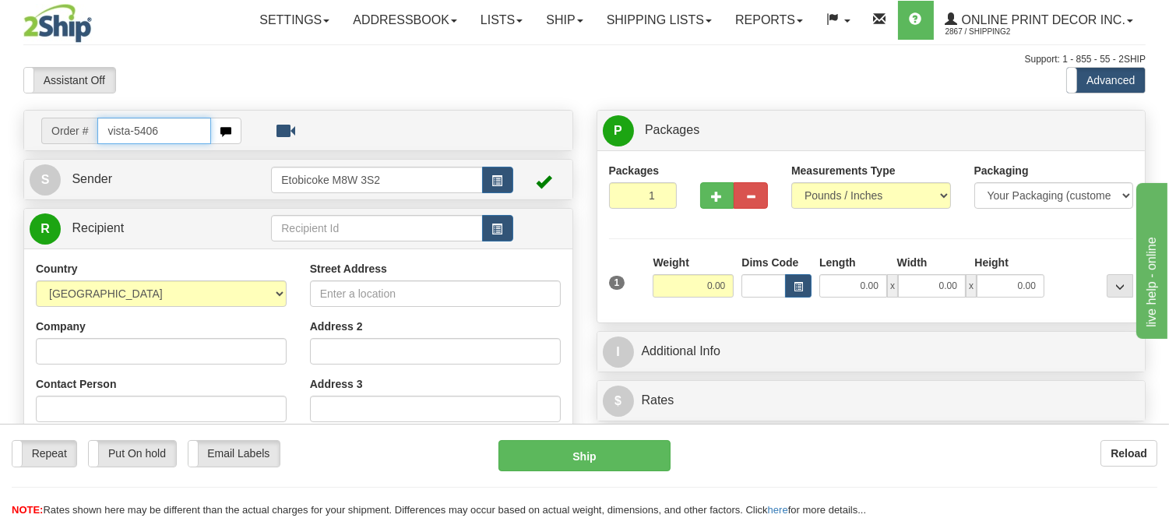
type input "vista-5406"
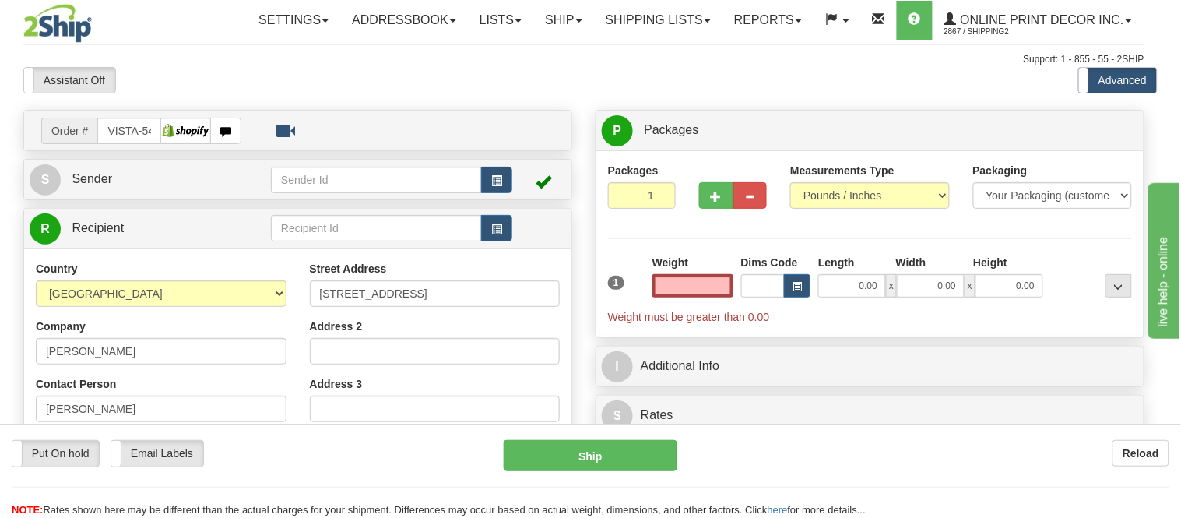
type input "REGINA"
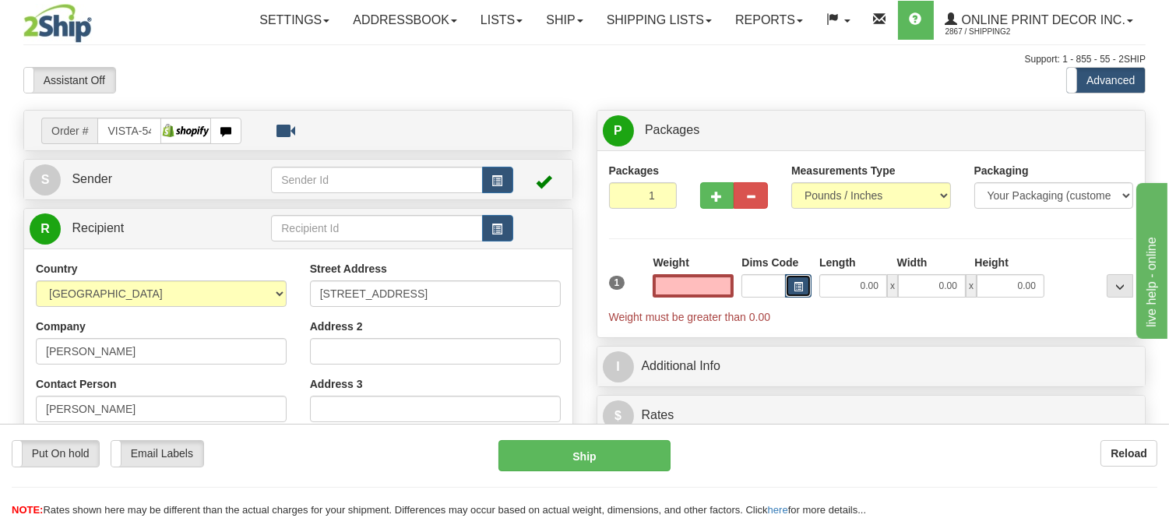
type input "0.00"
click at [798, 291] on span "button" at bounding box center [797, 287] width 9 height 9
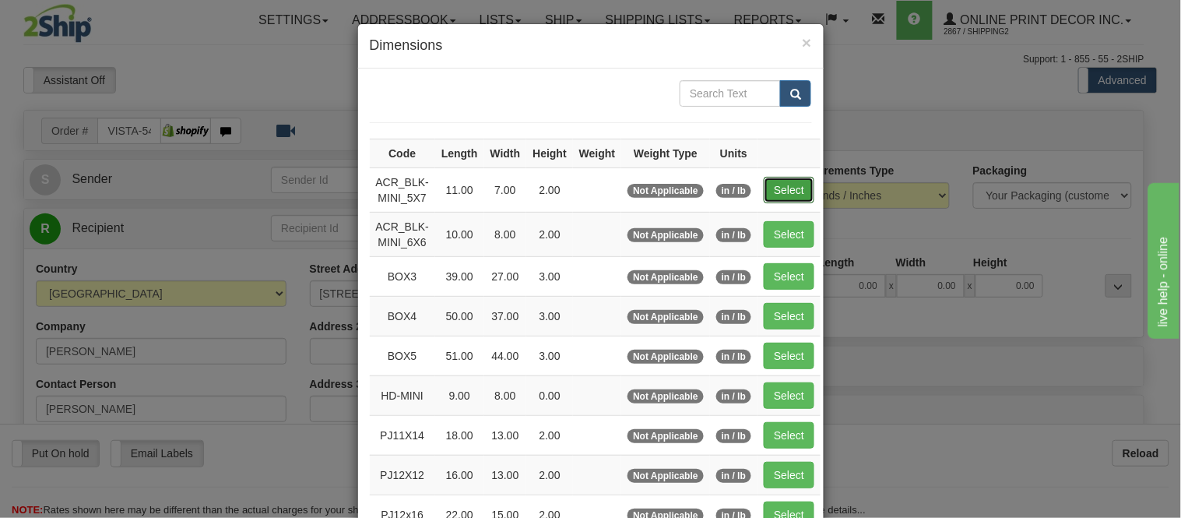
drag, startPoint x: 771, startPoint y: 189, endPoint x: 722, endPoint y: 192, distance: 48.4
click at [769, 190] on button "Select" at bounding box center [789, 190] width 51 height 26
type input "ACR_BLK-MINI_5X7"
type input "11.00"
type input "7.00"
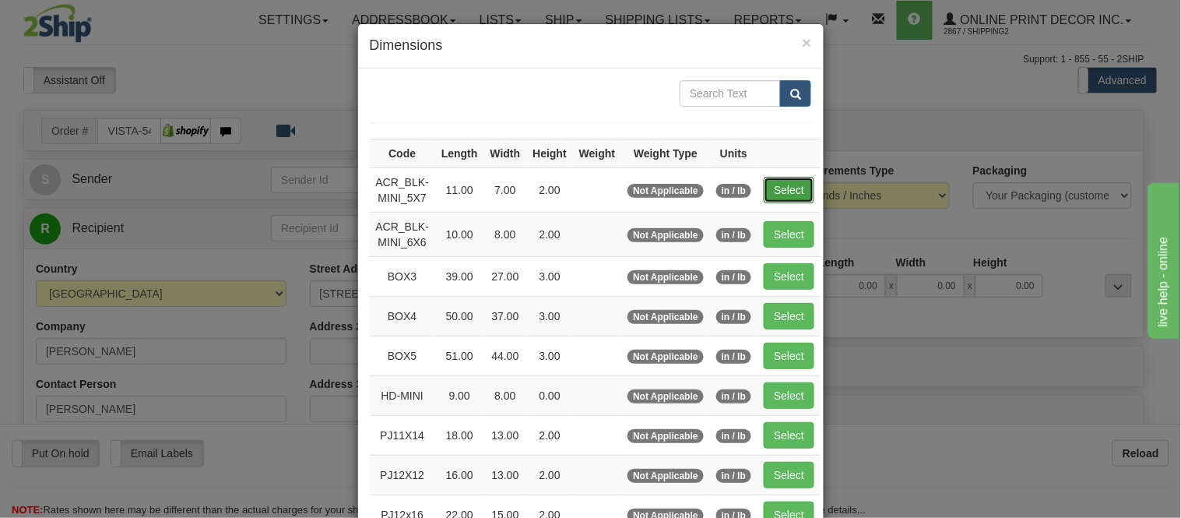
type input "2.00"
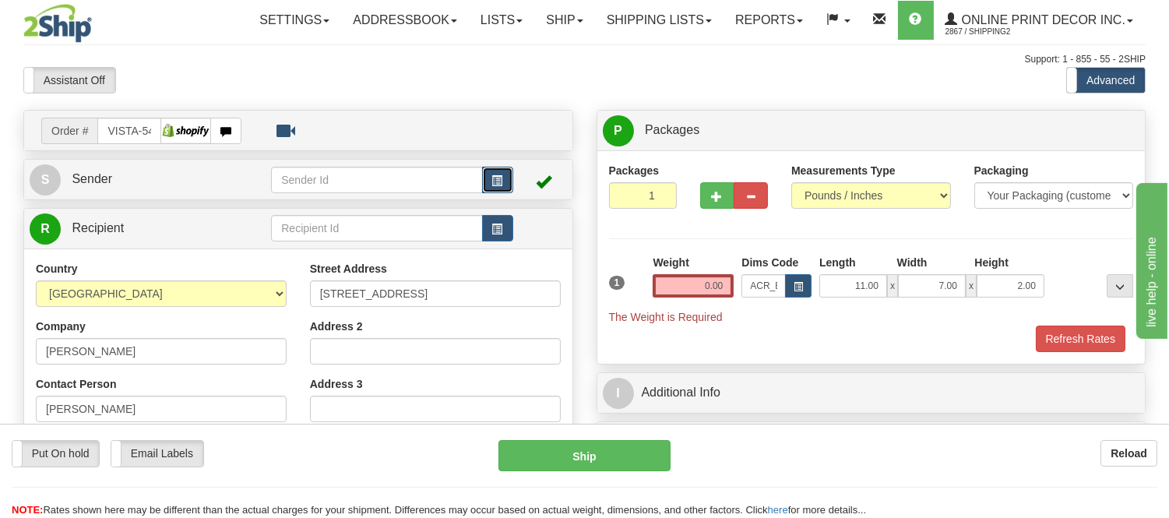
click at [502, 177] on button "button" at bounding box center [497, 180] width 31 height 26
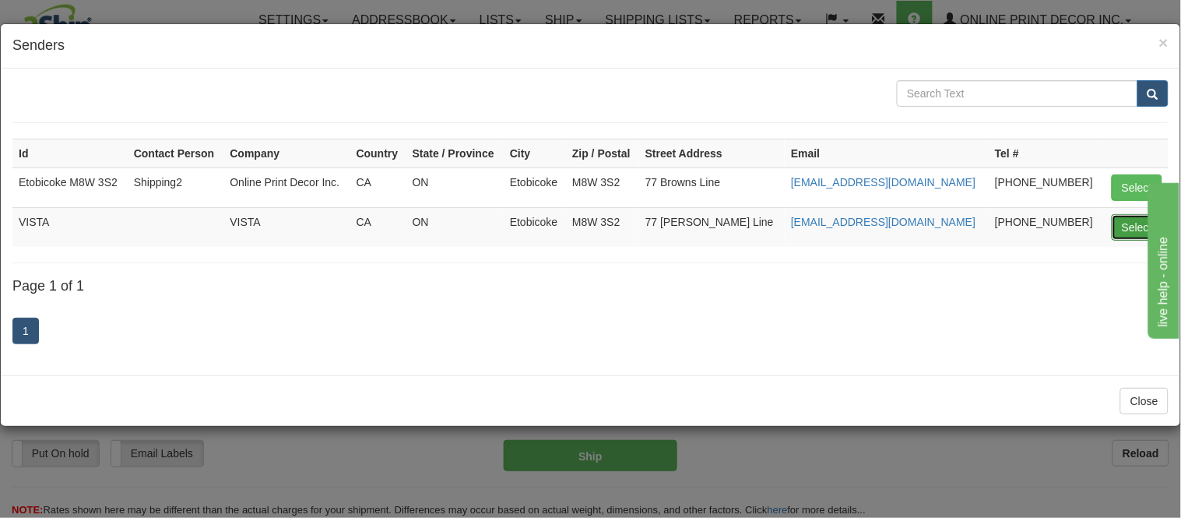
click at [1120, 220] on button "Select" at bounding box center [1137, 227] width 51 height 26
type input "VISTA"
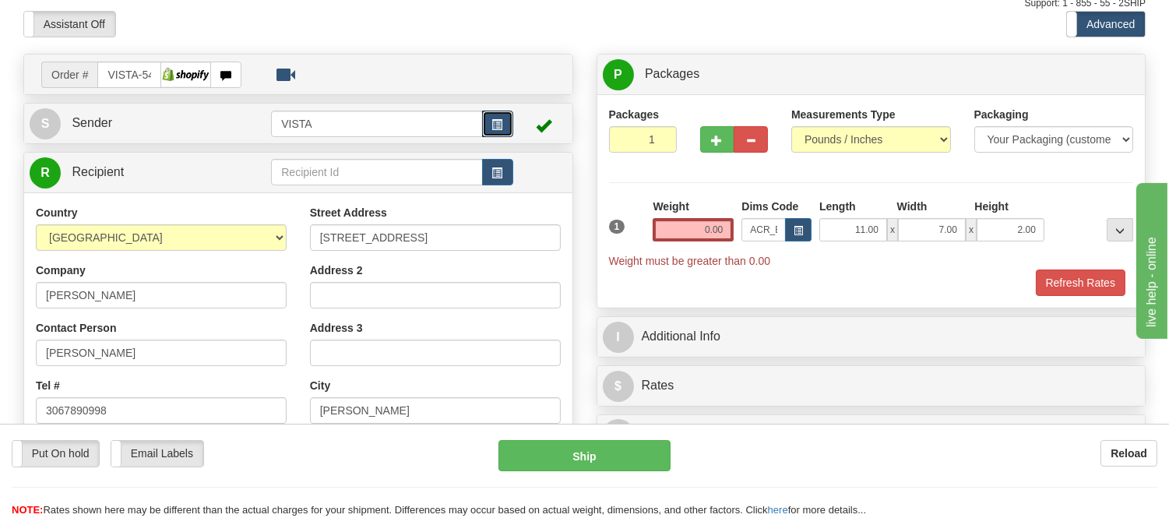
scroll to position [86, 0]
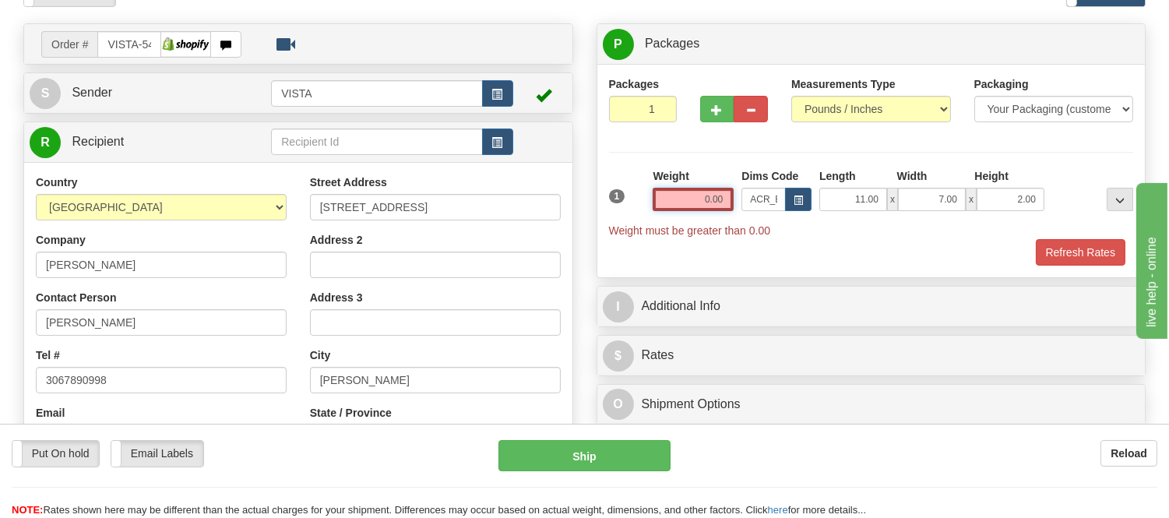
drag, startPoint x: 722, startPoint y: 200, endPoint x: 623, endPoint y: 200, distance: 99.7
click at [623, 200] on div "1 Weight 0.00 Dims Code x x" at bounding box center [871, 203] width 533 height 70
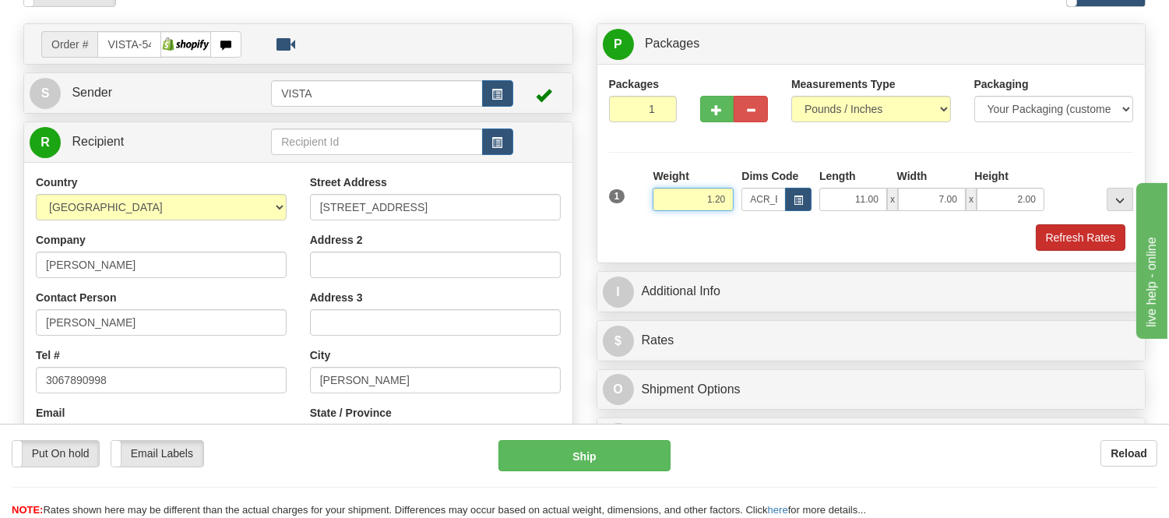
type input "1.20"
click at [1081, 248] on button "Refresh Rates" at bounding box center [1080, 237] width 90 height 26
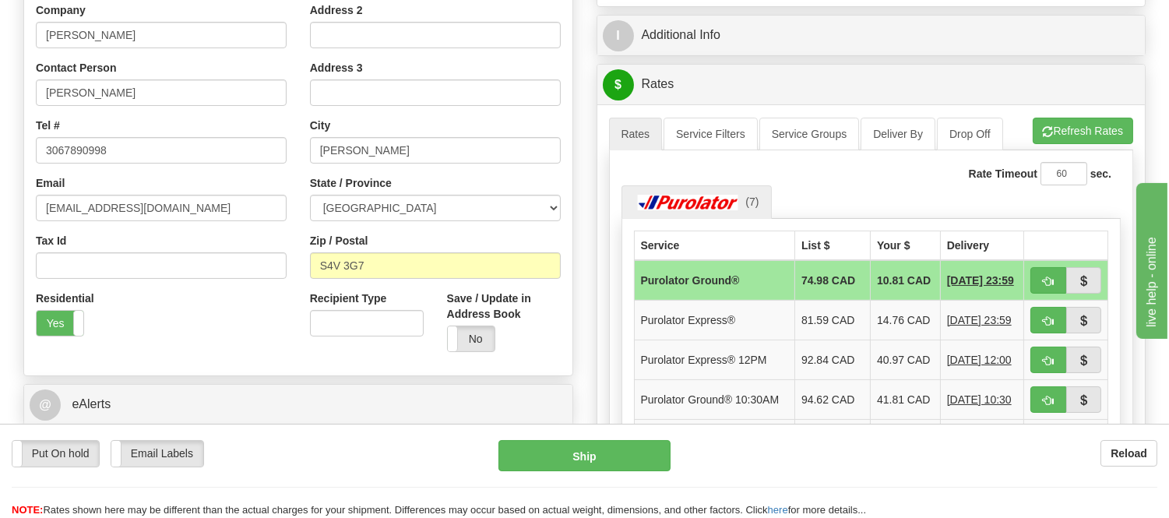
scroll to position [346, 0]
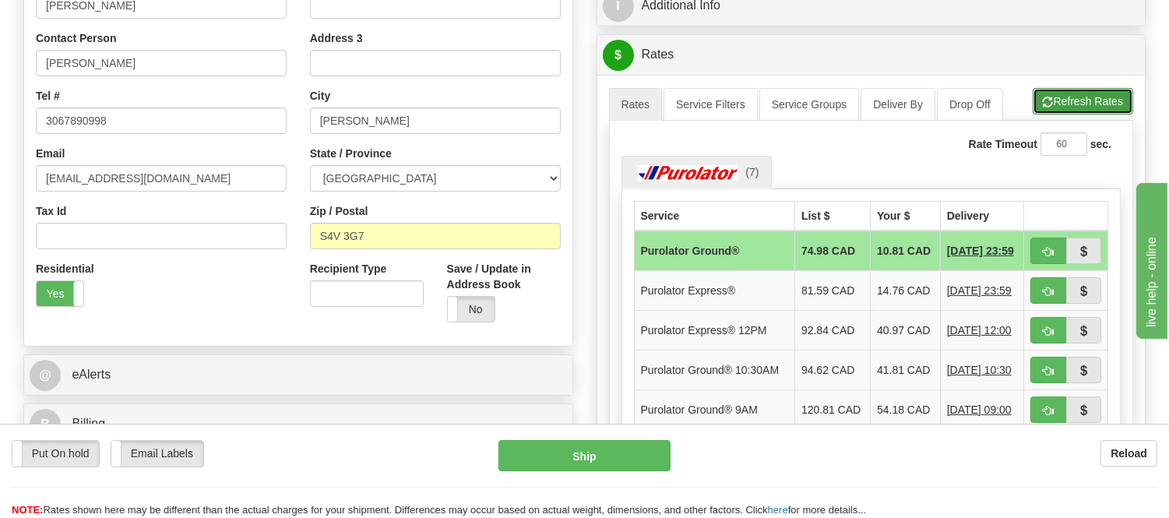
click at [1072, 97] on button "Refresh Rates" at bounding box center [1082, 101] width 100 height 26
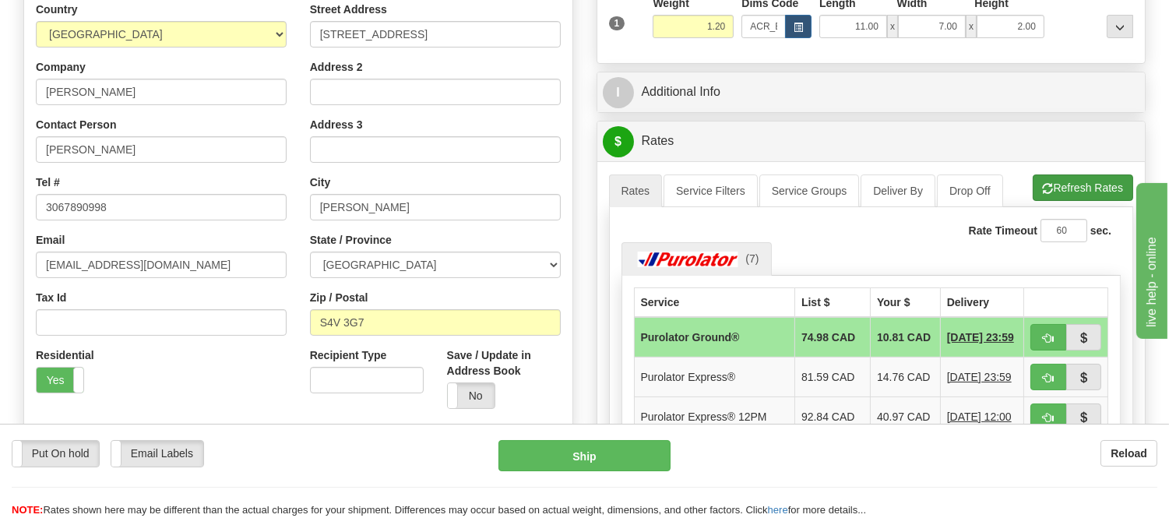
scroll to position [432, 0]
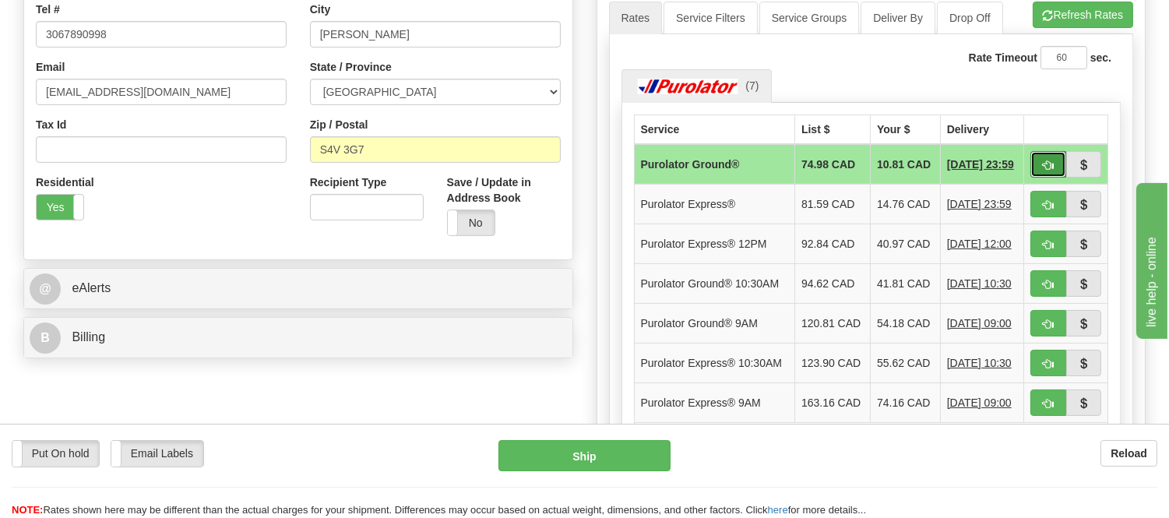
click at [1053, 165] on span "button" at bounding box center [1047, 165] width 11 height 10
type input "260"
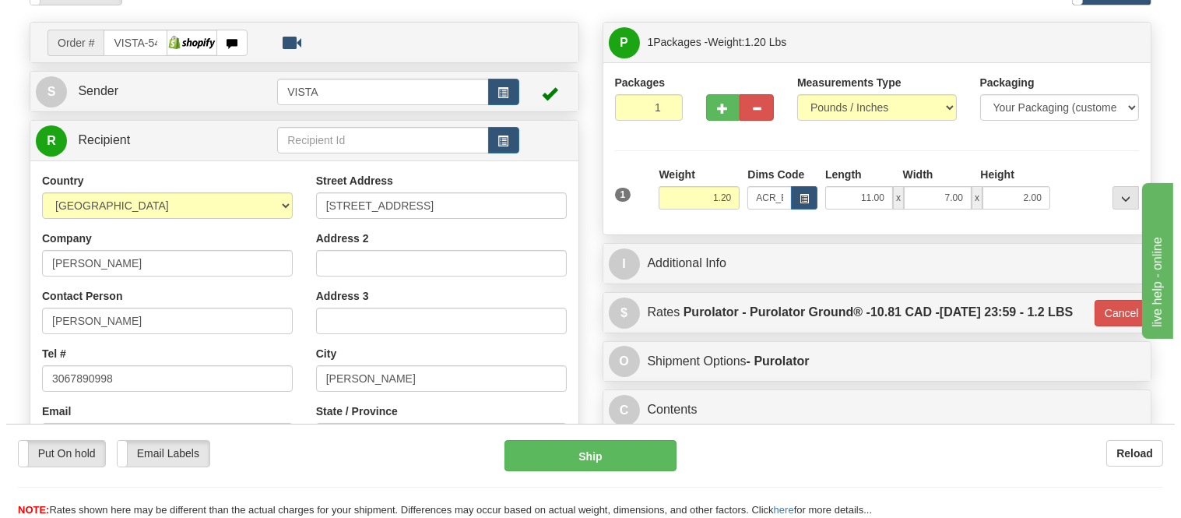
scroll to position [86, 0]
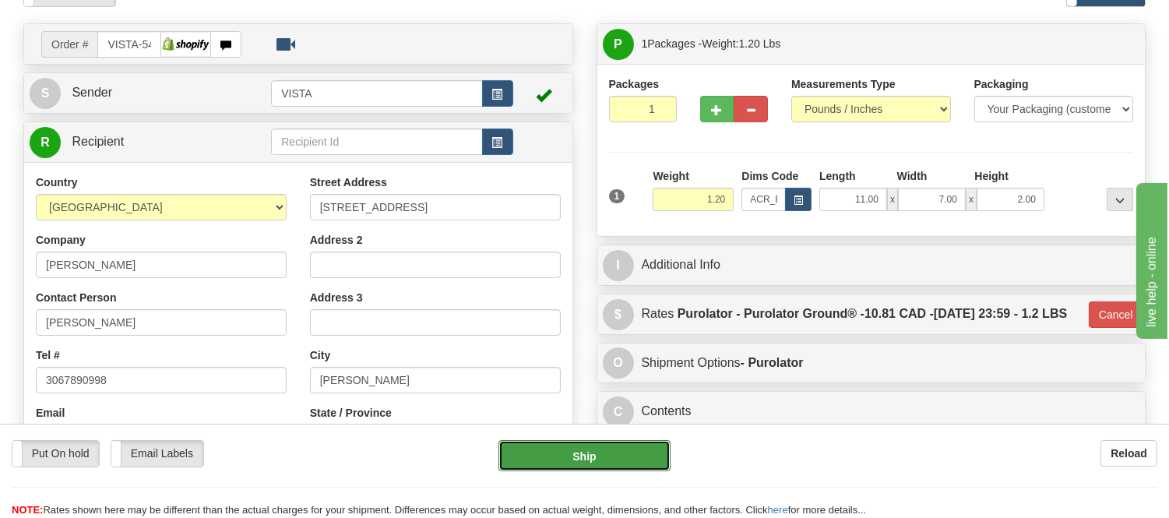
click at [574, 455] on button "Ship" at bounding box center [583, 455] width 171 height 31
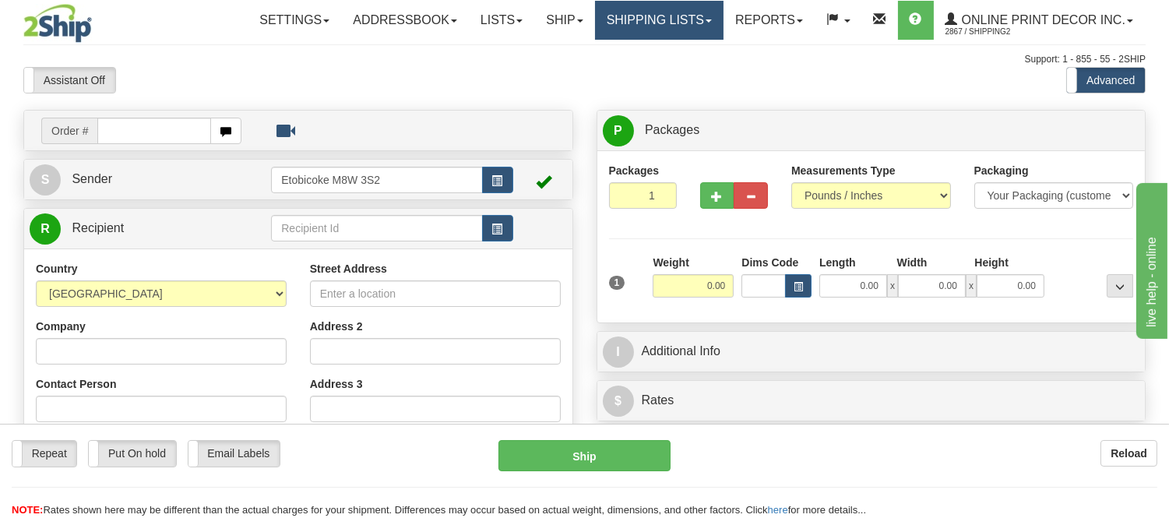
click at [657, 20] on link "Shipping lists" at bounding box center [659, 20] width 128 height 39
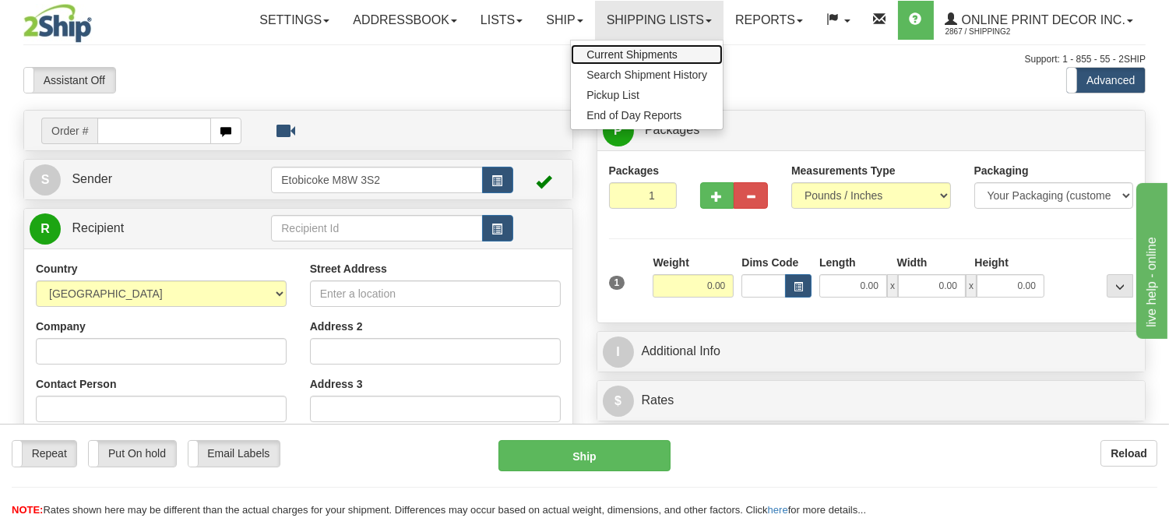
click at [658, 52] on span "Current Shipments" at bounding box center [631, 54] width 91 height 12
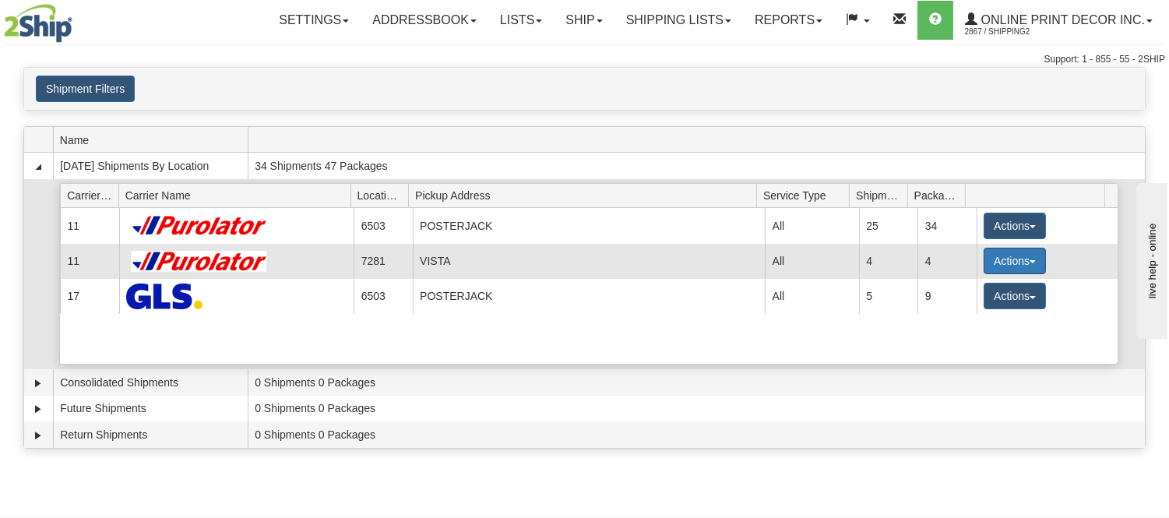
click at [1014, 257] on button "Actions" at bounding box center [1014, 261] width 62 height 26
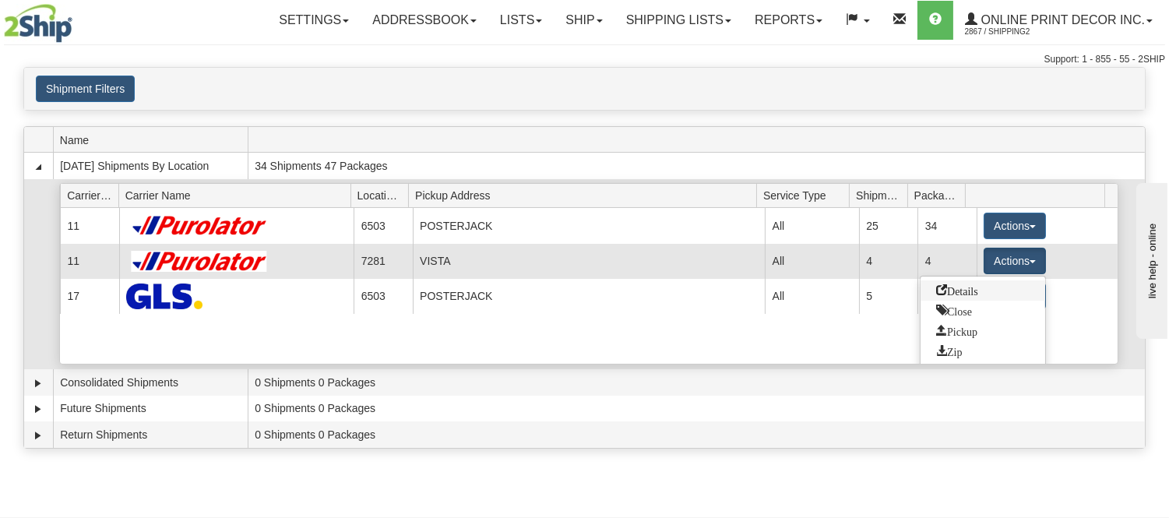
click at [958, 290] on span "Details" at bounding box center [957, 289] width 42 height 11
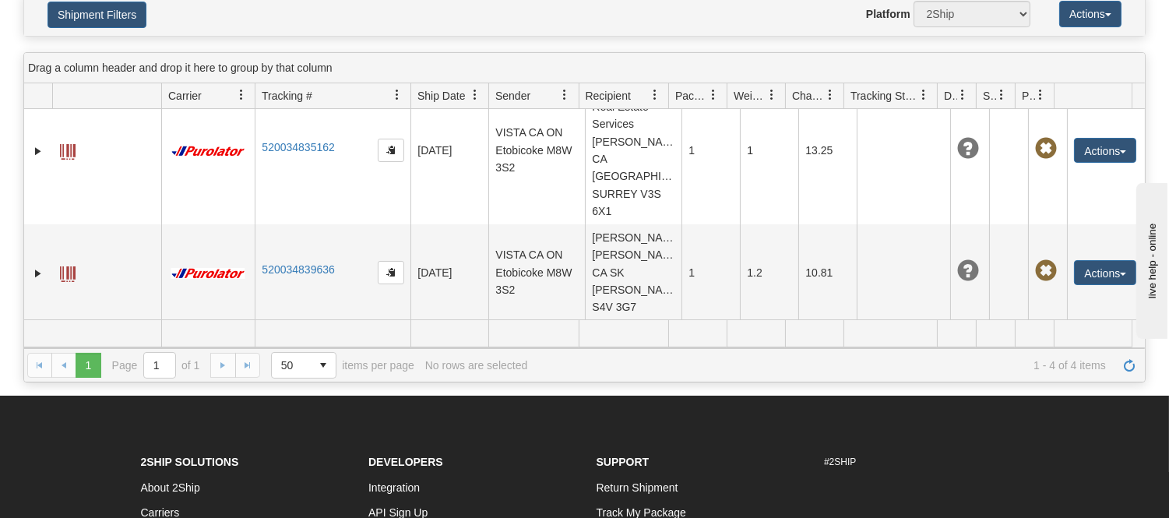
scroll to position [259, 0]
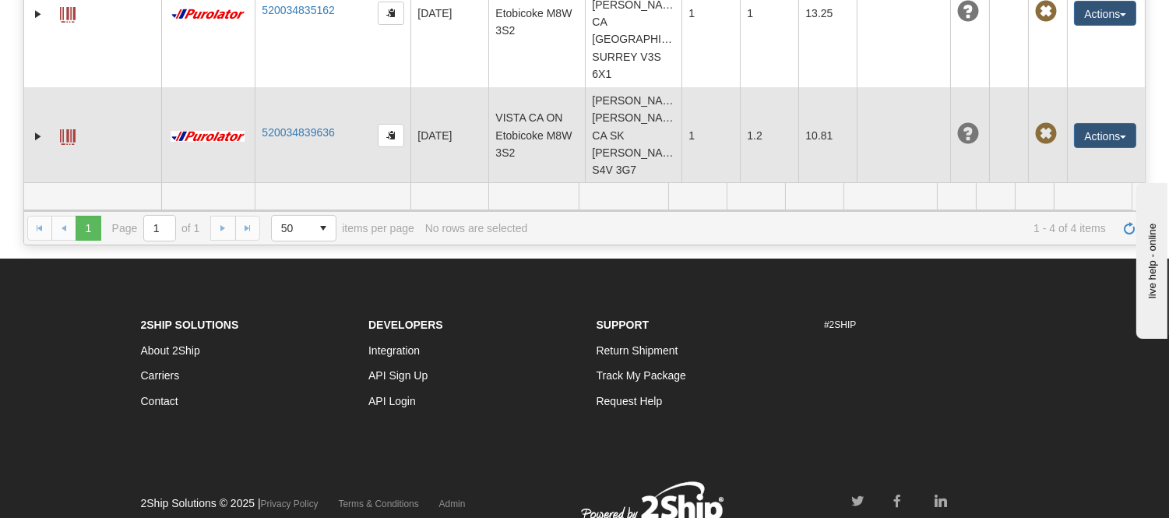
click at [620, 120] on td "[PERSON_NAME] [PERSON_NAME] CA SK [PERSON_NAME] S4V 3G7" at bounding box center [633, 135] width 97 height 96
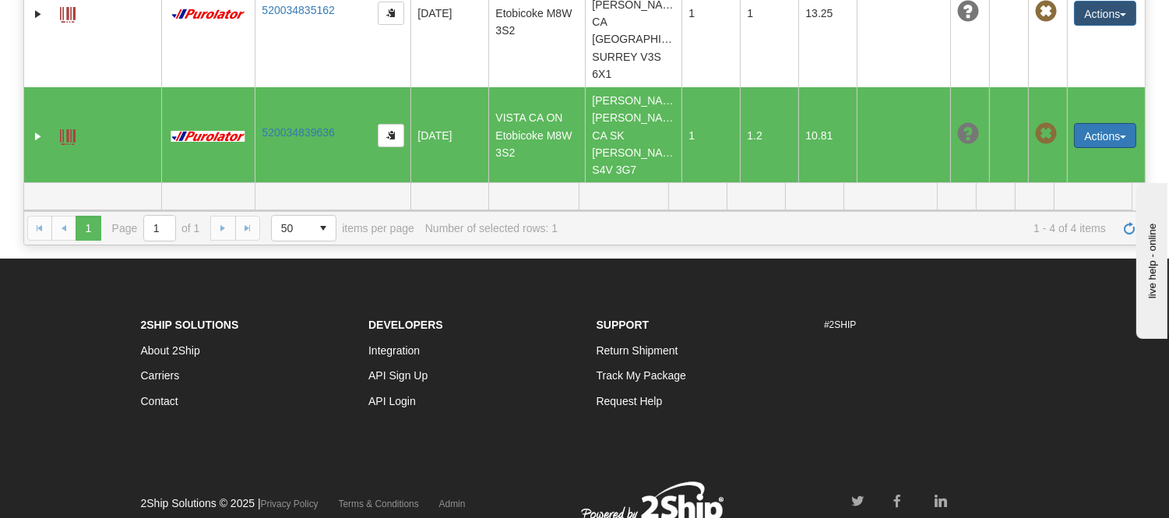
click at [1090, 126] on button "Actions" at bounding box center [1105, 135] width 62 height 25
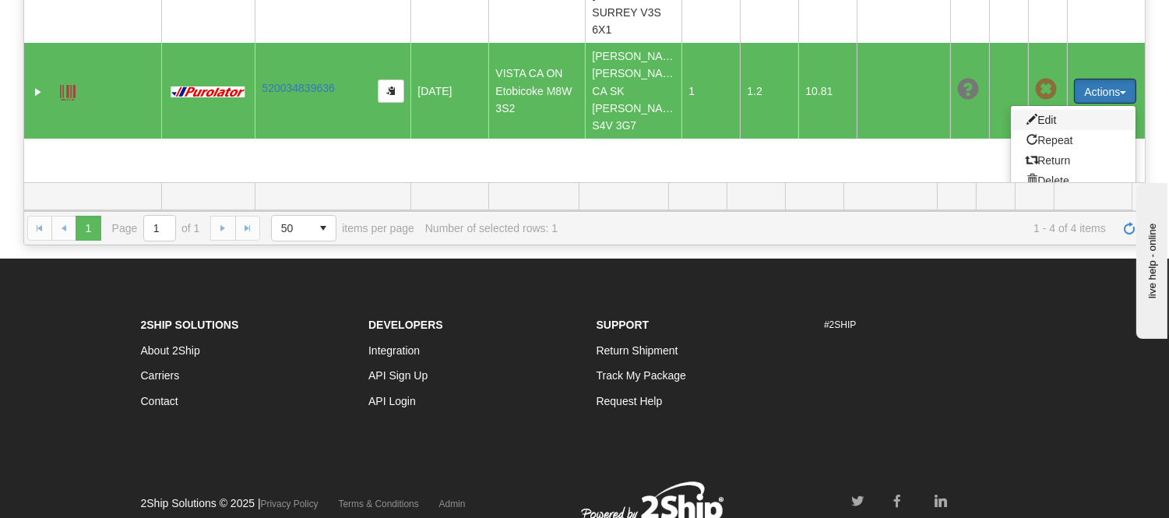
scroll to position [329, 0]
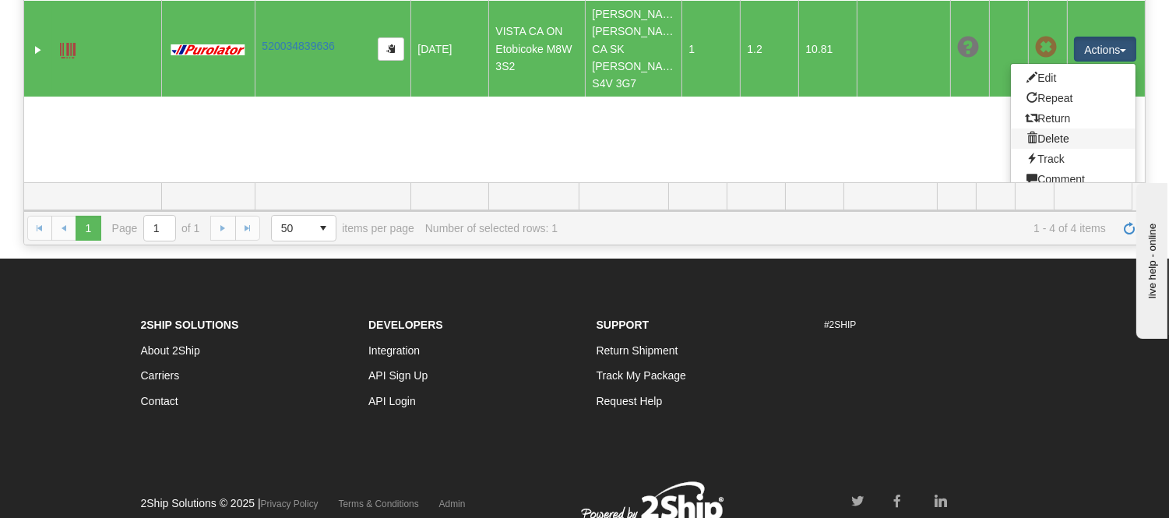
click at [1048, 129] on link "Delete" at bounding box center [1073, 138] width 125 height 20
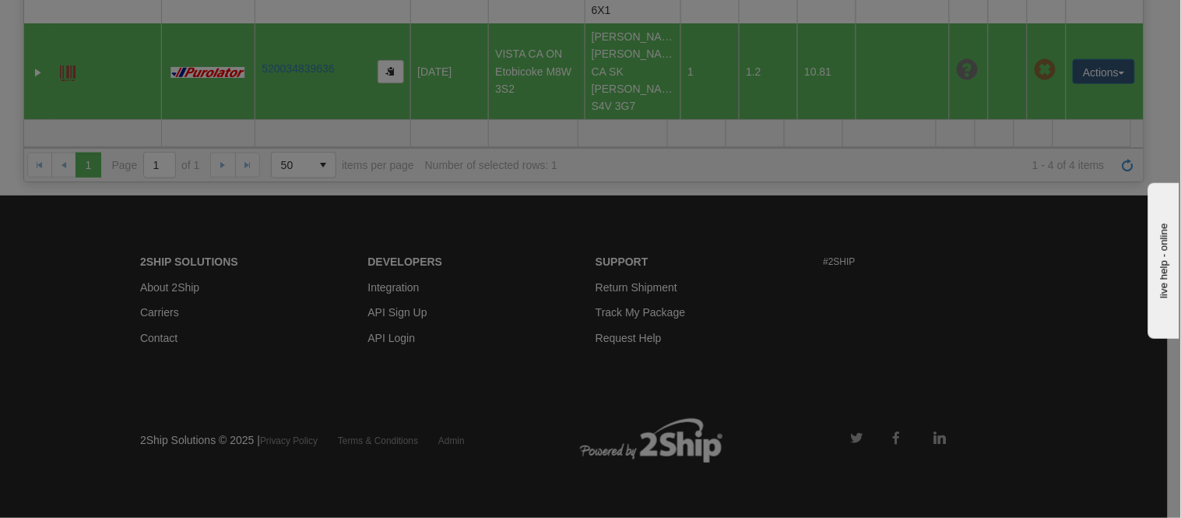
scroll to position [242, 0]
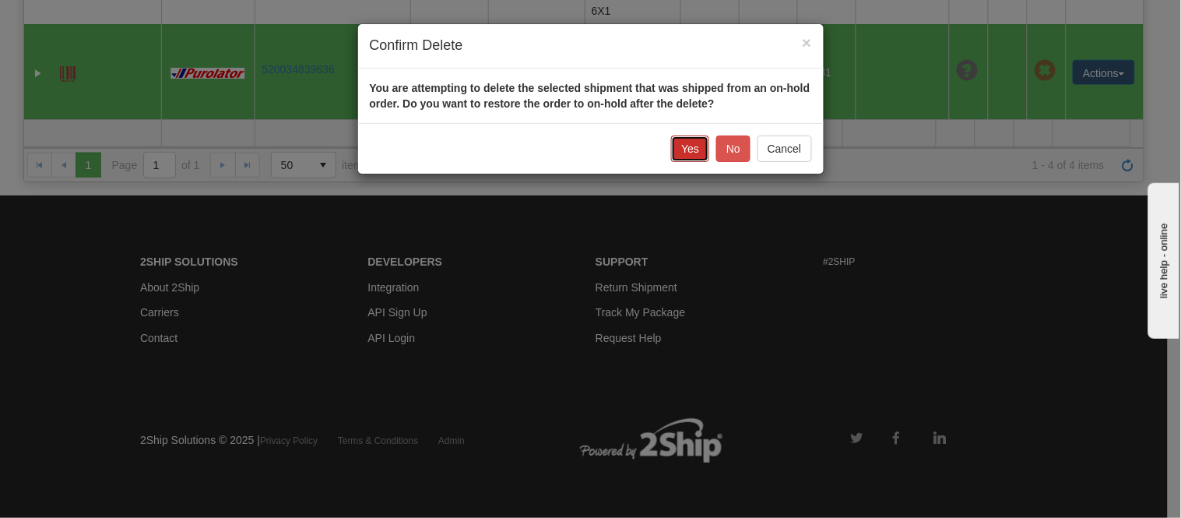
click at [696, 143] on button "Yes" at bounding box center [690, 148] width 38 height 26
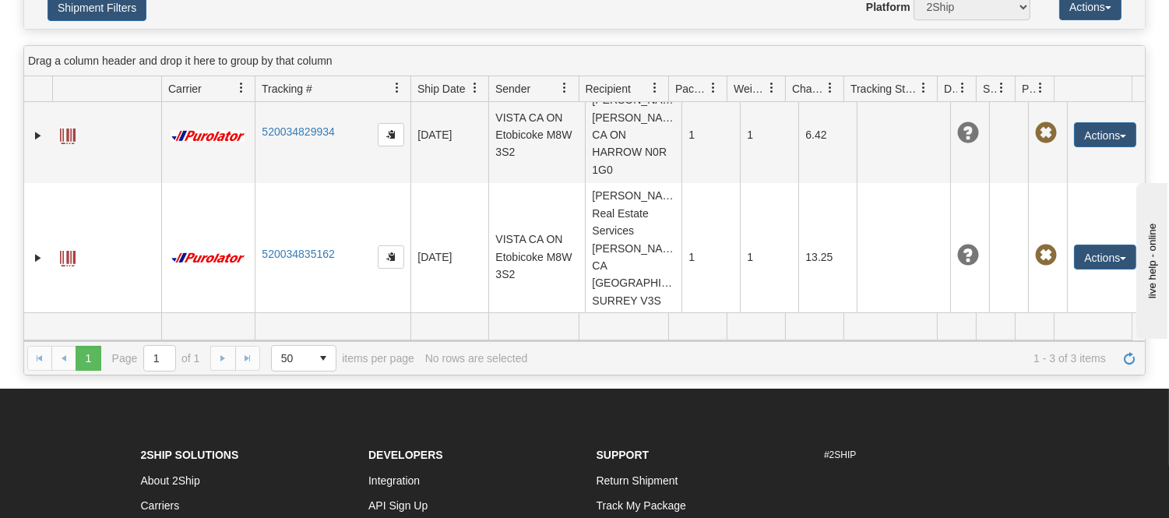
scroll to position [0, 0]
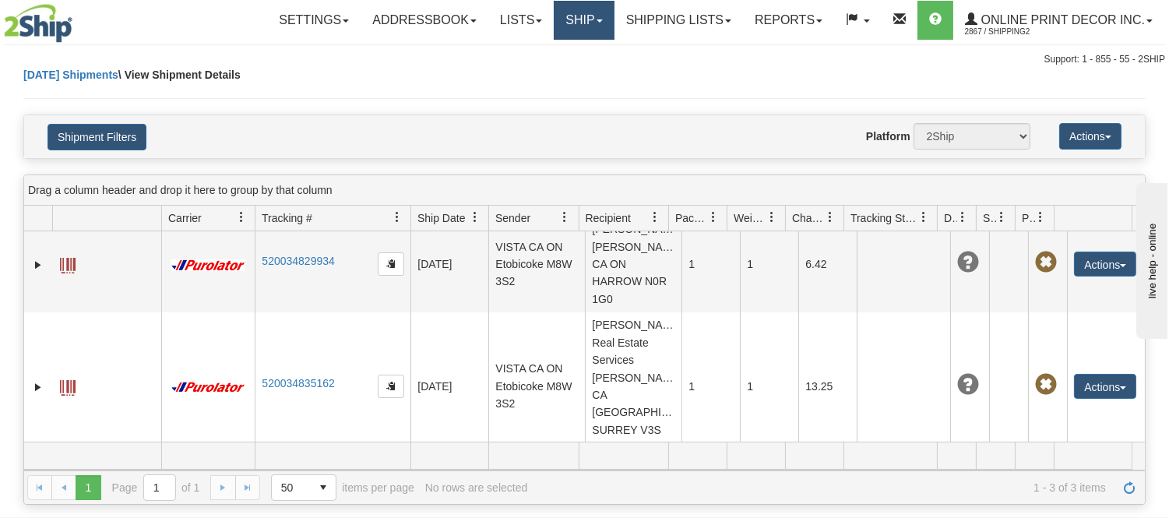
click at [564, 18] on link "Ship" at bounding box center [584, 20] width 60 height 39
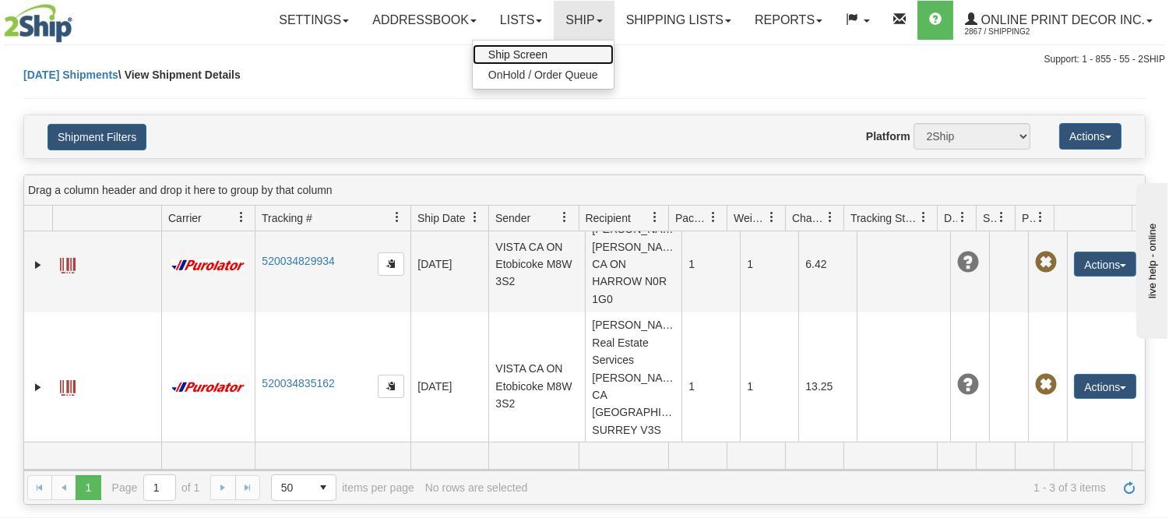
click at [545, 58] on link "Ship Screen" at bounding box center [543, 54] width 141 height 20
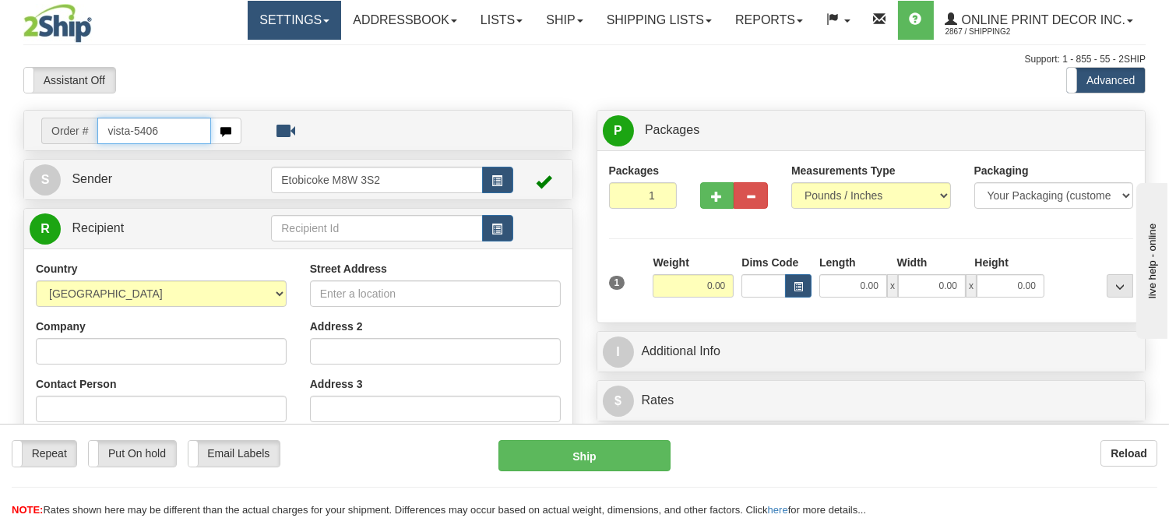
type input "vista-5406"
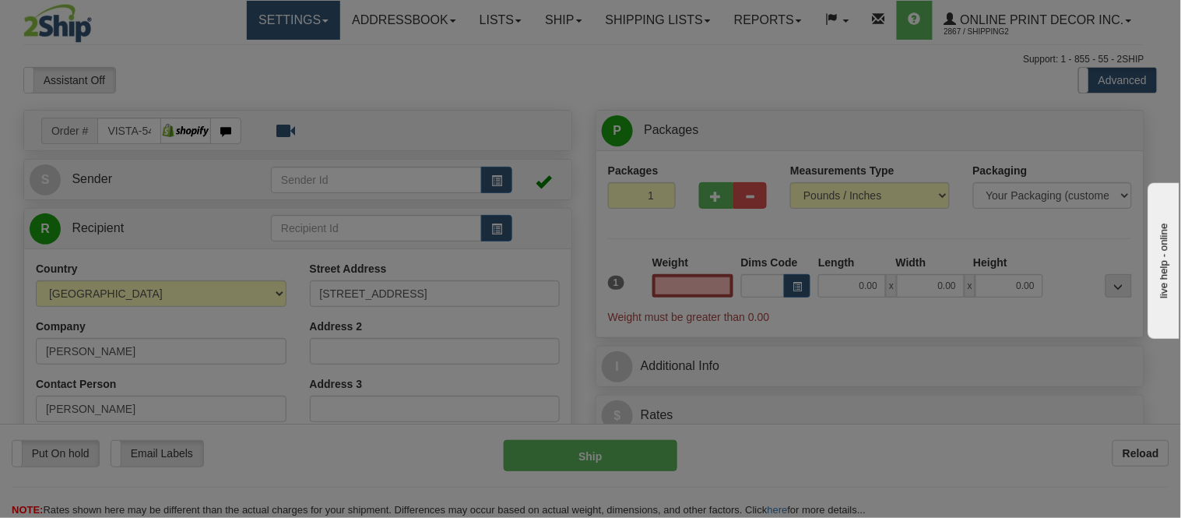
type input "[PERSON_NAME]"
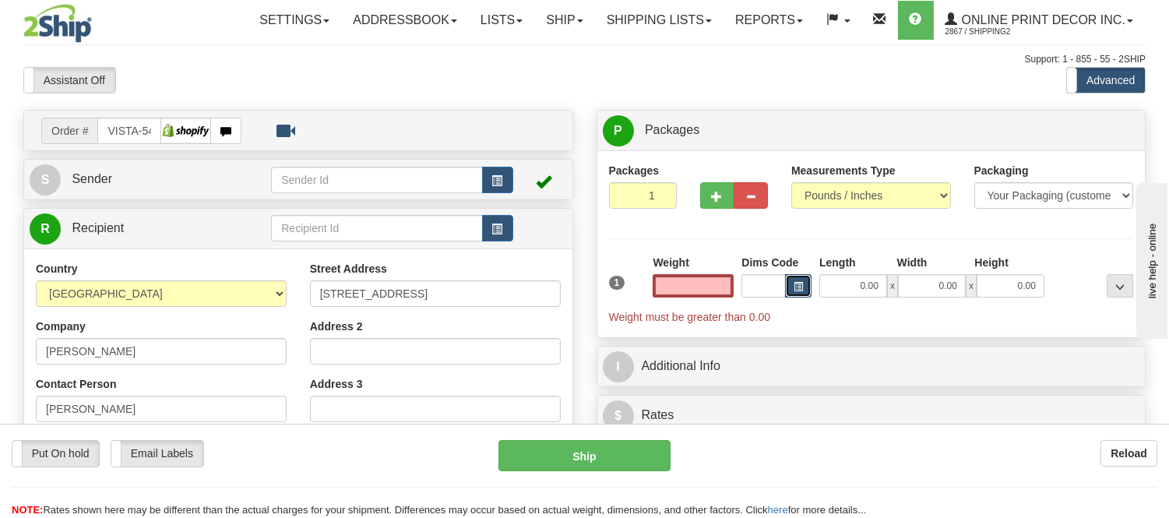
type input "0.00"
click at [791, 278] on button "button" at bounding box center [798, 285] width 26 height 23
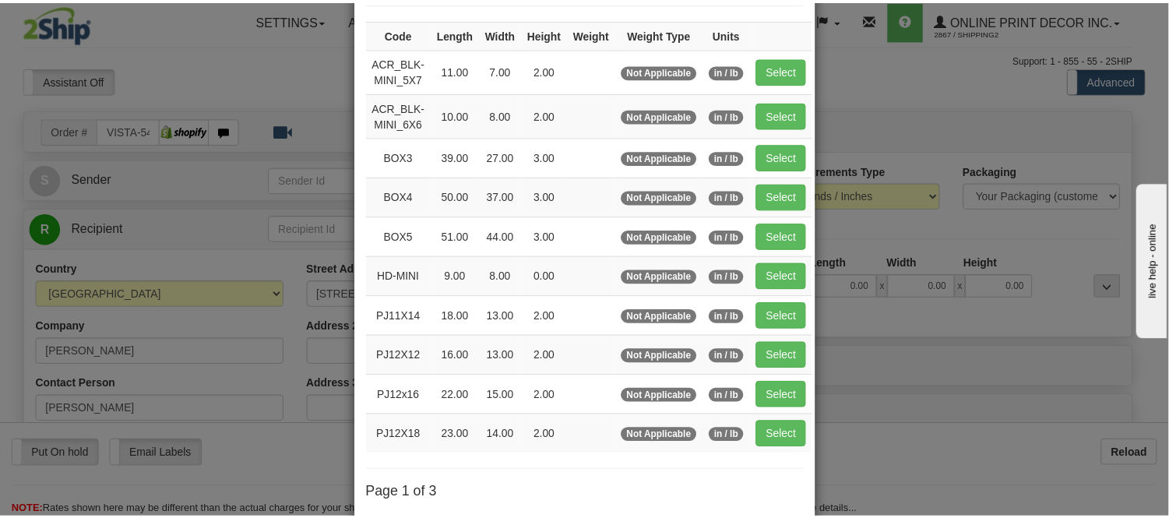
scroll to position [173, 0]
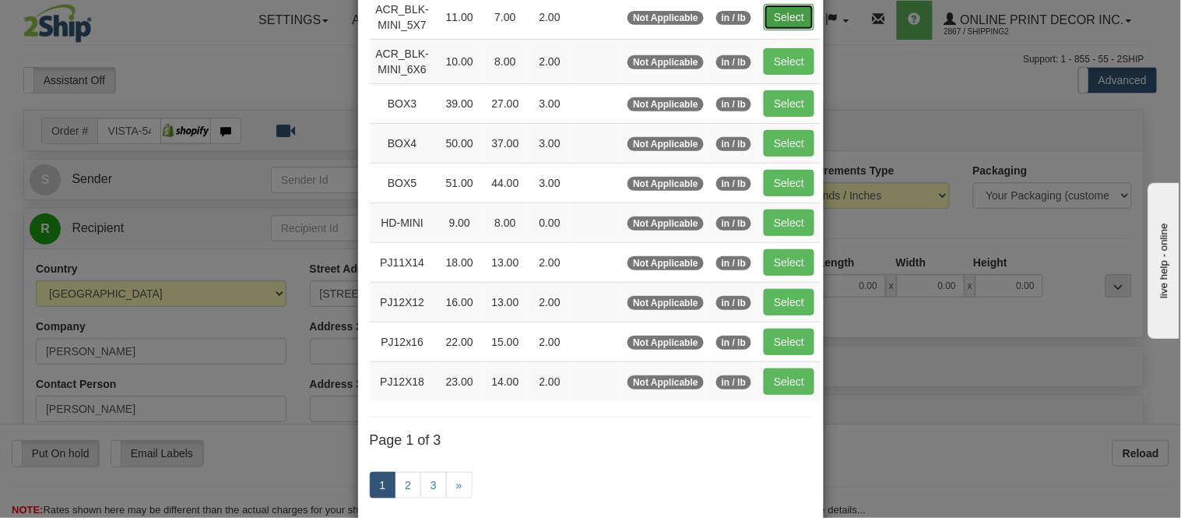
click at [775, 8] on button "Select" at bounding box center [789, 17] width 51 height 26
type input "ACR_BLK-MINI_5X7"
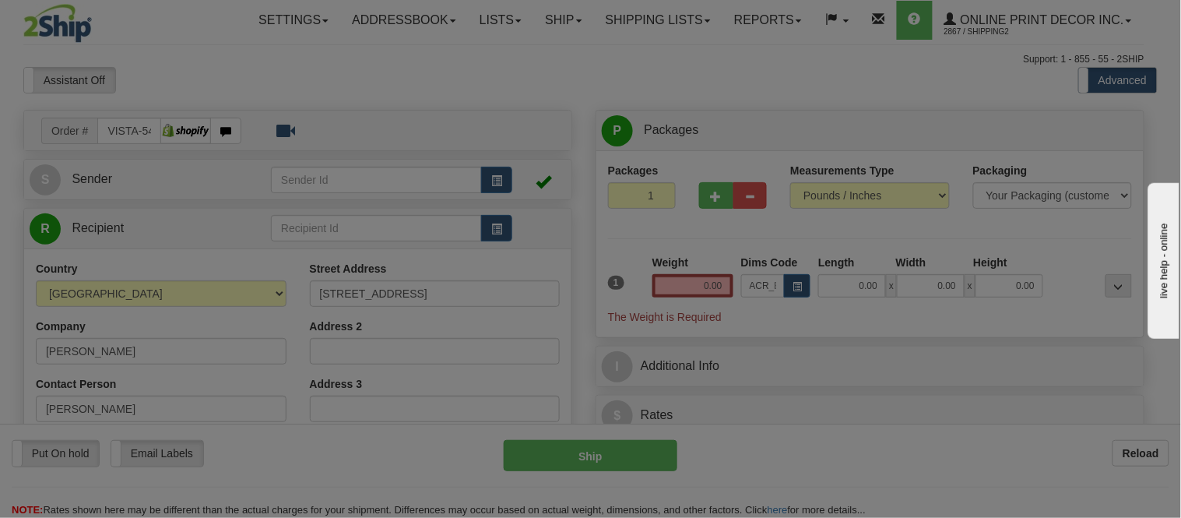
type input "11.00"
type input "7.00"
type input "2.00"
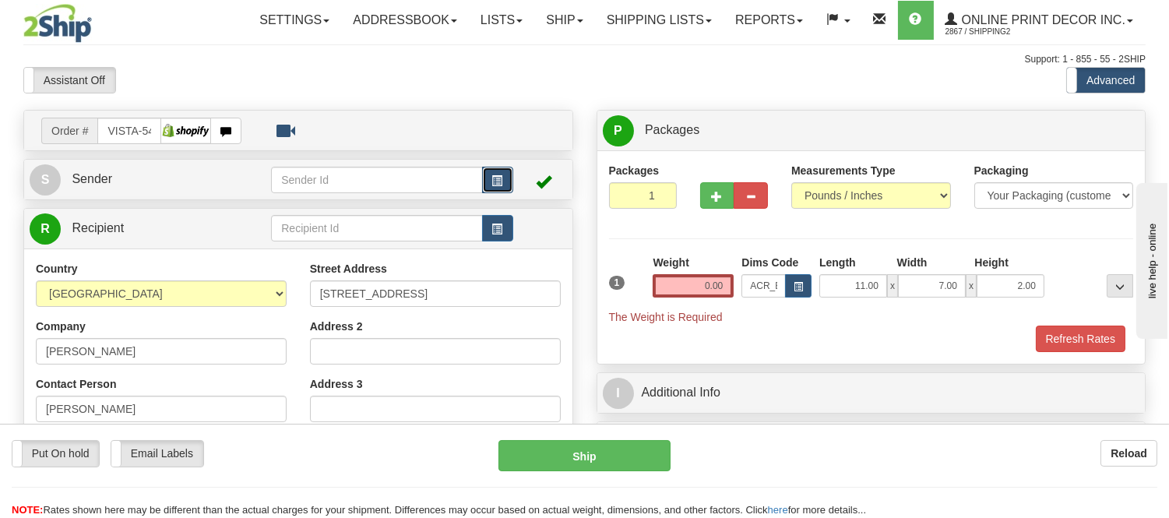
click at [494, 184] on span "button" at bounding box center [497, 181] width 11 height 10
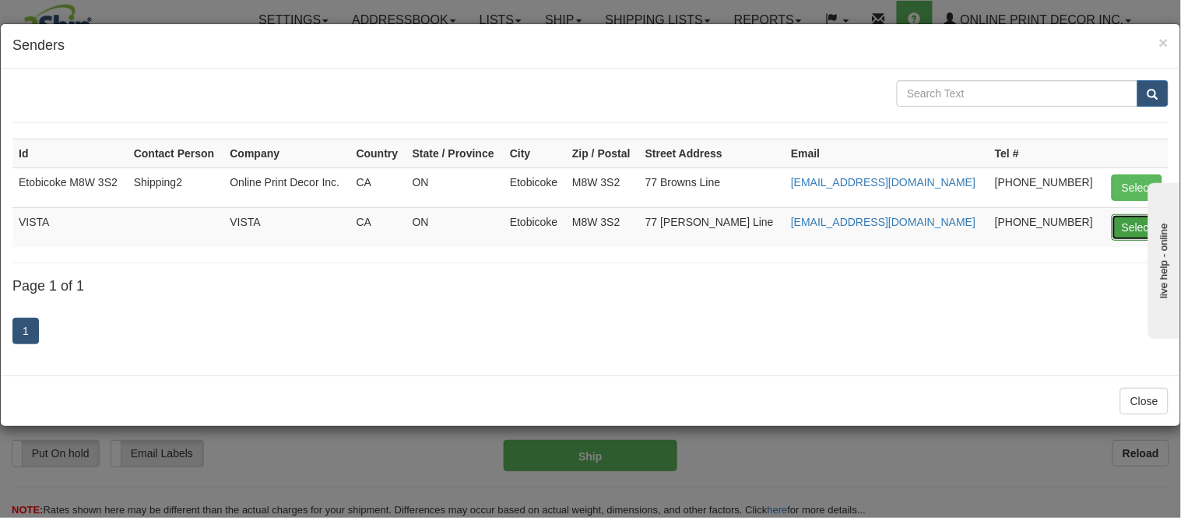
click at [1120, 227] on button "Select" at bounding box center [1137, 227] width 51 height 26
type input "VISTA"
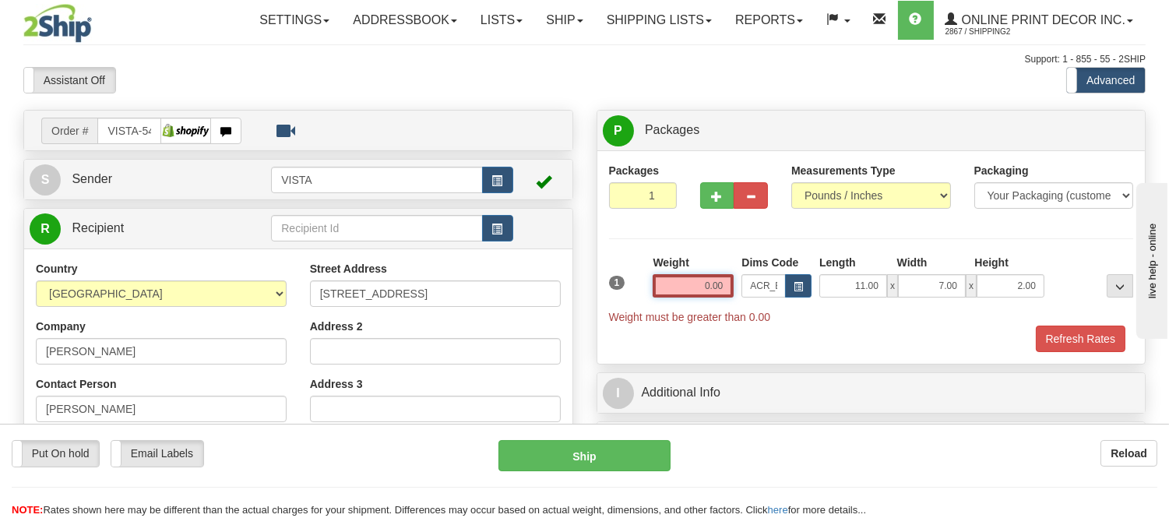
drag, startPoint x: 725, startPoint y: 286, endPoint x: 592, endPoint y: 259, distance: 135.9
click at [592, 260] on div "P Packages 1 Packages - Weight: 0.00 Lbs Shipment Level Shipm. Package Level Pa…" at bounding box center [871, 339] width 573 height 458
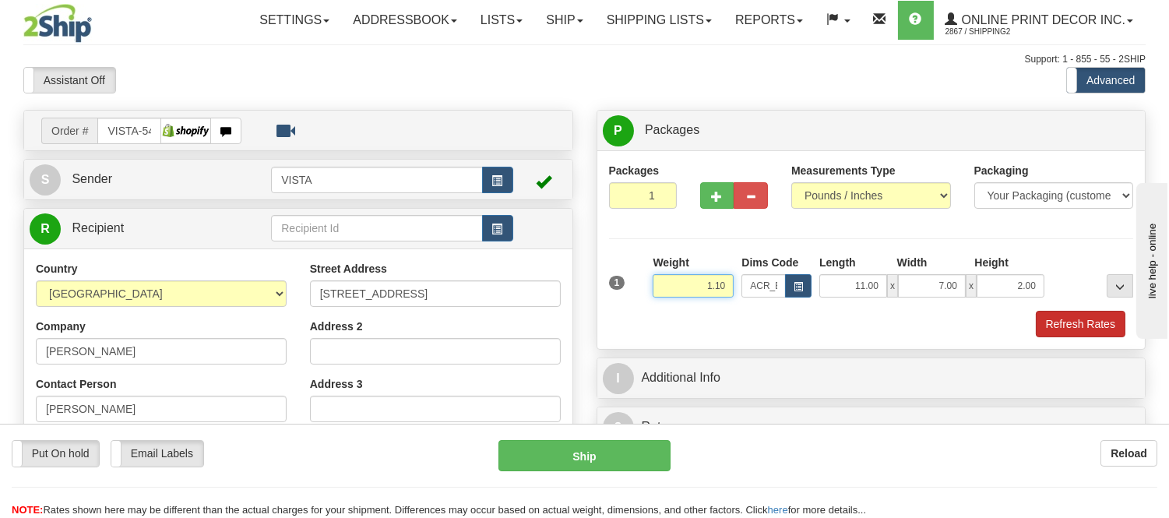
type input "1.10"
click at [1088, 318] on button "Refresh Rates" at bounding box center [1080, 324] width 90 height 26
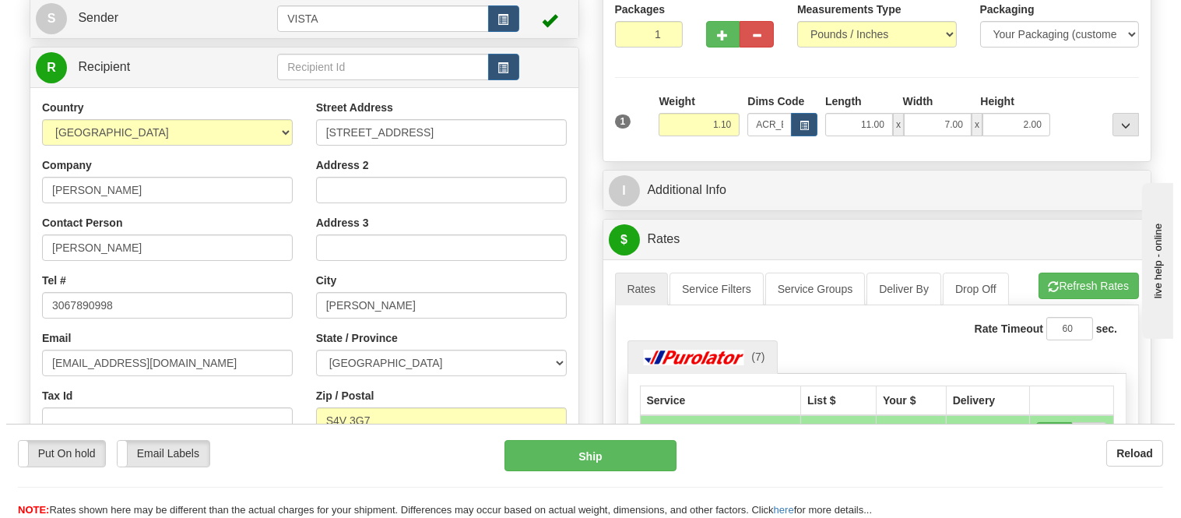
scroll to position [346, 0]
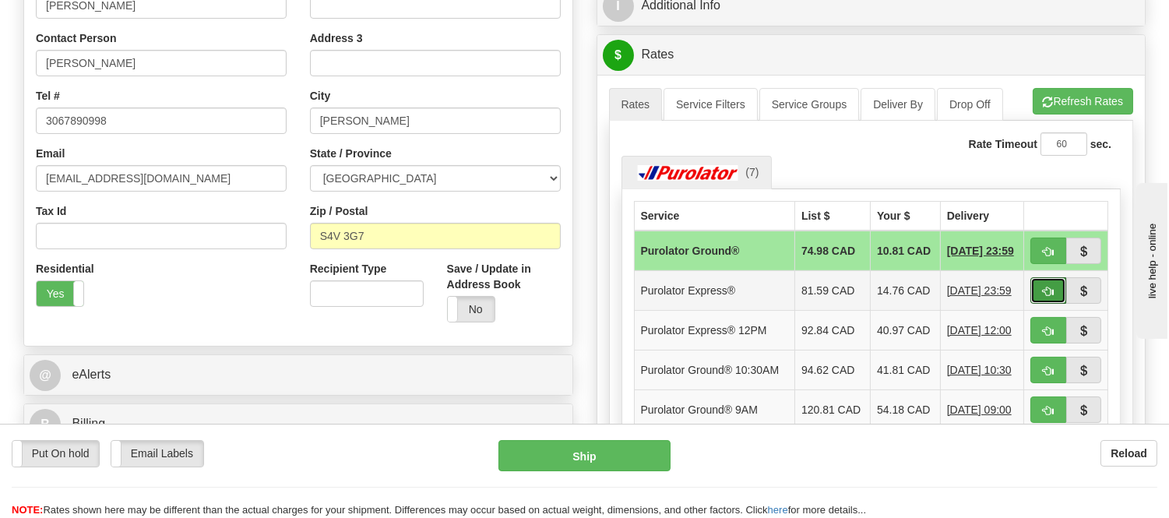
click at [1028, 293] on td at bounding box center [1066, 290] width 84 height 40
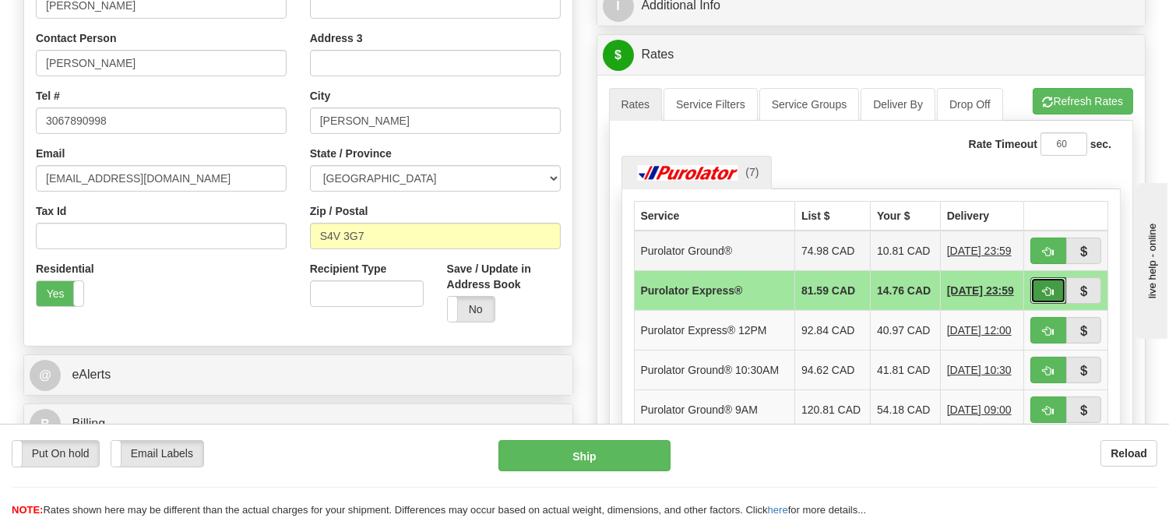
click at [1042, 297] on span "button" at bounding box center [1047, 291] width 11 height 10
type input "202"
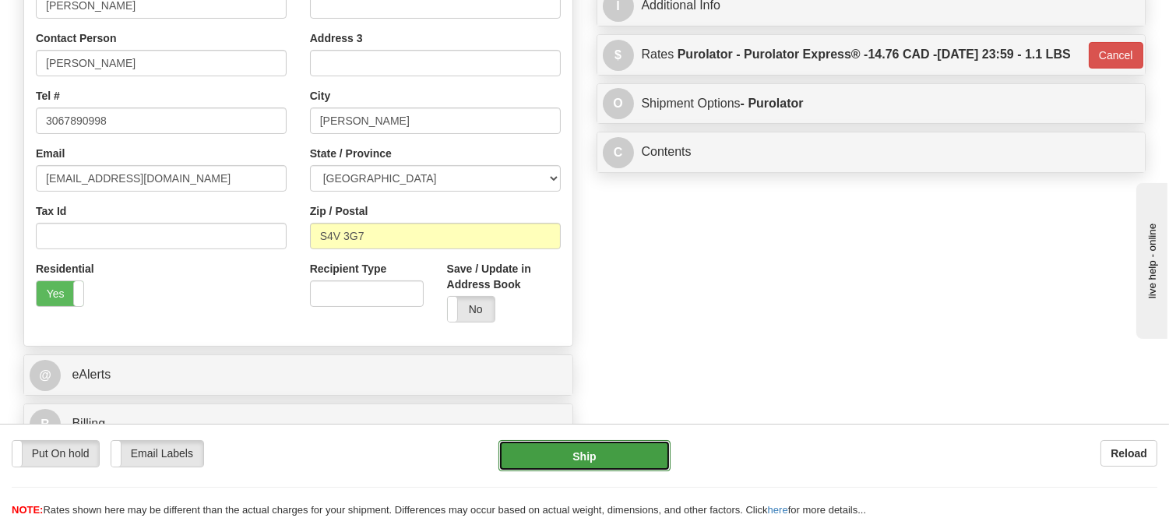
click at [600, 442] on button "Ship" at bounding box center [583, 455] width 171 height 31
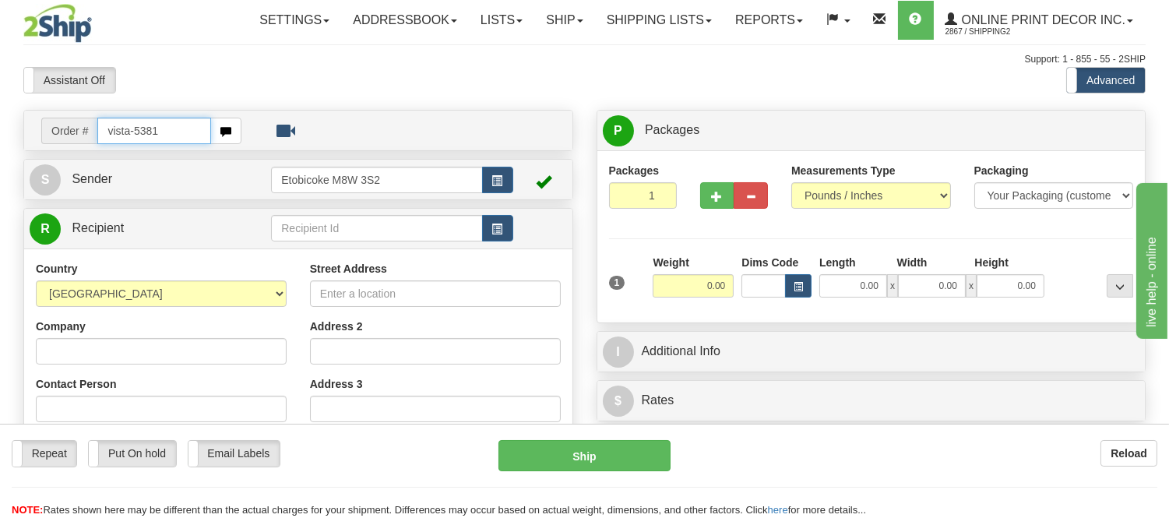
type input "vista-5381"
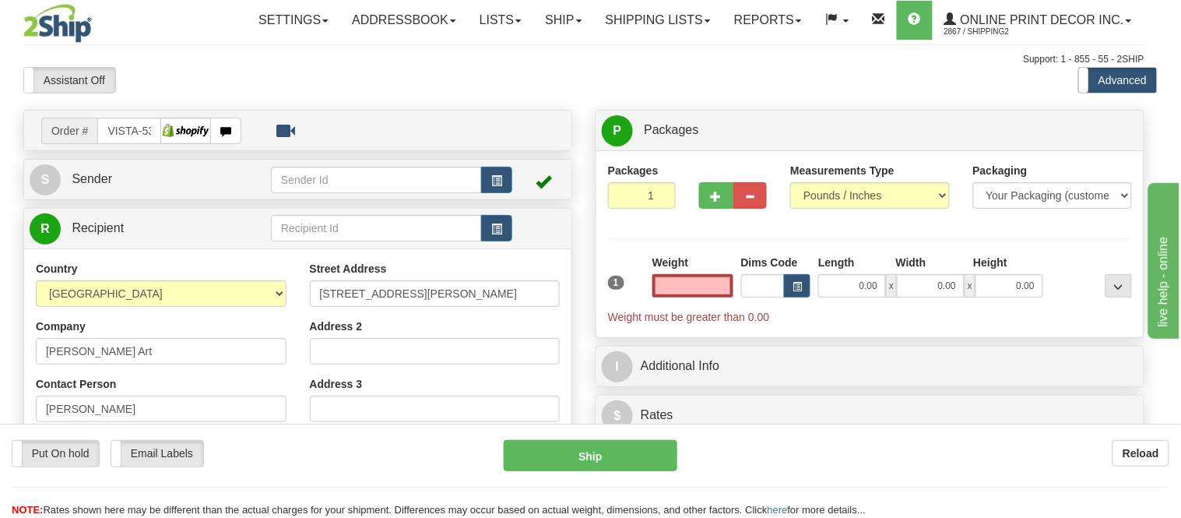
type input "JOLIETTE"
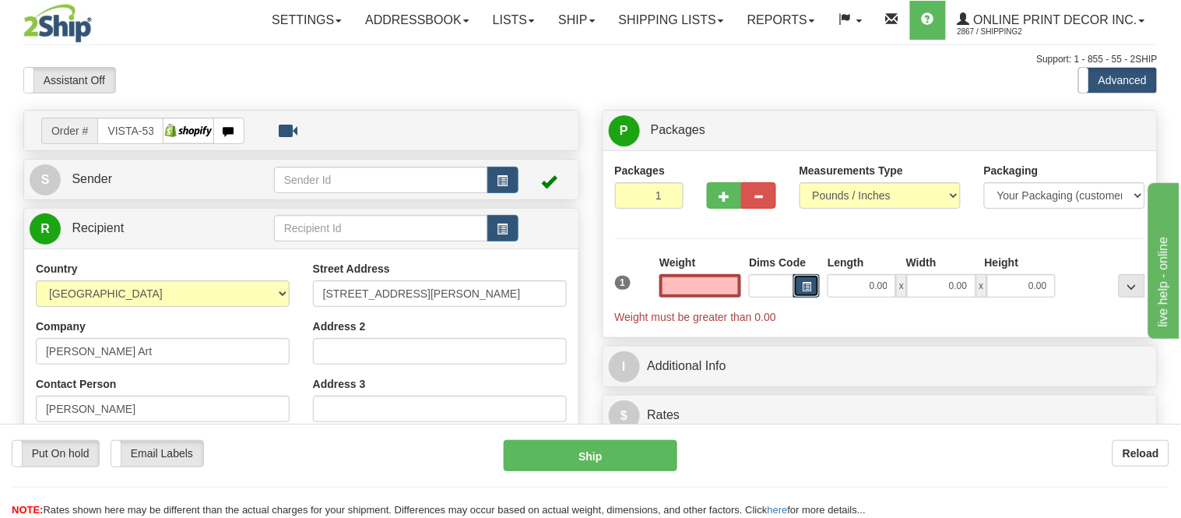
type input "0.00"
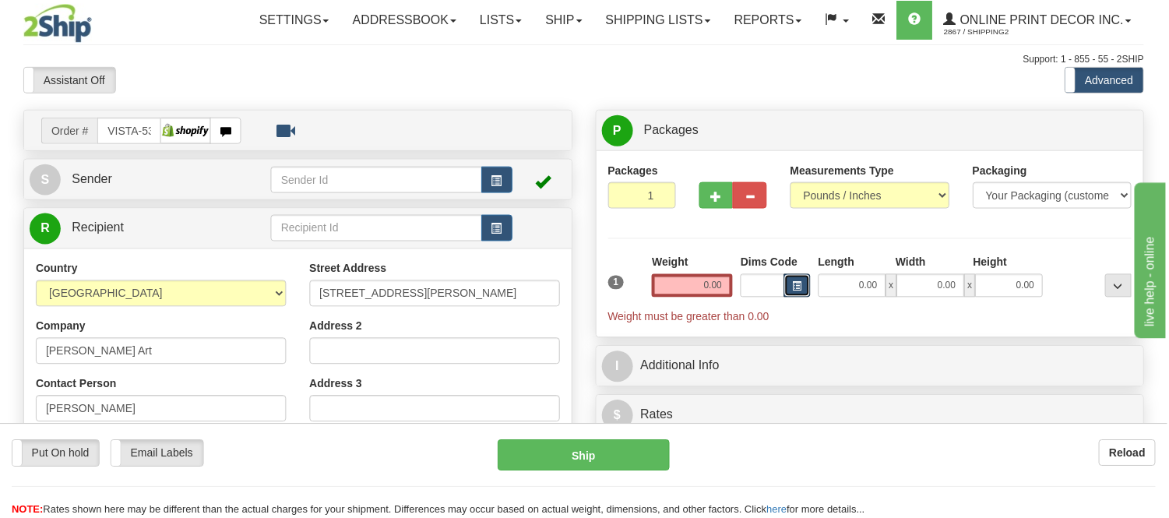
click at [796, 288] on span "button" at bounding box center [797, 287] width 9 height 9
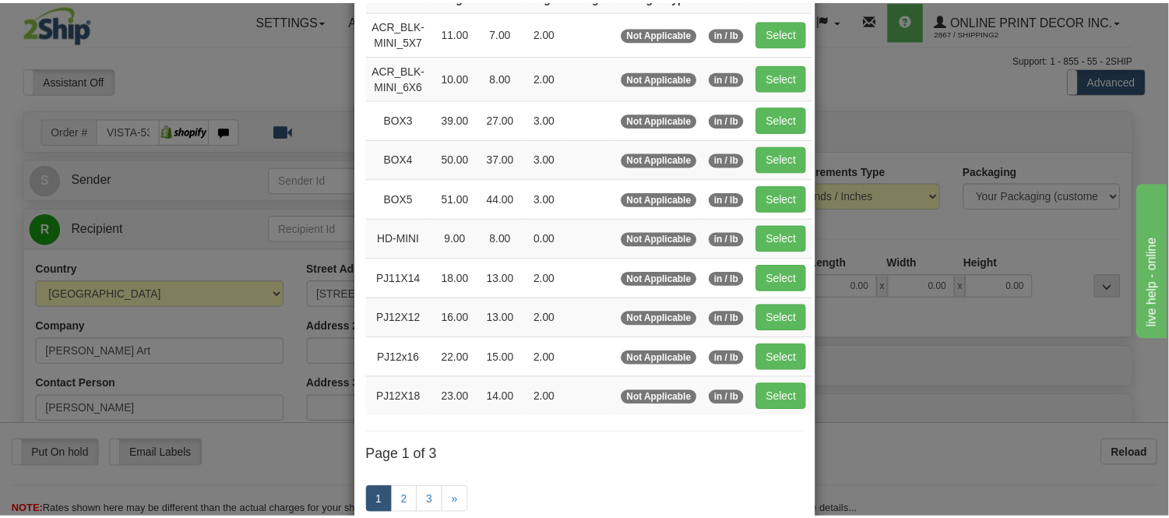
scroll to position [173, 0]
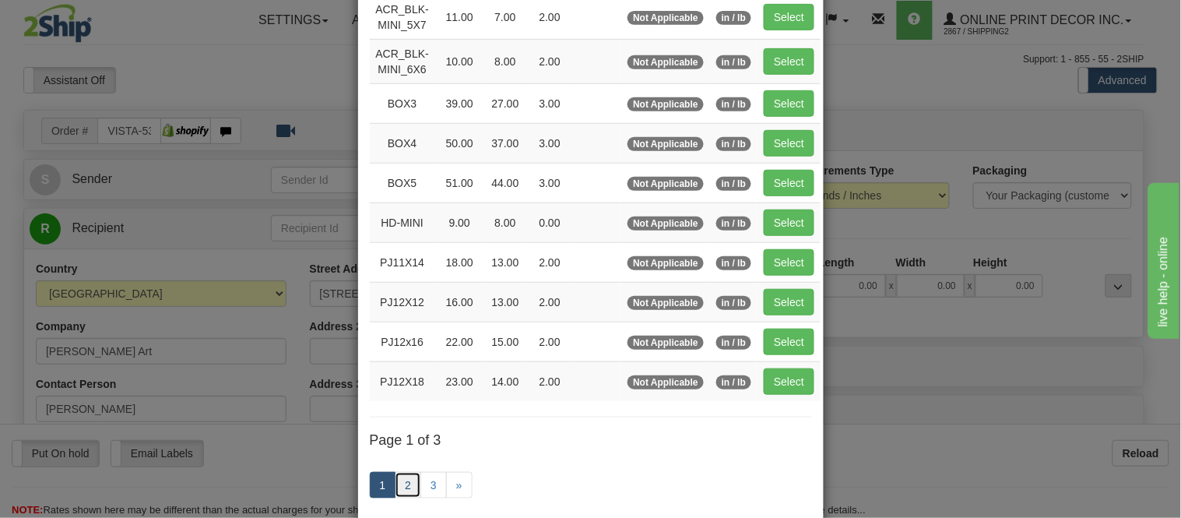
click at [407, 489] on link "2" at bounding box center [408, 485] width 26 height 26
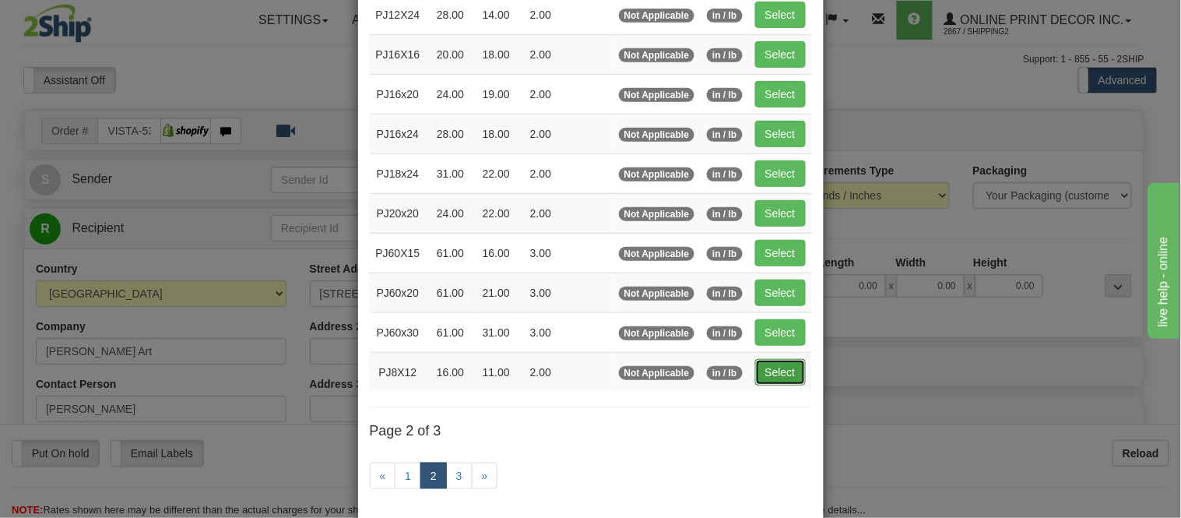
click at [775, 382] on button "Select" at bounding box center [780, 372] width 51 height 26
type input "PJ8X12"
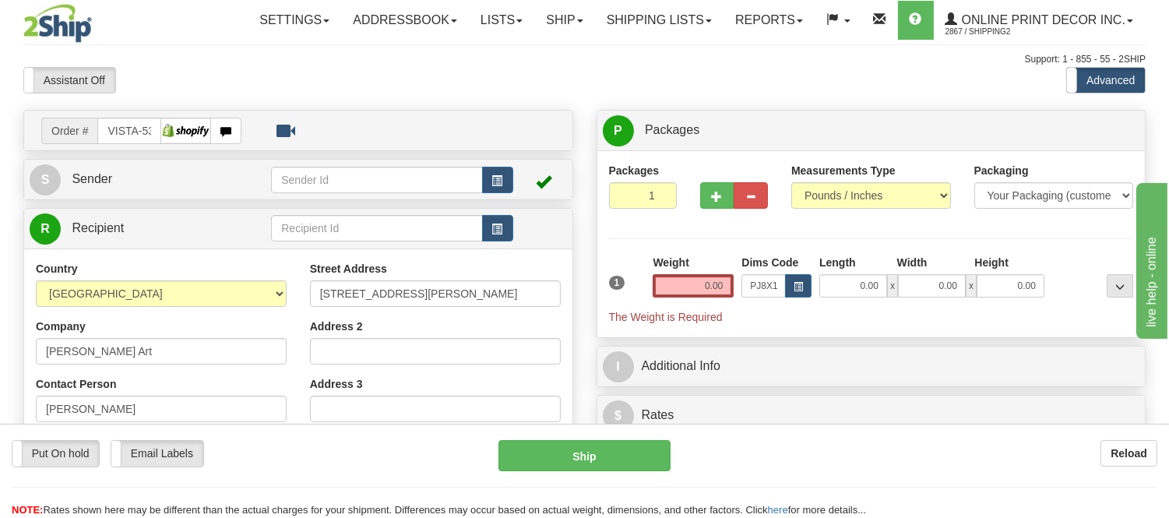
type input "16.00"
type input "11.00"
type input "2.00"
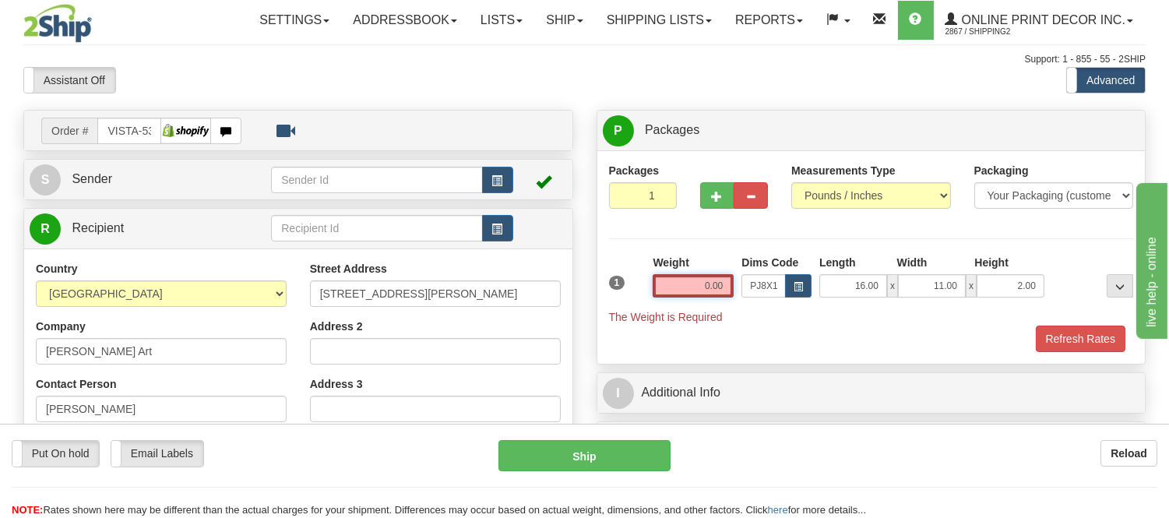
drag, startPoint x: 728, startPoint y: 286, endPoint x: 635, endPoint y: 301, distance: 93.7
click at [635, 301] on div "1 Weight 0.00 Dims Code x x" at bounding box center [871, 290] width 533 height 70
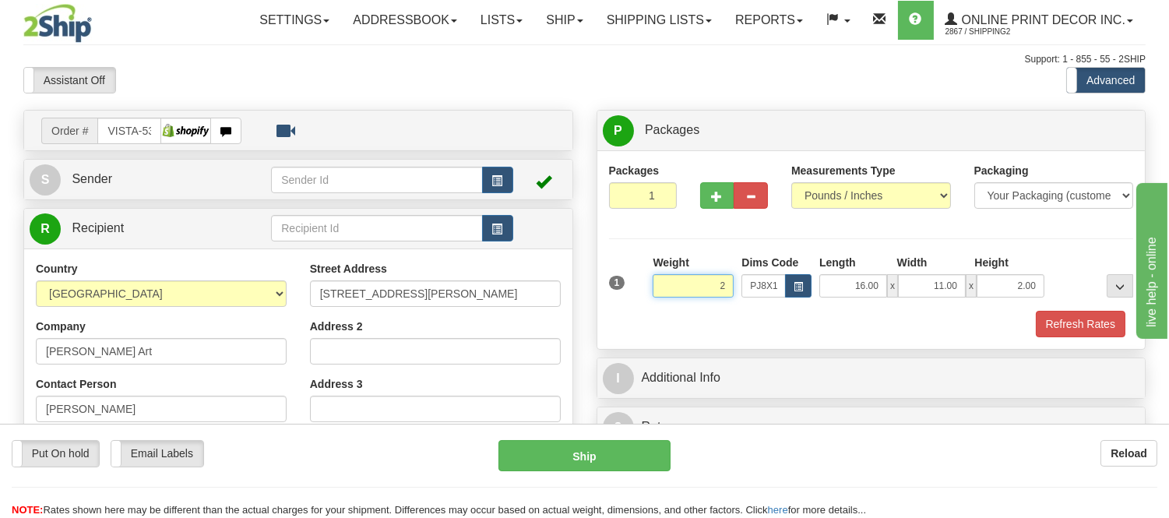
click button "Delete" at bounding box center [0, 0] width 0 height 0
type input "2.00"
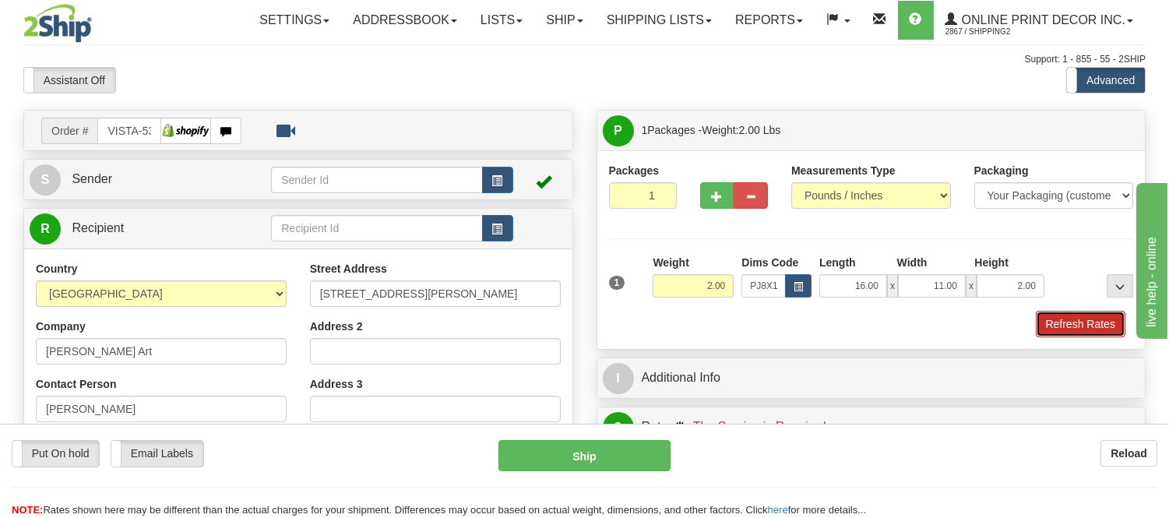
click at [1100, 327] on button "Refresh Rates" at bounding box center [1080, 324] width 90 height 26
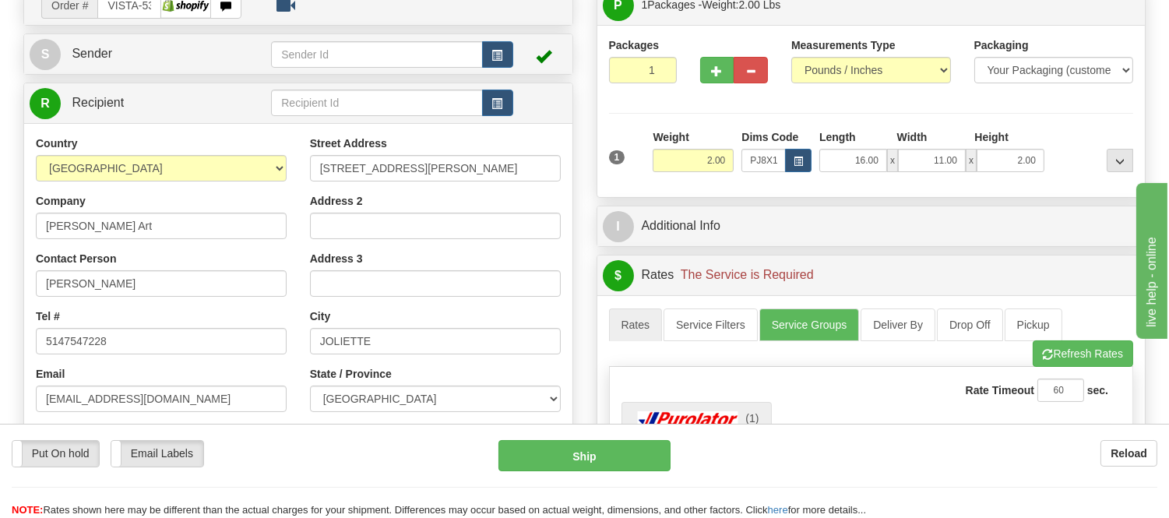
scroll to position [0, 0]
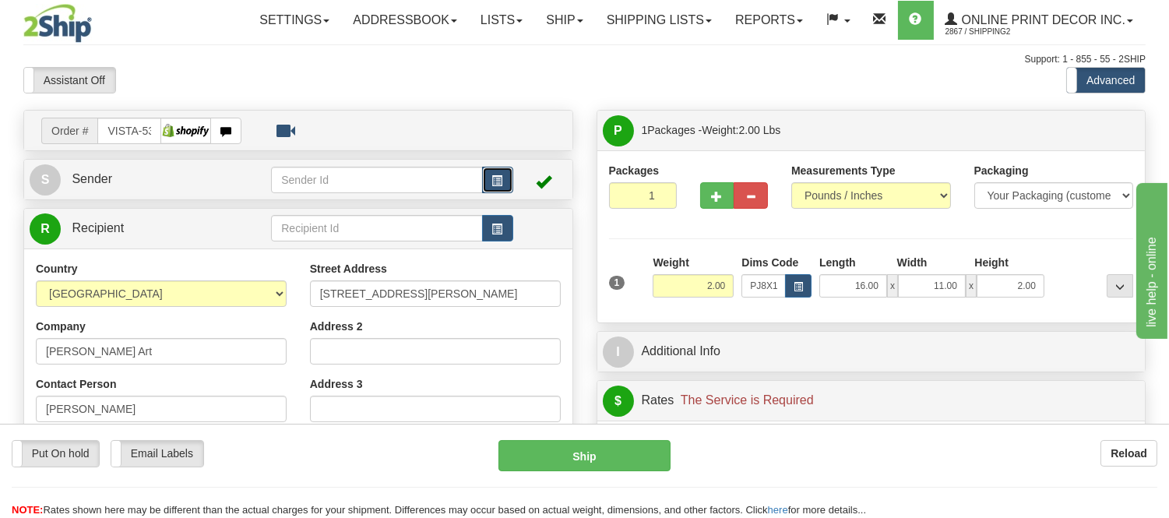
click at [510, 181] on button "button" at bounding box center [497, 180] width 31 height 26
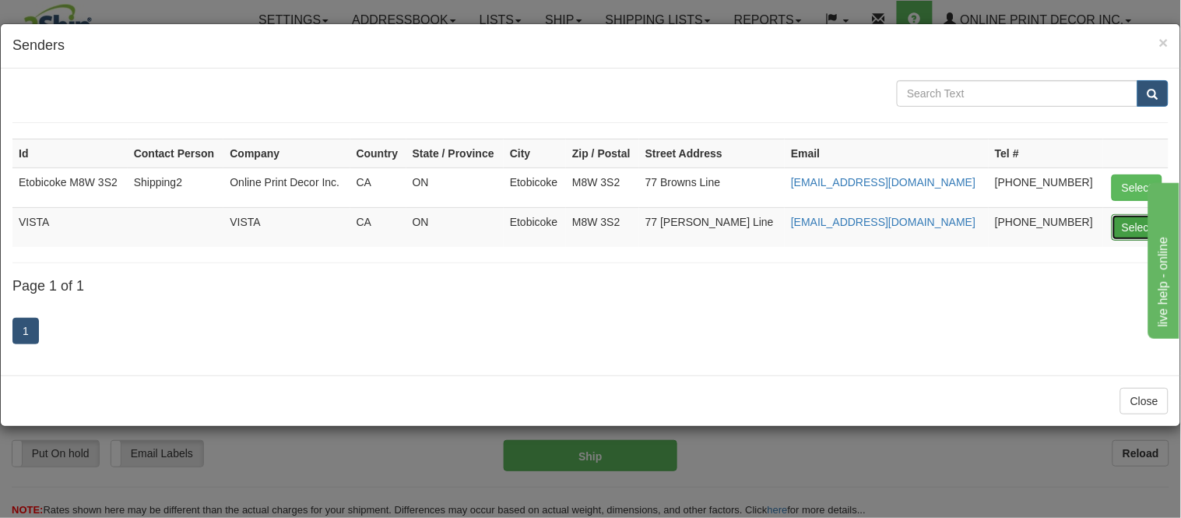
click at [1120, 227] on button "Select" at bounding box center [1137, 227] width 51 height 26
type input "VISTA"
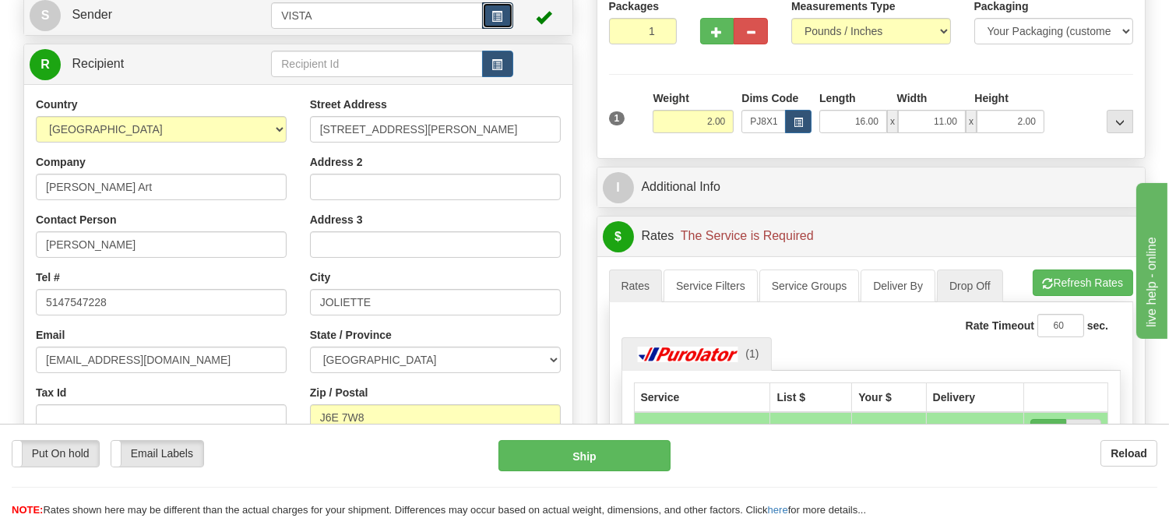
scroll to position [259, 0]
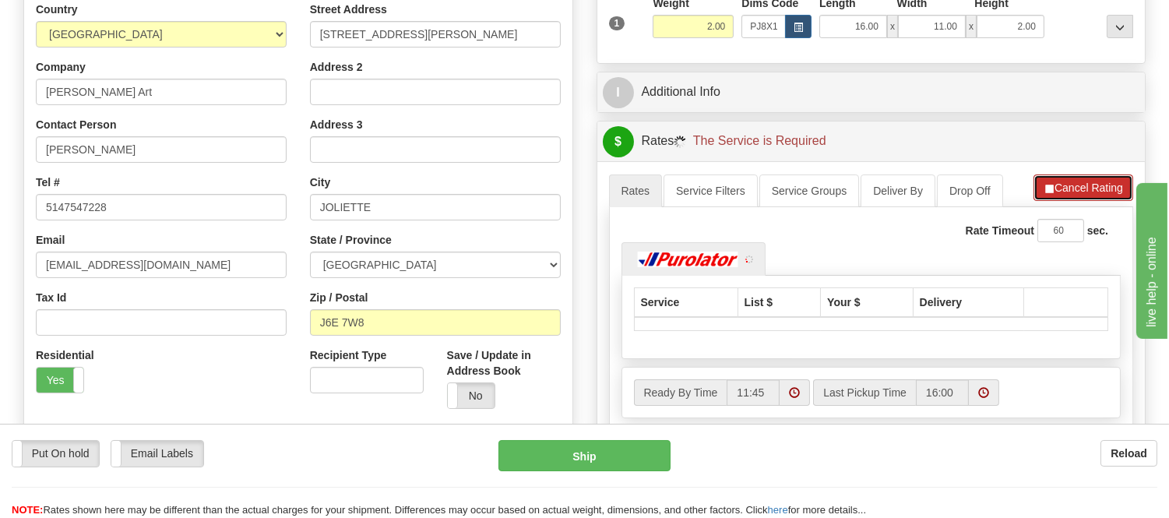
click at [1043, 193] on span "button" at bounding box center [1048, 189] width 11 height 10
click at [1042, 193] on span "button" at bounding box center [1047, 189] width 11 height 10
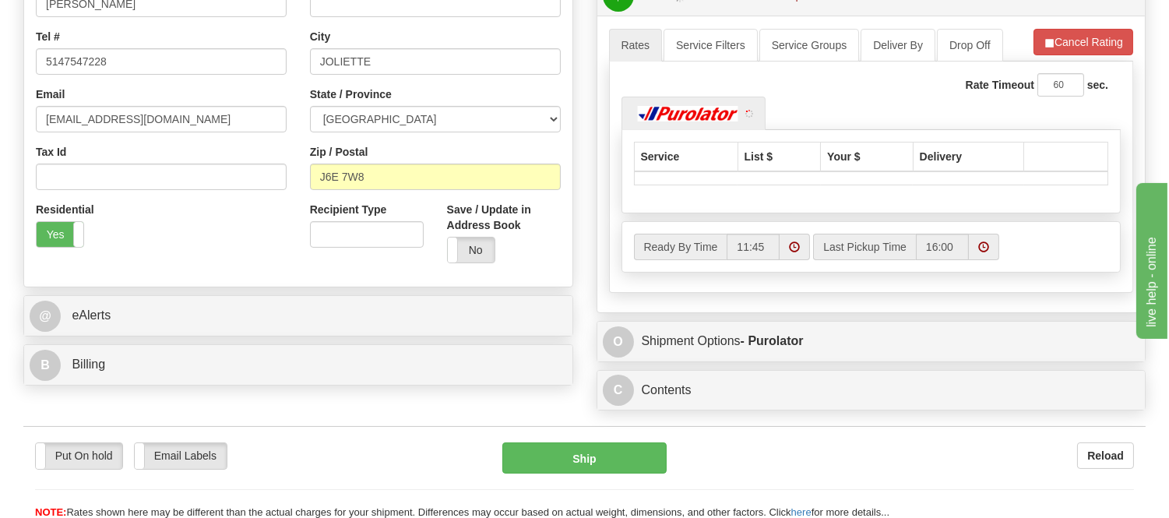
scroll to position [432, 0]
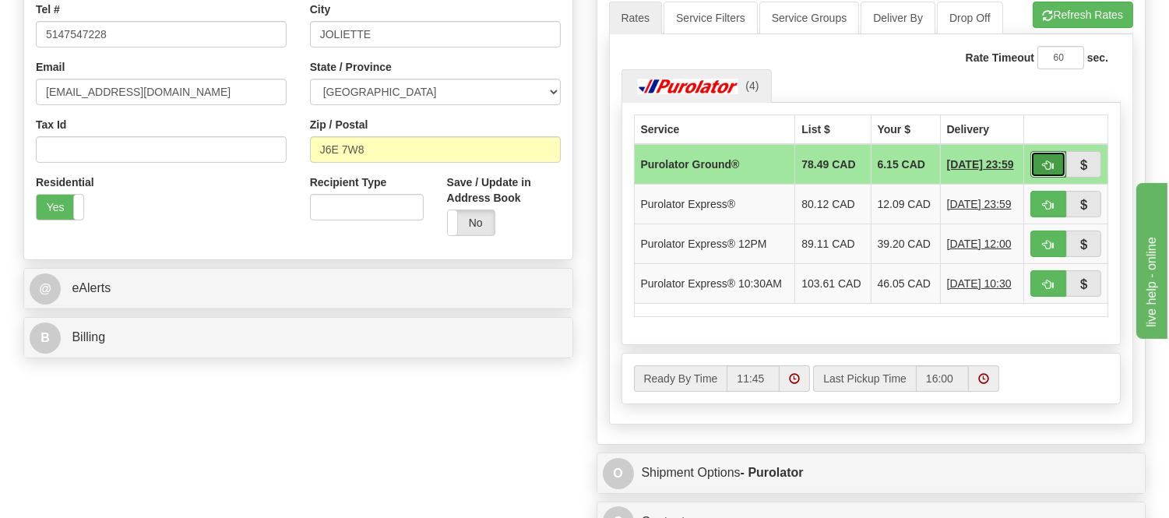
click at [1039, 161] on button "button" at bounding box center [1048, 164] width 36 height 26
type input "260"
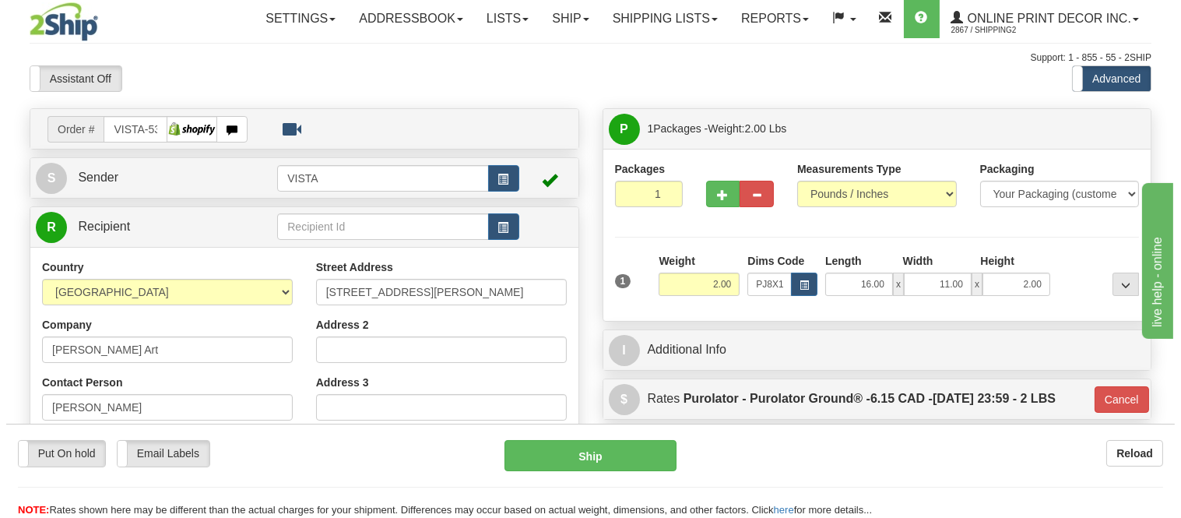
scroll to position [0, 0]
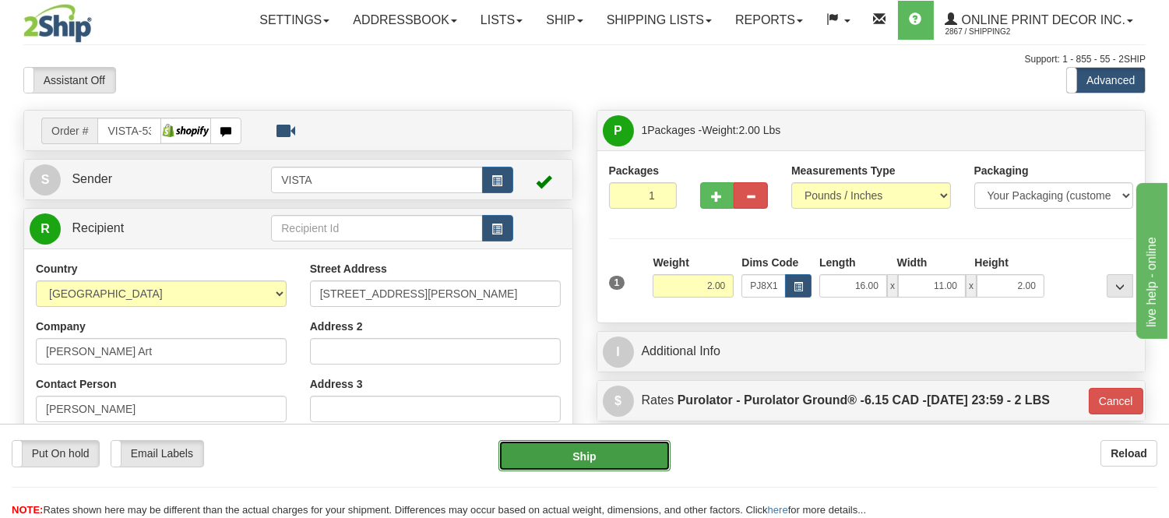
click at [608, 455] on button "Ship" at bounding box center [583, 455] width 171 height 31
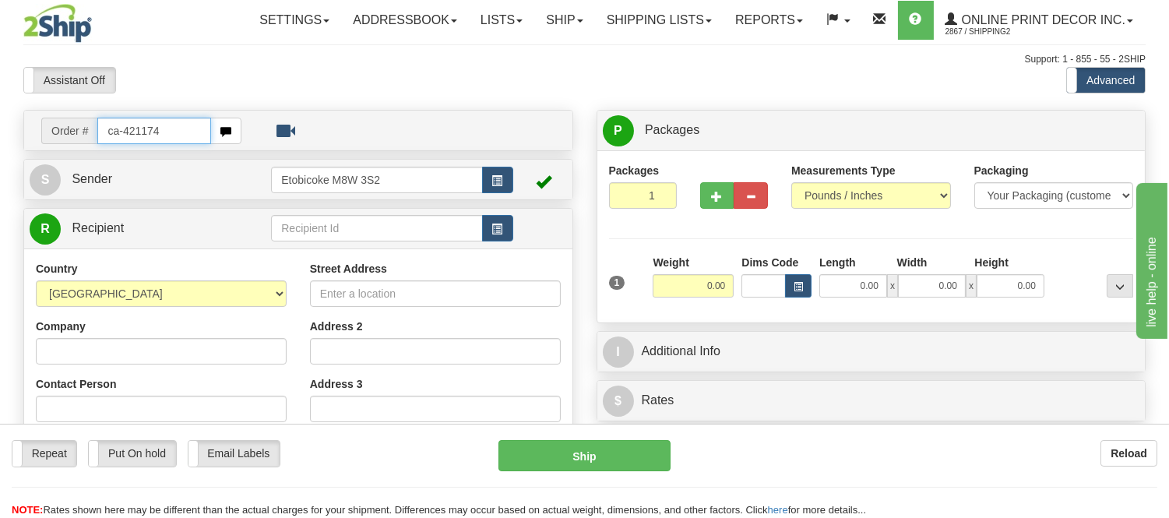
type input "ca-421174"
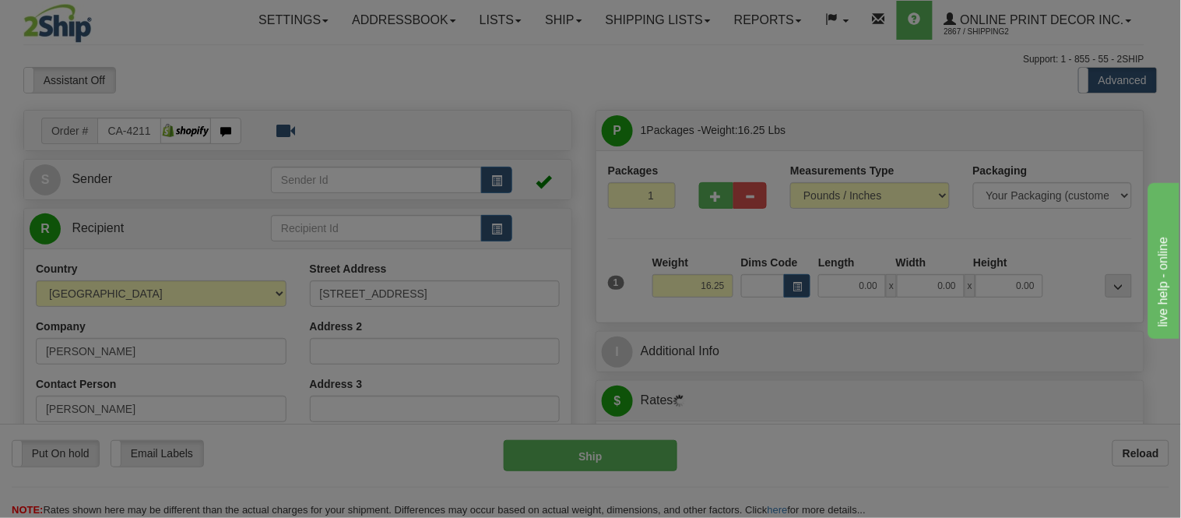
type input "[GEOGRAPHIC_DATA]"
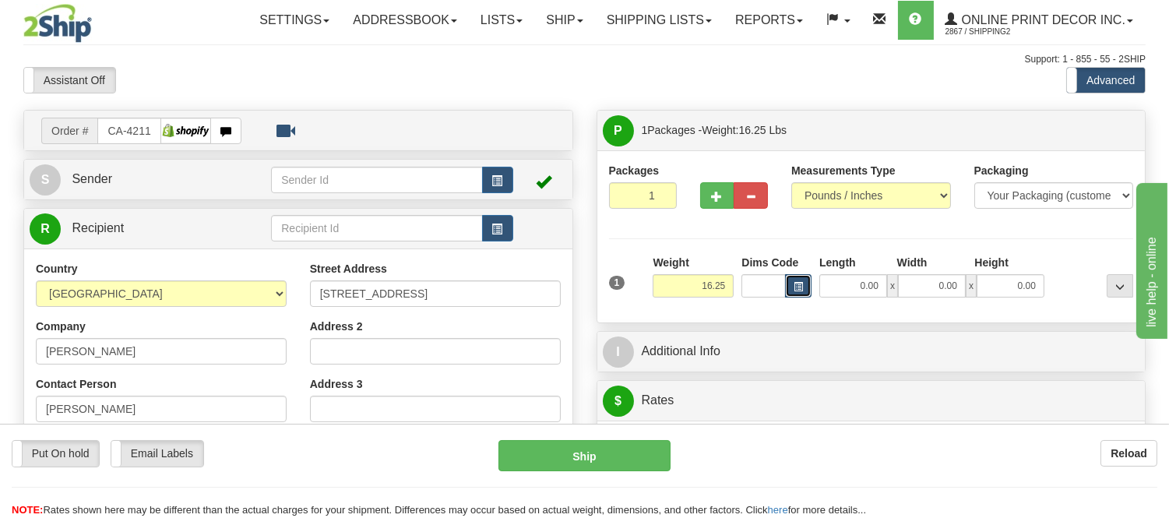
click at [797, 280] on button "button" at bounding box center [798, 285] width 26 height 23
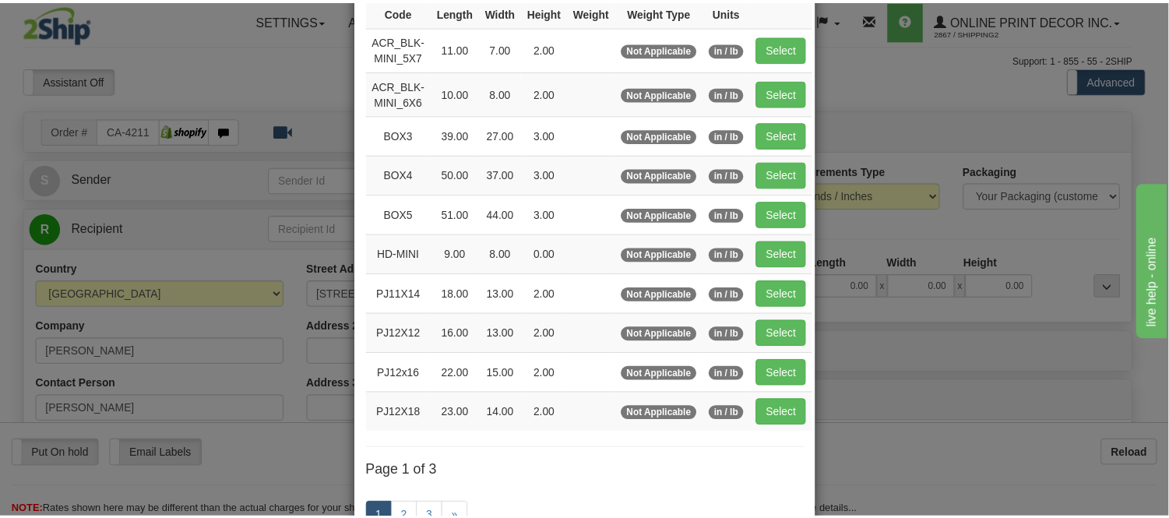
scroll to position [173, 0]
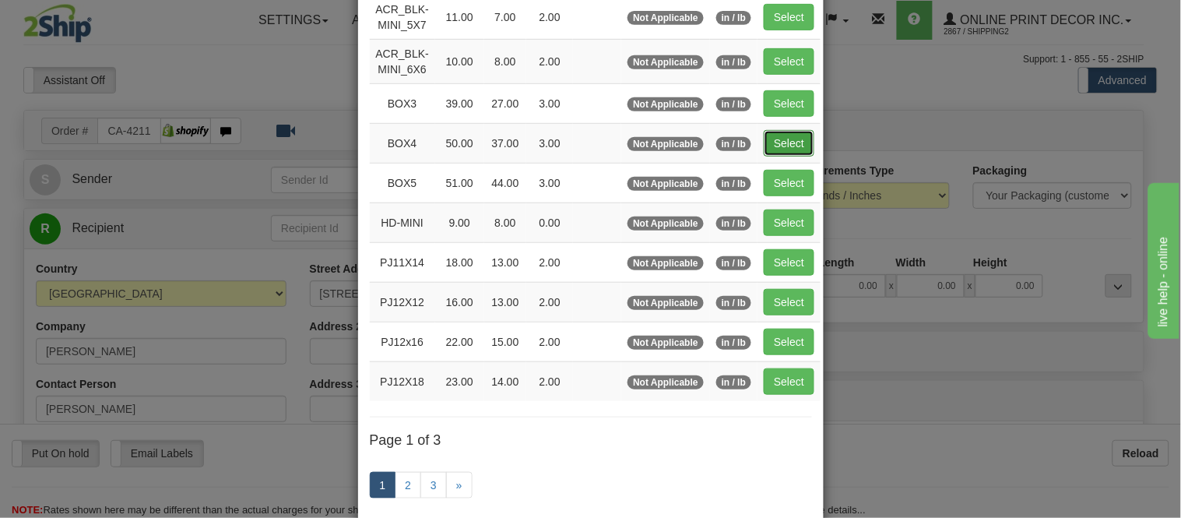
click at [805, 136] on button "Select" at bounding box center [789, 143] width 51 height 26
type input "BOX4"
type input "50.00"
type input "37.00"
type input "3.00"
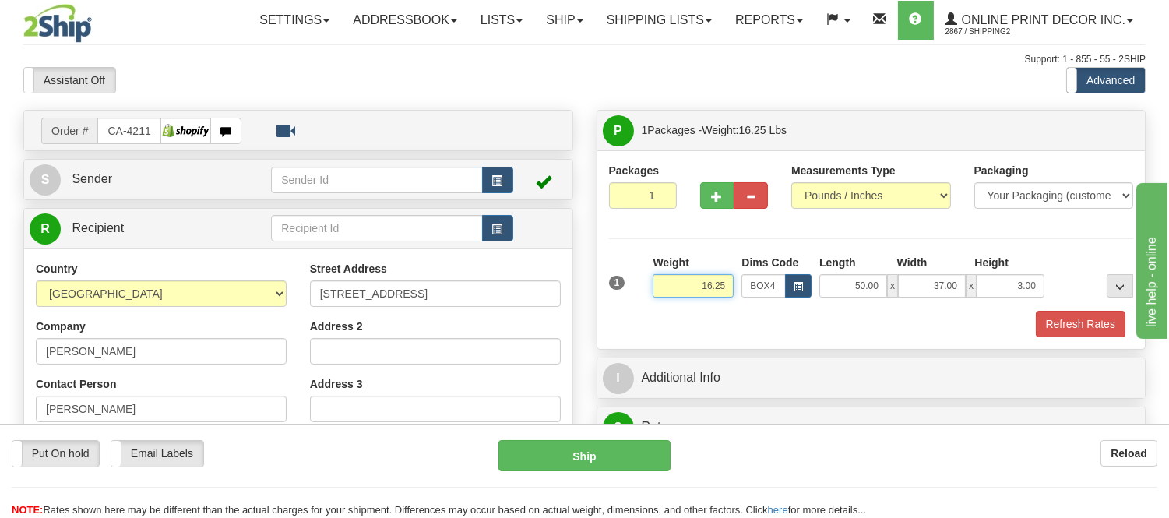
drag, startPoint x: 727, startPoint y: 288, endPoint x: 632, endPoint y: 301, distance: 95.8
click at [632, 301] on div "1 Weight 16.25 Dims Code x x" at bounding box center [871, 282] width 533 height 55
type input "1"
drag, startPoint x: 729, startPoint y: 288, endPoint x: 691, endPoint y: 305, distance: 41.1
click at [691, 305] on div "Weight 18.98" at bounding box center [693, 282] width 89 height 54
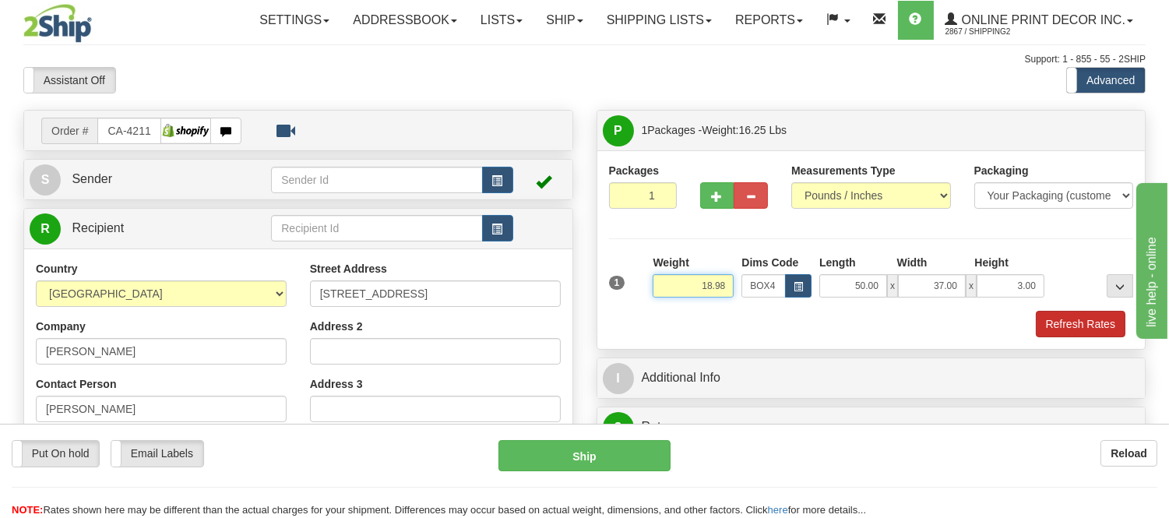
type input "18.98"
click at [1053, 322] on button "Refresh Rates" at bounding box center [1080, 324] width 90 height 26
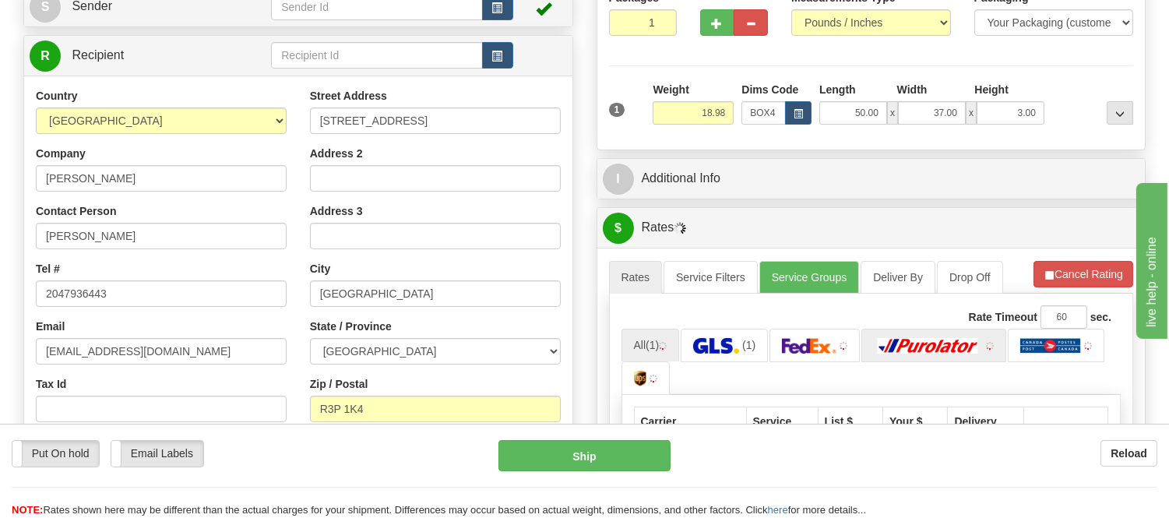
scroll to position [346, 0]
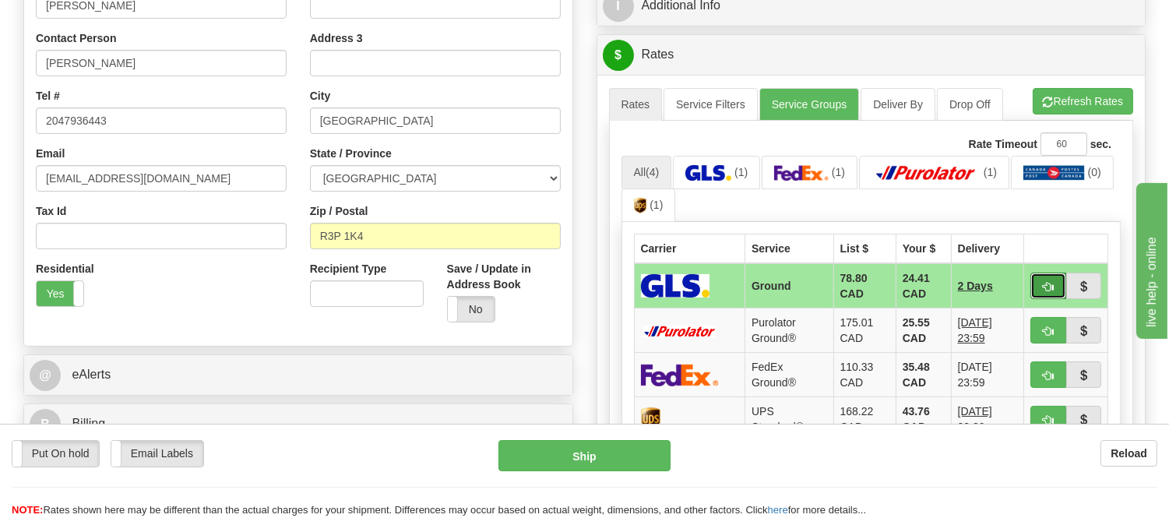
click at [1046, 291] on span "button" at bounding box center [1047, 287] width 11 height 10
type input "1"
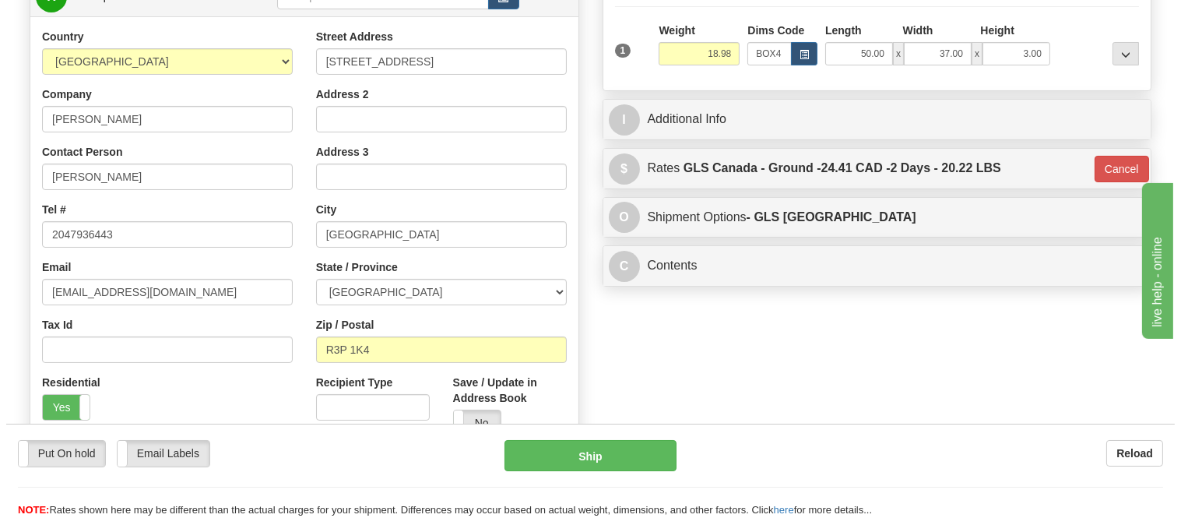
scroll to position [86, 0]
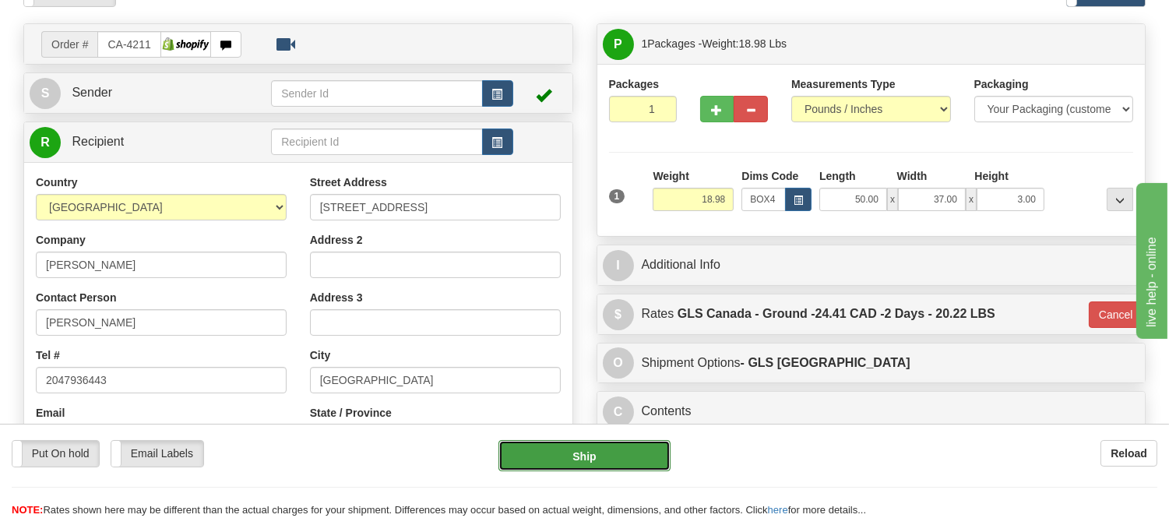
click at [589, 447] on button "Ship" at bounding box center [583, 455] width 171 height 31
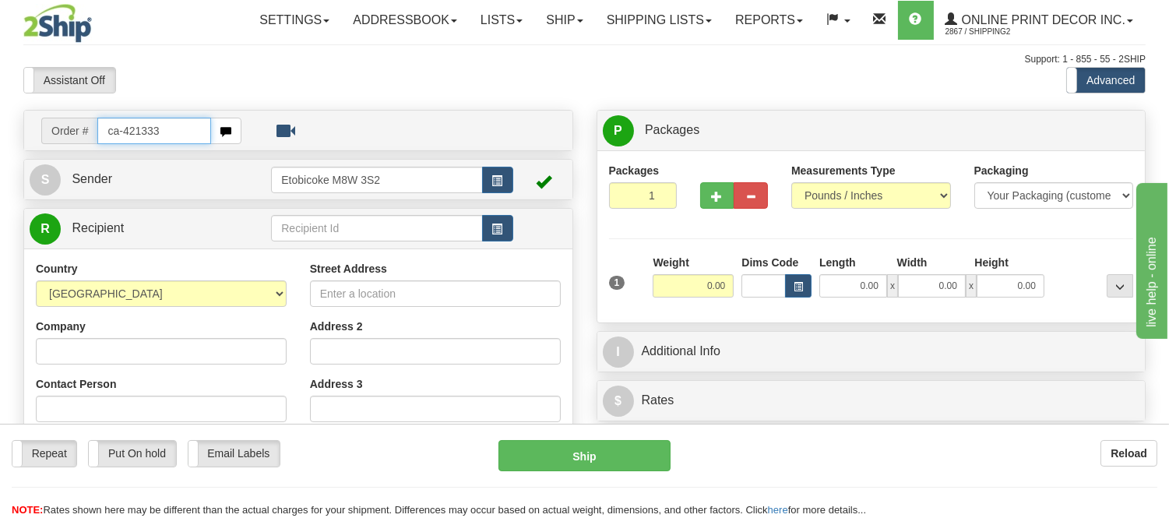
type input "ca-421333"
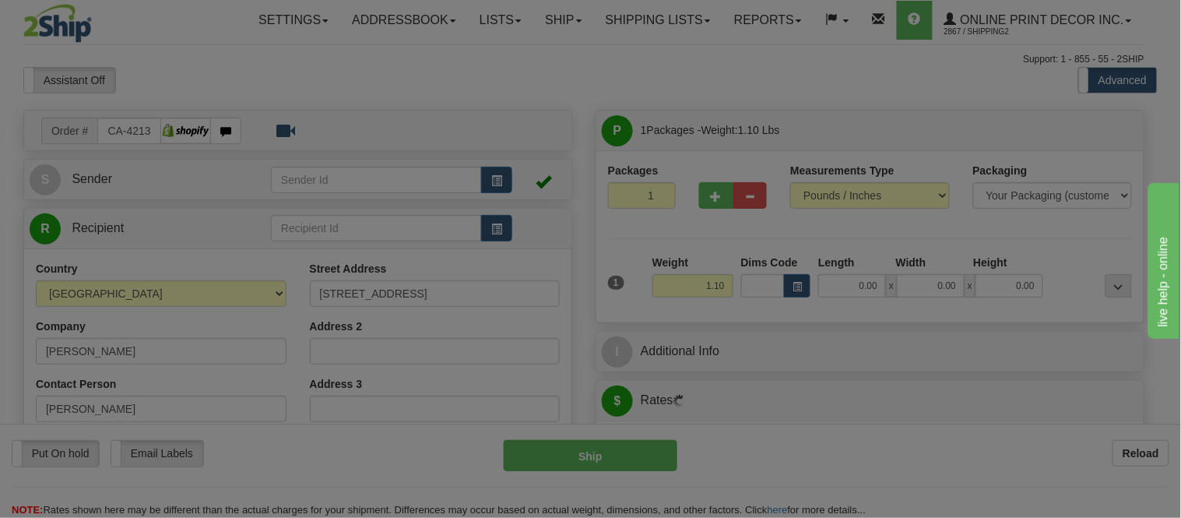
type input "BAYSVILLE"
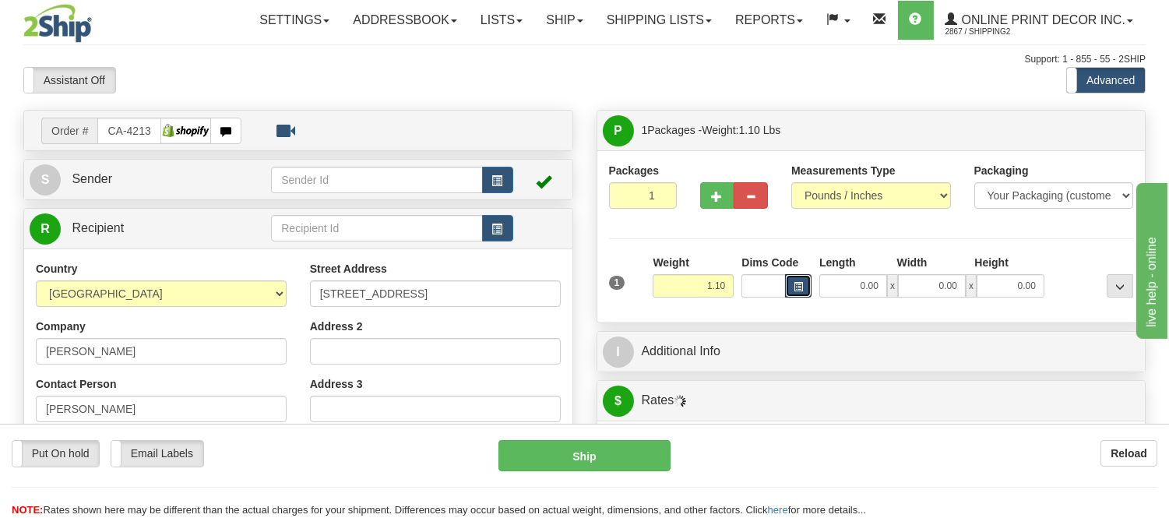
click at [794, 294] on button "button" at bounding box center [798, 285] width 26 height 23
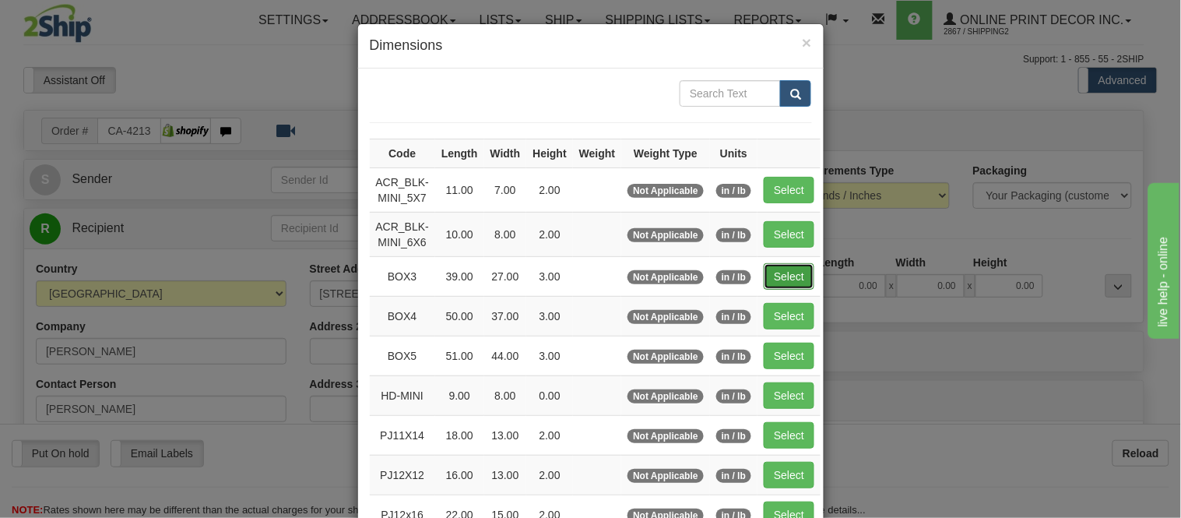
click at [779, 274] on button "Select" at bounding box center [789, 276] width 51 height 26
type input "BOX3"
type input "39.00"
type input "27.00"
type input "3.00"
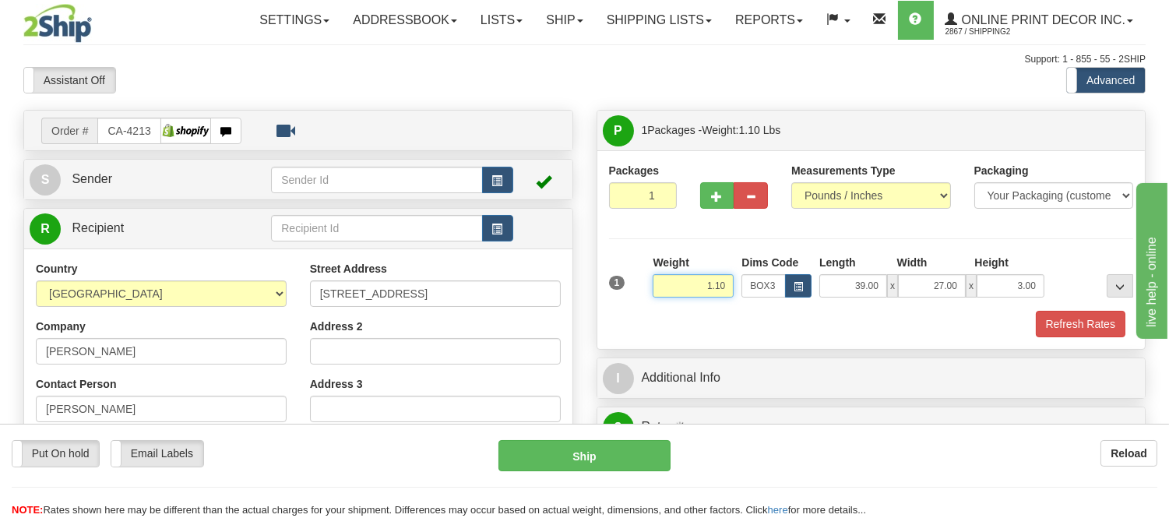
drag, startPoint x: 721, startPoint y: 292, endPoint x: 658, endPoint y: 292, distance: 63.1
click at [658, 292] on input "1.10" at bounding box center [692, 285] width 81 height 23
click at [727, 246] on div "Packages 1 1 Measurements Type" at bounding box center [871, 250] width 525 height 174
drag, startPoint x: 729, startPoint y: 284, endPoint x: 676, endPoint y: 286, distance: 53.7
click at [676, 286] on input "1.10" at bounding box center [692, 285] width 81 height 23
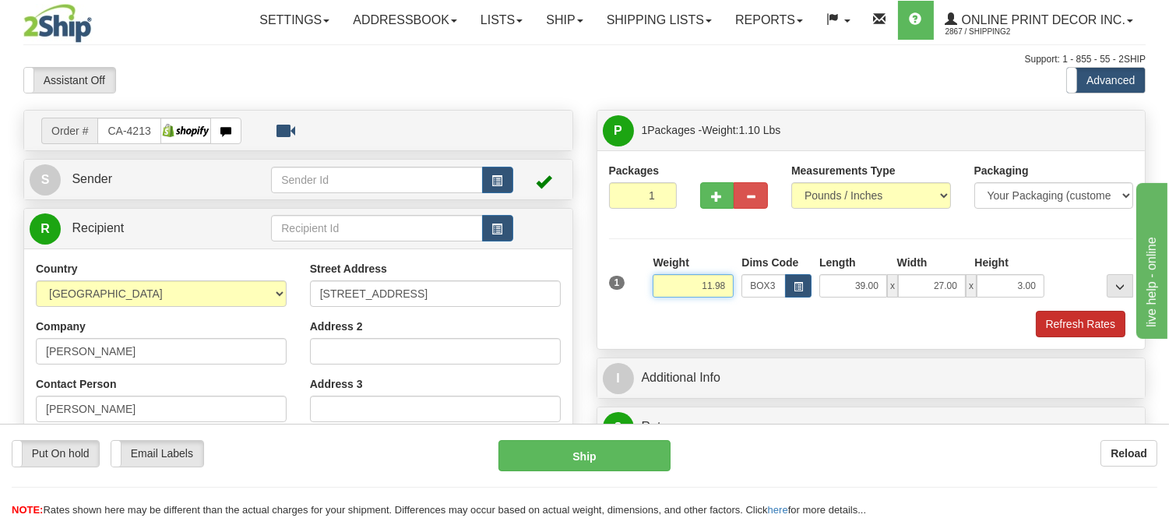
type input "11.98"
click at [1076, 333] on button "Refresh Rates" at bounding box center [1080, 324] width 90 height 26
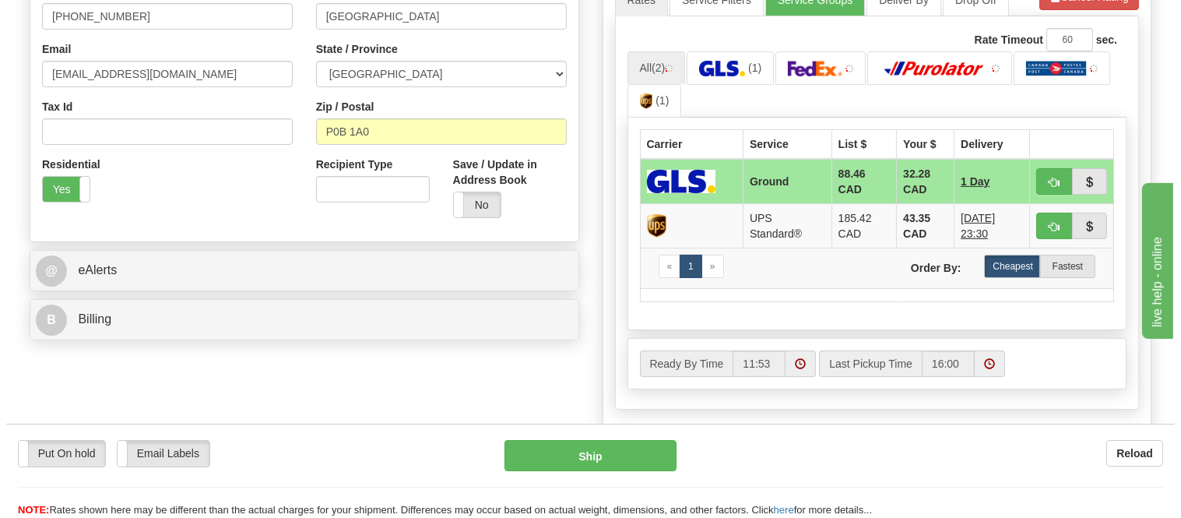
scroll to position [515, 0]
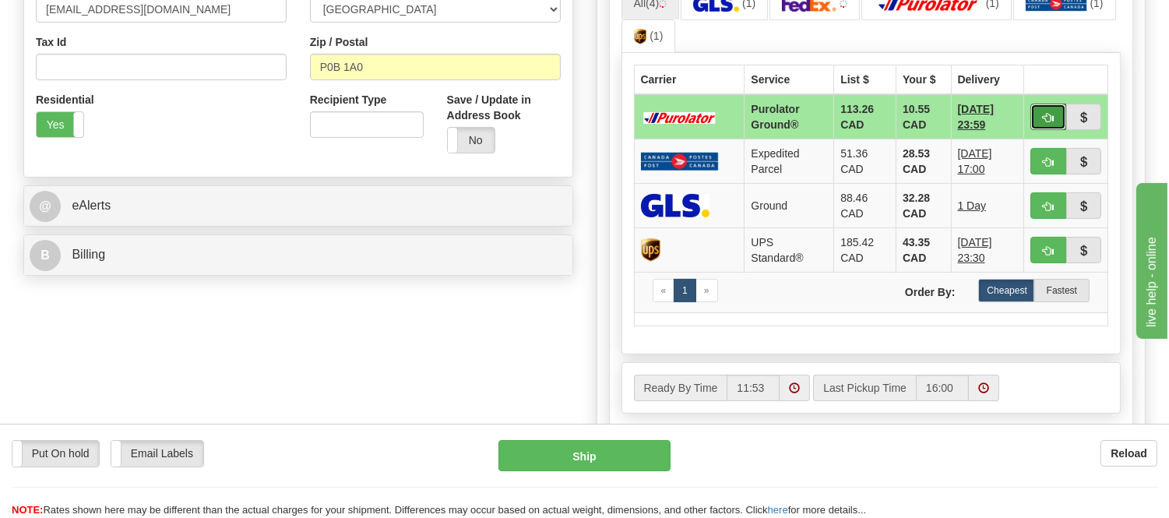
click at [1043, 119] on span "button" at bounding box center [1047, 118] width 11 height 10
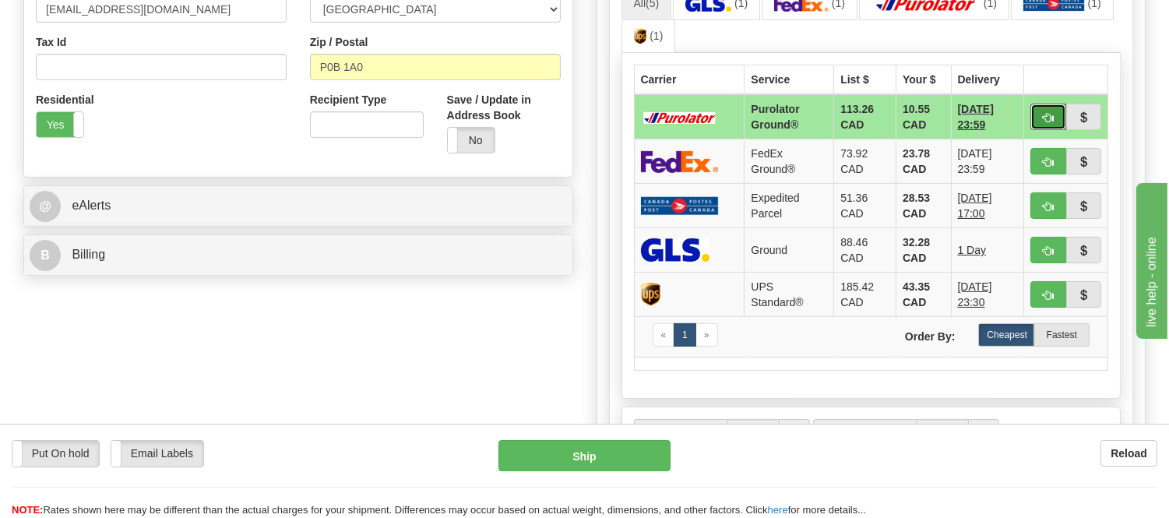
click at [1045, 109] on button "button" at bounding box center [1048, 117] width 36 height 26
type input "260"
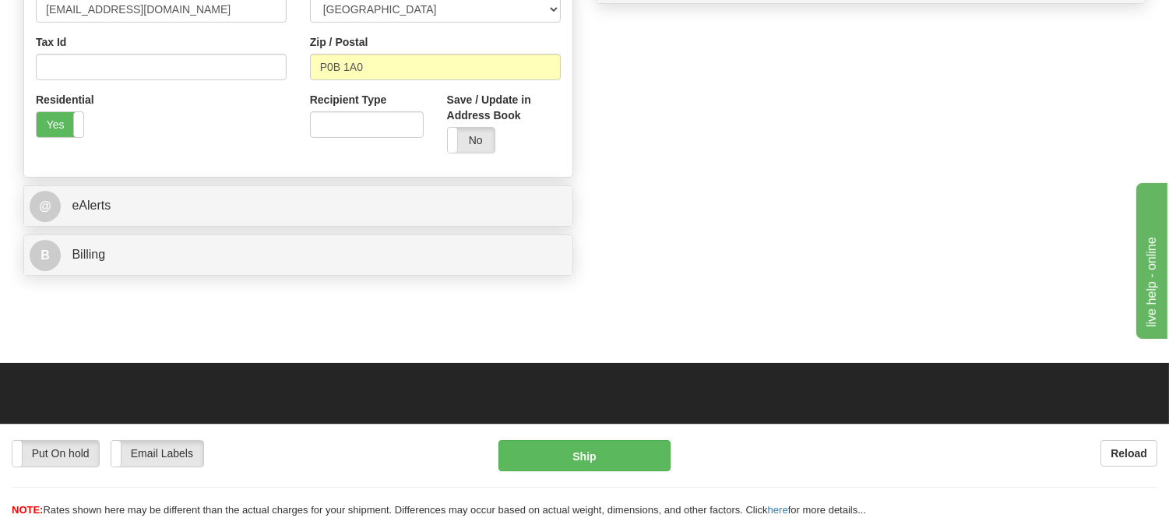
click at [565, 477] on div "Put On hold Put On hold Email Labels Email Labels Edit Reload Ship" at bounding box center [584, 479] width 1169 height 78
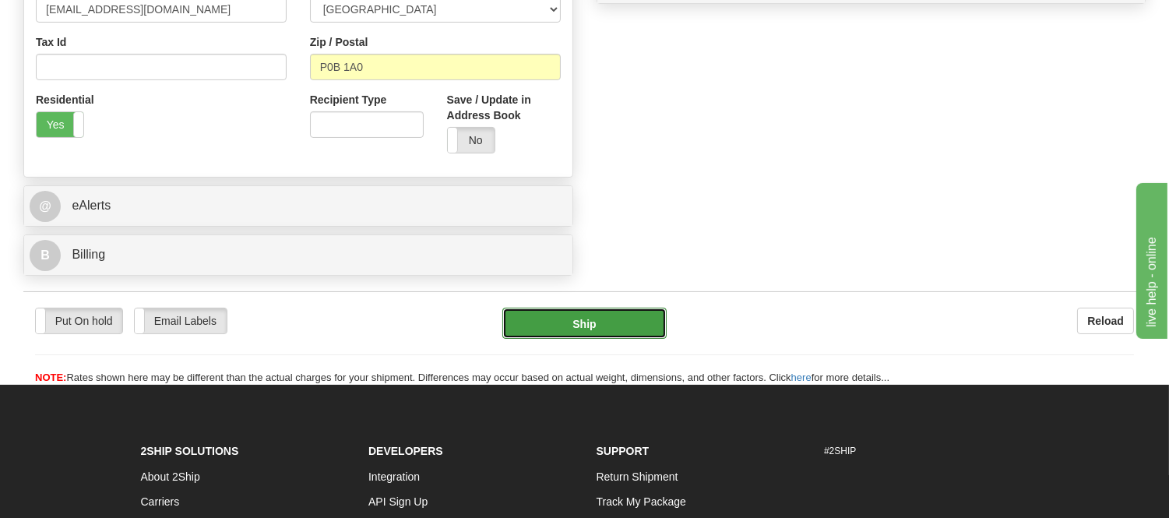
click at [605, 325] on button "Ship" at bounding box center [583, 323] width 163 height 31
